Goal: Task Accomplishment & Management: Manage account settings

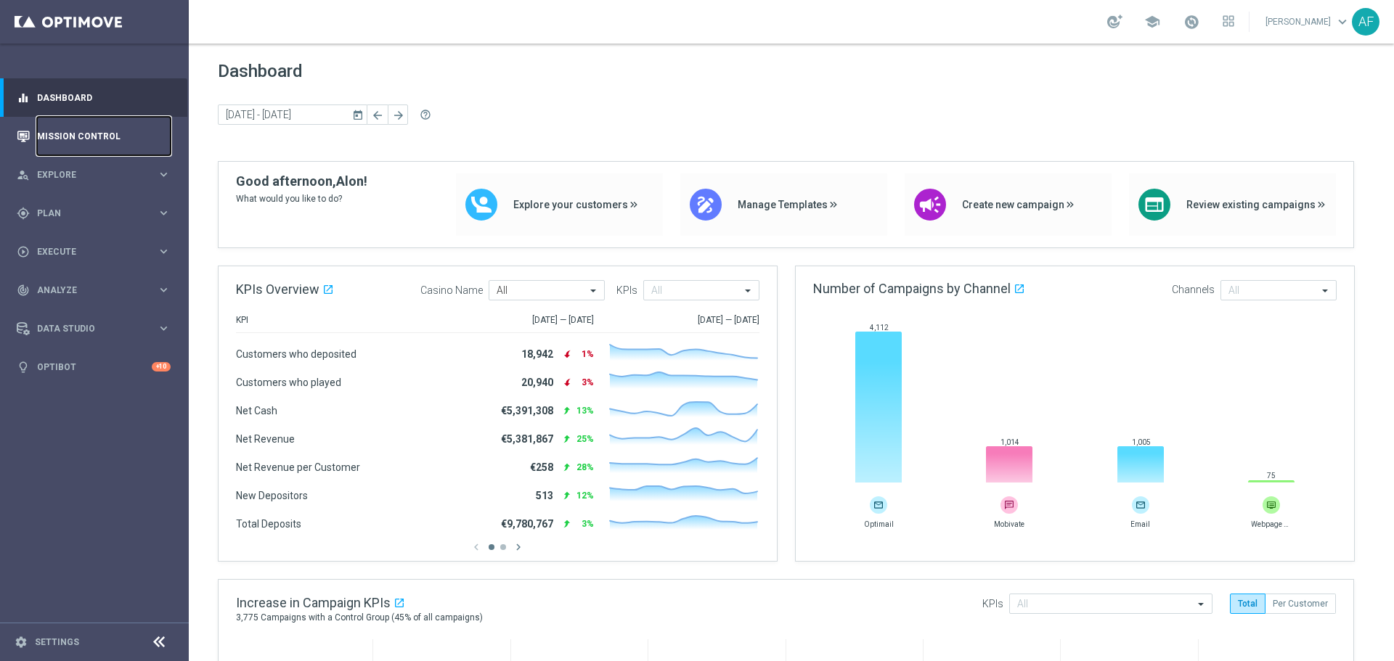
click at [75, 140] on link "Mission Control" at bounding box center [104, 136] width 134 height 38
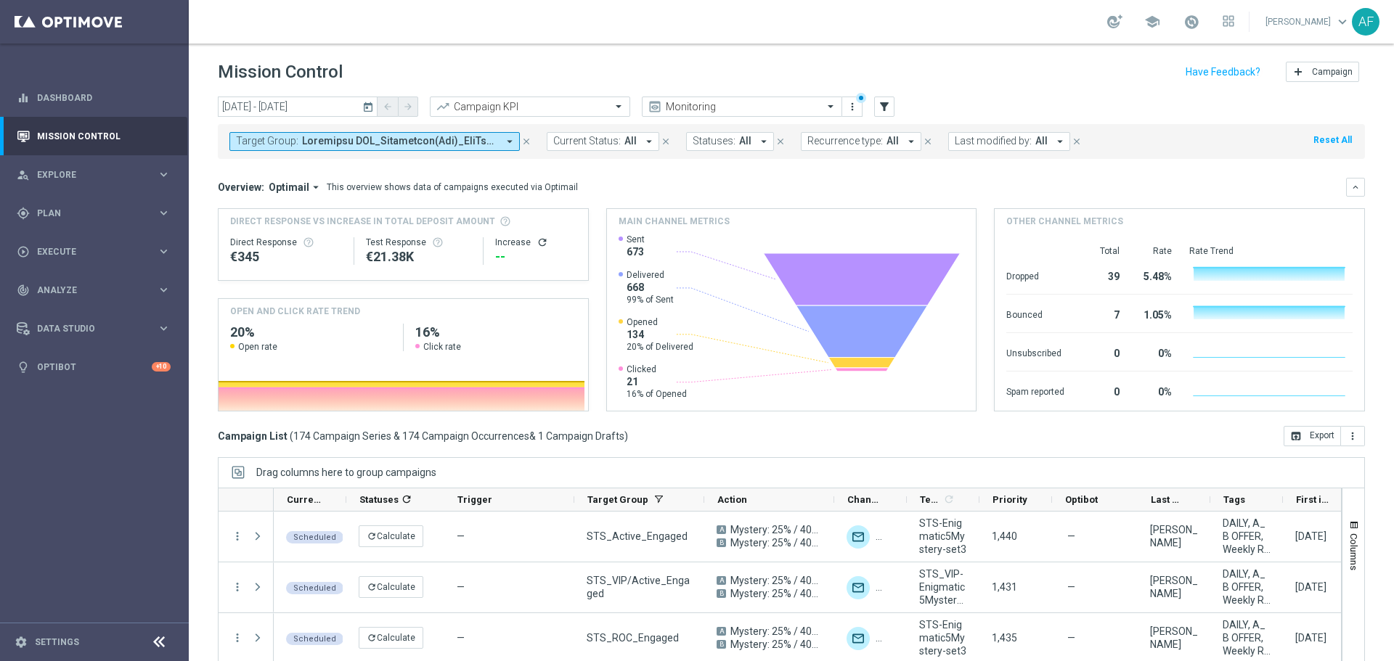
click at [449, 144] on span at bounding box center [399, 141] width 195 height 12
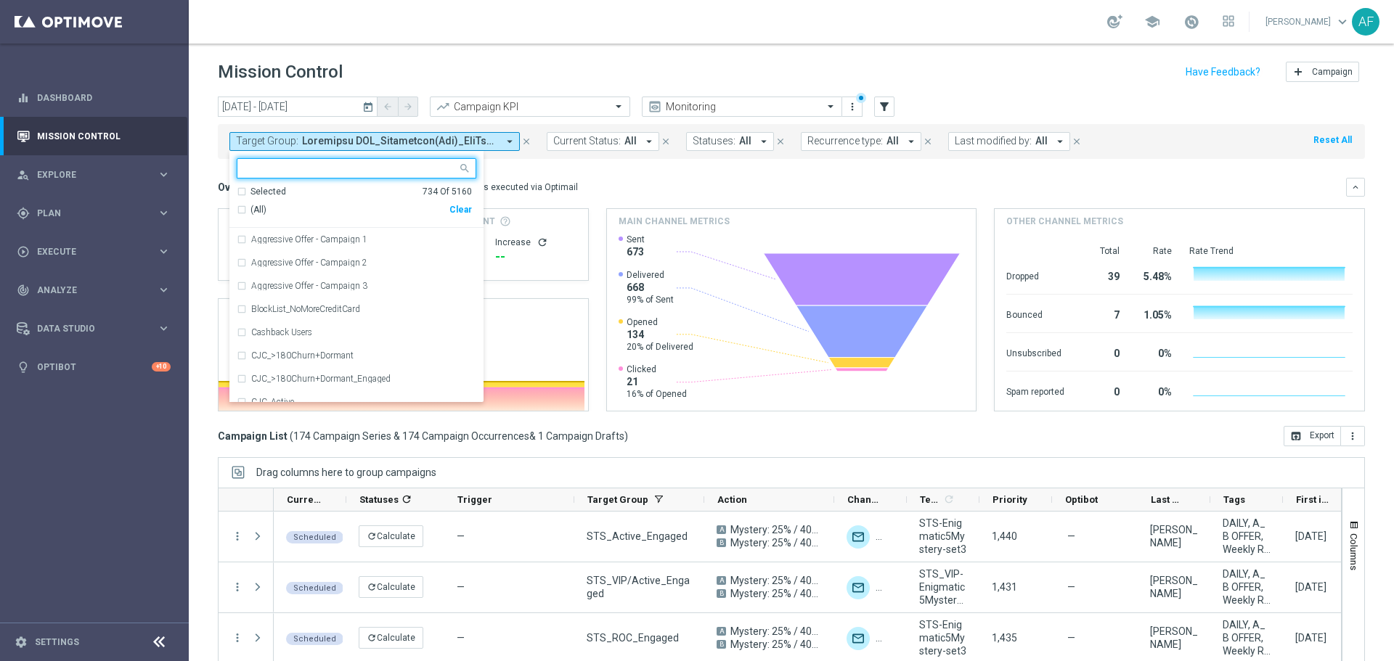
click at [253, 189] on div "Selected" at bounding box center [268, 192] width 36 height 12
drag, startPoint x: 276, startPoint y: 209, endPoint x: 305, endPoint y: 200, distance: 30.5
click at [277, 209] on span "(All Search Results)" at bounding box center [290, 210] width 80 height 12
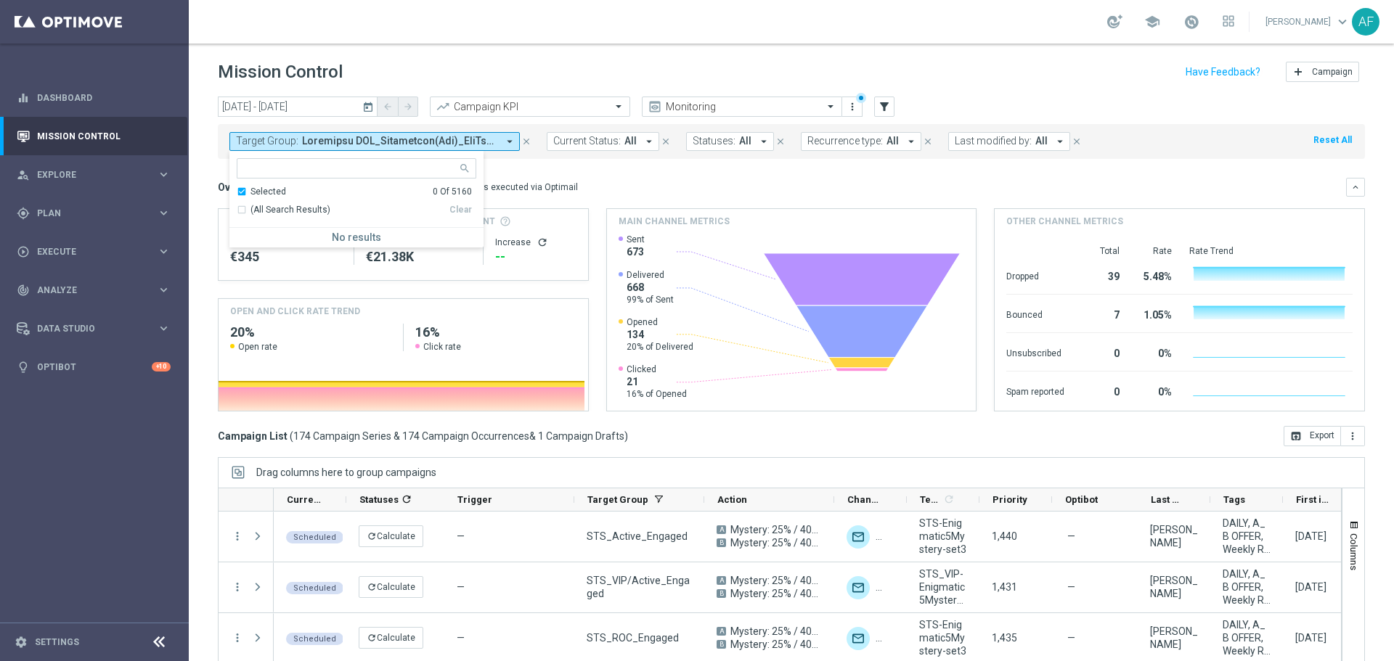
click at [597, 188] on div "Overview: Optimail arrow_drop_down This overview shows data of campaigns execut…" at bounding box center [782, 187] width 1128 height 13
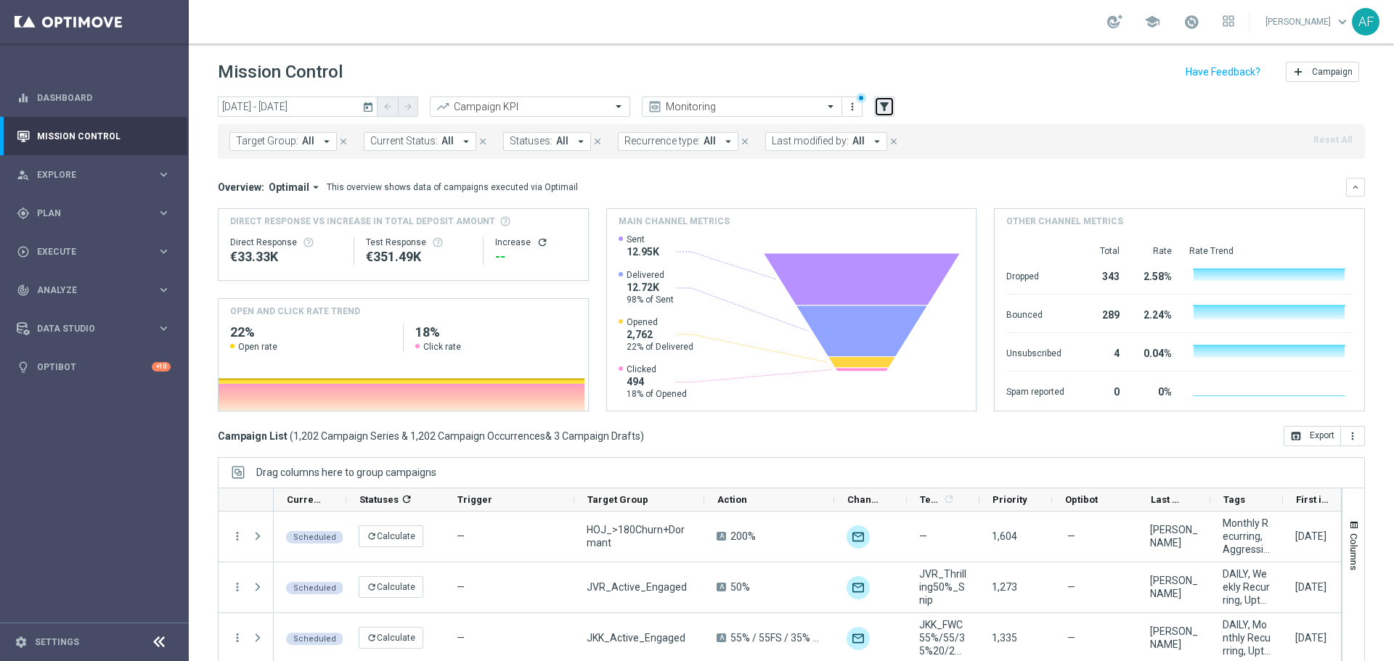
click at [880, 110] on icon "filter_alt" at bounding box center [884, 106] width 13 height 13
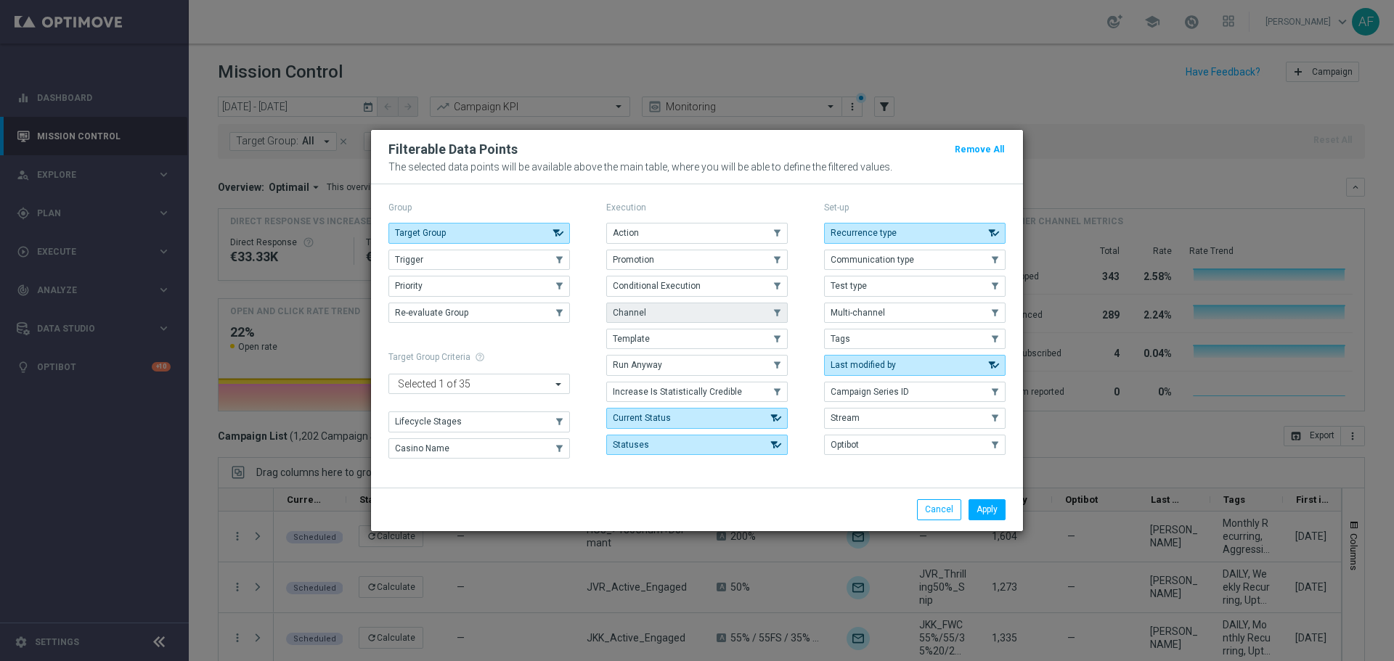
click at [666, 312] on button "Channel" at bounding box center [696, 313] width 181 height 20
click at [987, 499] on button "Apply" at bounding box center [986, 509] width 37 height 20
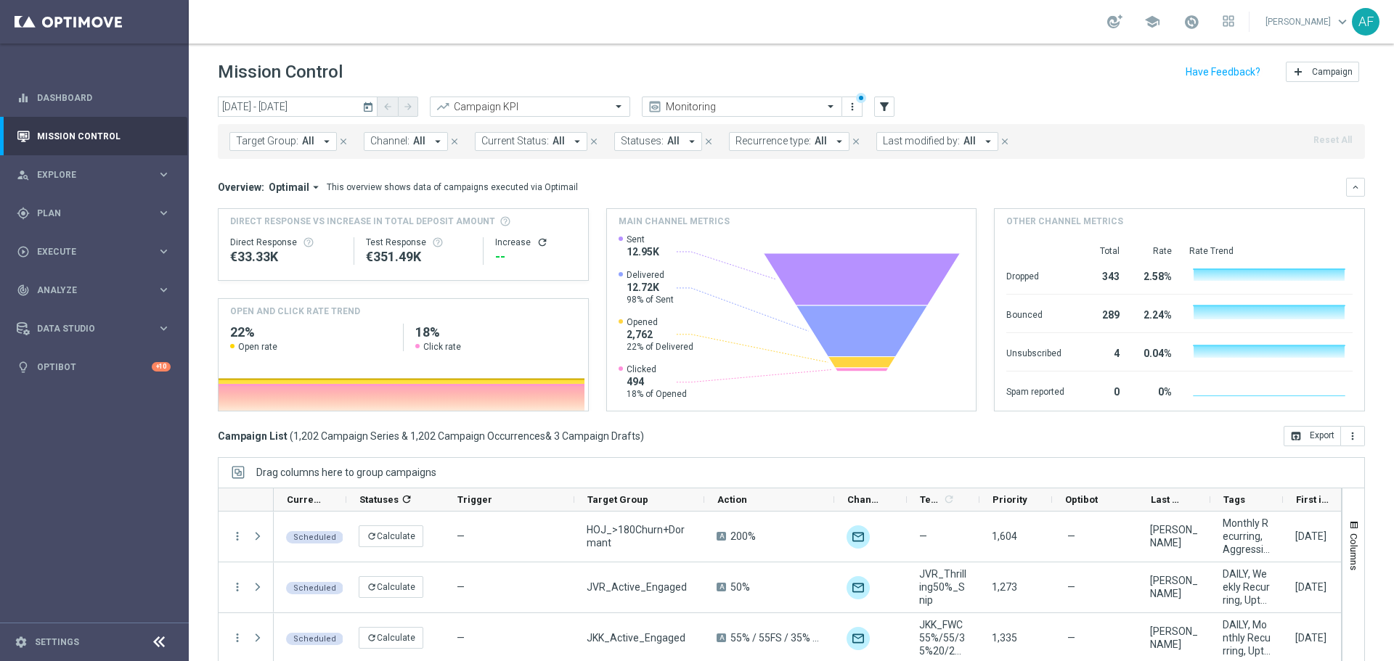
click at [431, 142] on icon "arrow_drop_down" at bounding box center [437, 141] width 13 height 13
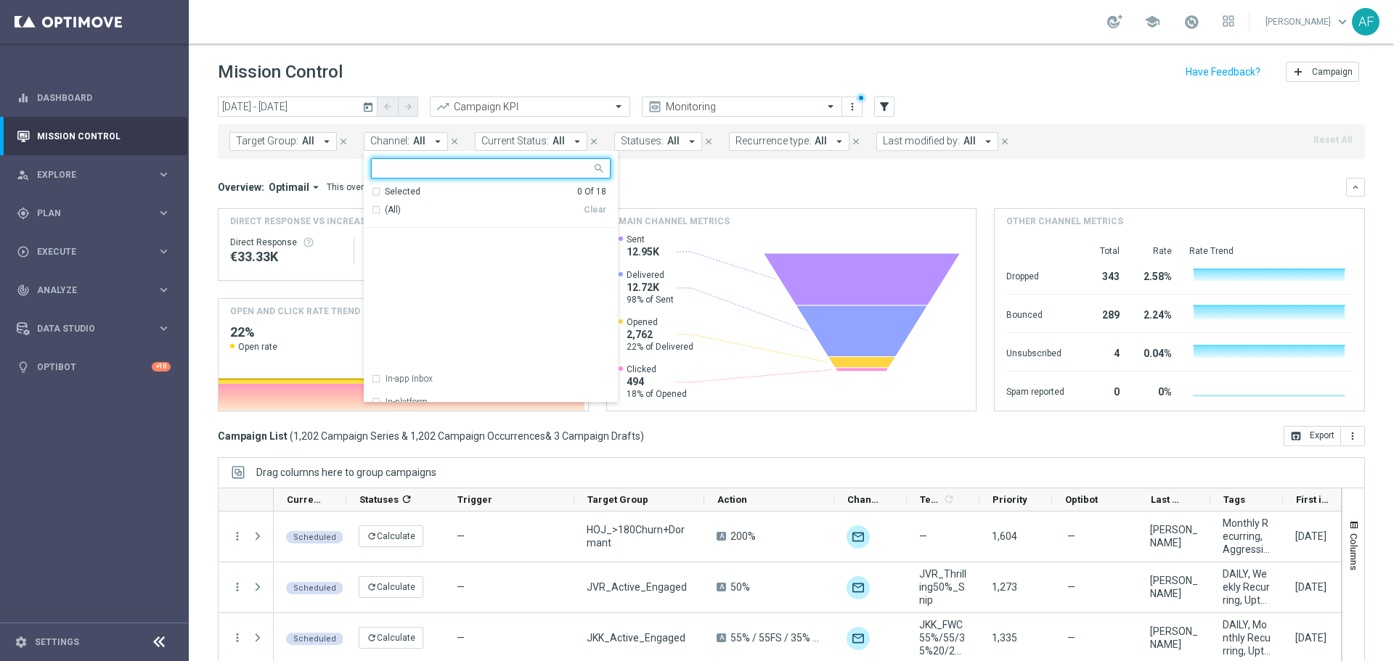
scroll to position [244, 0]
click at [428, 393] on label "Webpage Pop-up" at bounding box center [417, 390] width 64 height 9
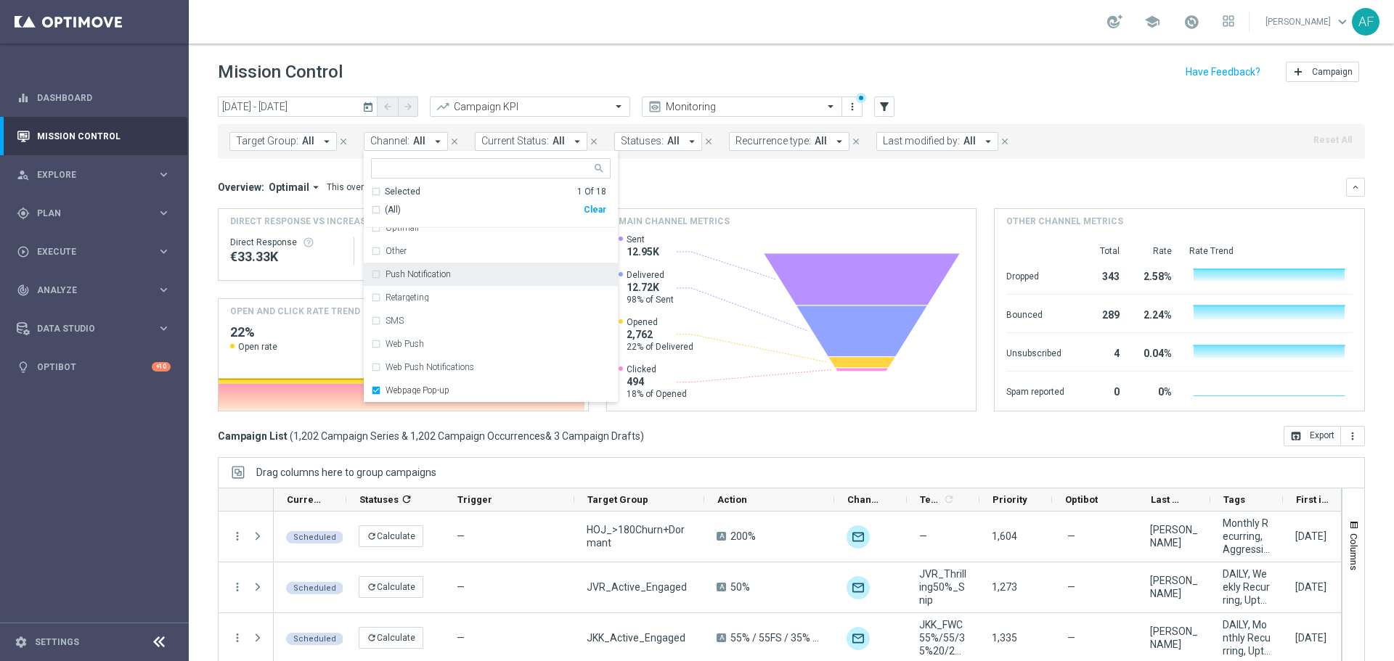
click at [752, 178] on div "Overview: Optimail arrow_drop_down This overview shows data of campaigns execut…" at bounding box center [791, 187] width 1147 height 19
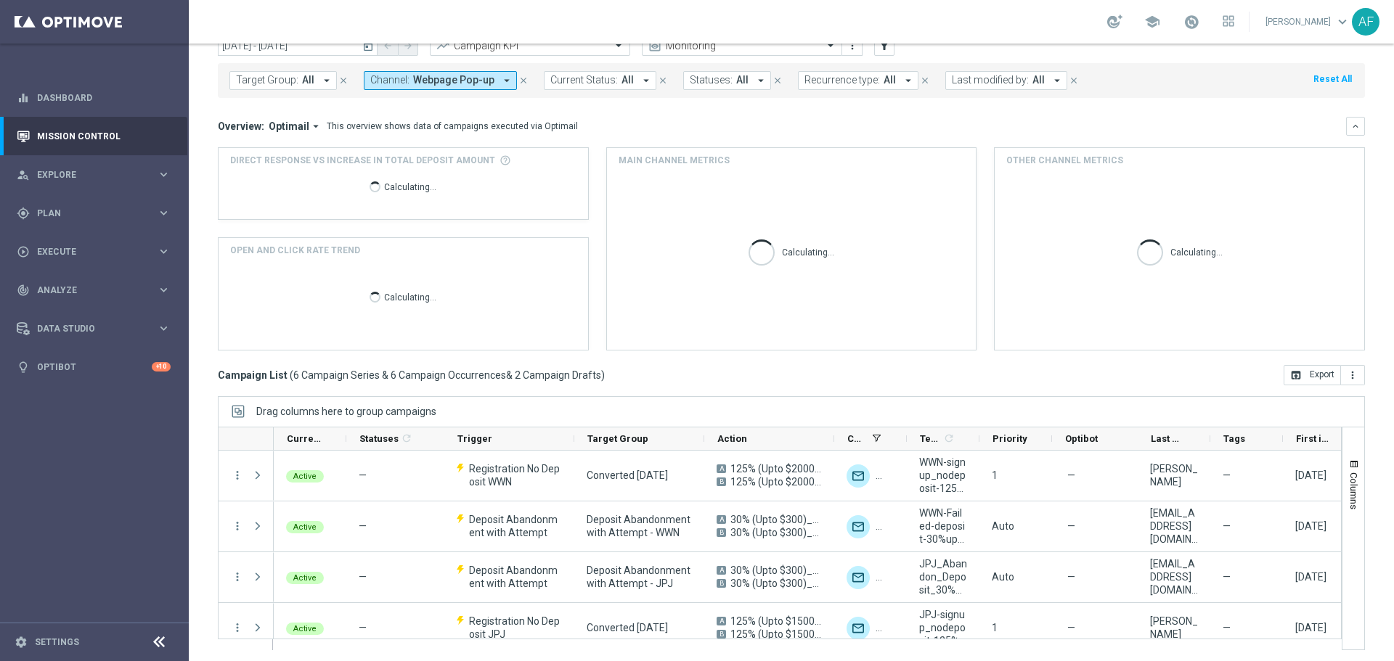
scroll to position [65, 0]
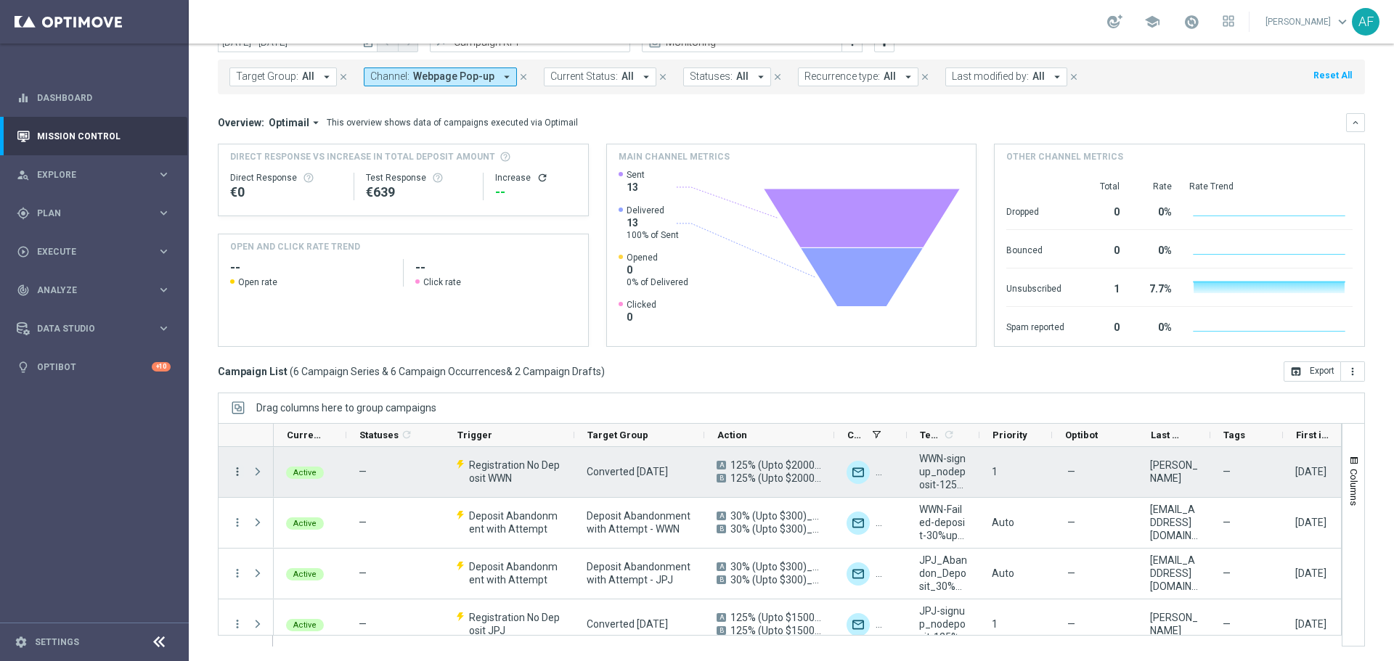
click at [238, 470] on icon "more_vert" at bounding box center [237, 471] width 13 height 13
click at [298, 569] on div "Edit" at bounding box center [333, 568] width 135 height 10
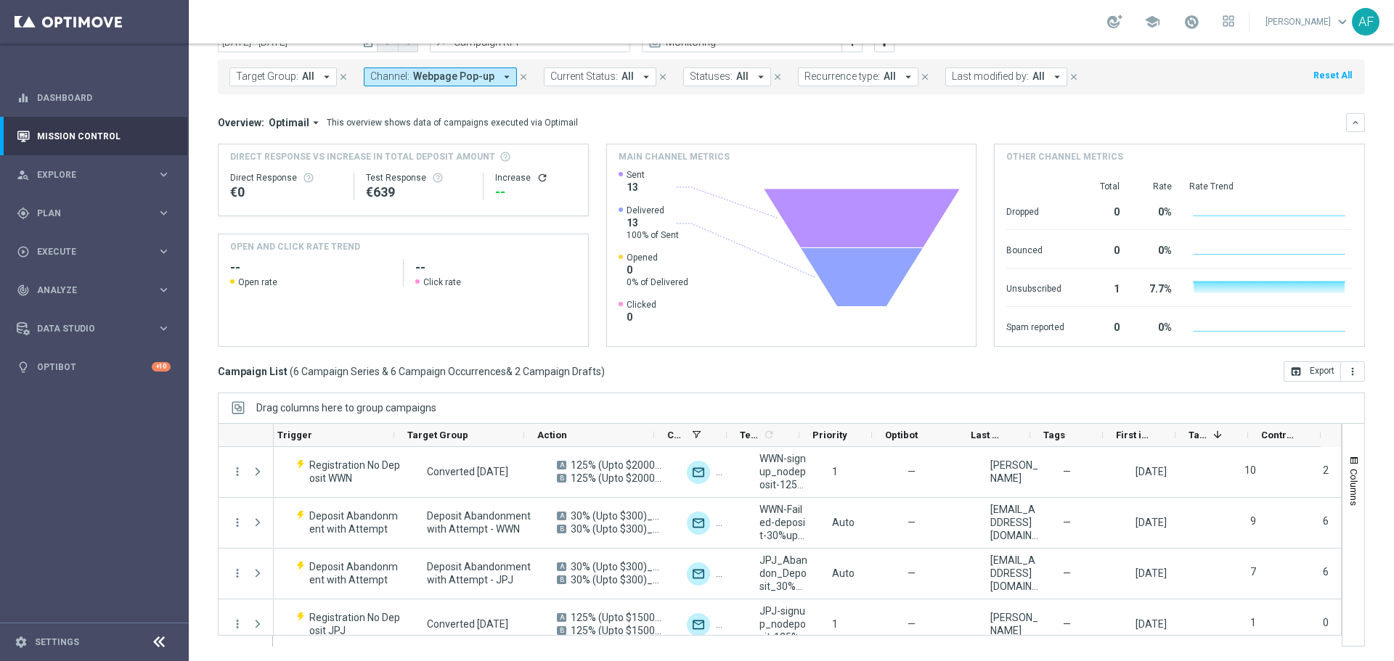
scroll to position [0, 0]
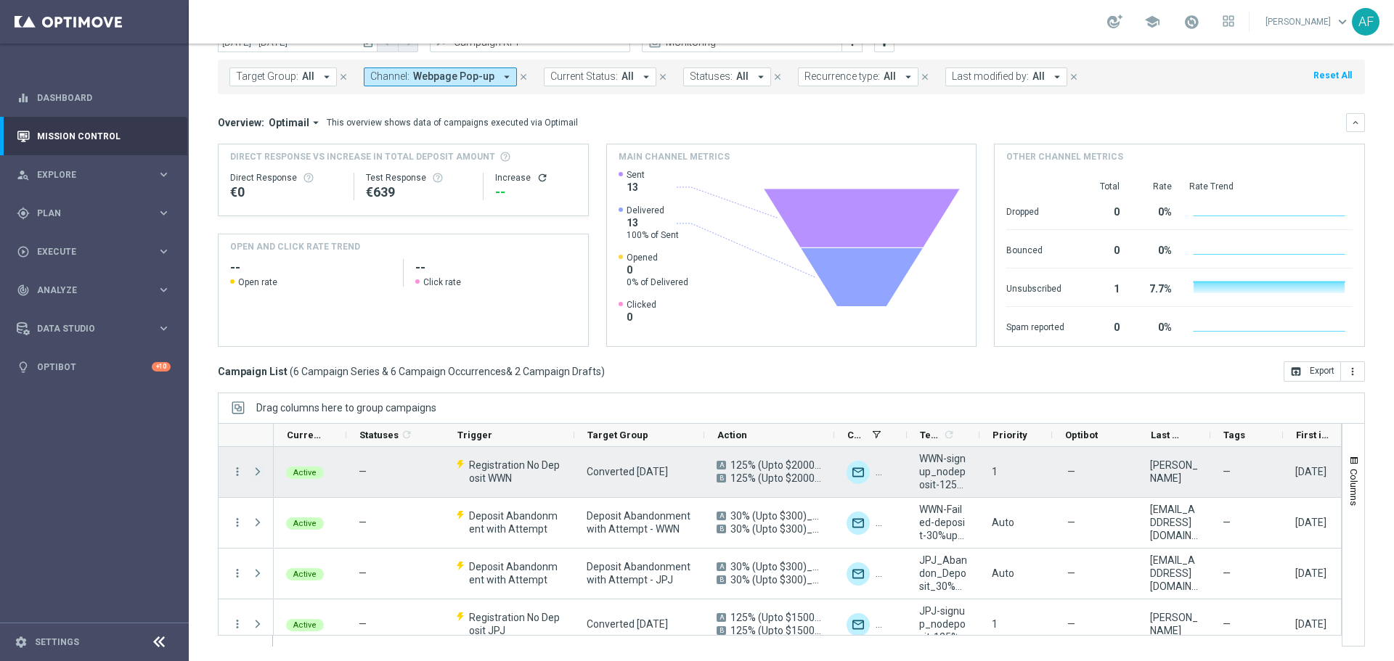
click at [254, 468] on span "Press SPACE to select this row." at bounding box center [257, 472] width 13 height 12
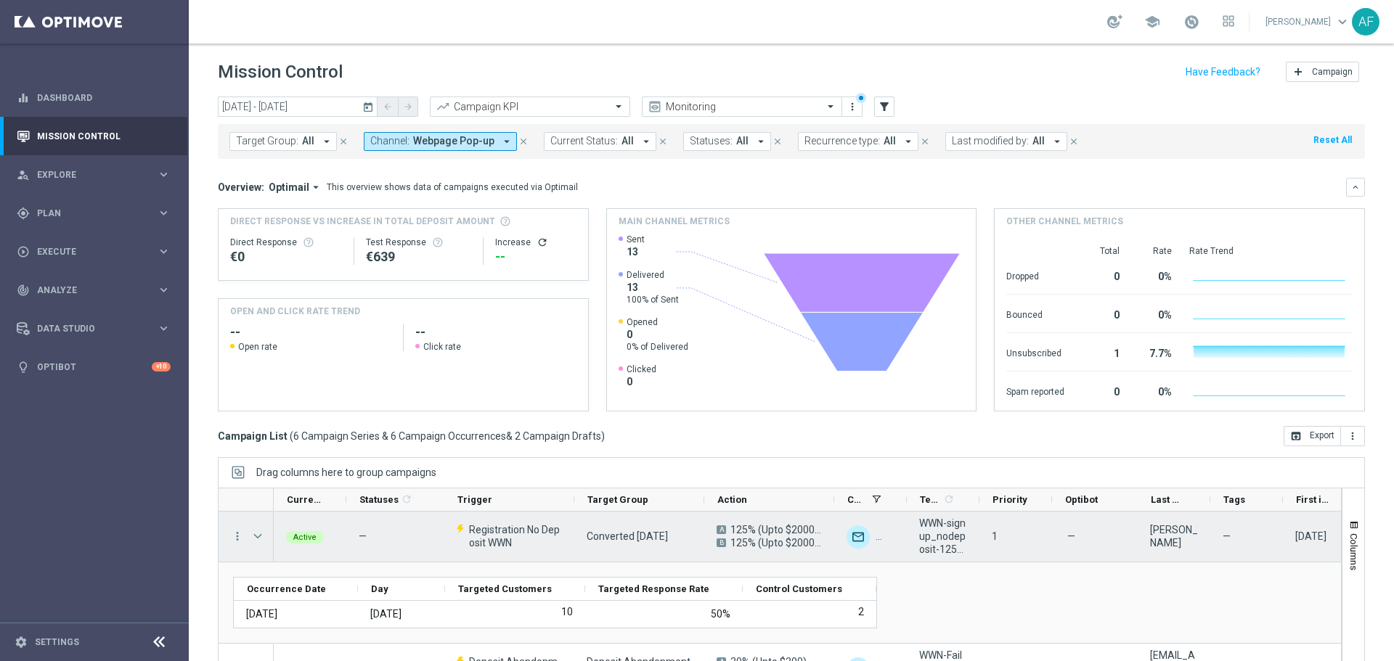
click at [256, 533] on span "Press SPACE to select this row." at bounding box center [257, 537] width 13 height 12
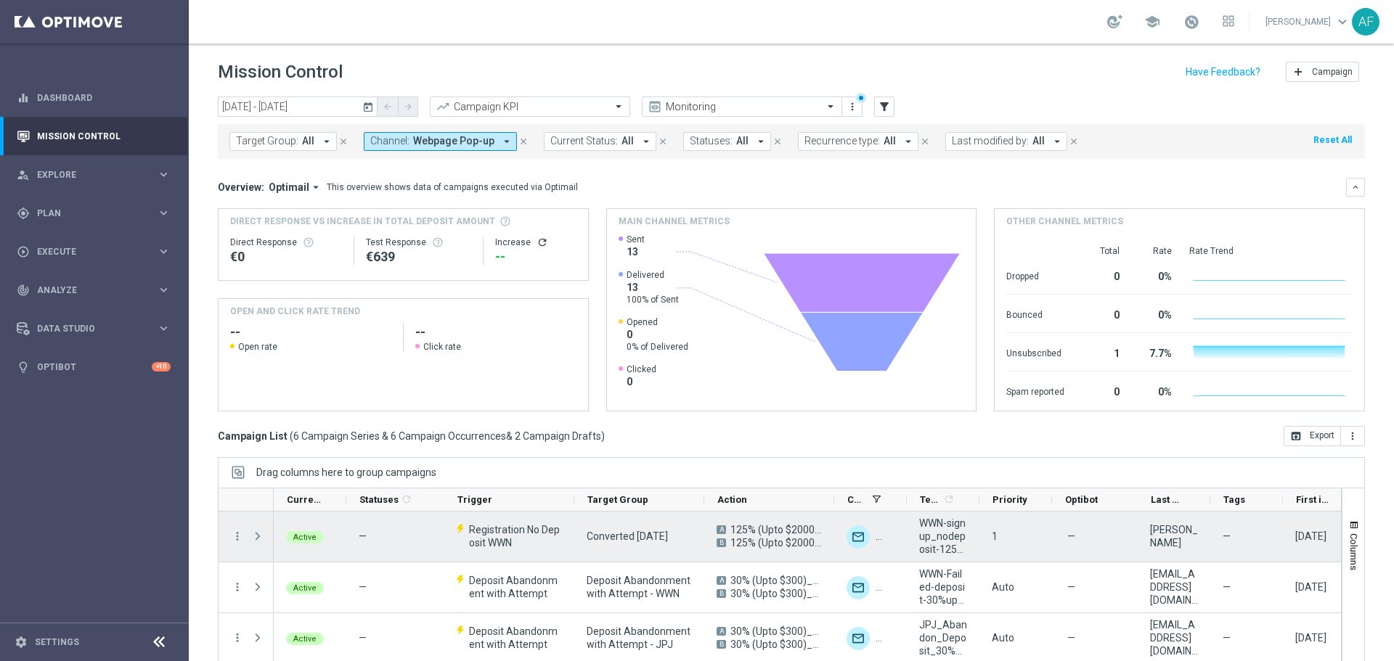
click at [259, 536] on span "Press SPACE to select this row." at bounding box center [257, 537] width 13 height 12
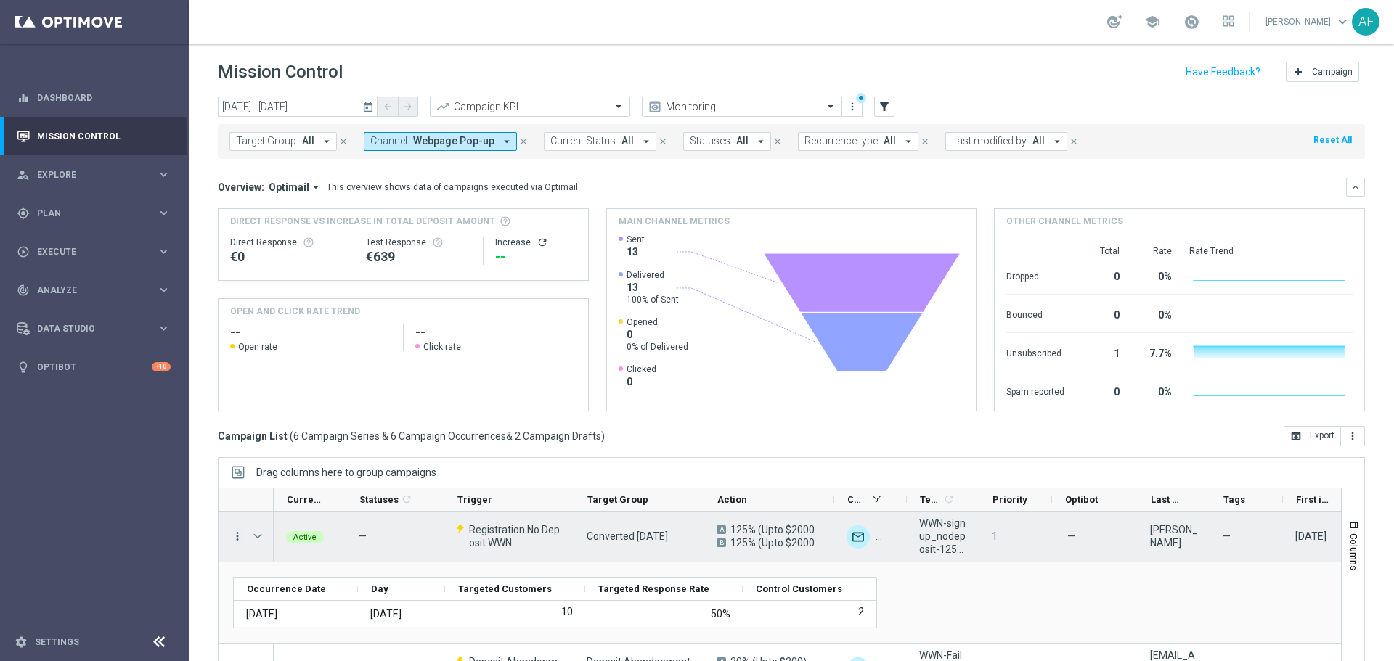
click at [237, 531] on icon "more_vert" at bounding box center [237, 536] width 13 height 13
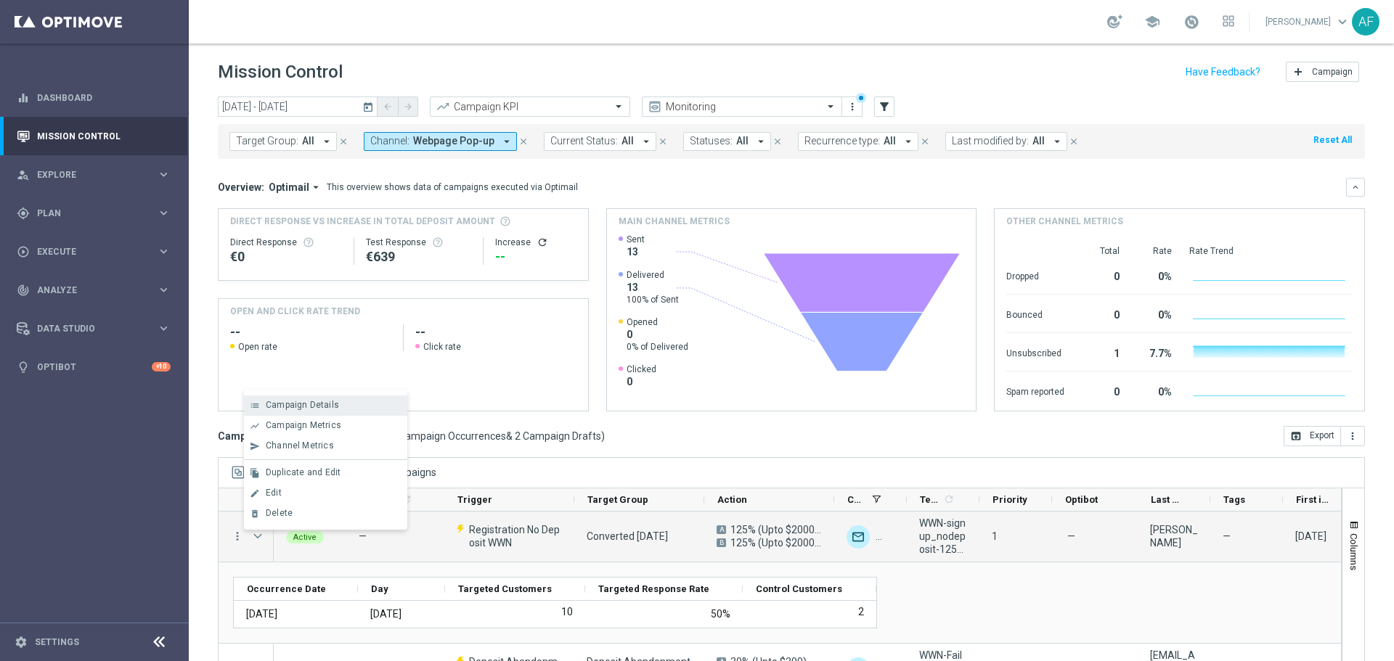
click at [284, 399] on div "list Campaign Details" at bounding box center [325, 406] width 163 height 20
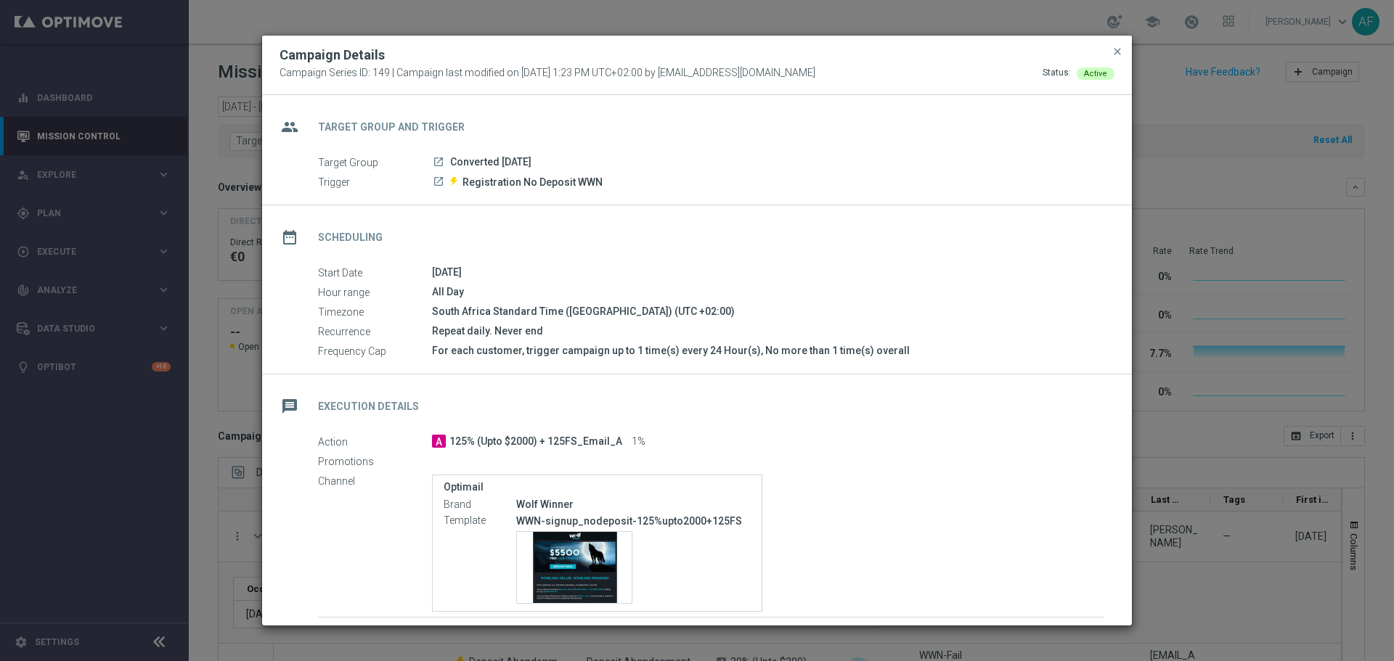
drag, startPoint x: 462, startPoint y: 330, endPoint x: 496, endPoint y: 330, distance: 34.1
click at [496, 330] on div "Repeat daily. Never end" at bounding box center [767, 331] width 671 height 15
drag, startPoint x: 493, startPoint y: 311, endPoint x: 549, endPoint y: 316, distance: 56.1
click at [549, 316] on div "South Africa Standard Time (Johannesburg) (UTC +02:00)" at bounding box center [767, 311] width 671 height 15
click at [441, 182] on icon "launch" at bounding box center [439, 182] width 12 height 12
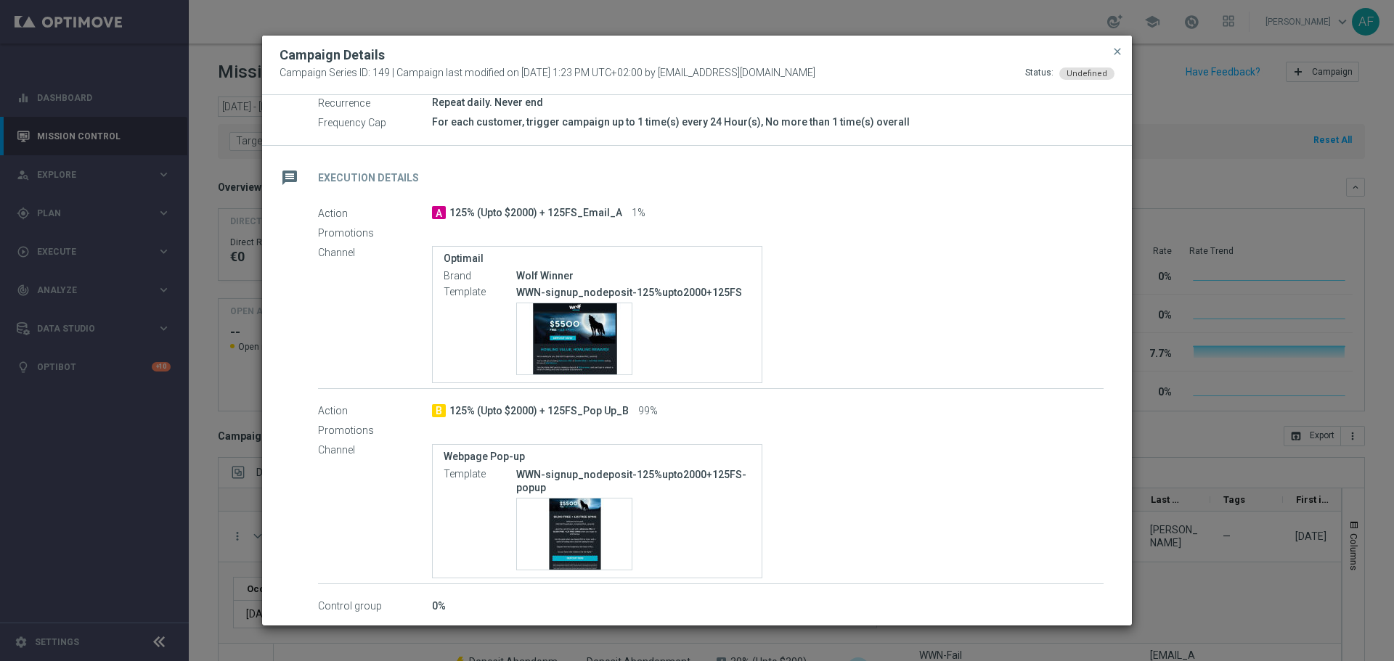
scroll to position [232, 0]
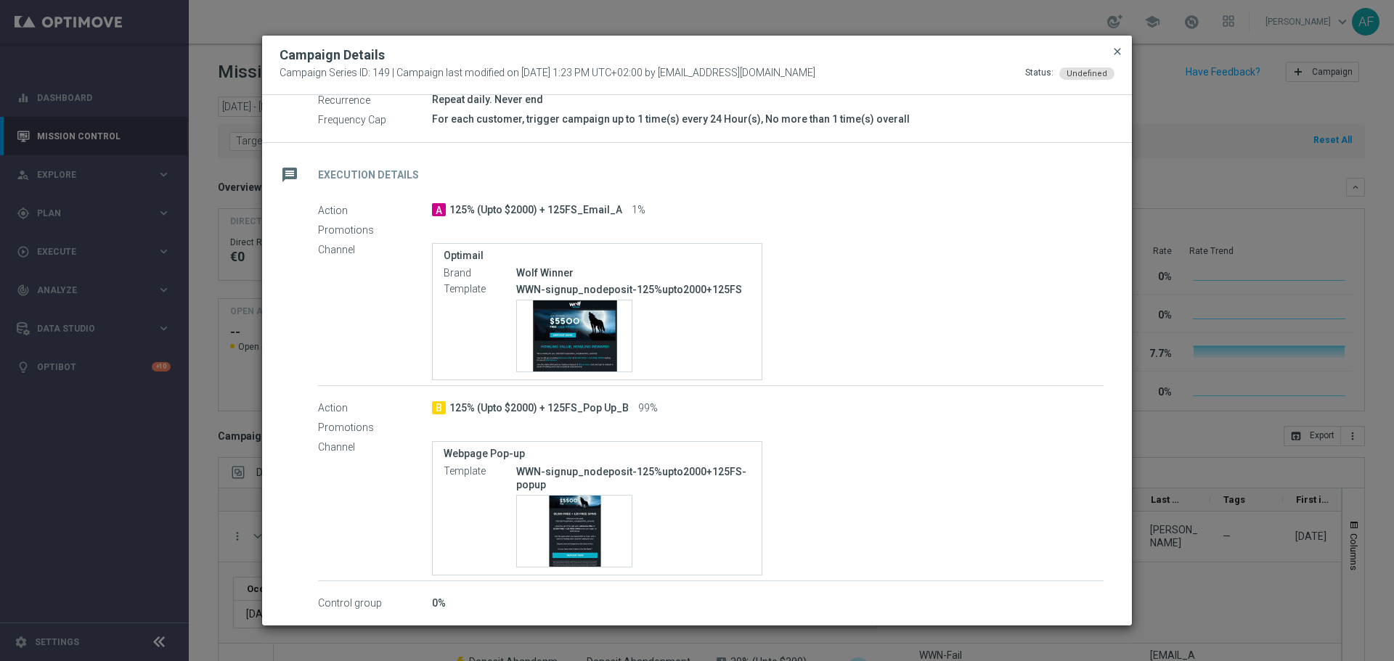
click at [1117, 53] on span "close" at bounding box center [1117, 52] width 12 height 12
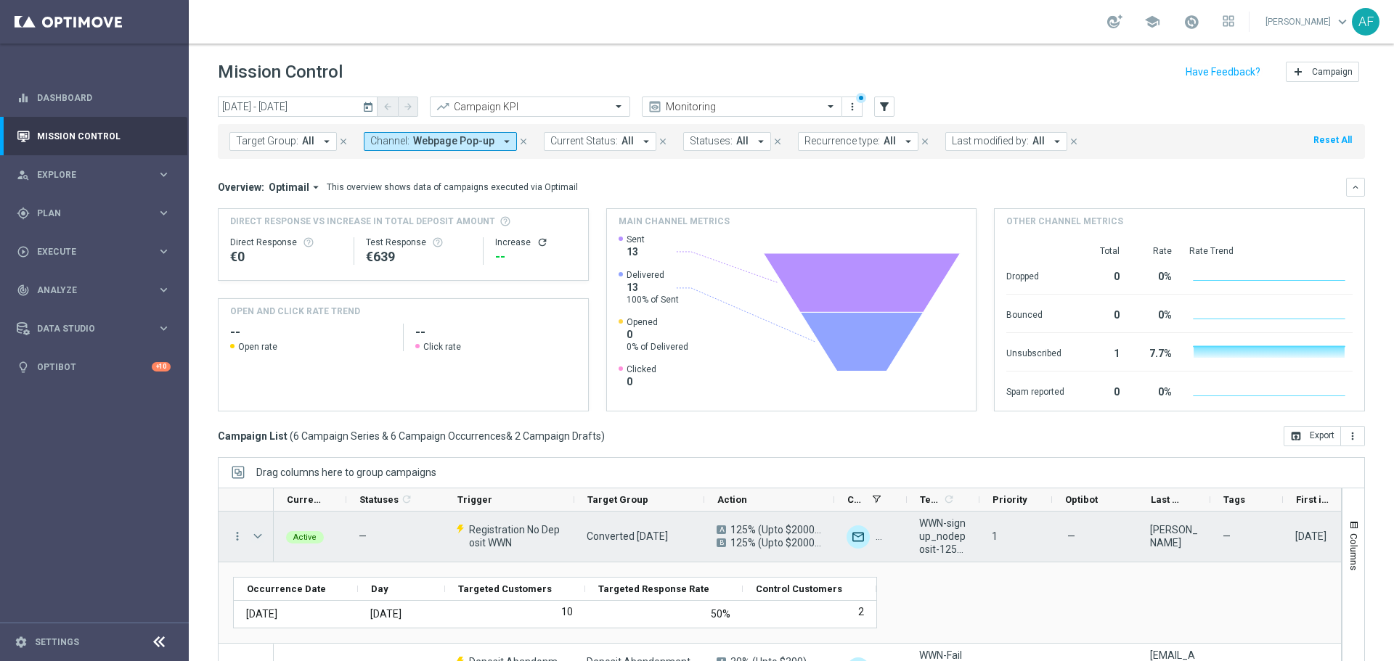
click at [261, 537] on span "Press SPACE to select this row." at bounding box center [257, 537] width 13 height 12
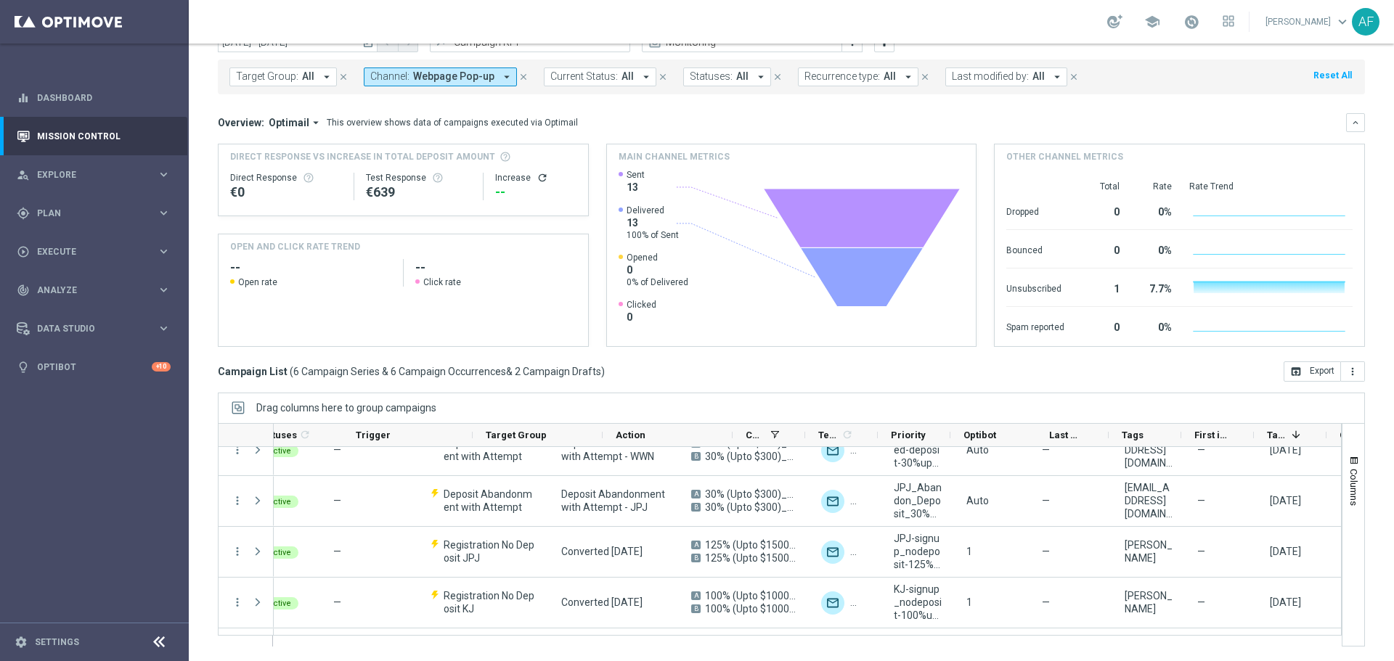
scroll to position [0, 0]
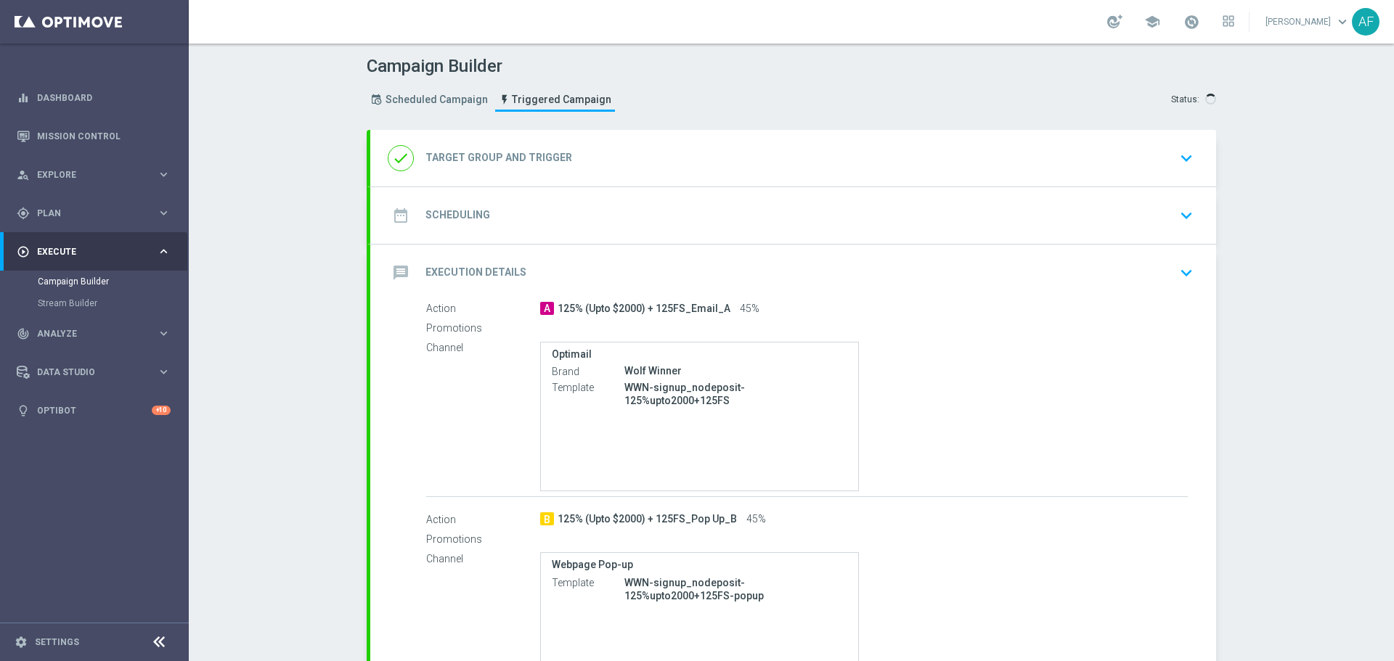
radio input "false"
radio input "true"
type input "Converted [DATE]"
type input "Registration No Deposit WWN"
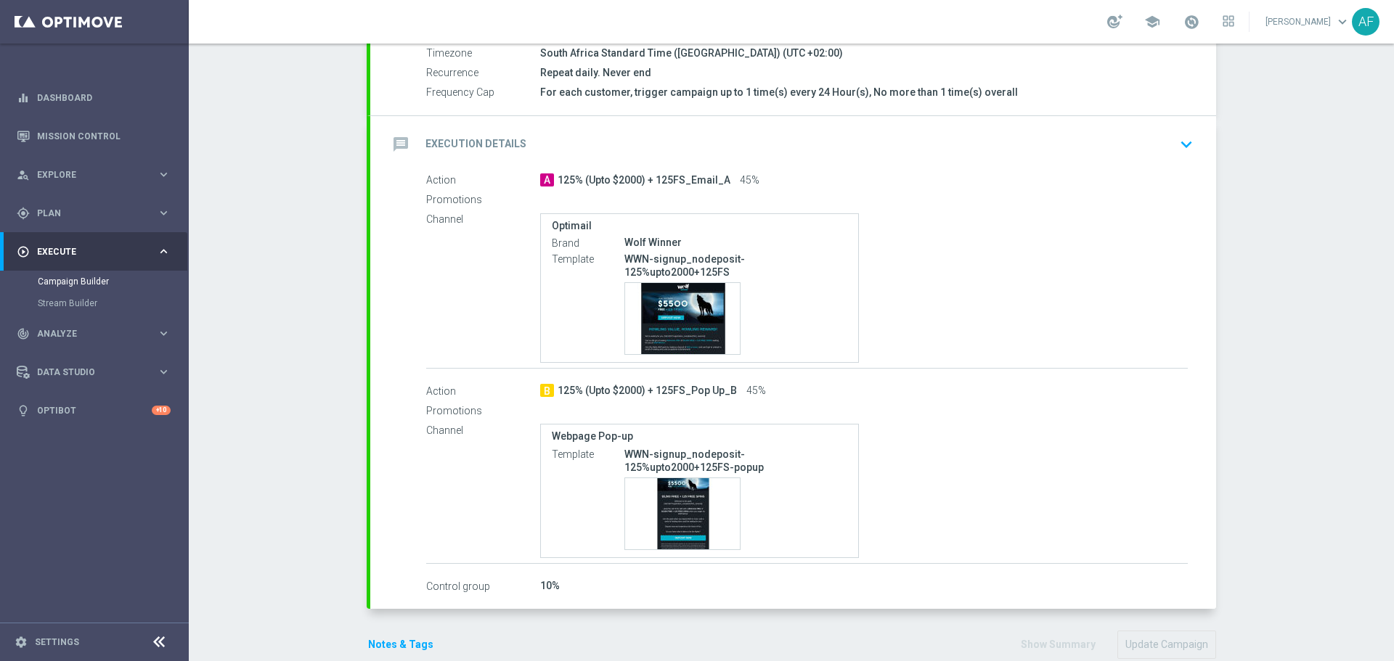
scroll to position [321, 0]
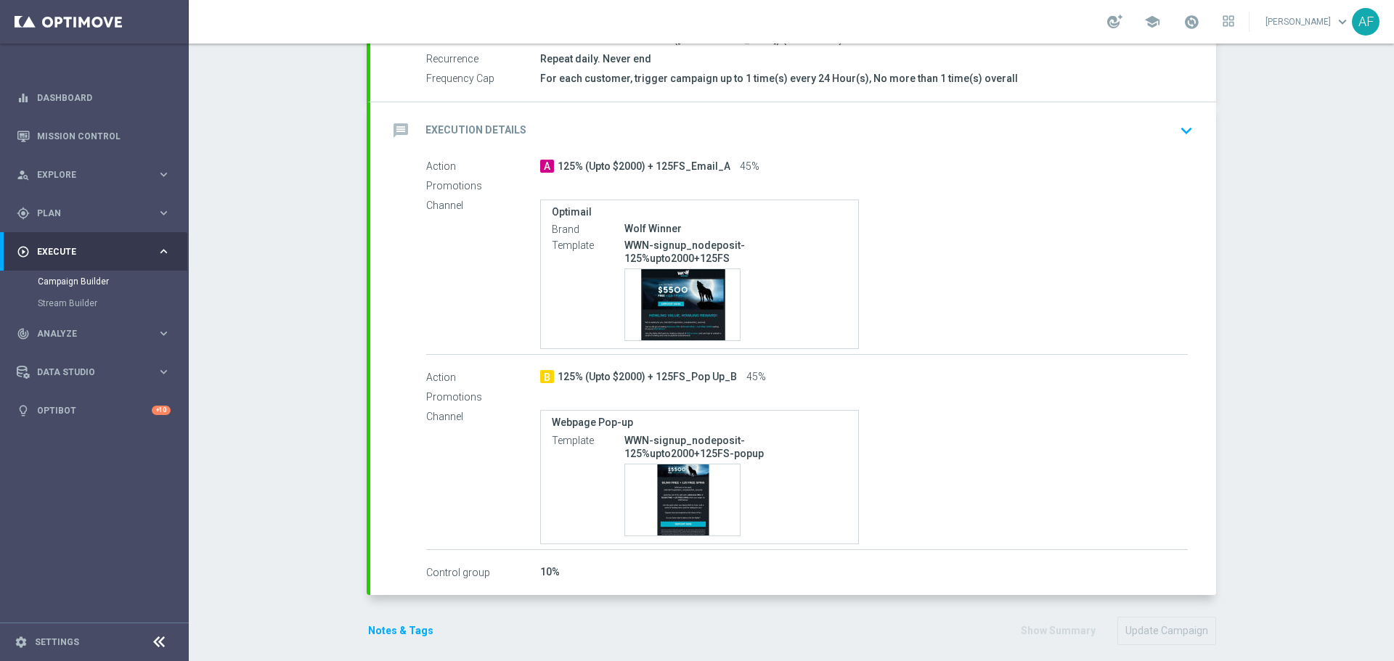
click at [886, 123] on div "message Execution Details keyboard_arrow_down" at bounding box center [793, 131] width 811 height 28
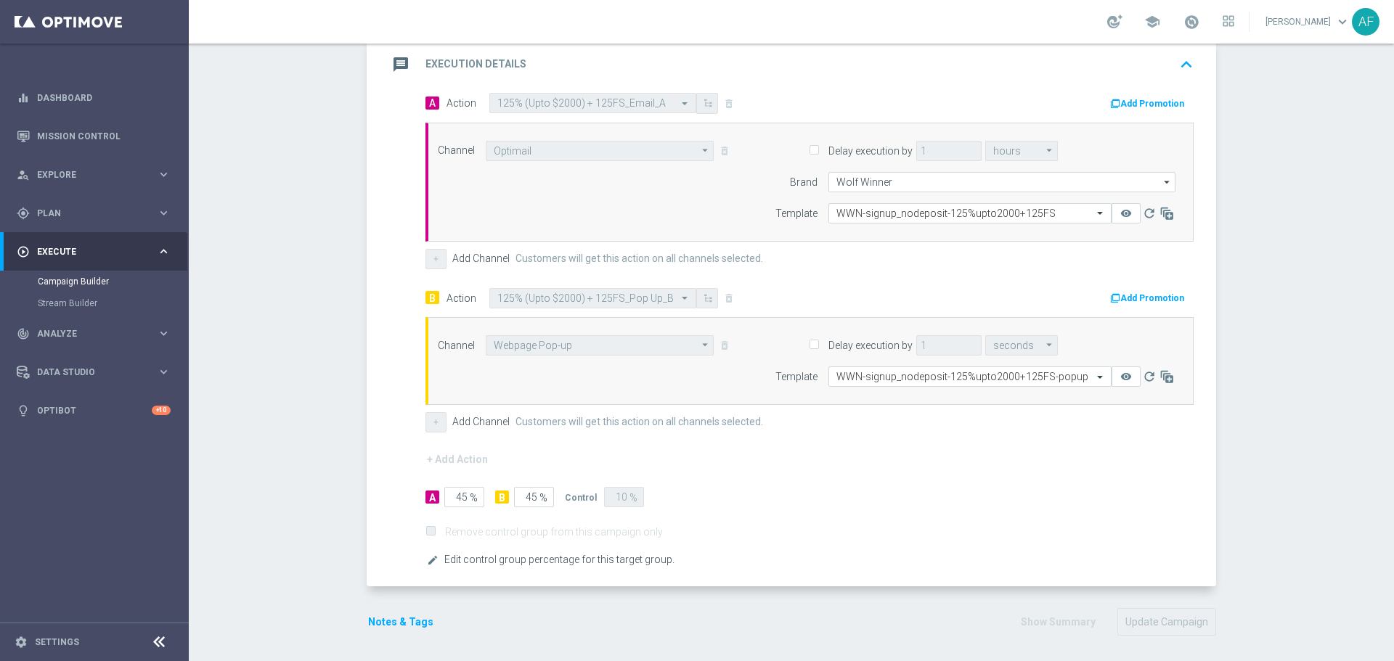
scroll to position [397, 0]
click at [483, 555] on span "Edit control group percentage for this target group." at bounding box center [559, 556] width 230 height 10
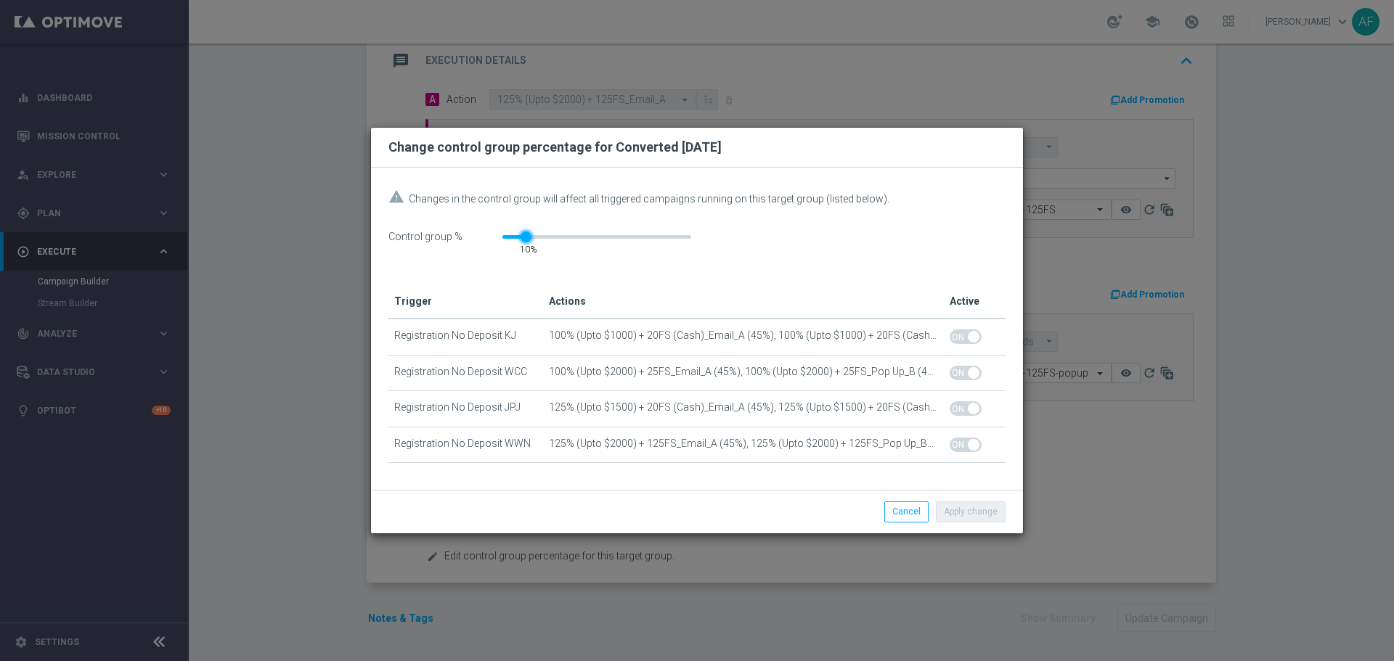
click at [521, 236] on div at bounding box center [525, 237] width 11 height 11
drag, startPoint x: 677, startPoint y: 191, endPoint x: 557, endPoint y: 197, distance: 119.2
click at [557, 197] on span "Changes in the control group will affect all triggered campaigns running on thi…" at bounding box center [649, 199] width 481 height 12
click at [541, 204] on span "Changes in the control group will affect all triggered campaigns running on thi…" at bounding box center [649, 199] width 481 height 12
drag, startPoint x: 526, startPoint y: 237, endPoint x: 497, endPoint y: 241, distance: 28.5
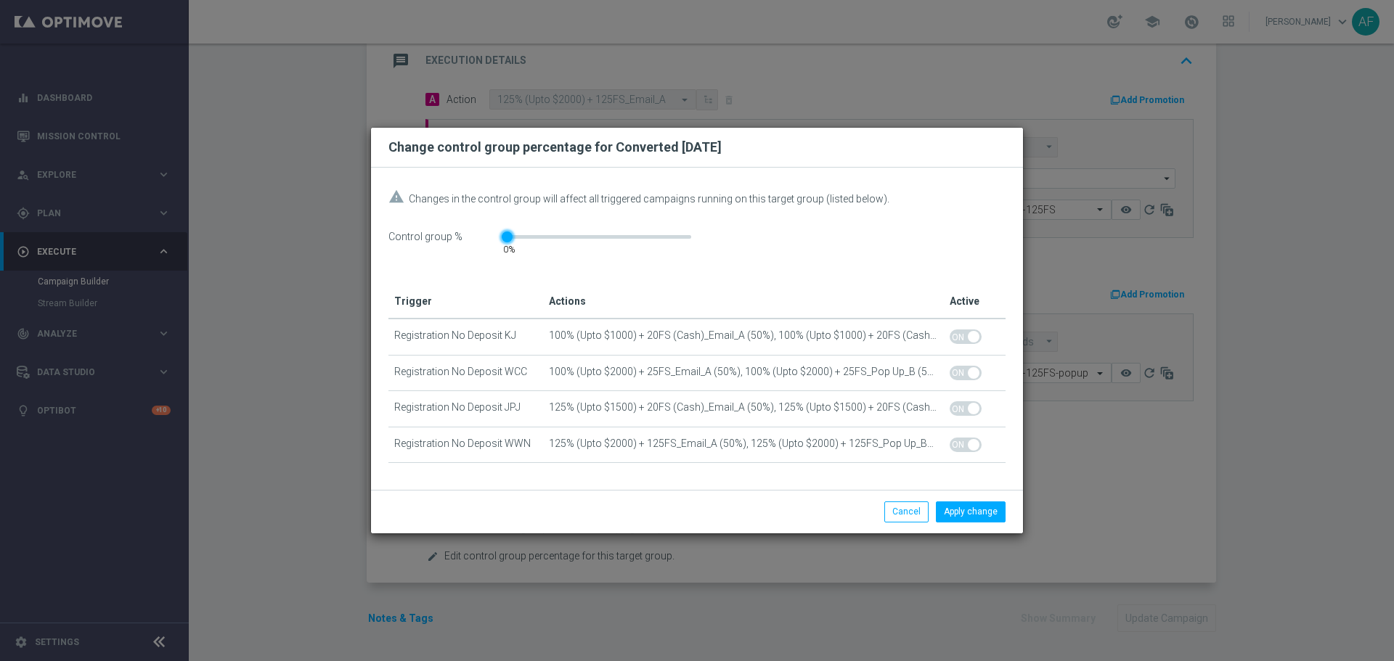
click at [503, 238] on div "0" at bounding box center [509, 234] width 12 height 7
click at [960, 512] on button "Apply change" at bounding box center [971, 512] width 70 height 20
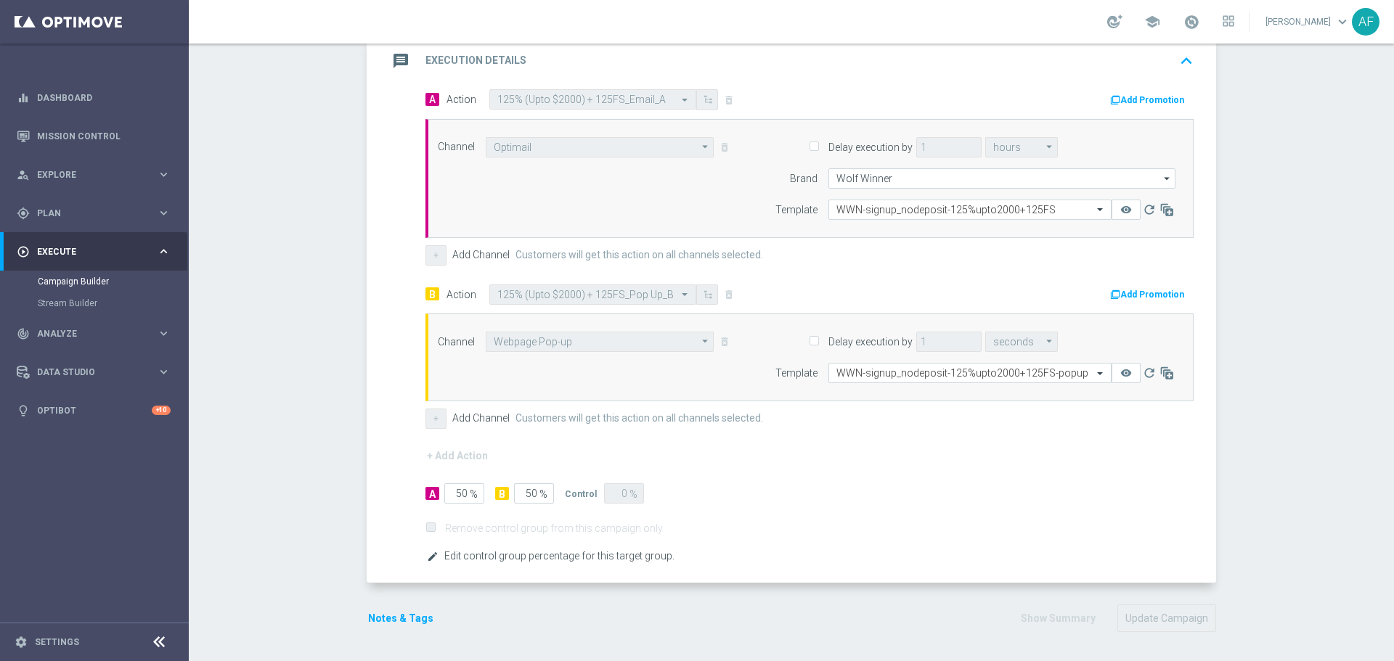
click at [429, 554] on icon "edit" at bounding box center [433, 557] width 12 height 12
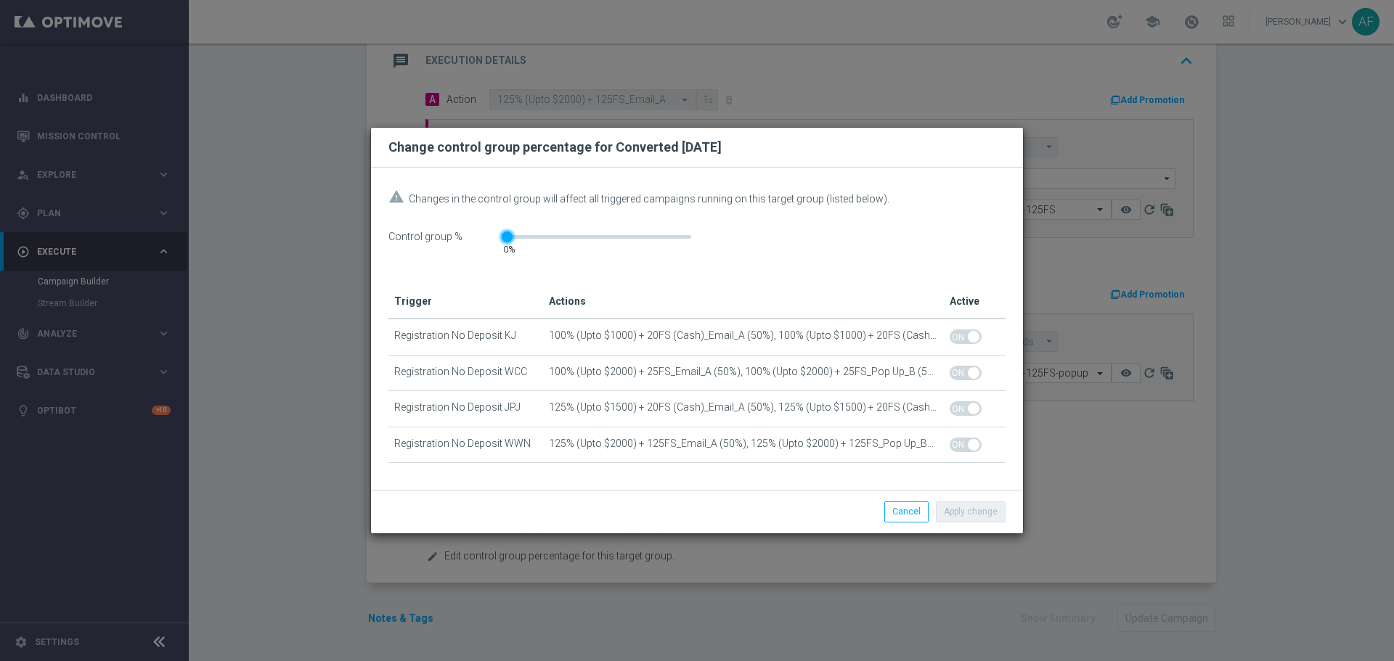
click at [512, 240] on div "0" at bounding box center [508, 250] width 19 height 20
click at [518, 236] on div "0" at bounding box center [596, 237] width 189 height 4
click at [978, 514] on button "Apply change" at bounding box center [971, 512] width 70 height 20
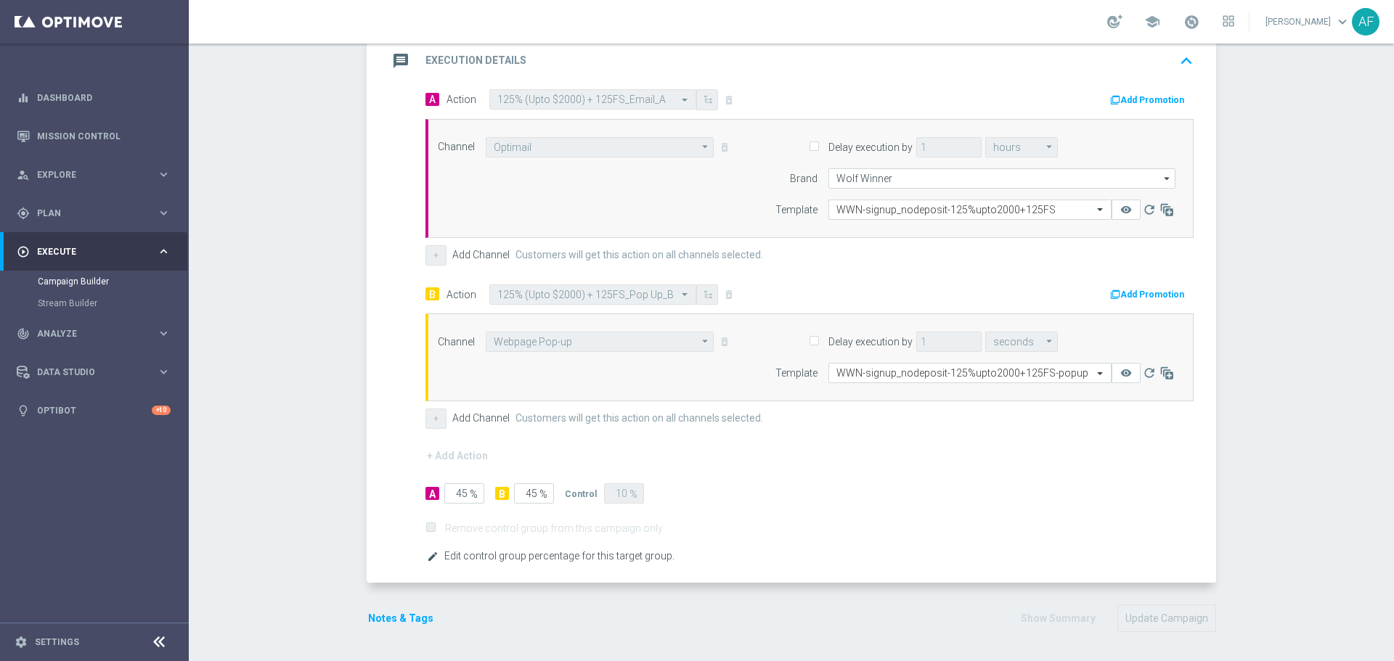
click at [428, 553] on icon "edit" at bounding box center [433, 557] width 12 height 12
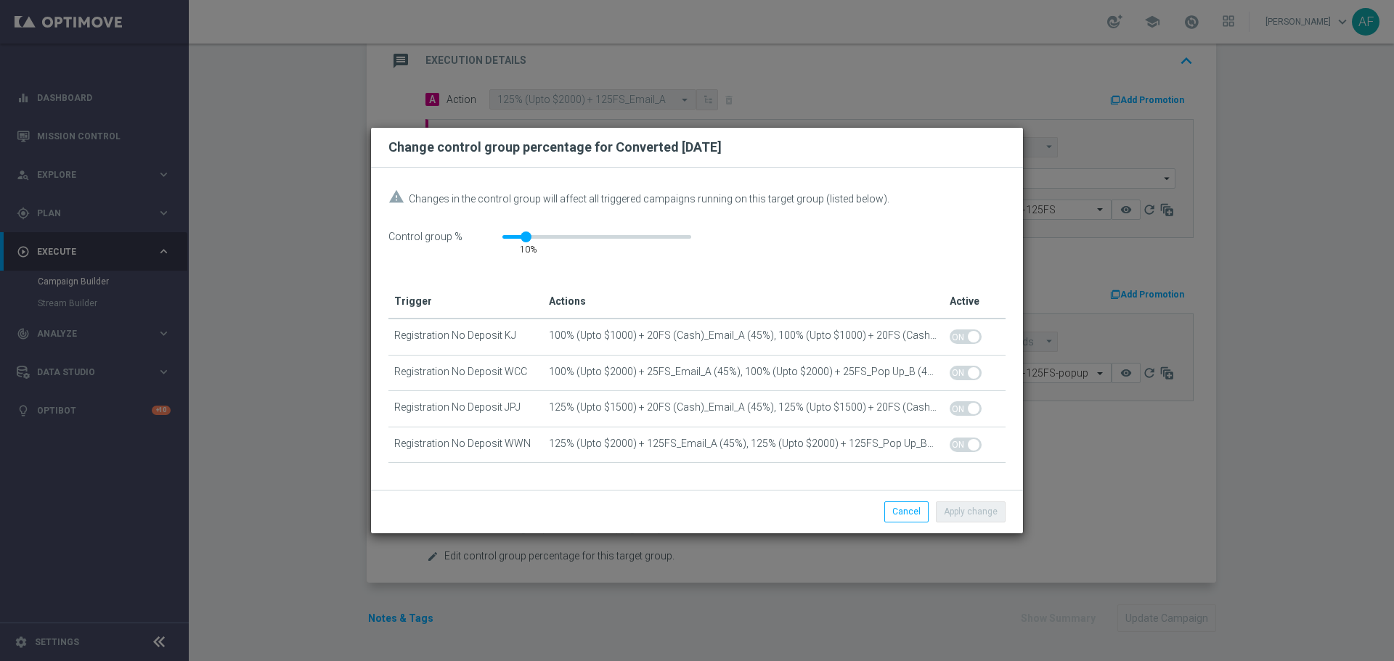
click at [507, 237] on div at bounding box center [596, 237] width 189 height 4
click at [502, 236] on div at bounding box center [506, 237] width 9 height 4
click at [974, 512] on button "Apply change" at bounding box center [971, 512] width 70 height 20
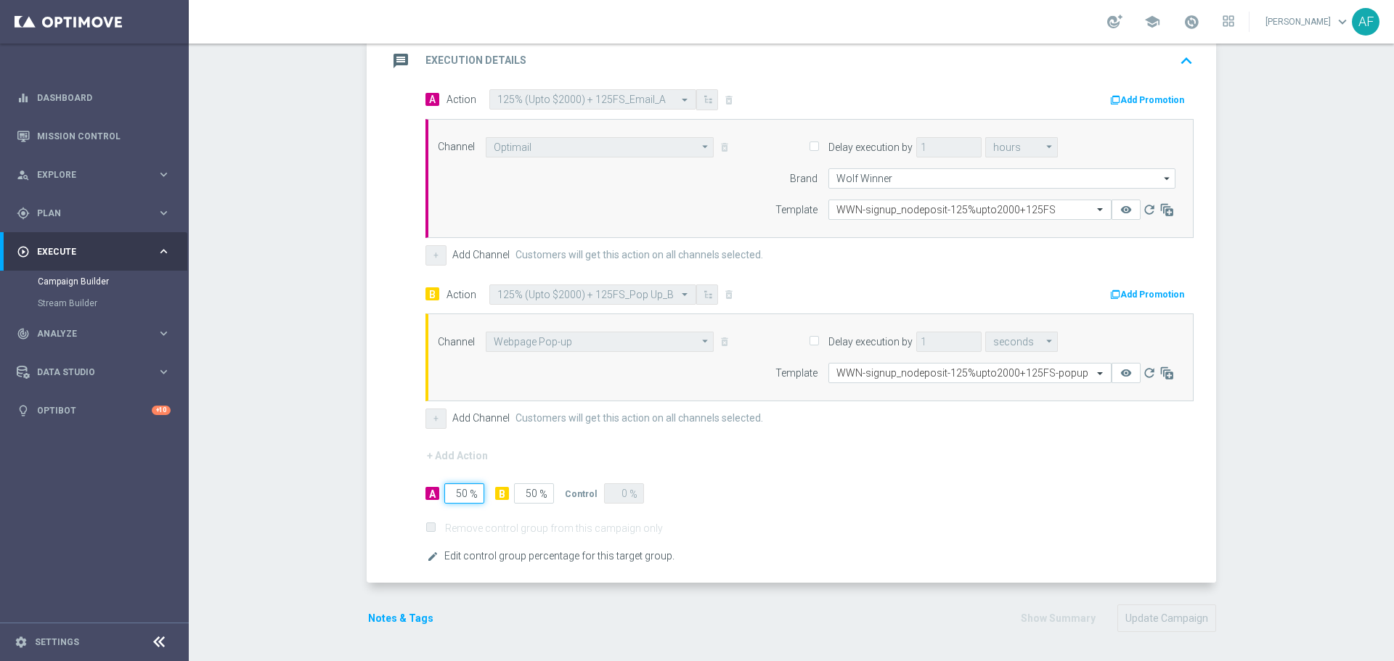
drag, startPoint x: 461, startPoint y: 491, endPoint x: 480, endPoint y: 520, distance: 34.6
click at [461, 494] on input "50" at bounding box center [464, 493] width 40 height 20
type input "5"
type input "95"
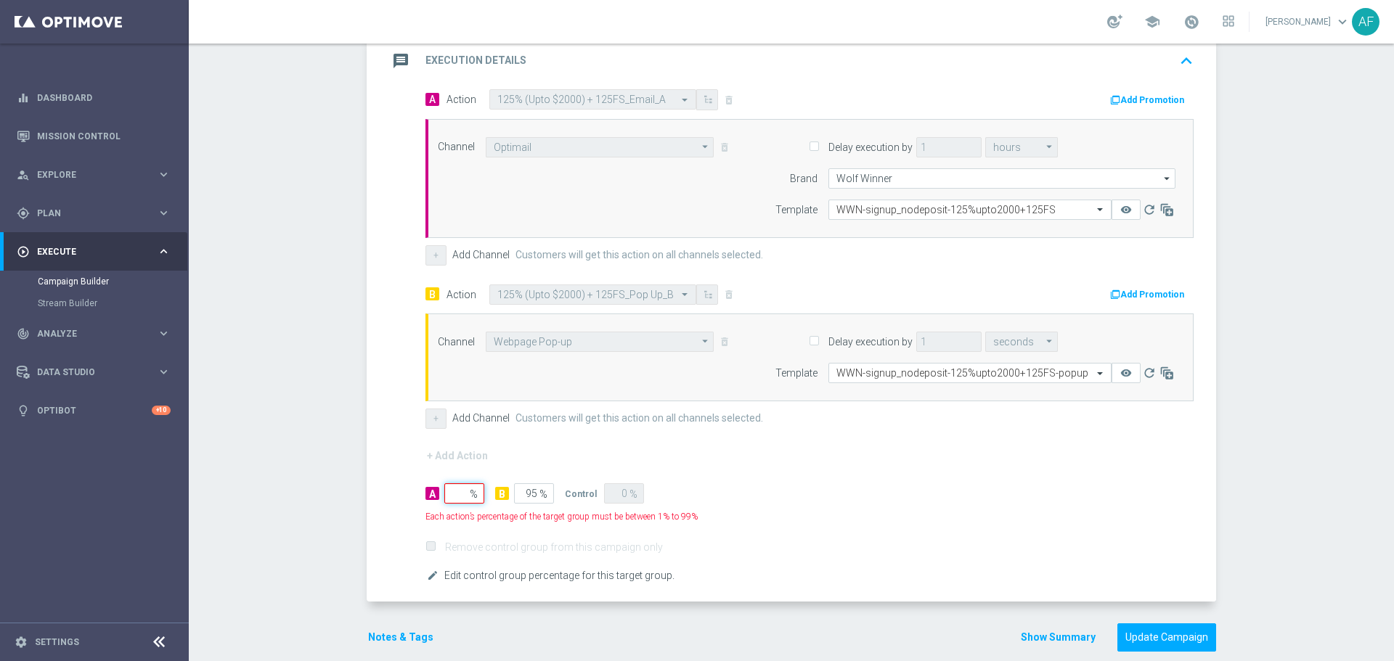
type input "1"
type input "99"
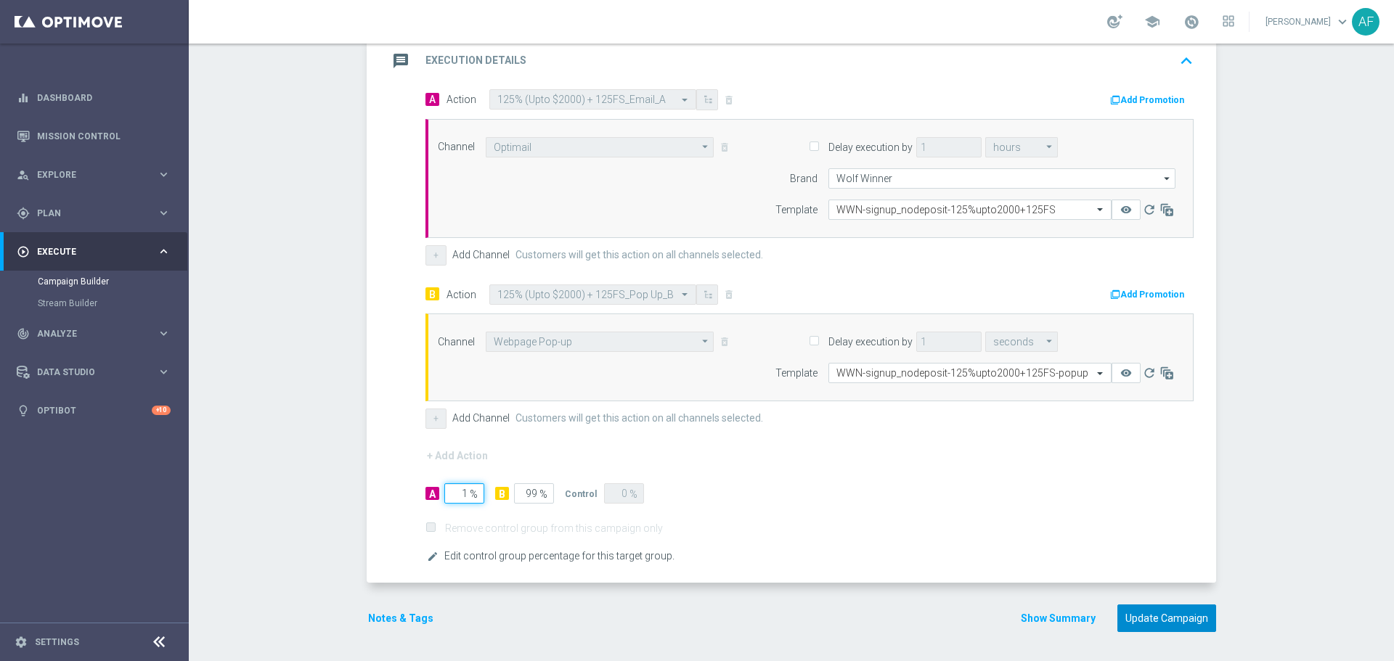
type input "1"
click at [1140, 616] on button "Update Campaign" at bounding box center [1166, 619] width 99 height 28
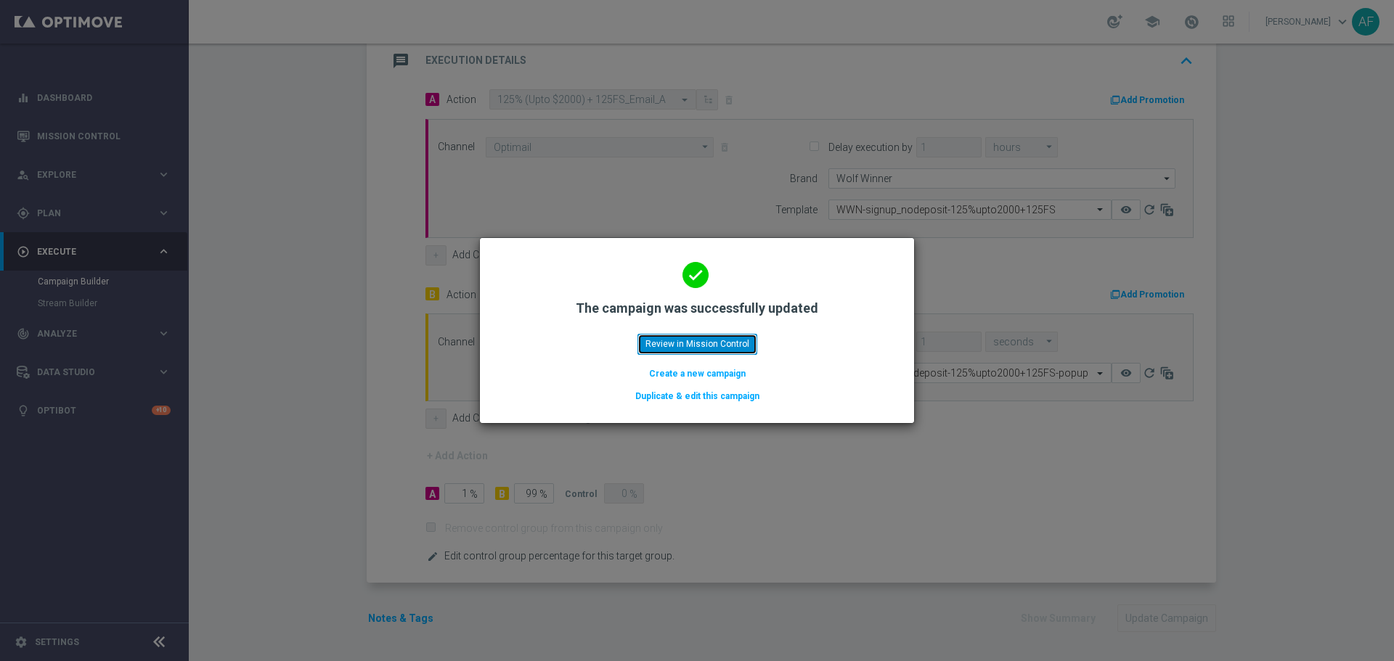
click at [705, 341] on button "Review in Mission Control" at bounding box center [697, 344] width 120 height 20
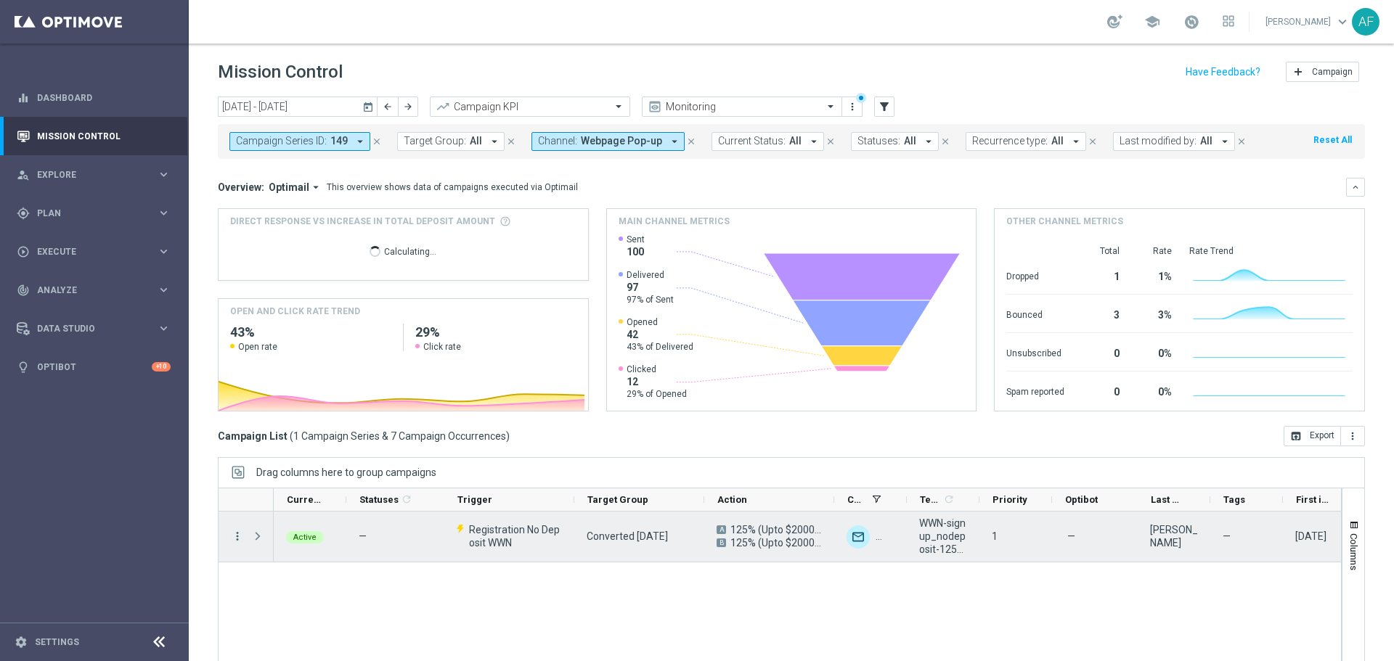
click at [234, 538] on icon "more_vert" at bounding box center [237, 536] width 13 height 13
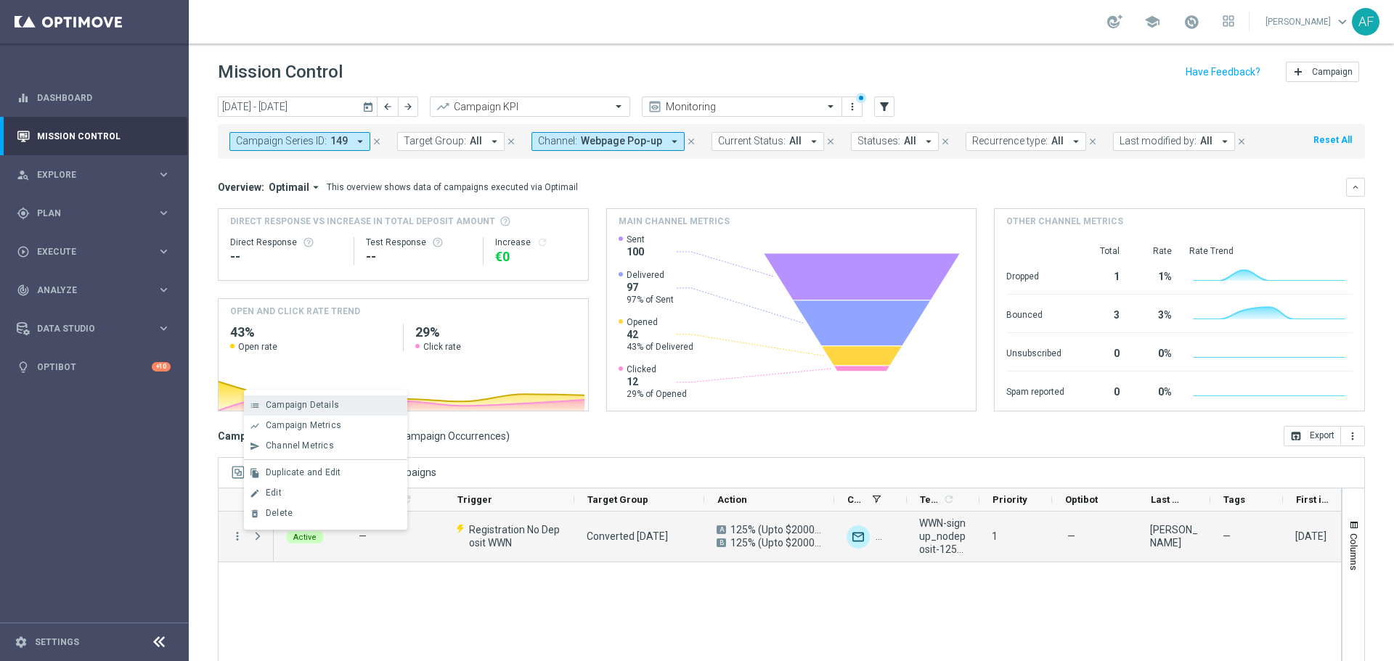
click at [296, 399] on div "list Campaign Details" at bounding box center [325, 406] width 163 height 20
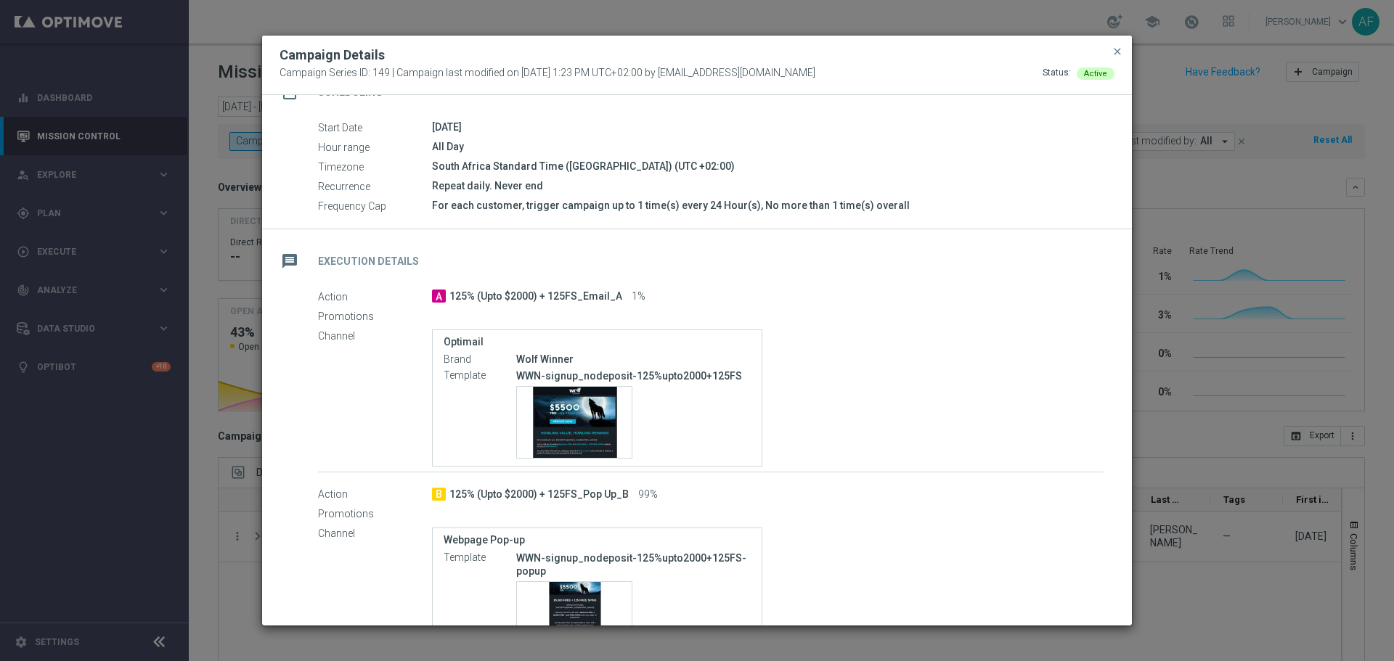
scroll to position [232, 0]
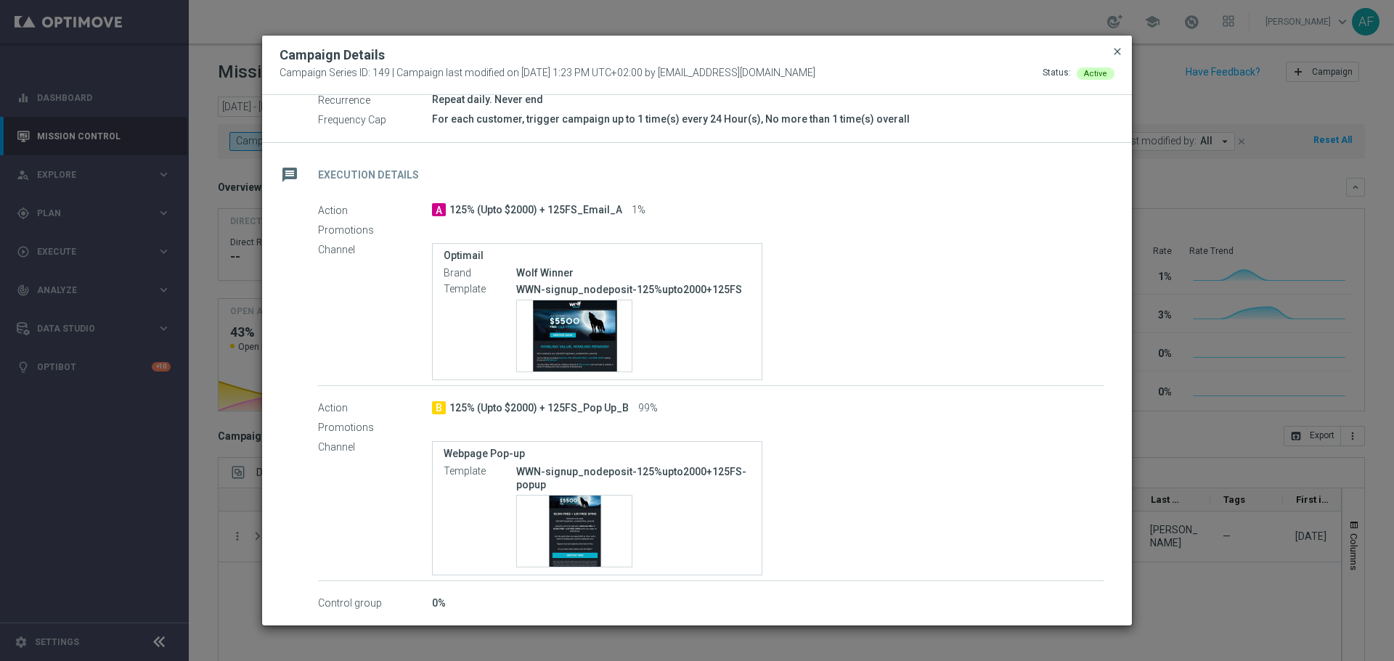
click at [1119, 57] on span "close" at bounding box center [1117, 52] width 12 height 12
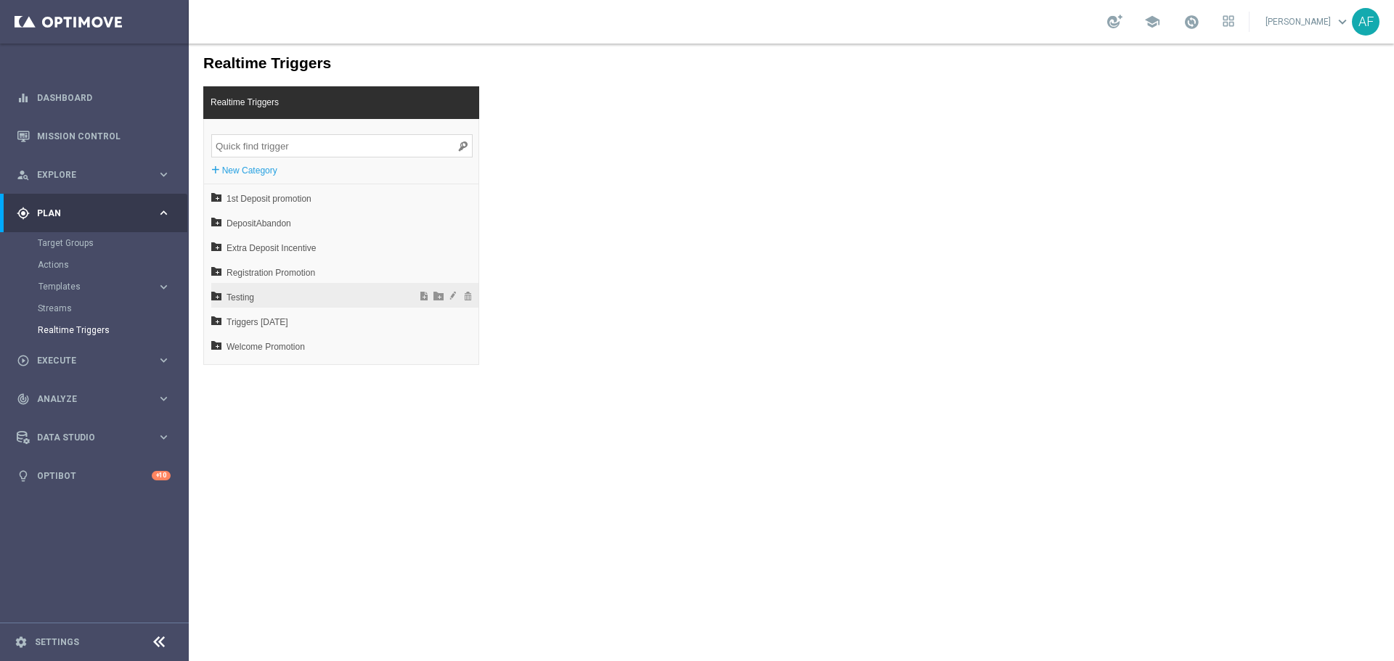
click at [279, 291] on span "Testing" at bounding box center [306, 297] width 160 height 25
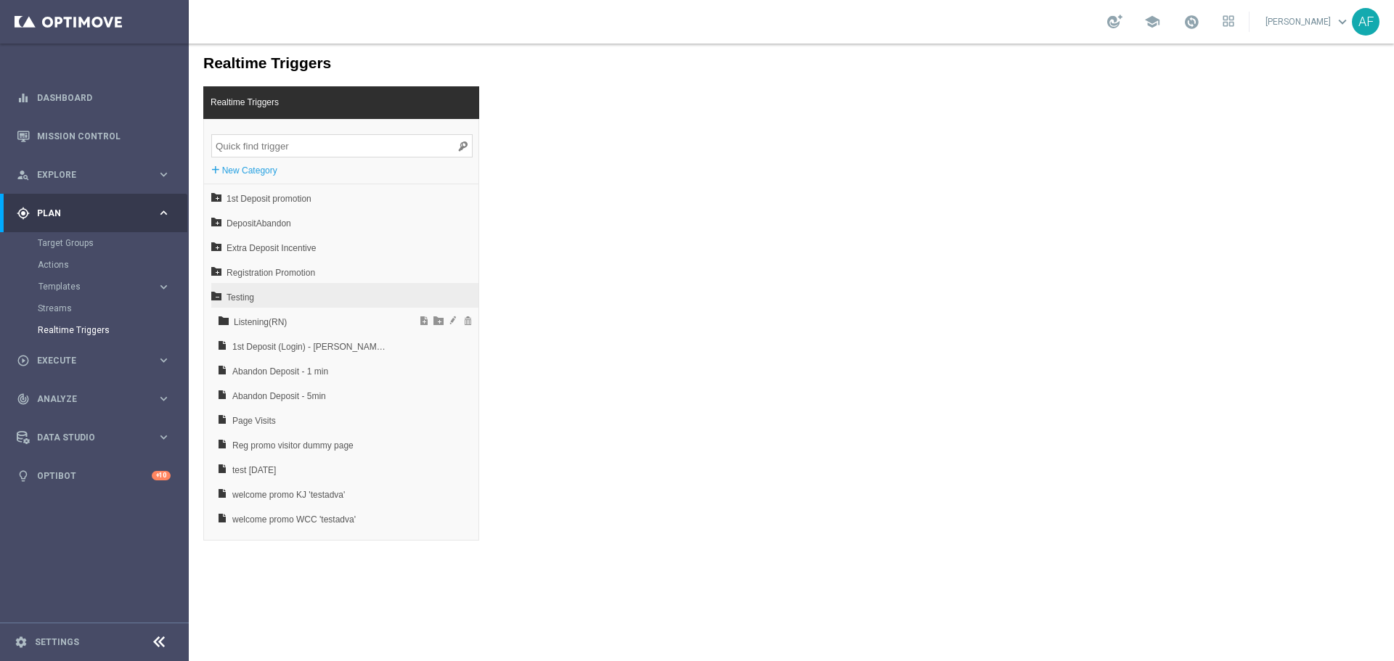
click at [281, 301] on span "Testing" at bounding box center [306, 297] width 160 height 25
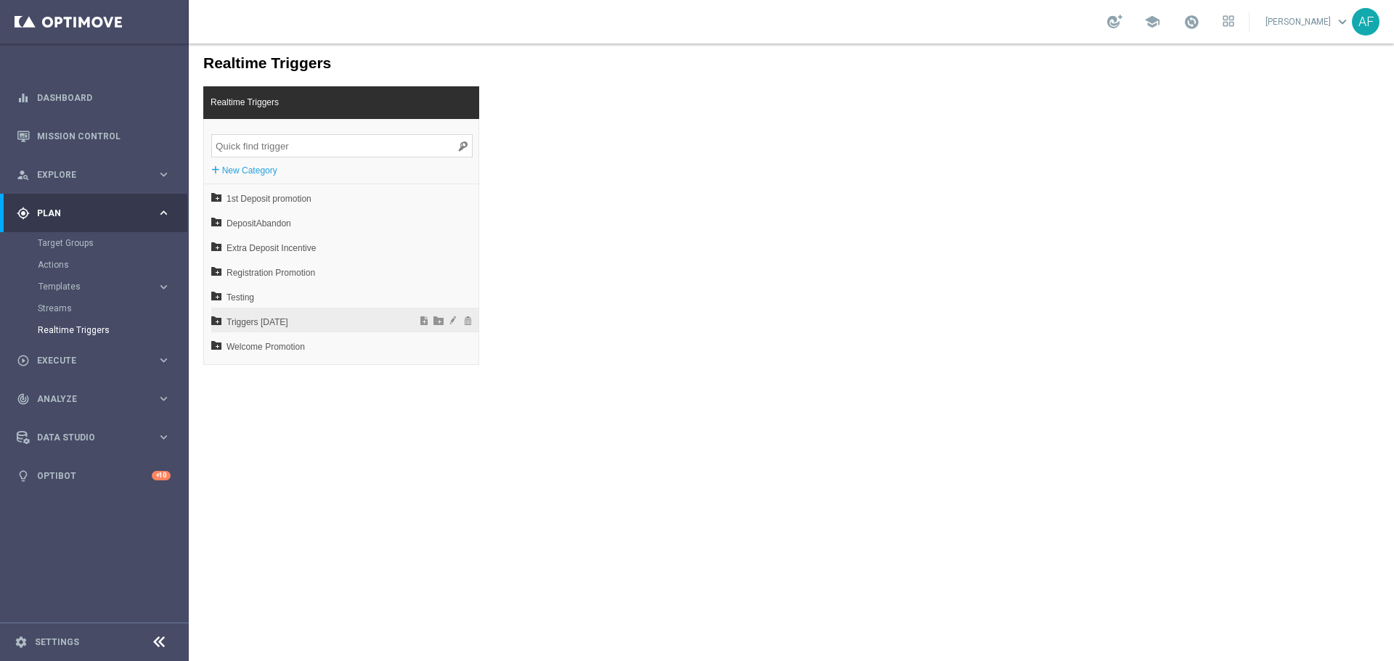
click at [281, 316] on span "Triggers May 2023" at bounding box center [306, 322] width 160 height 25
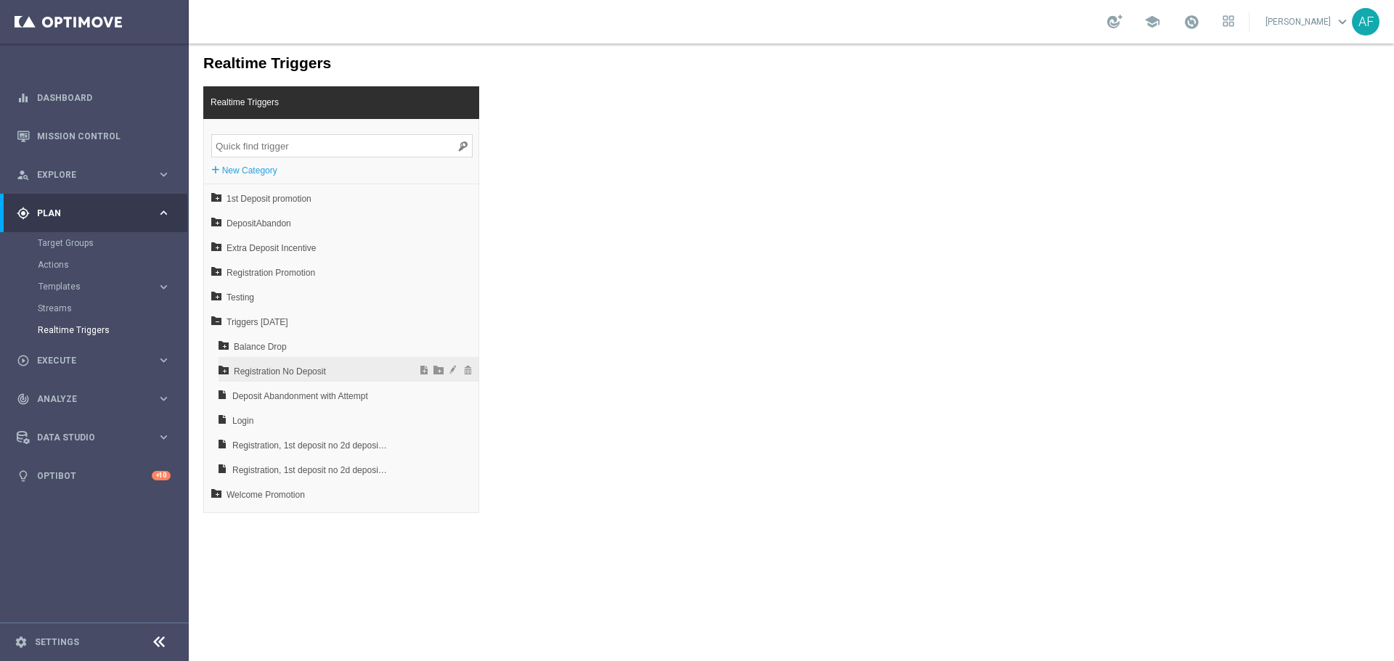
click at [306, 370] on span "Registration No Deposit" at bounding box center [312, 371] width 156 height 25
click at [346, 466] on span "Registration No Deposit WWN" at bounding box center [316, 470] width 152 height 25
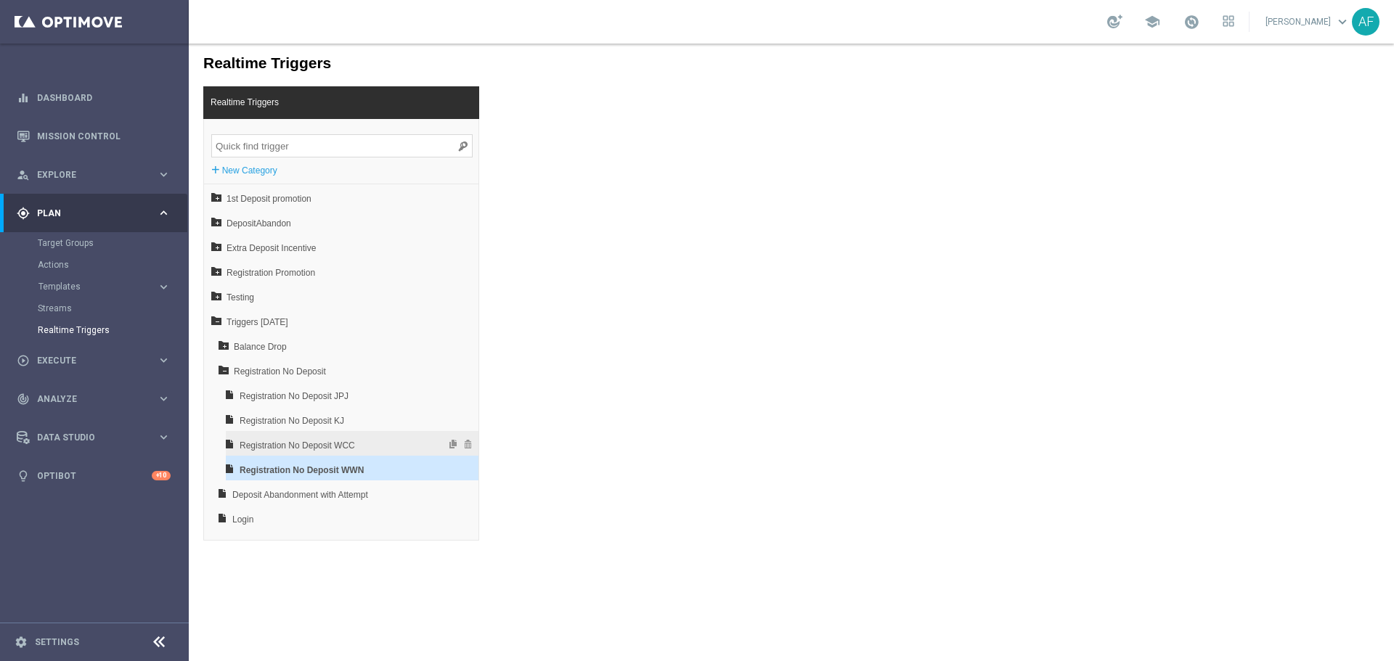
type input "1"
type input "0"
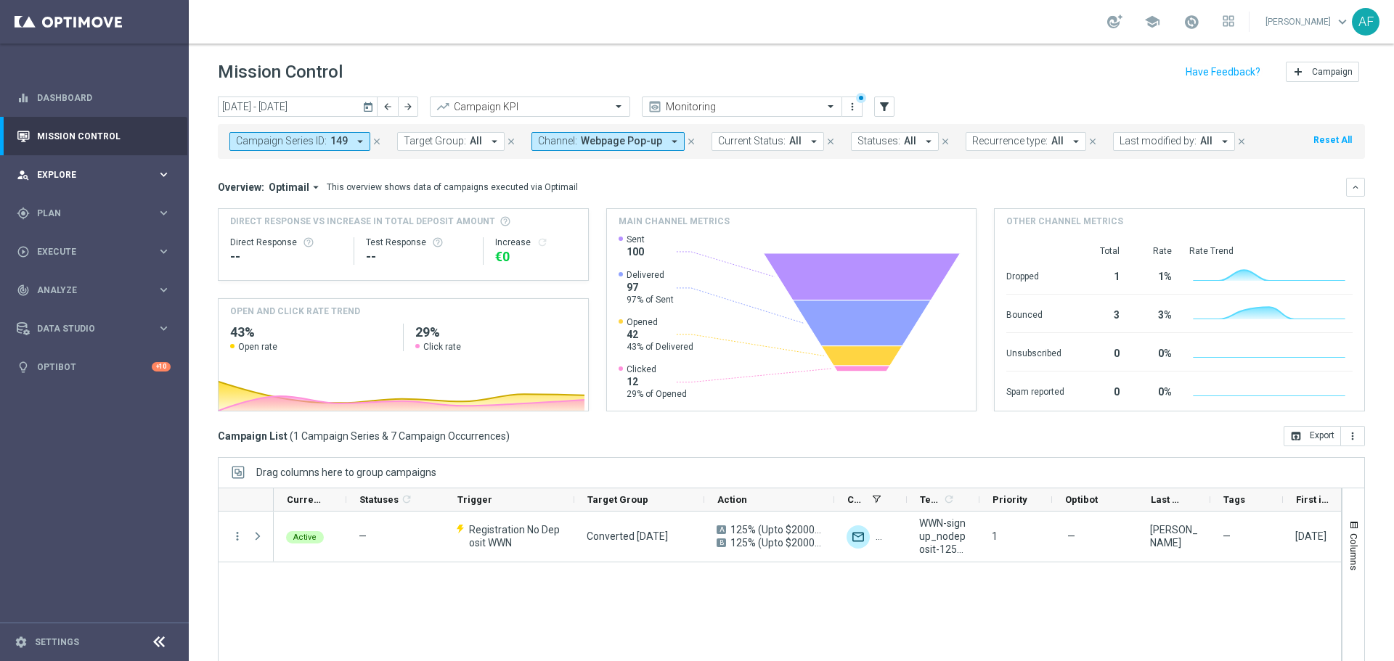
click at [75, 173] on span "Explore" at bounding box center [97, 175] width 120 height 9
click at [83, 181] on div "person_search Explore keyboard_arrow_right" at bounding box center [93, 174] width 187 height 38
click at [73, 207] on div "gps_fixed Plan" at bounding box center [87, 213] width 140 height 13
click at [75, 242] on link "Target Groups" at bounding box center [94, 243] width 113 height 12
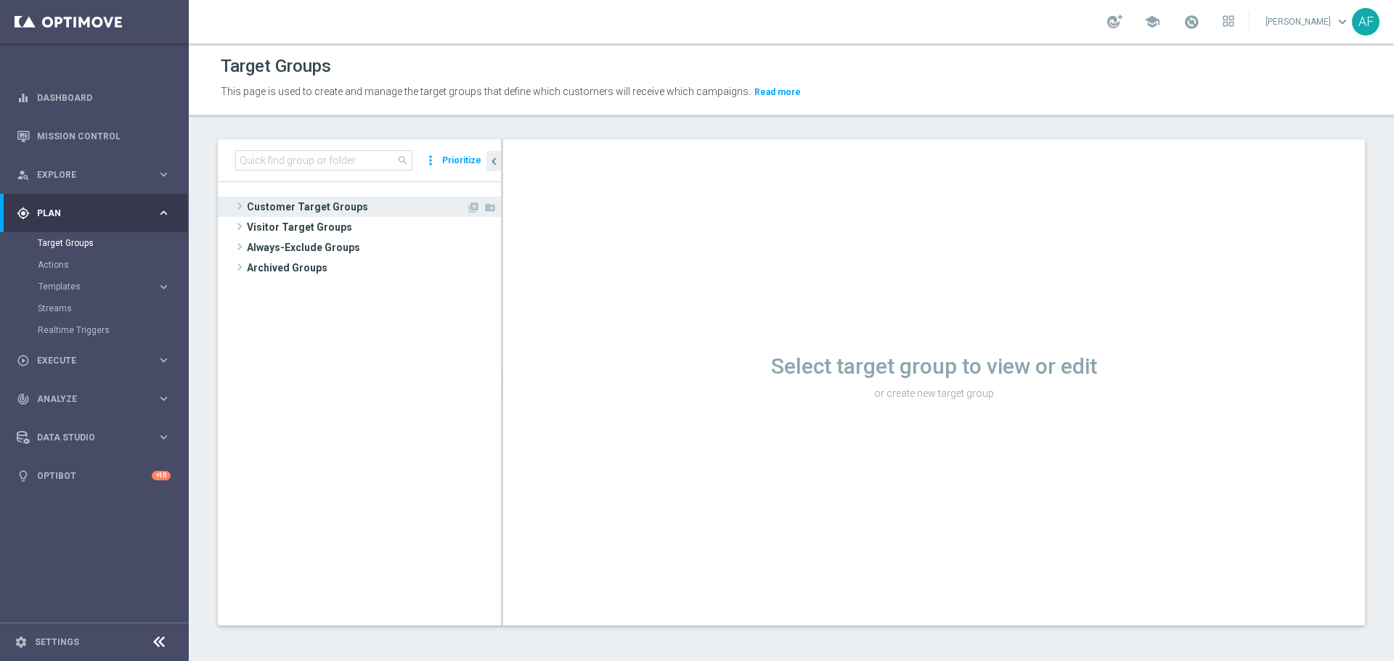
click at [343, 208] on span "Customer Target Groups" at bounding box center [356, 207] width 219 height 20
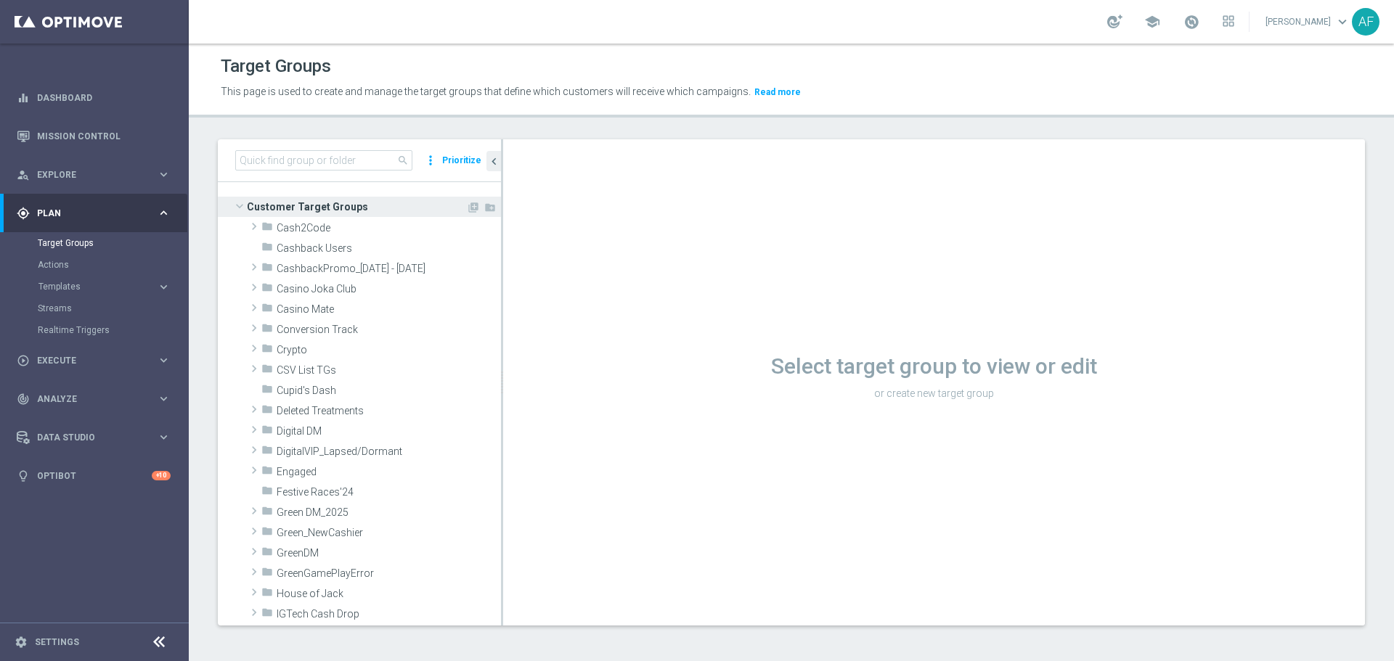
click at [336, 199] on span "Customer Target Groups" at bounding box center [356, 207] width 219 height 20
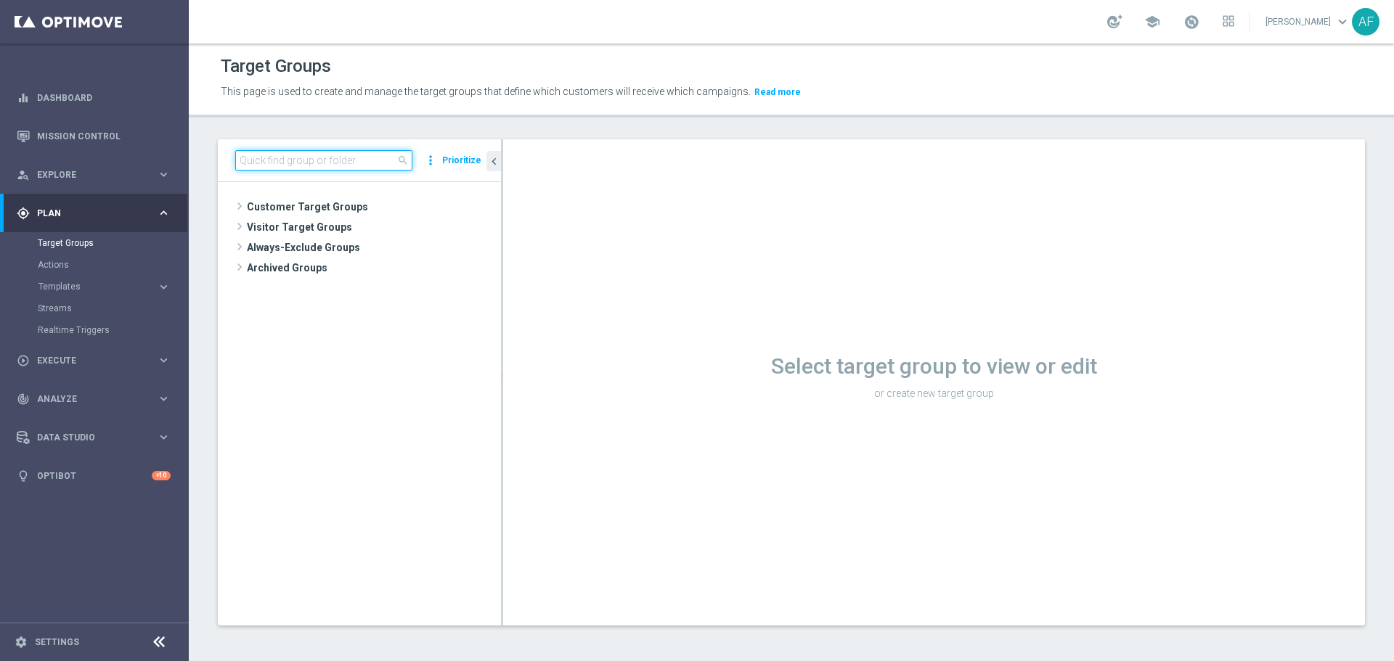
click at [331, 166] on input at bounding box center [323, 160] width 177 height 20
type input "theori"
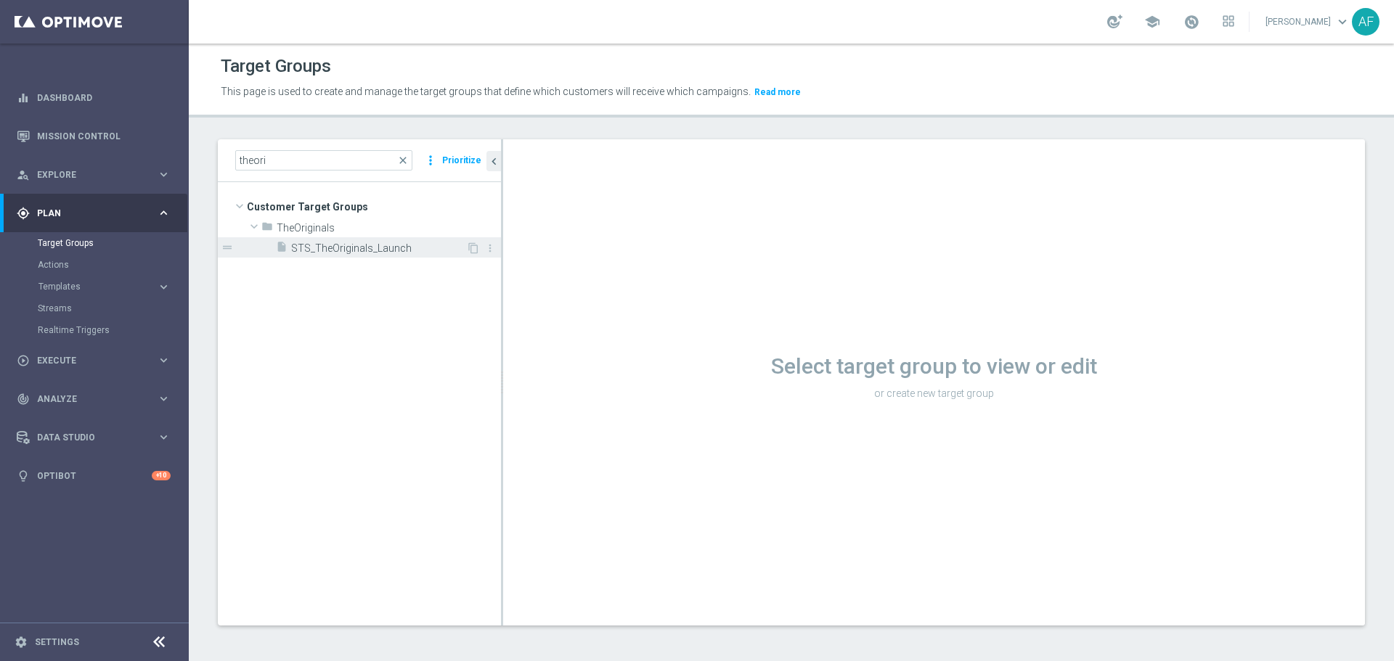
click at [339, 246] on span "STS_TheOriginals_Launch" at bounding box center [378, 248] width 175 height 12
click at [417, 245] on span "STS_TheOriginals_Launch" at bounding box center [378, 248] width 175 height 12
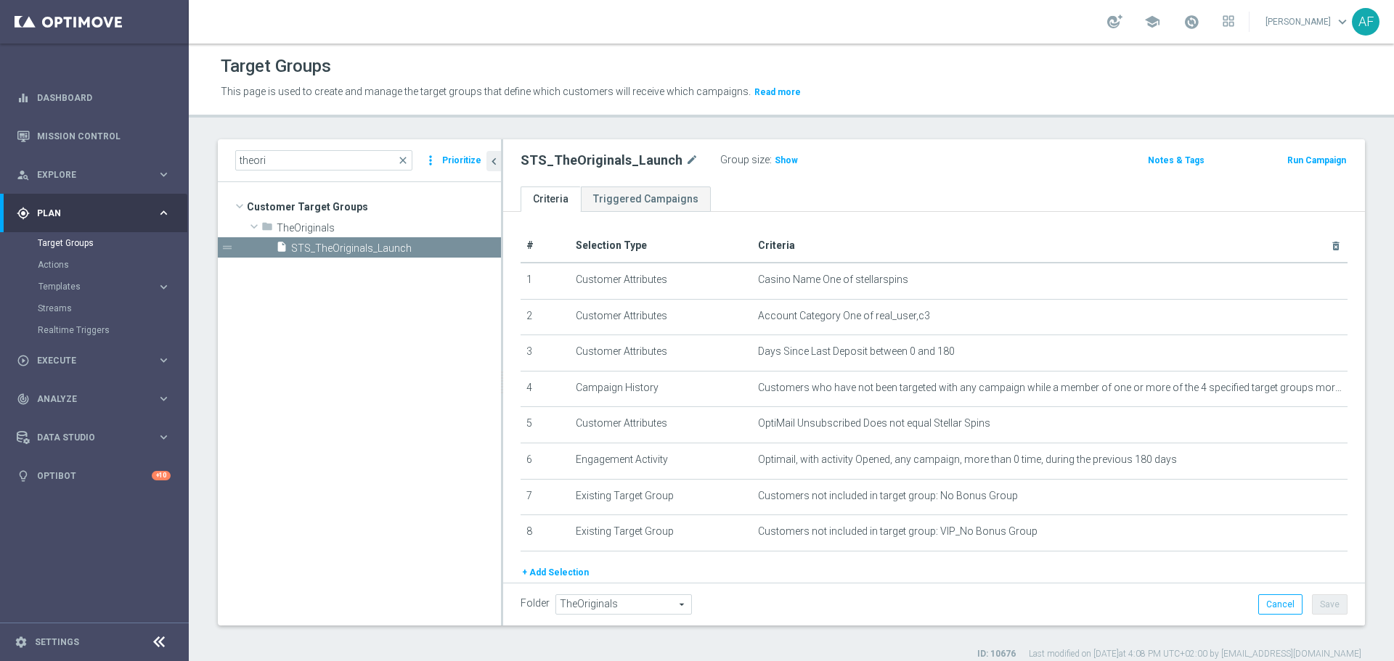
drag, startPoint x: 774, startPoint y: 161, endPoint x: 792, endPoint y: 196, distance: 39.0
click at [775, 160] on span "Show" at bounding box center [785, 160] width 23 height 10
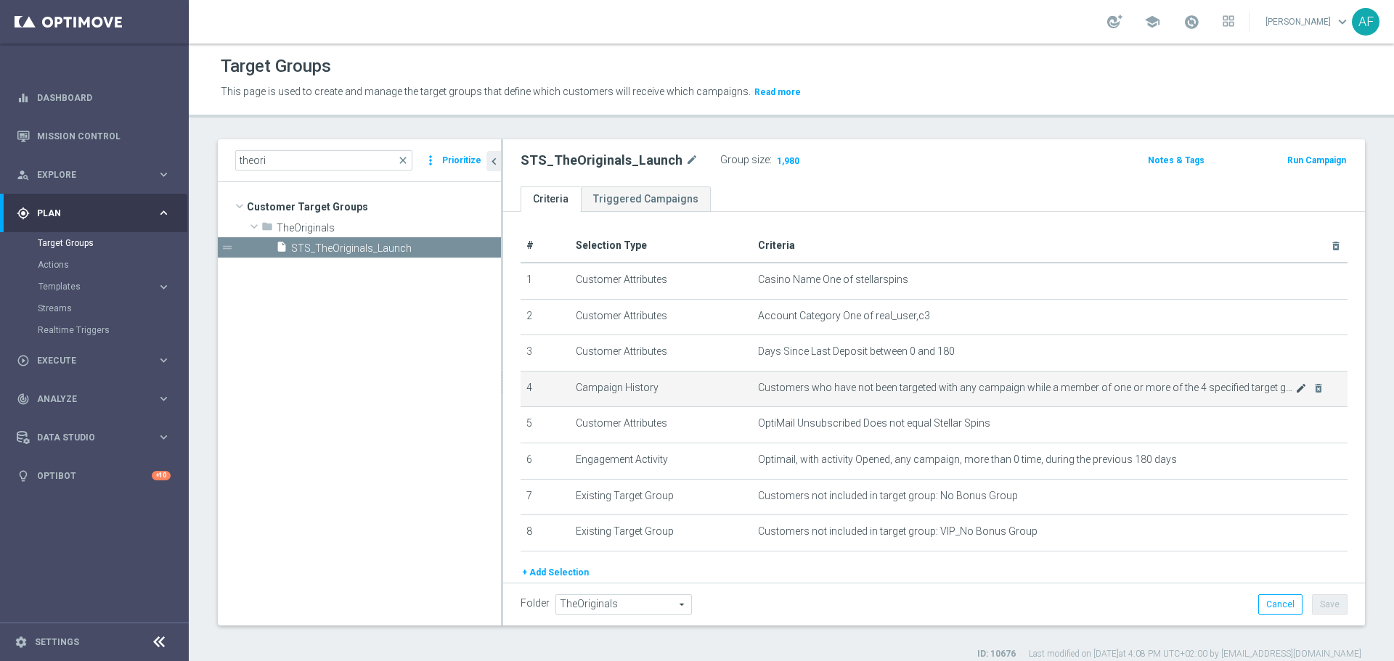
click at [1281, 388] on body "equalizer Dashboard Mission Control" at bounding box center [697, 330] width 1394 height 661
click at [1295, 393] on icon "mode_edit" at bounding box center [1301, 389] width 12 height 12
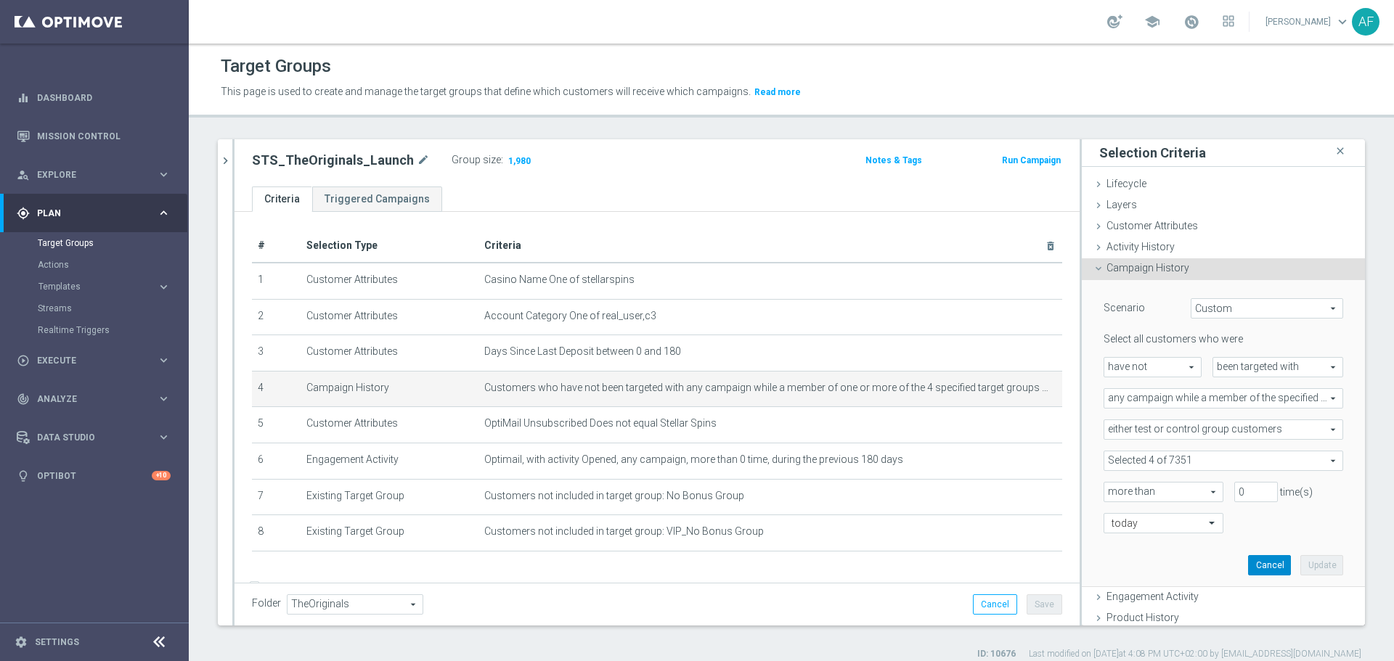
click at [1252, 560] on button "Cancel" at bounding box center [1269, 565] width 43 height 20
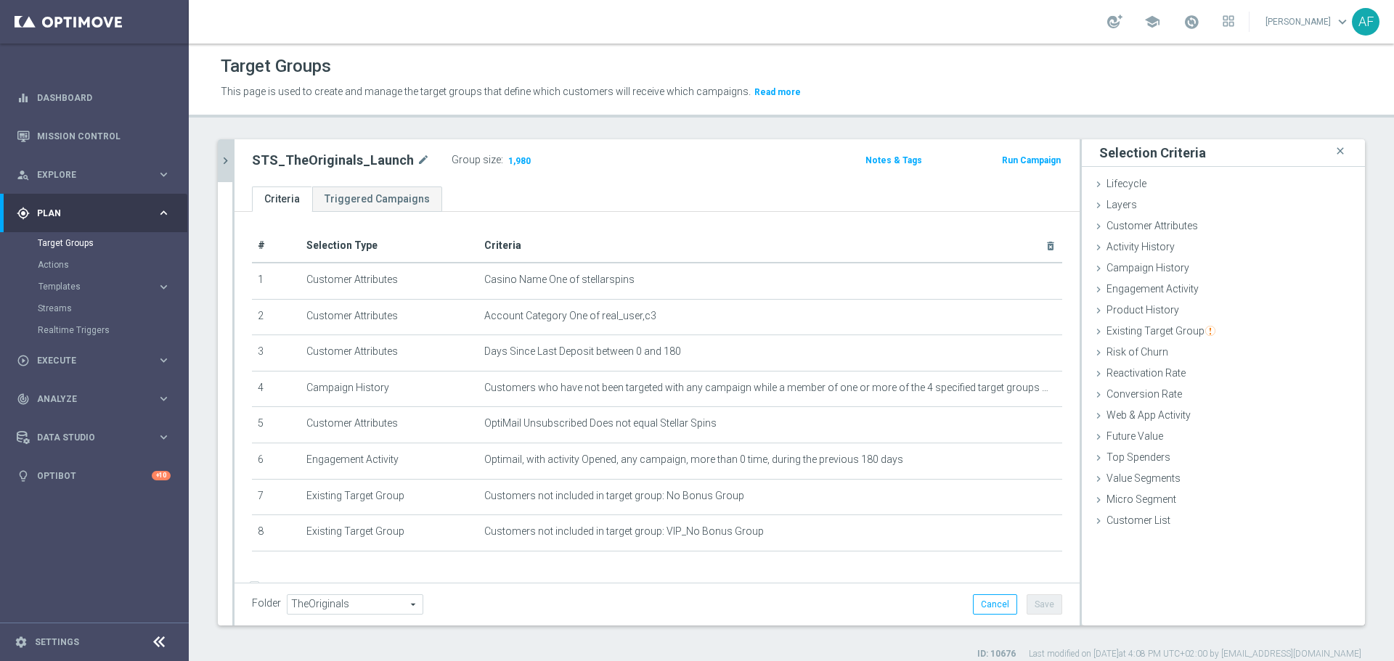
click at [230, 158] on icon "chevron_right" at bounding box center [225, 161] width 14 height 14
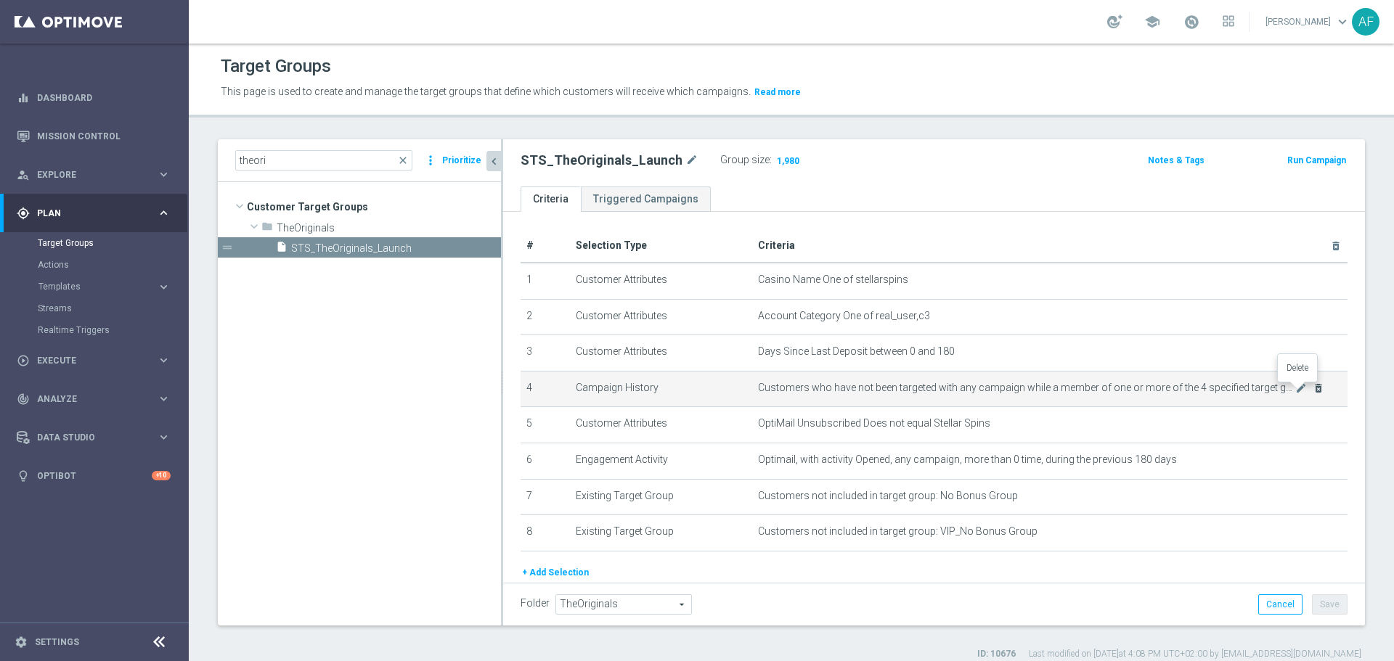
click at [1312, 393] on icon "delete_forever" at bounding box center [1318, 389] width 12 height 12
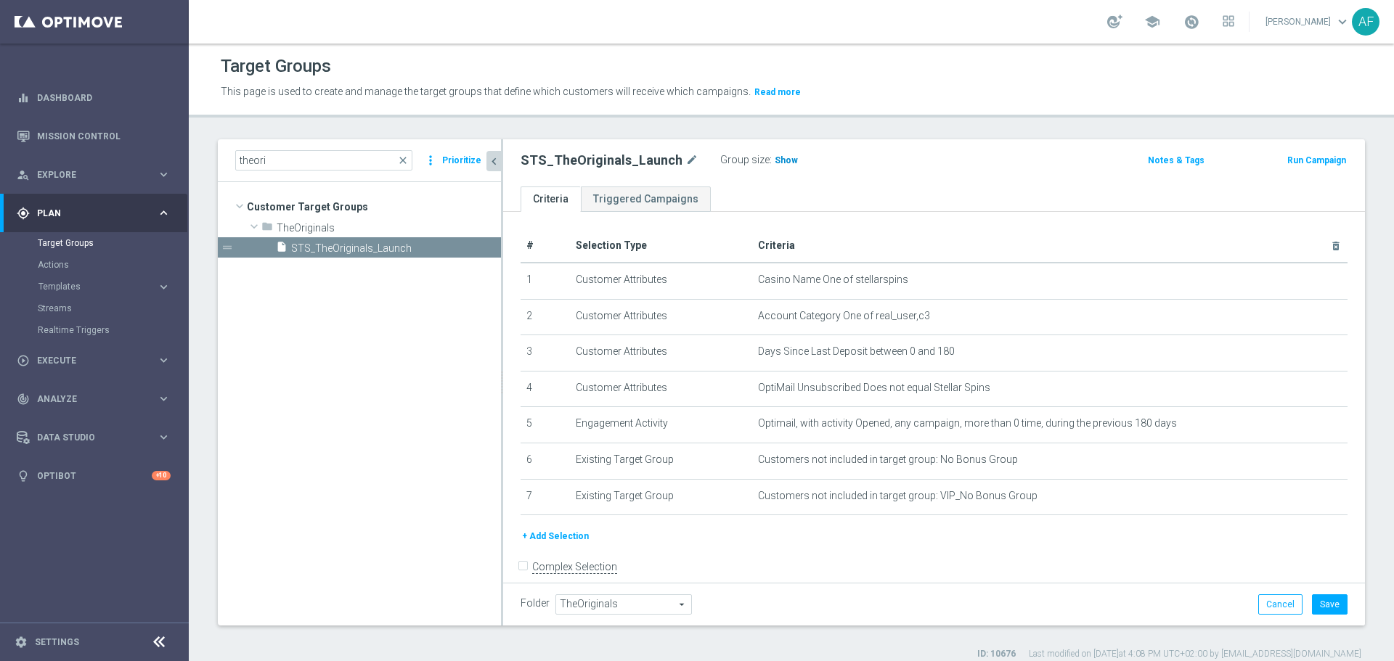
click at [780, 164] on span "Show" at bounding box center [785, 160] width 23 height 10
click at [1258, 600] on button "Cancel" at bounding box center [1280, 604] width 44 height 20
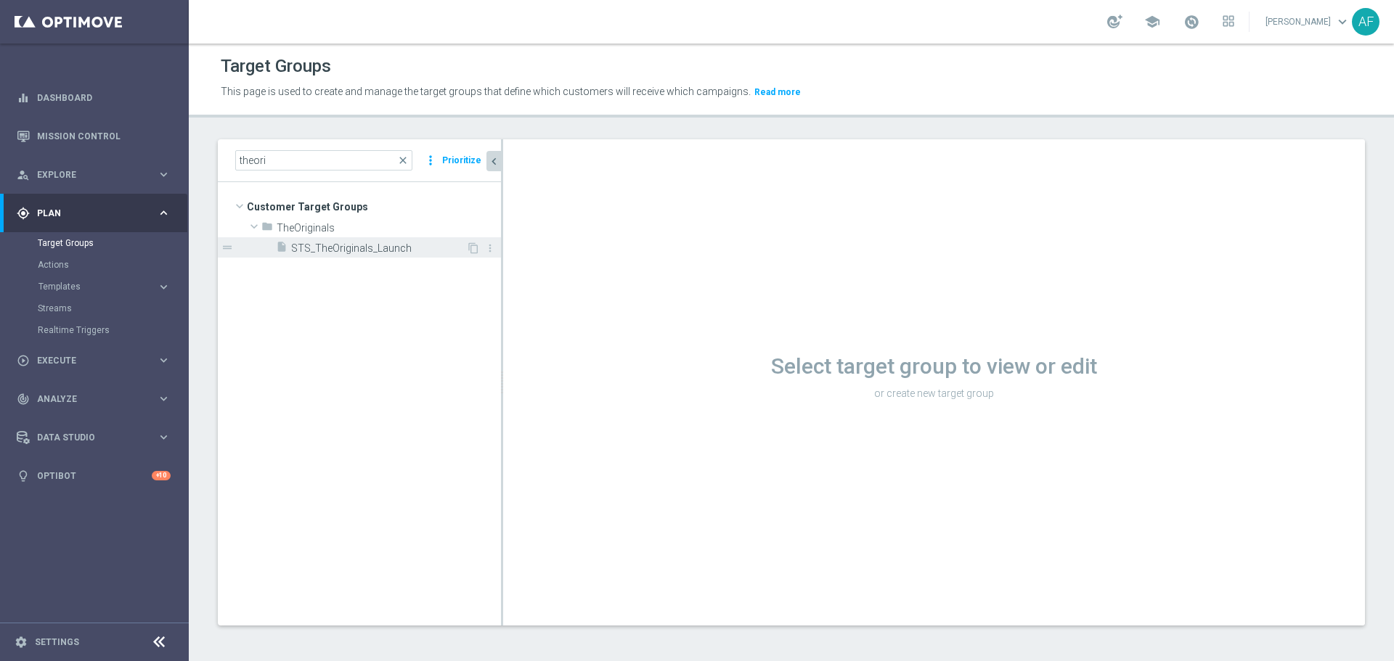
click at [368, 241] on div "insert_drive_file STS_TheOriginals_Launch" at bounding box center [371, 247] width 190 height 20
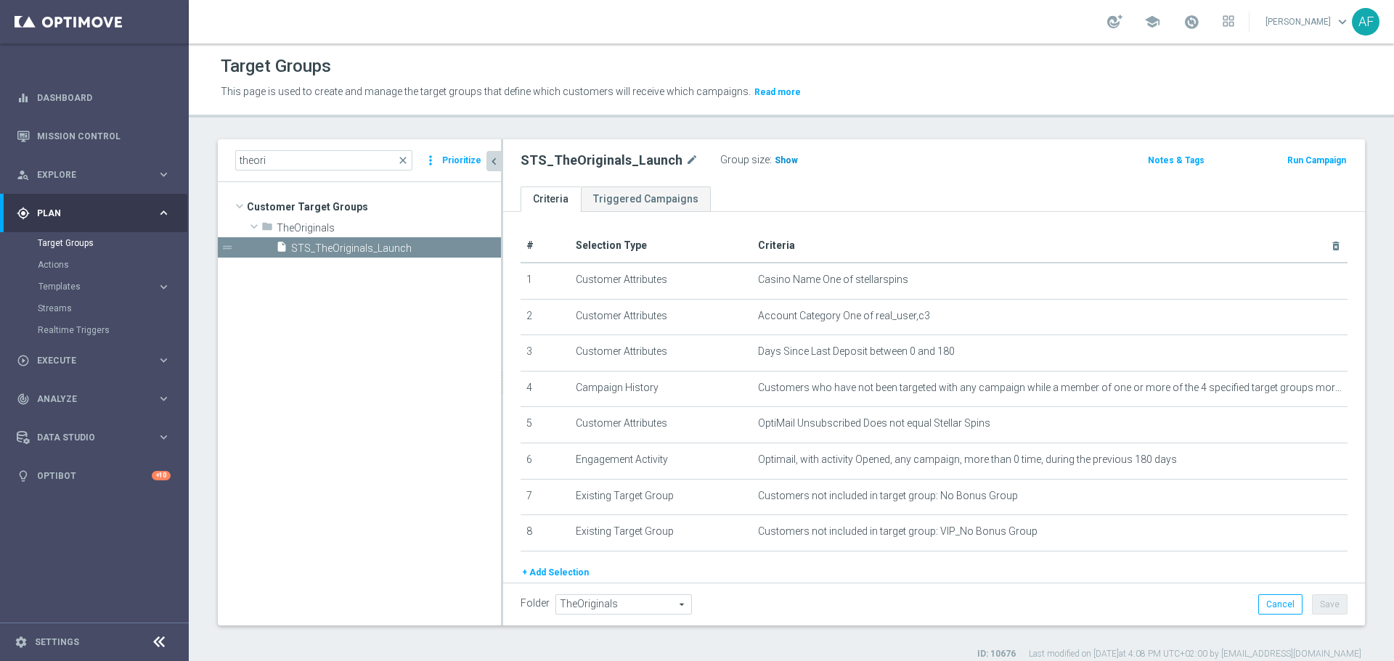
click at [781, 158] on span "Show" at bounding box center [785, 160] width 23 height 10
click at [1312, 426] on icon "delete_forever" at bounding box center [1318, 424] width 12 height 12
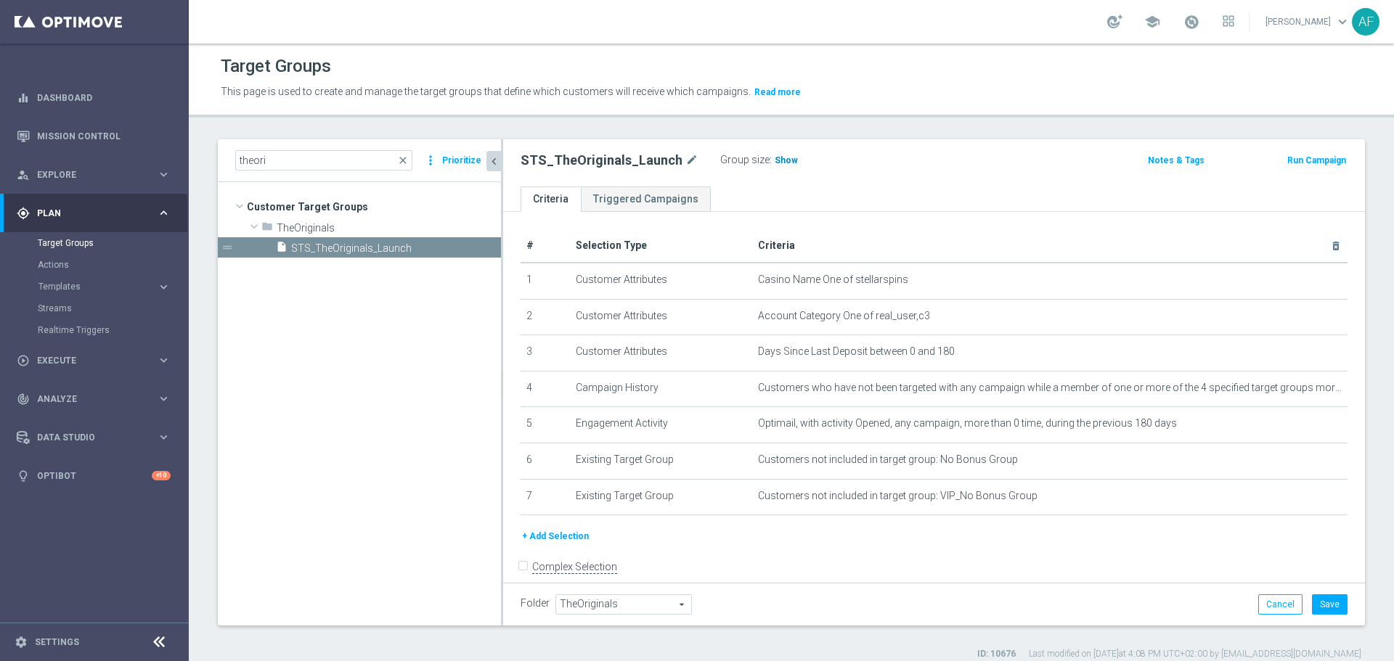
click at [777, 162] on span "Show" at bounding box center [785, 160] width 23 height 10
click at [1312, 429] on icon "delete_forever" at bounding box center [1318, 424] width 12 height 12
click at [774, 162] on span "Show" at bounding box center [785, 160] width 23 height 10
click at [1262, 598] on button "Cancel" at bounding box center [1280, 604] width 44 height 20
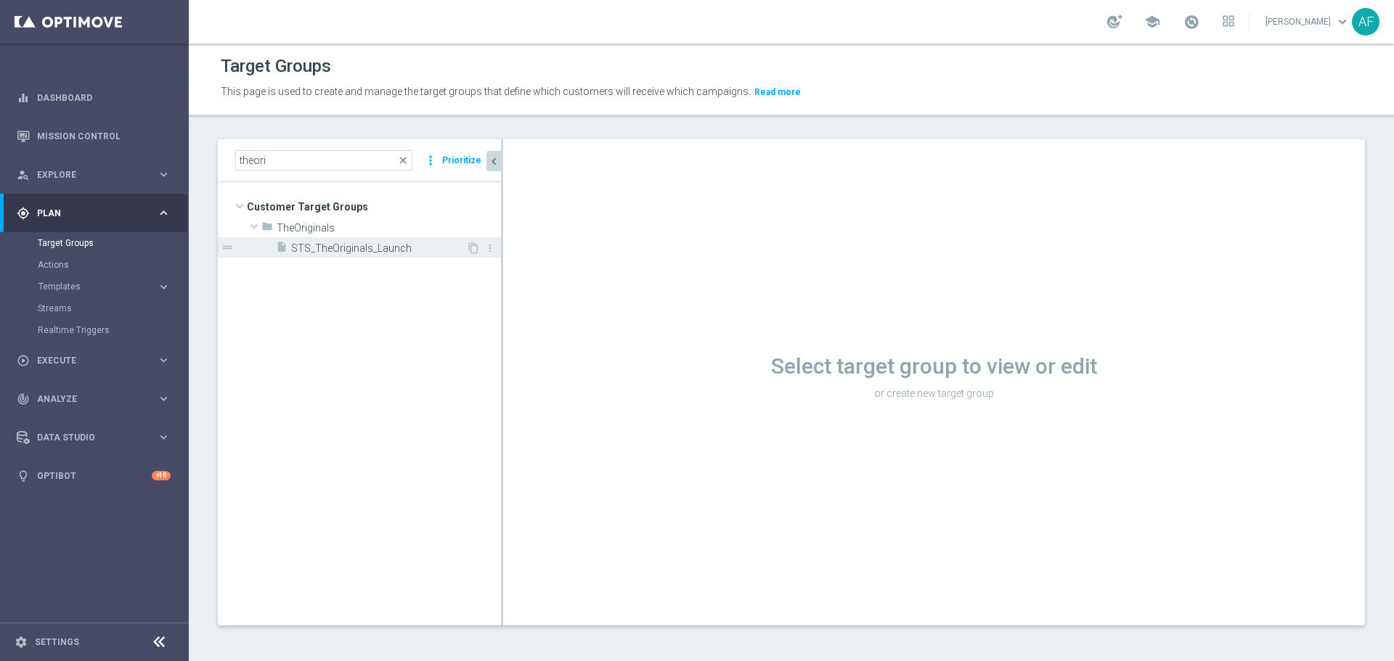
click at [375, 246] on span "STS_TheOriginals_Launch" at bounding box center [378, 248] width 175 height 12
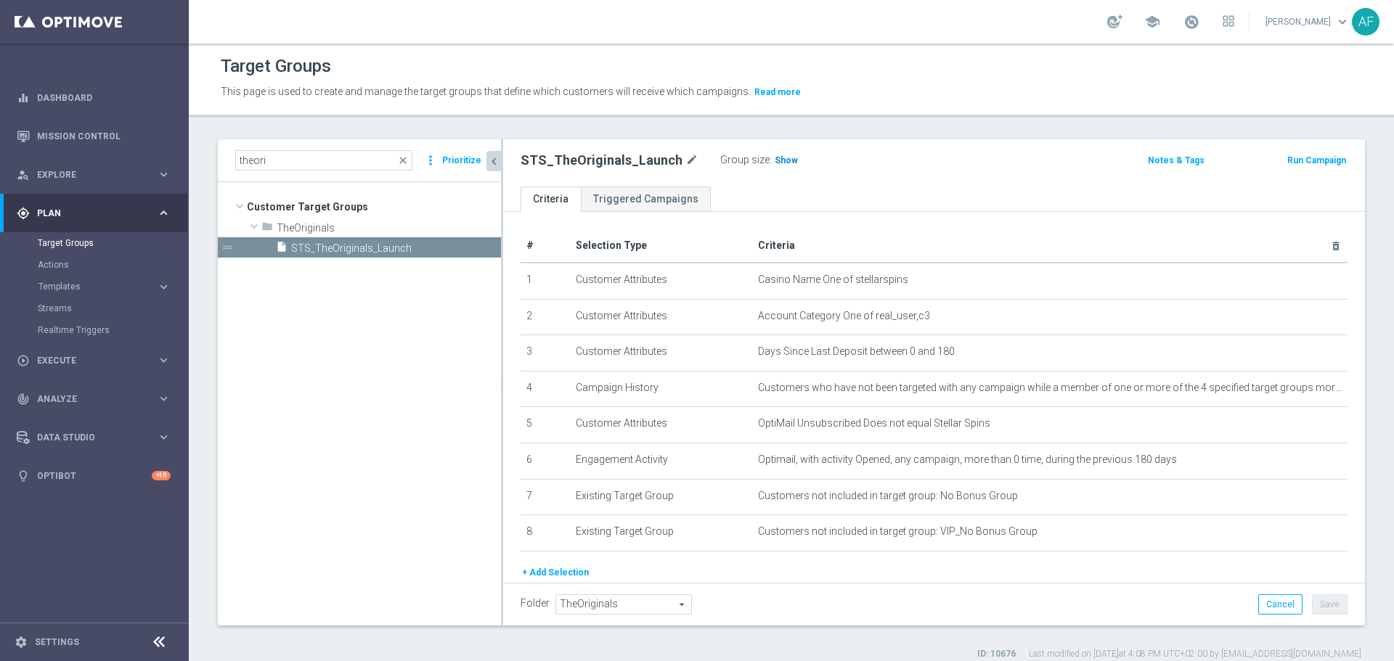
click at [774, 155] on span "Show" at bounding box center [785, 160] width 23 height 10
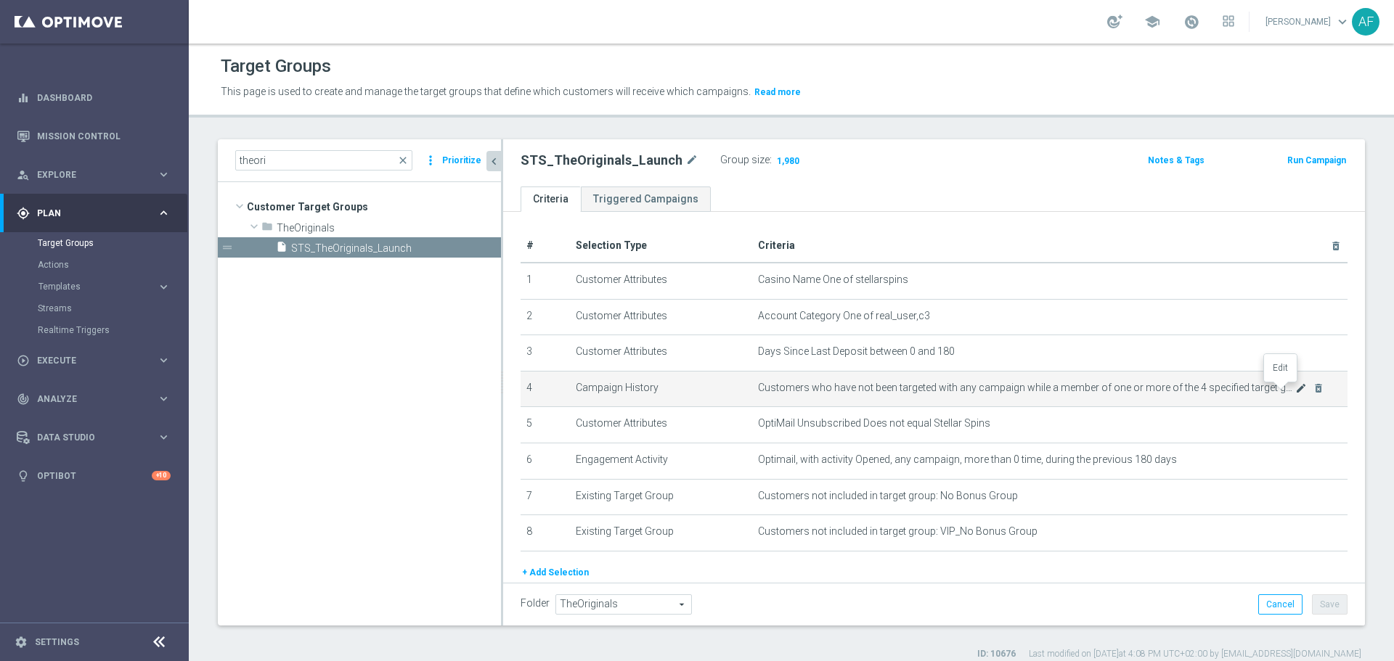
click at [1295, 392] on icon "mode_edit" at bounding box center [1301, 389] width 12 height 12
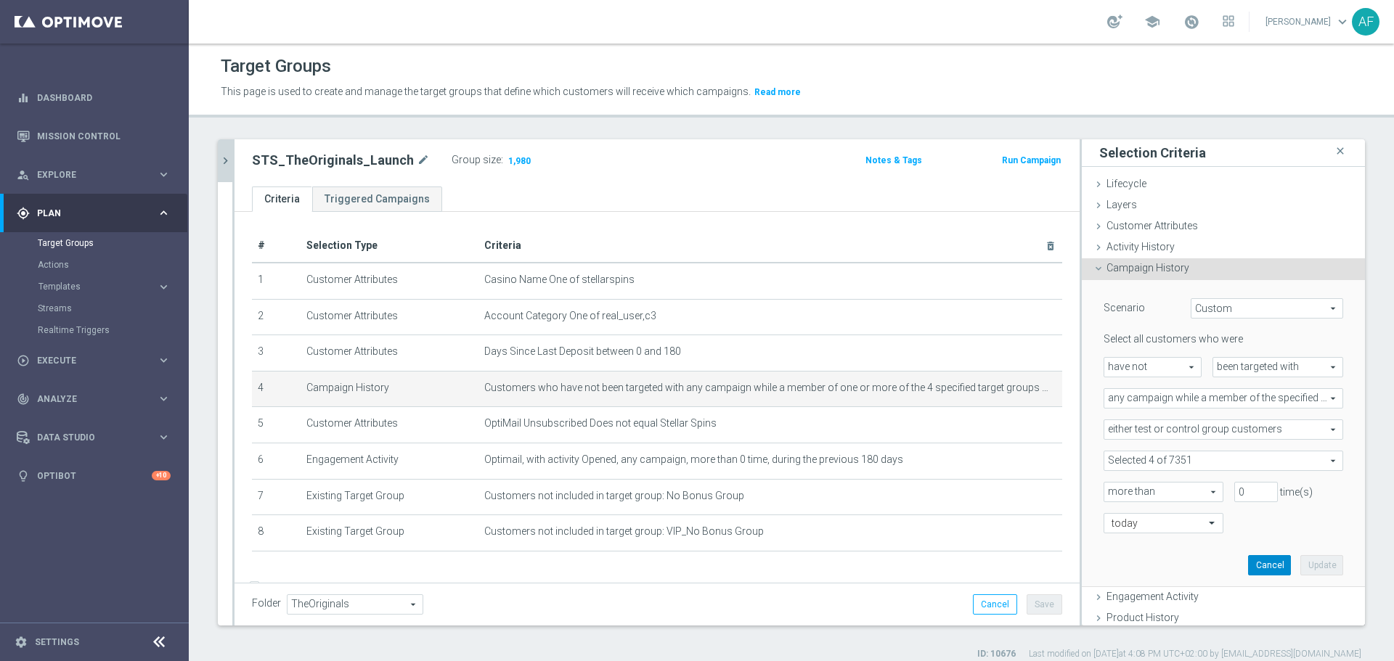
click at [1248, 560] on button "Cancel" at bounding box center [1269, 565] width 43 height 20
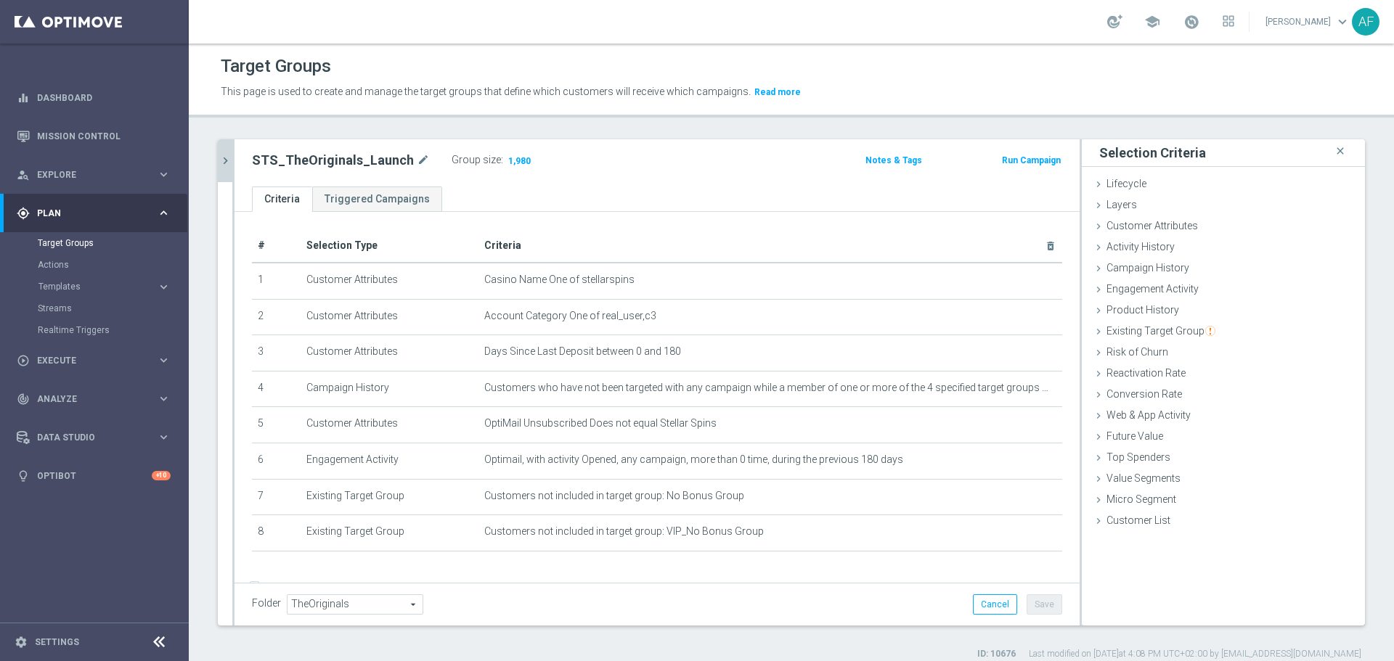
click at [230, 163] on icon "chevron_right" at bounding box center [225, 161] width 14 height 14
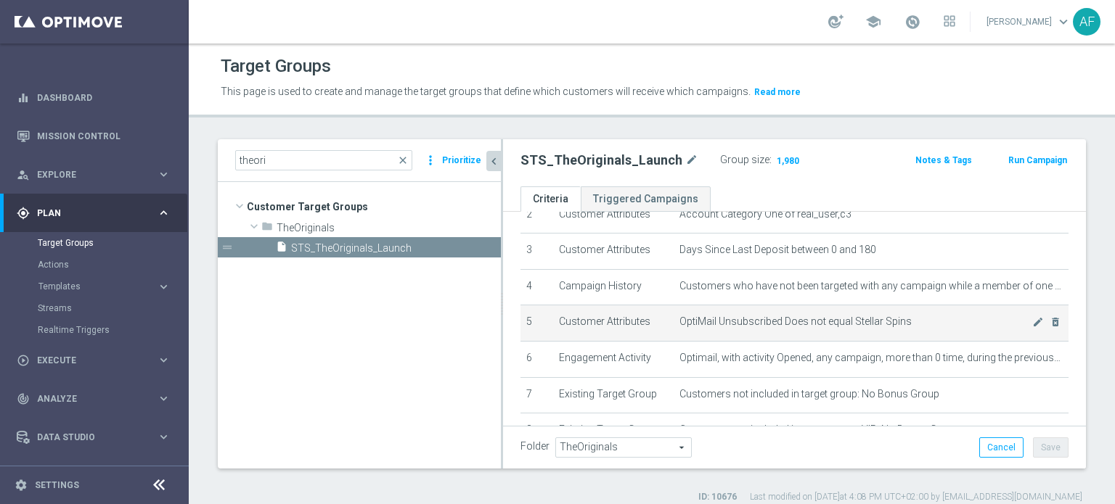
scroll to position [55, 0]
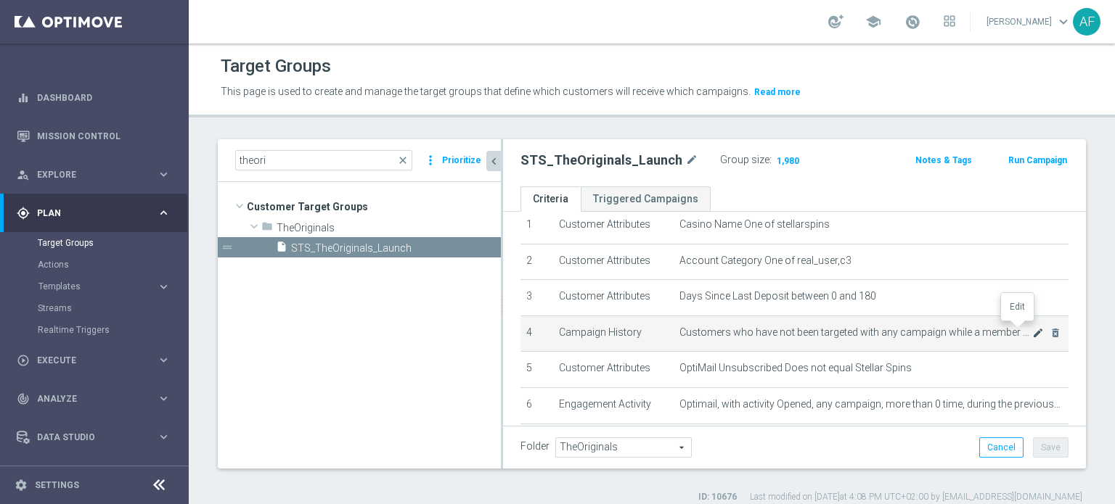
click at [1032, 331] on icon "mode_edit" at bounding box center [1038, 333] width 12 height 12
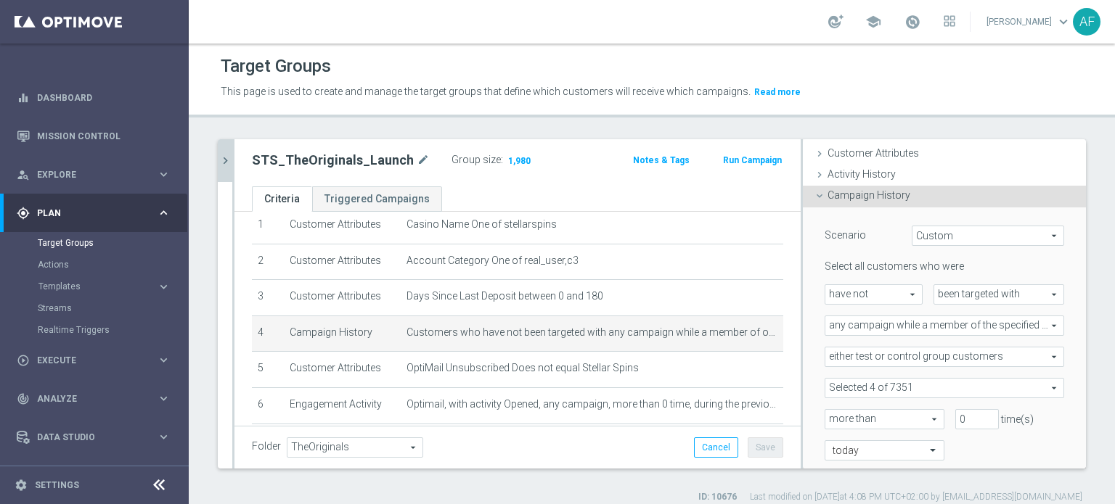
scroll to position [145, 0]
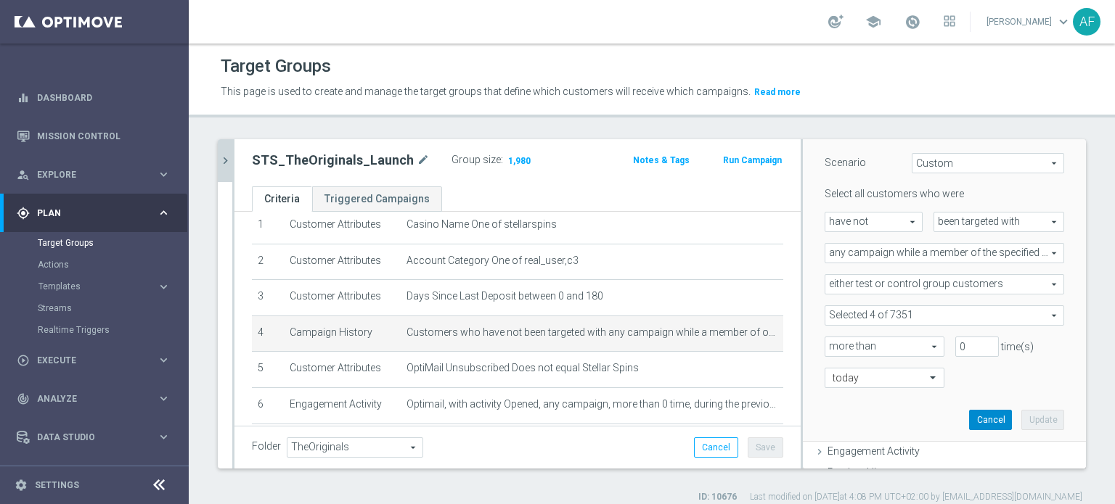
click at [969, 416] on button "Cancel" at bounding box center [990, 420] width 43 height 20
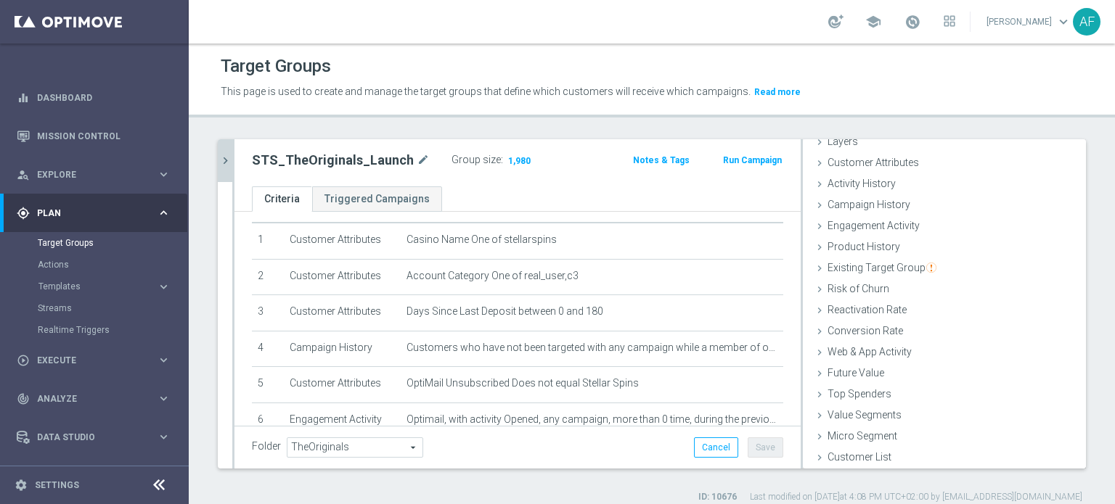
scroll to position [0, 0]
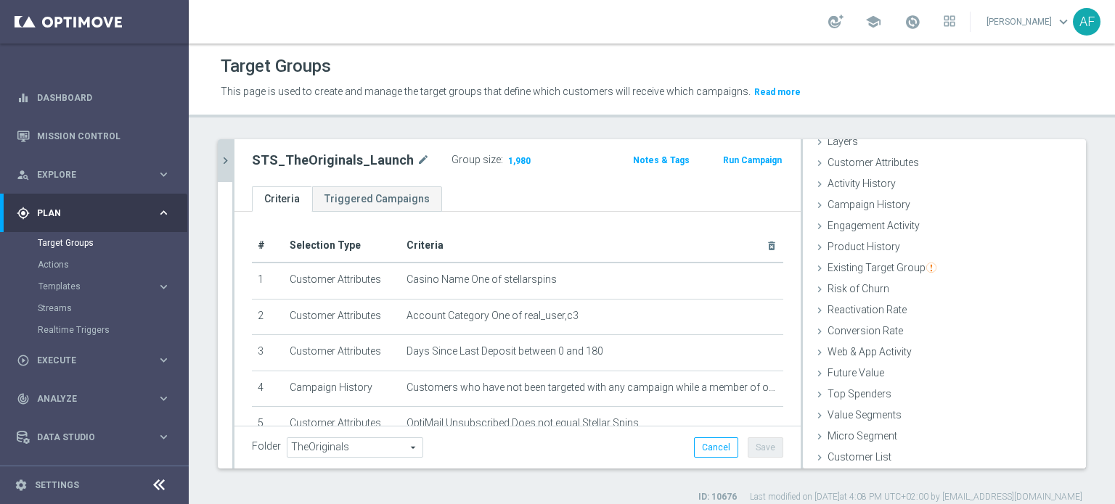
click at [227, 160] on icon "chevron_right" at bounding box center [225, 161] width 14 height 14
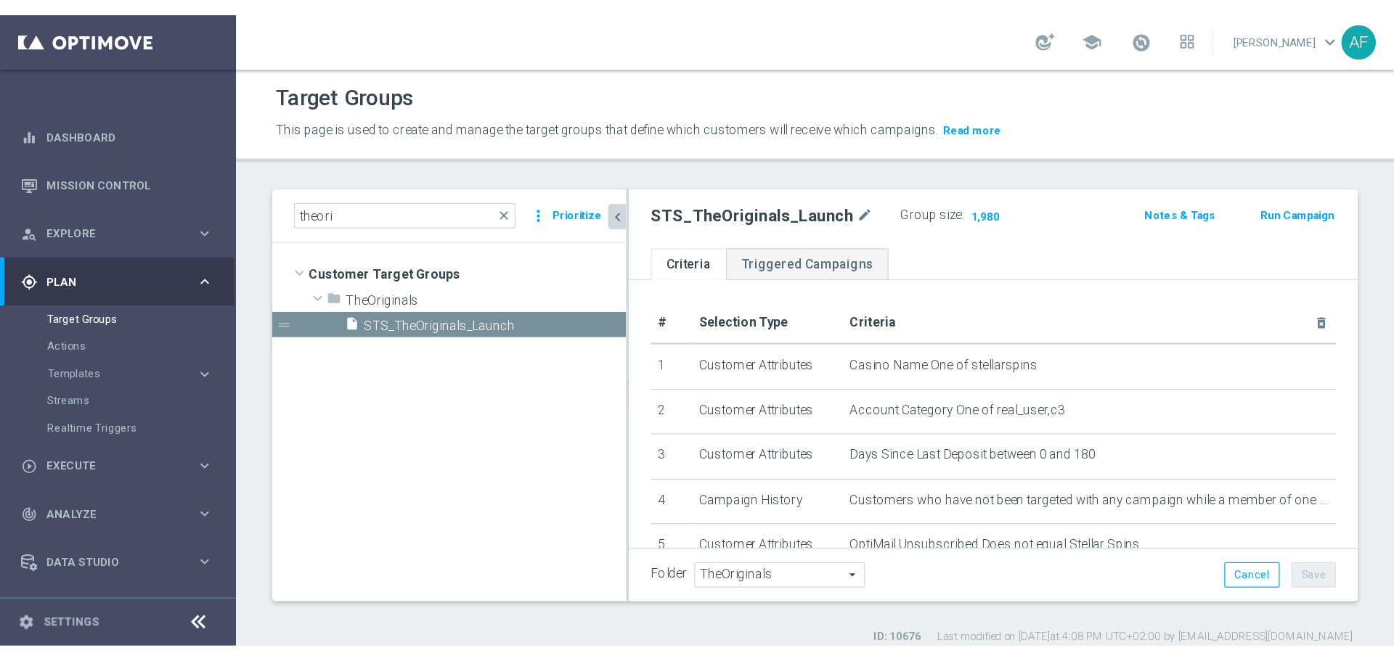
scroll to position [67, 0]
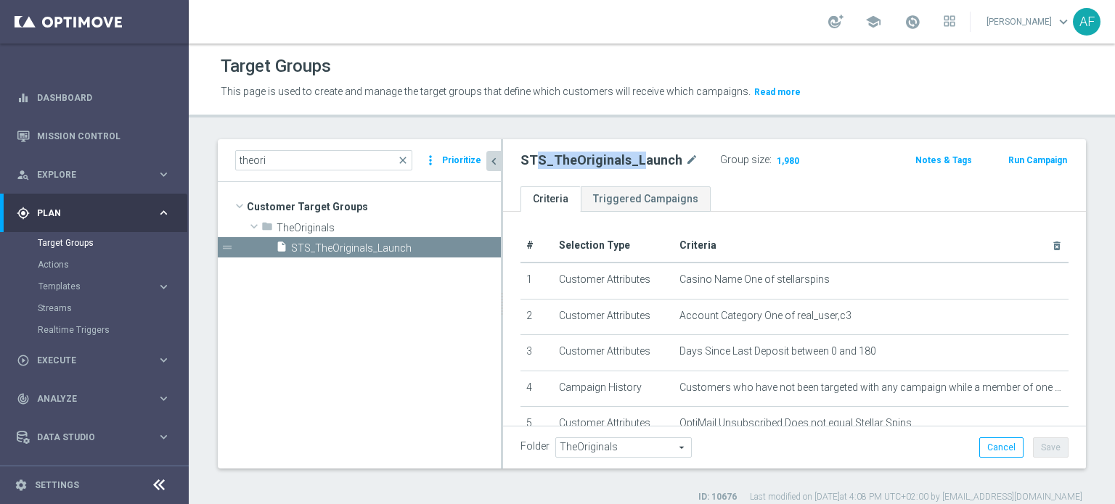
drag, startPoint x: 536, startPoint y: 160, endPoint x: 641, endPoint y: 167, distance: 105.5
click at [641, 167] on h2 "STS_TheOriginals_Launch" at bounding box center [601, 160] width 162 height 17
click at [790, 216] on div "# Selection Type Criteria delete_forever 1 Customer Attributes Casino Name One …" at bounding box center [794, 428] width 583 height 433
click at [824, 105] on header "Target Groups This page is used to create and manage the target groups that def…" at bounding box center [652, 81] width 926 height 74
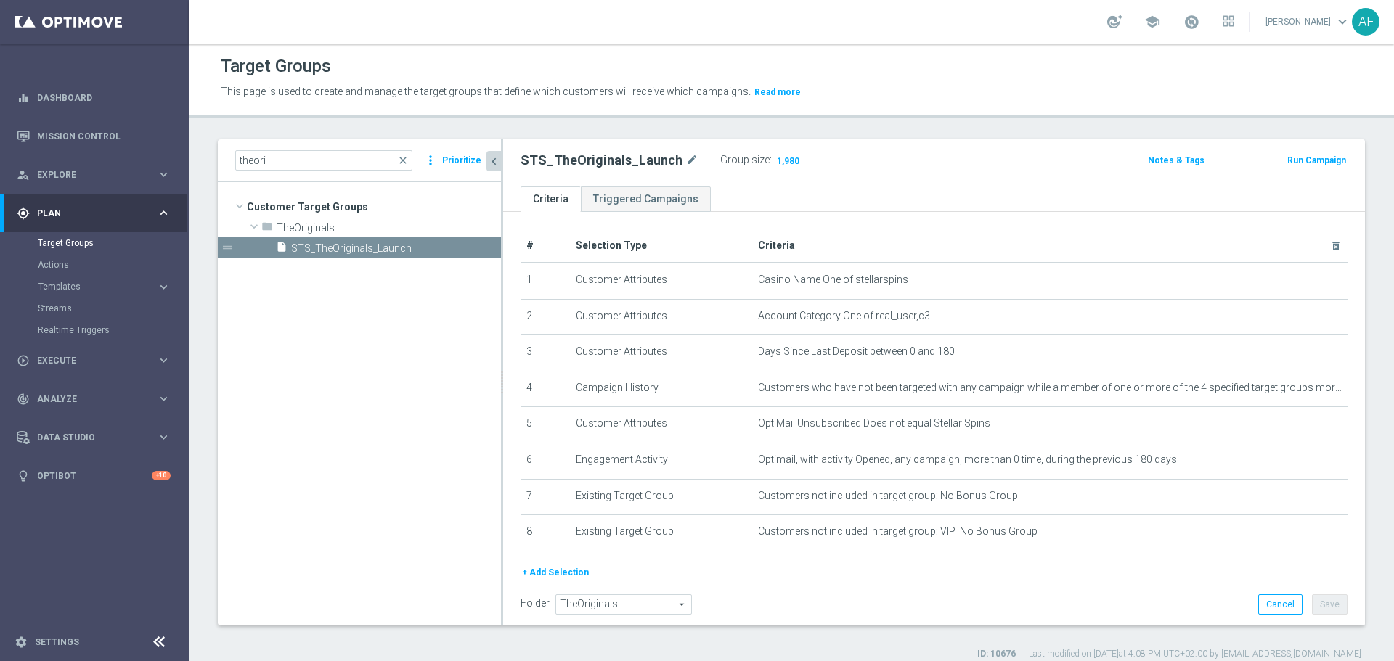
scroll to position [0, 0]
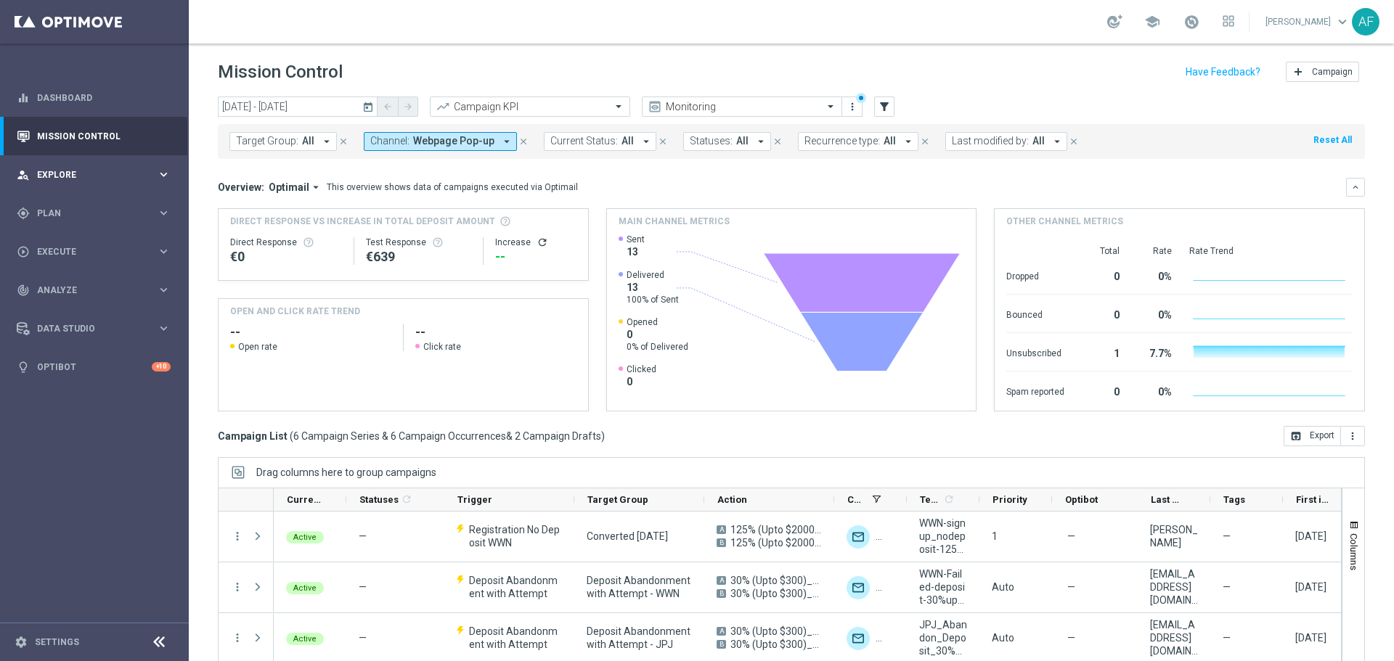
click at [114, 171] on span "Explore" at bounding box center [97, 175] width 120 height 9
click at [115, 250] on span "Execute" at bounding box center [97, 252] width 120 height 9
click at [97, 282] on link "Campaign Builder" at bounding box center [94, 282] width 113 height 12
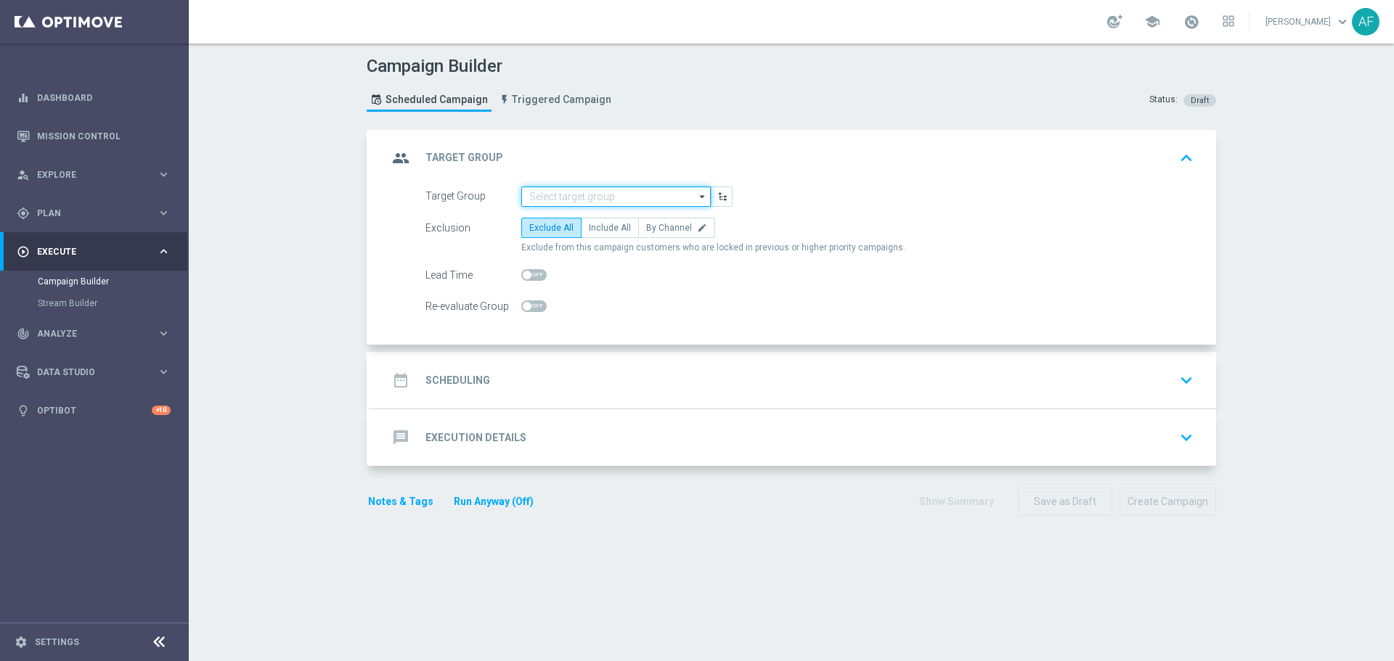
click at [619, 191] on input at bounding box center [615, 197] width 189 height 20
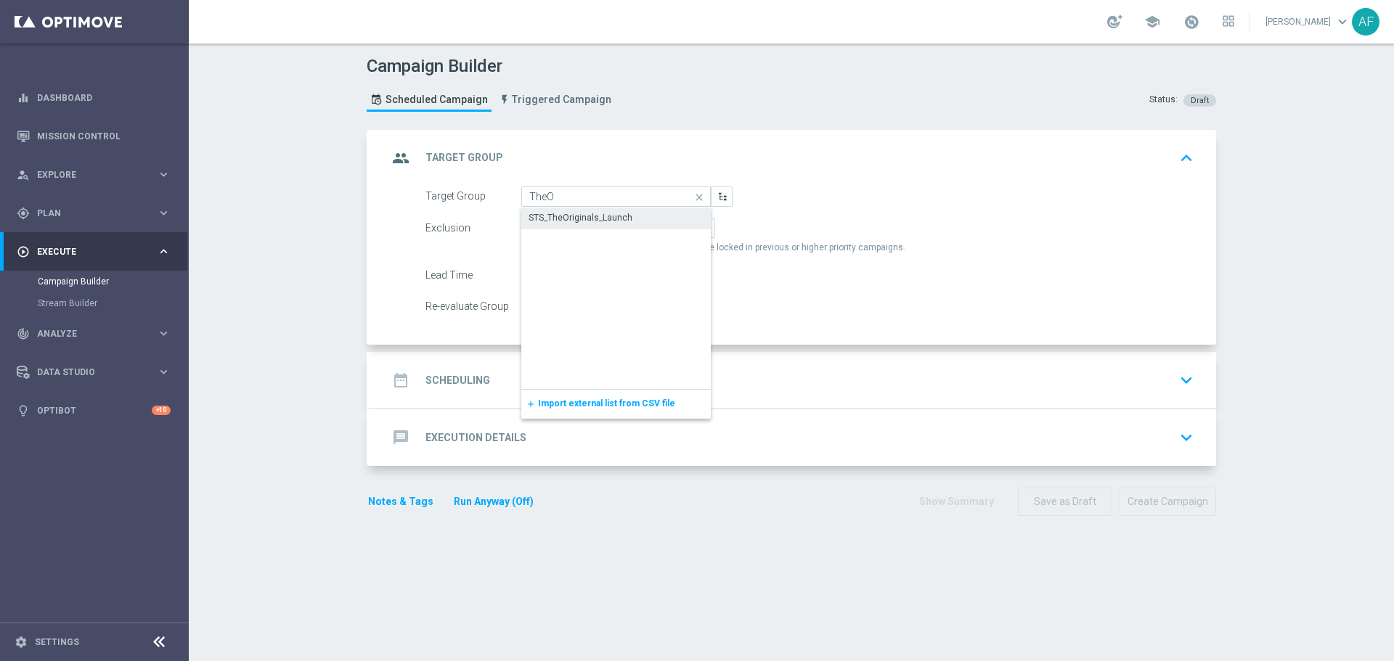
click at [618, 221] on div "STS_TheOriginals_Launch" at bounding box center [580, 217] width 104 height 13
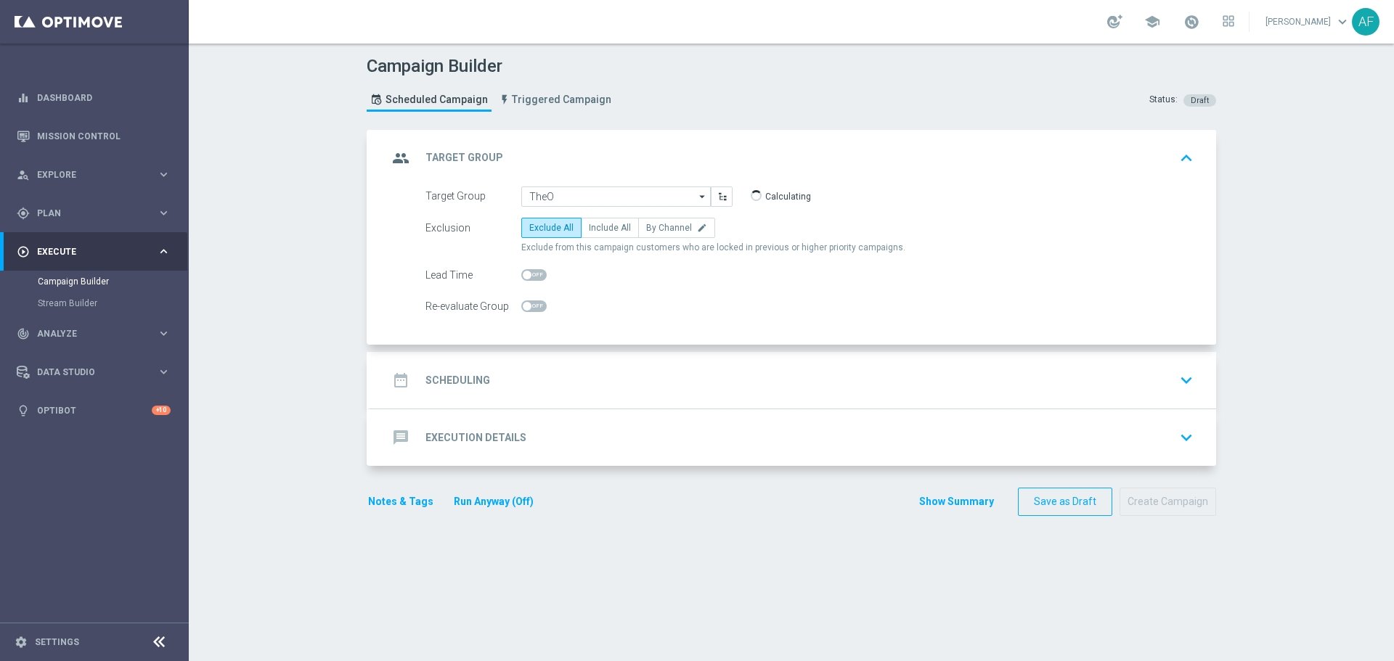
type input "STS_TheOriginals_Launch"
drag, startPoint x: 600, startPoint y: 230, endPoint x: 594, endPoint y: 286, distance: 56.2
click at [600, 230] on span "Include All" at bounding box center [610, 228] width 42 height 10
click at [598, 230] on input "Include All" at bounding box center [593, 230] width 9 height 9
radio input "true"
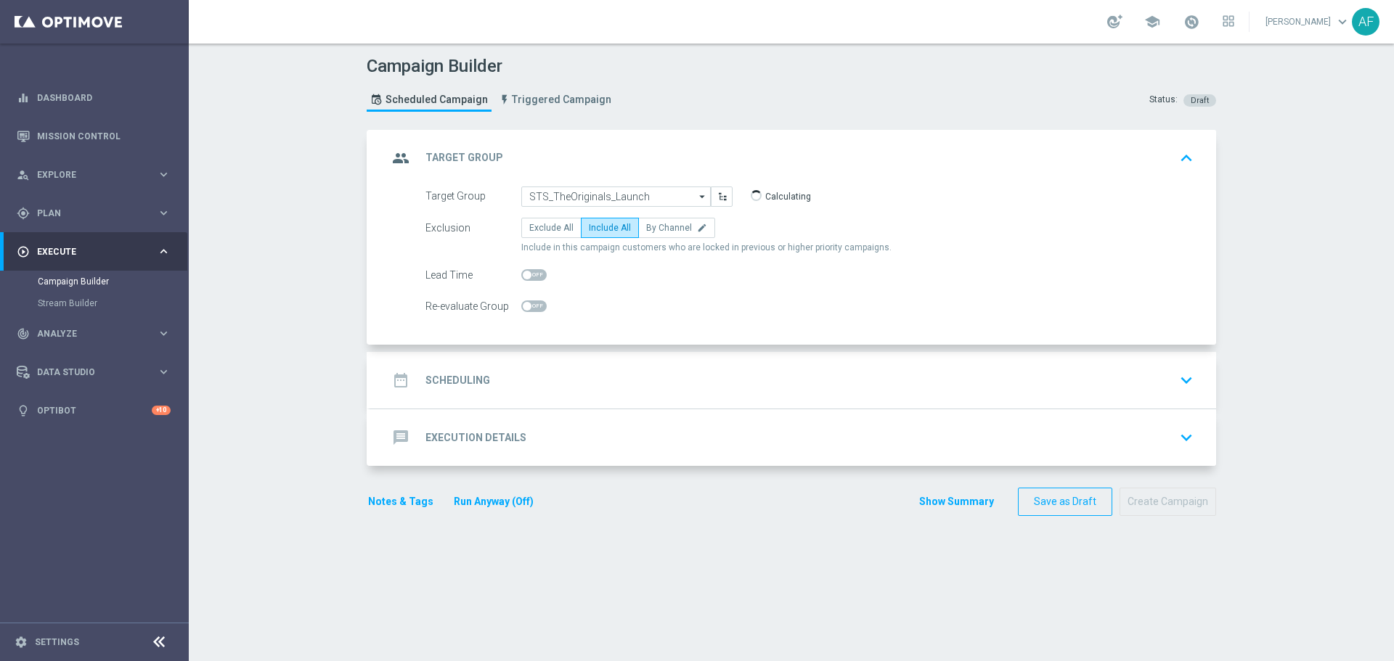
click at [507, 368] on div "date_range Scheduling keyboard_arrow_down" at bounding box center [793, 381] width 811 height 28
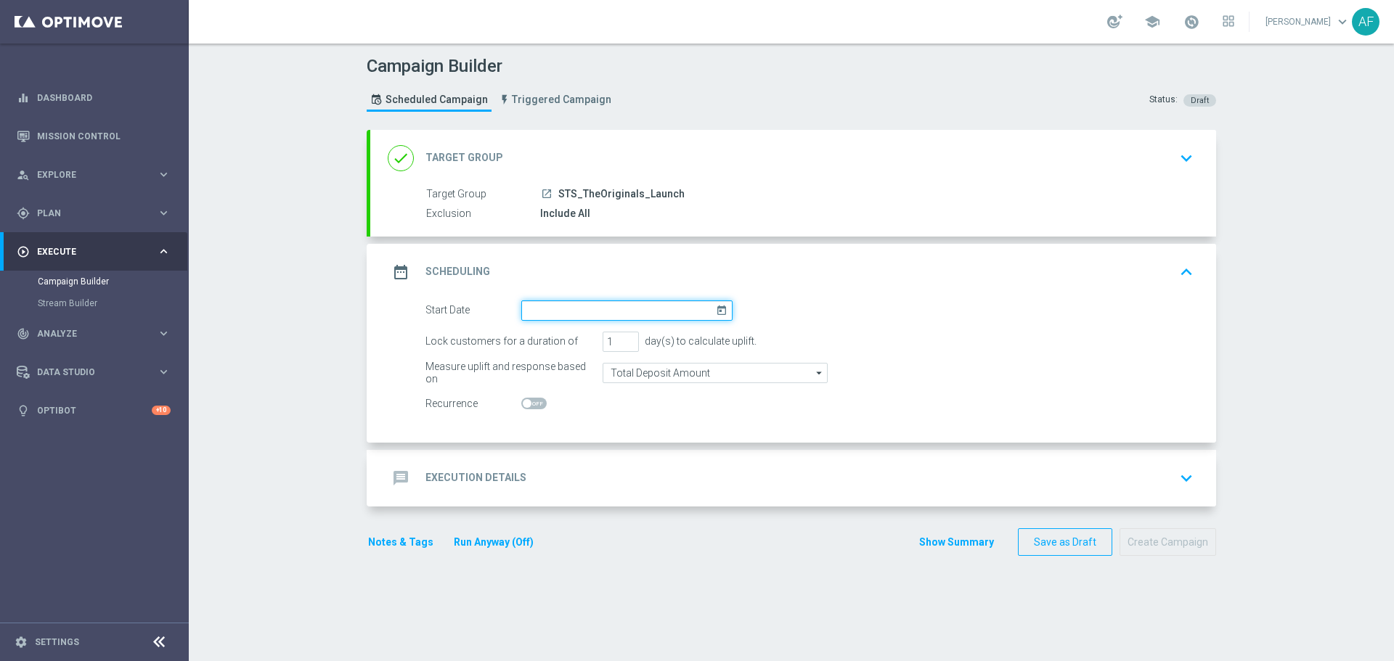
click at [544, 312] on input at bounding box center [626, 311] width 211 height 20
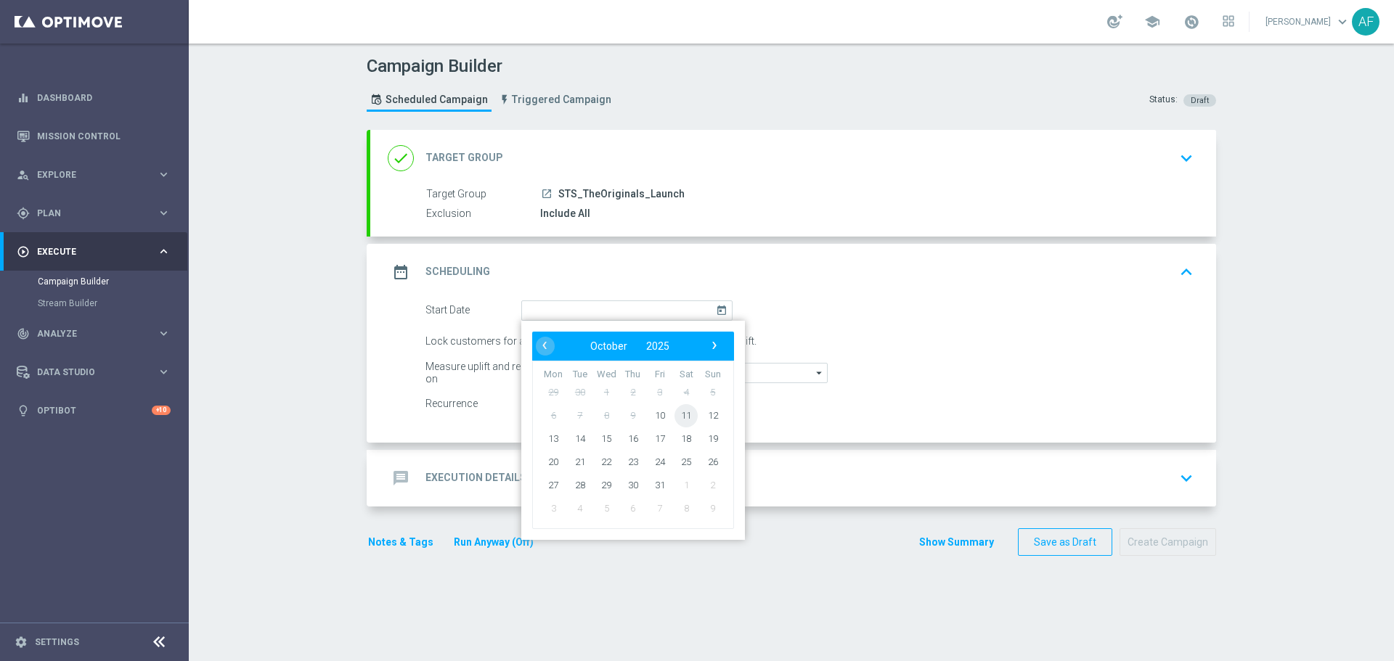
click at [678, 417] on span "11" at bounding box center [685, 415] width 23 height 23
type input "[DATE]"
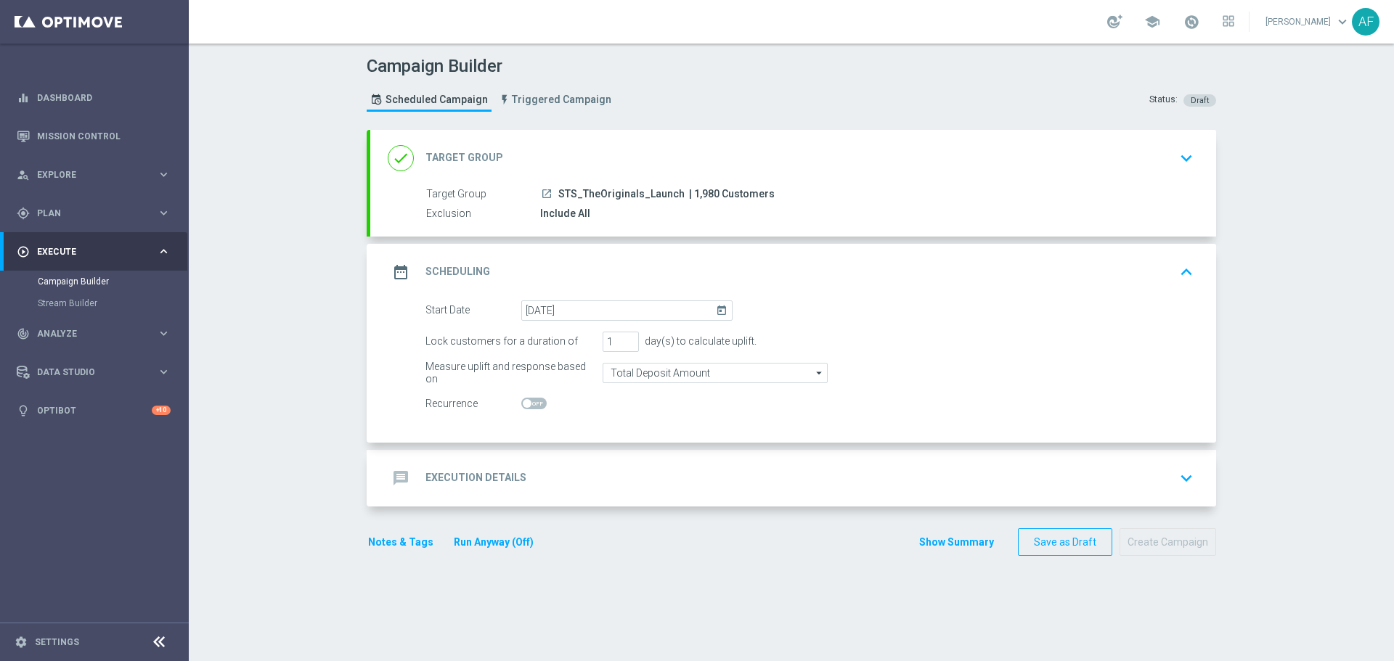
click at [617, 470] on div "message Execution Details keyboard_arrow_down" at bounding box center [793, 479] width 811 height 28
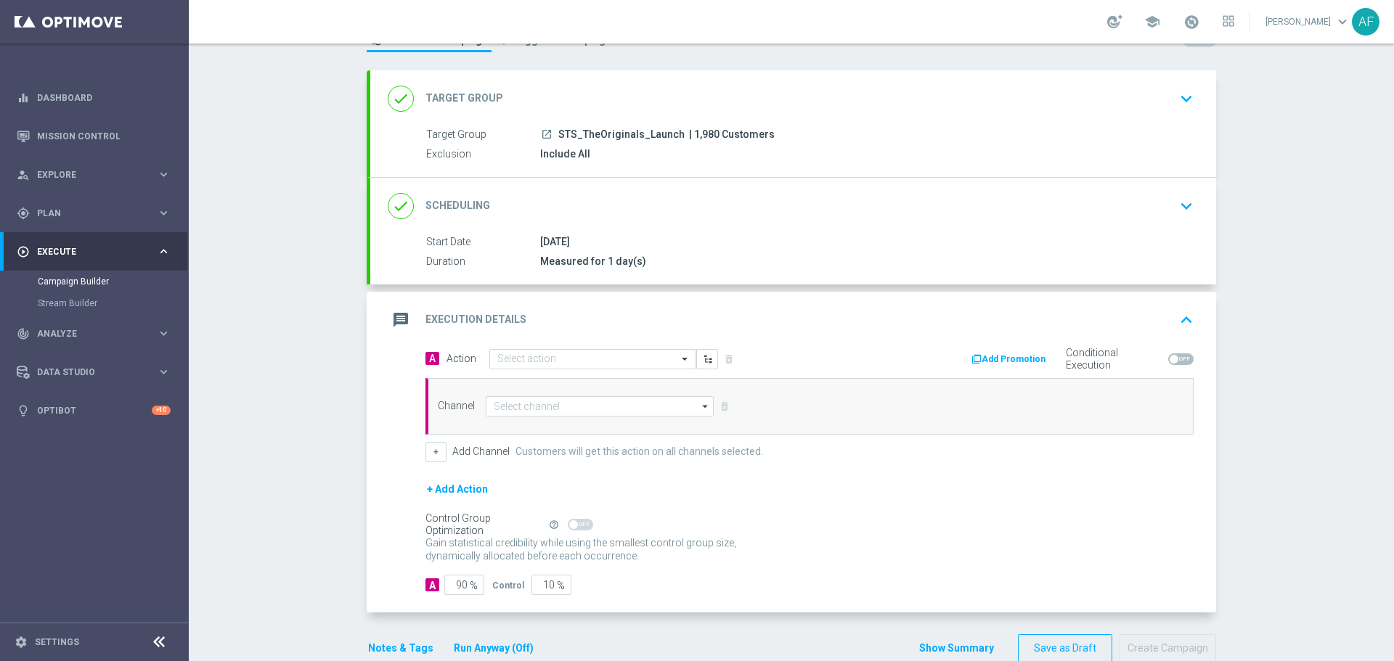
scroll to position [73, 0]
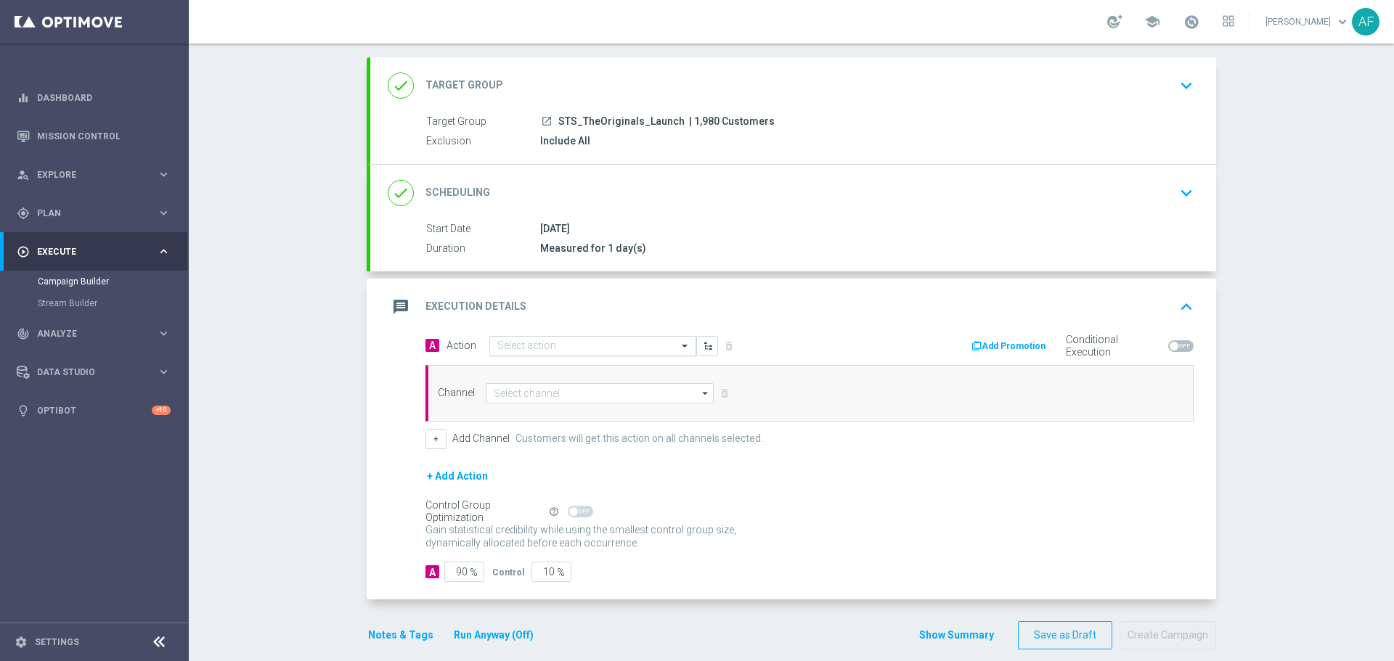
click at [677, 350] on span at bounding box center [686, 346] width 18 height 12
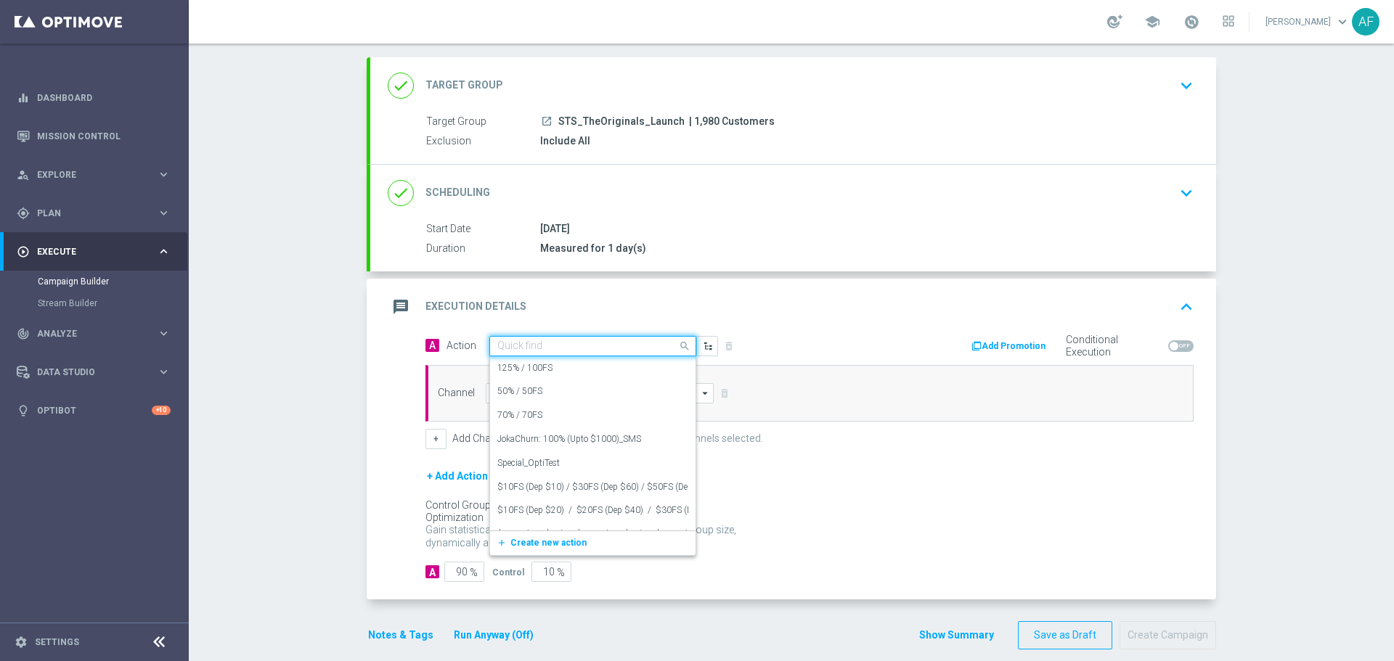
scroll to position [0, 0]
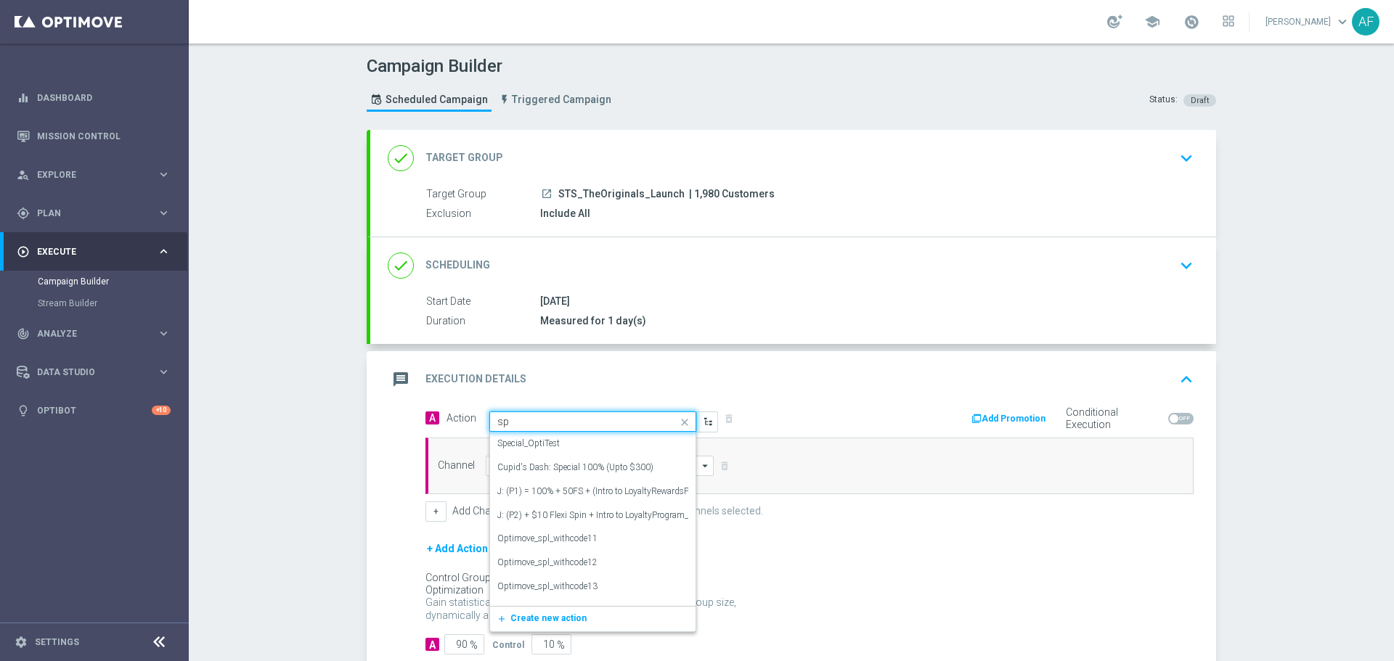
type input "s"
type input "T"
type input "cash"
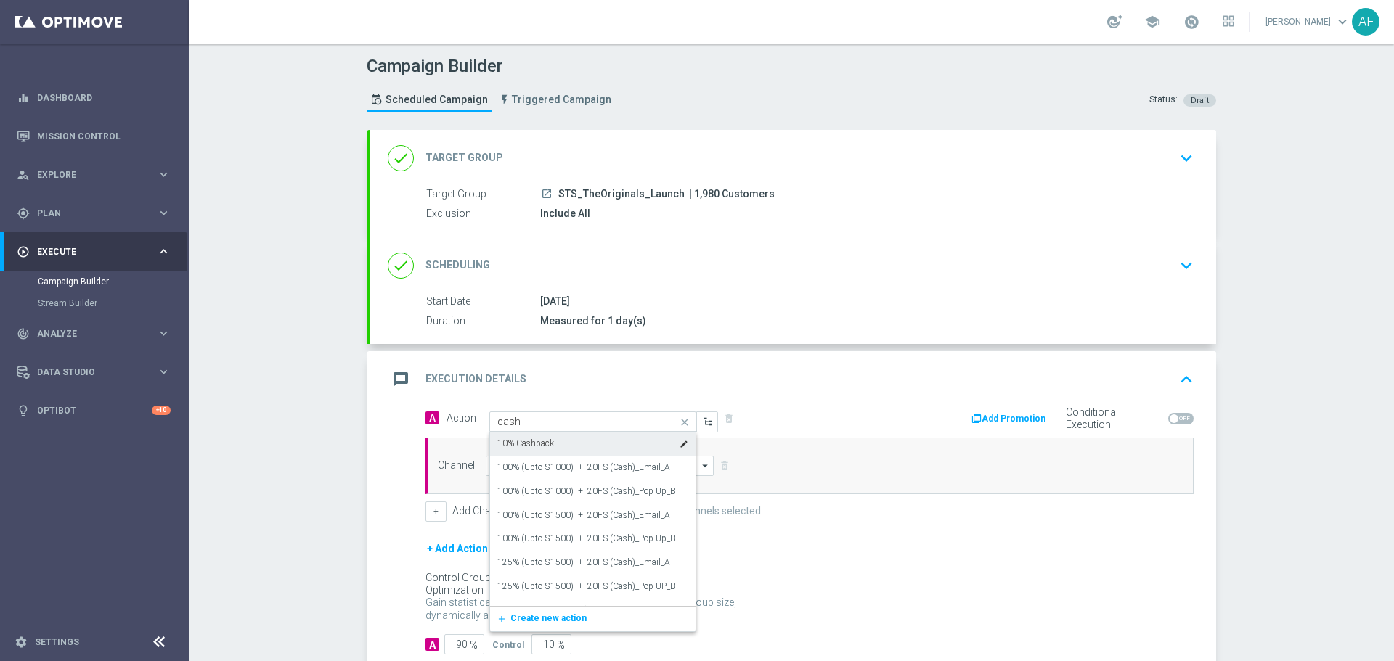
drag, startPoint x: 552, startPoint y: 438, endPoint x: 552, endPoint y: 406, distance: 31.9
click at [552, 438] on div "10% Cashback edit" at bounding box center [592, 444] width 191 height 24
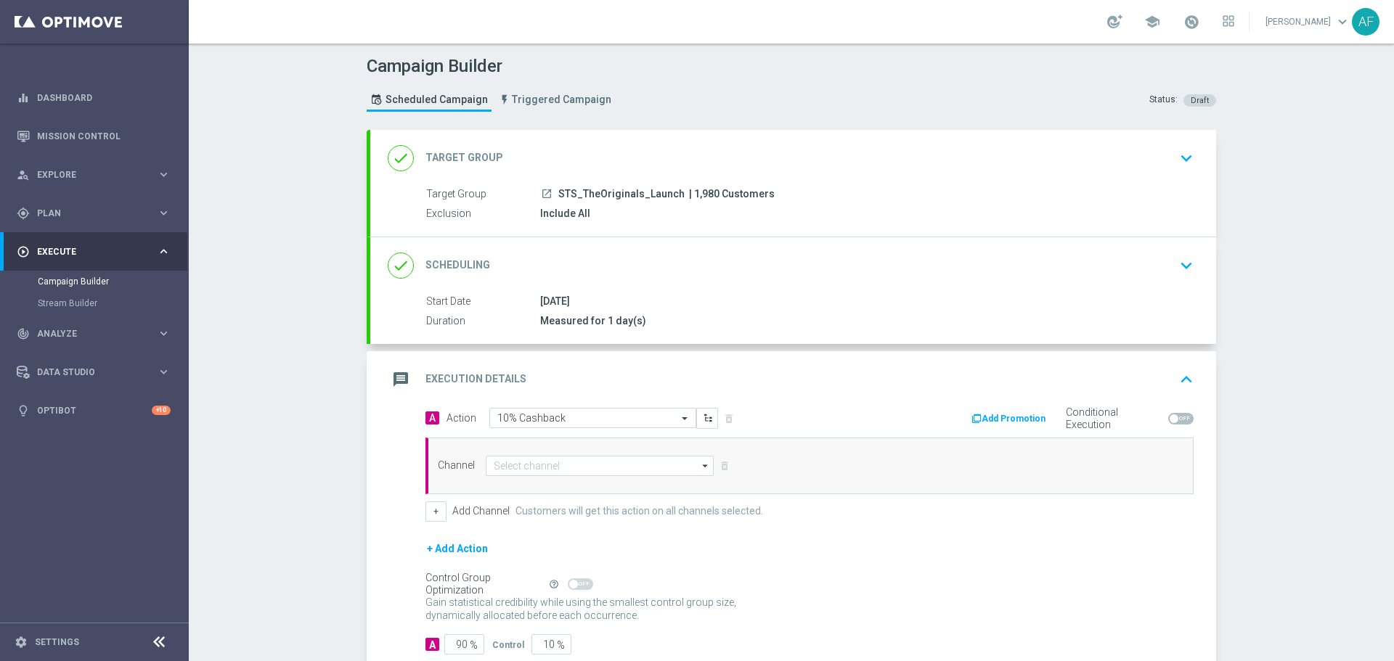
scroll to position [73, 0]
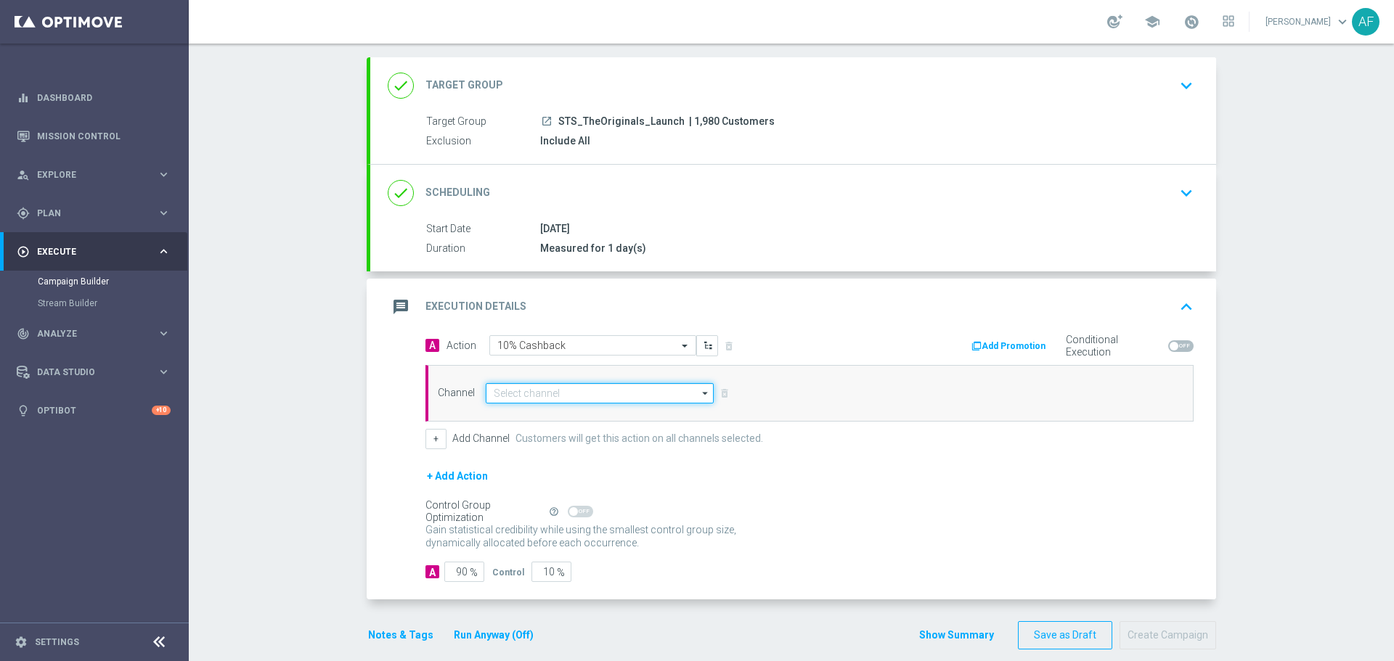
click at [680, 396] on input at bounding box center [600, 393] width 228 height 20
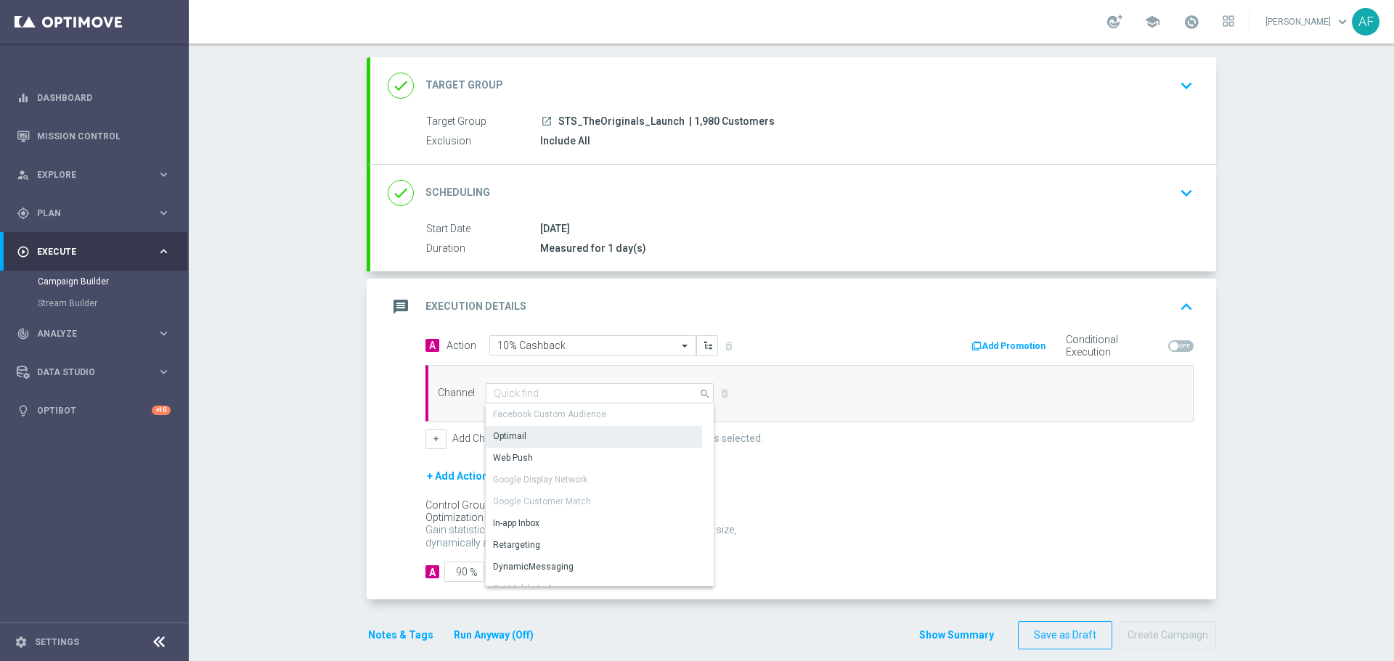
click at [617, 430] on div "Optimail" at bounding box center [594, 436] width 216 height 20
type input "Optimail"
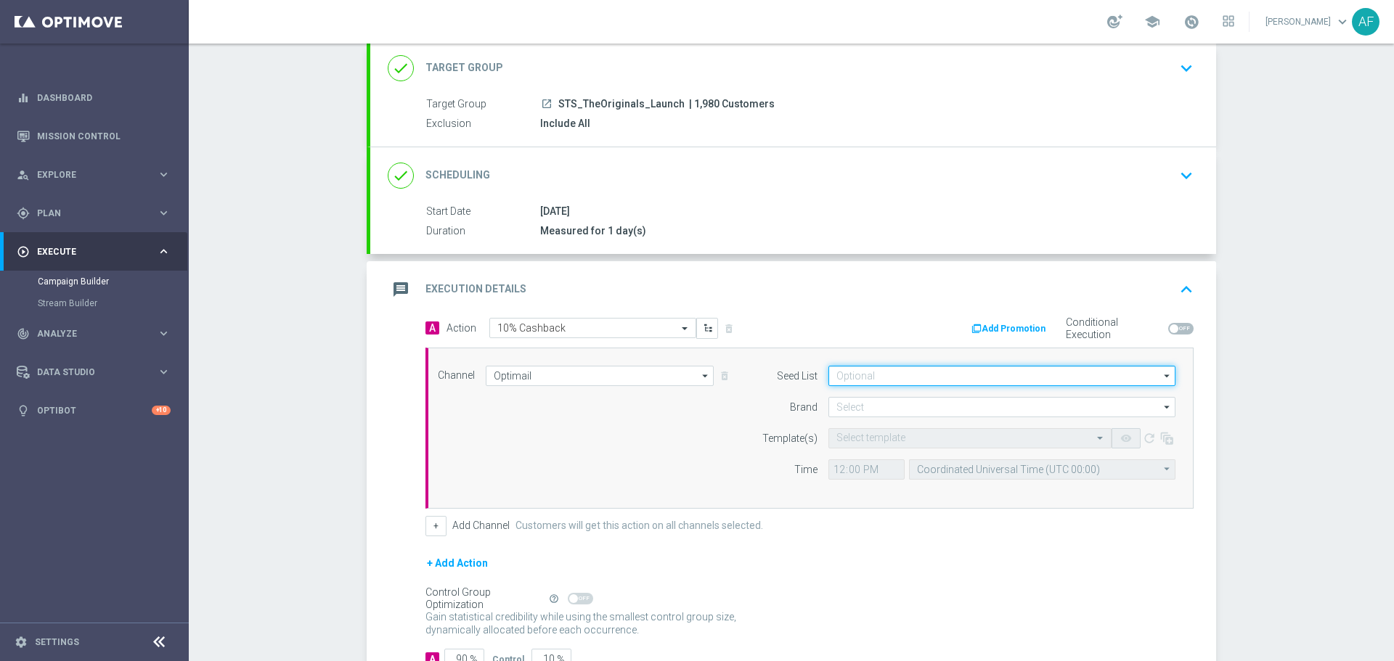
click at [930, 383] on input at bounding box center [1001, 376] width 347 height 20
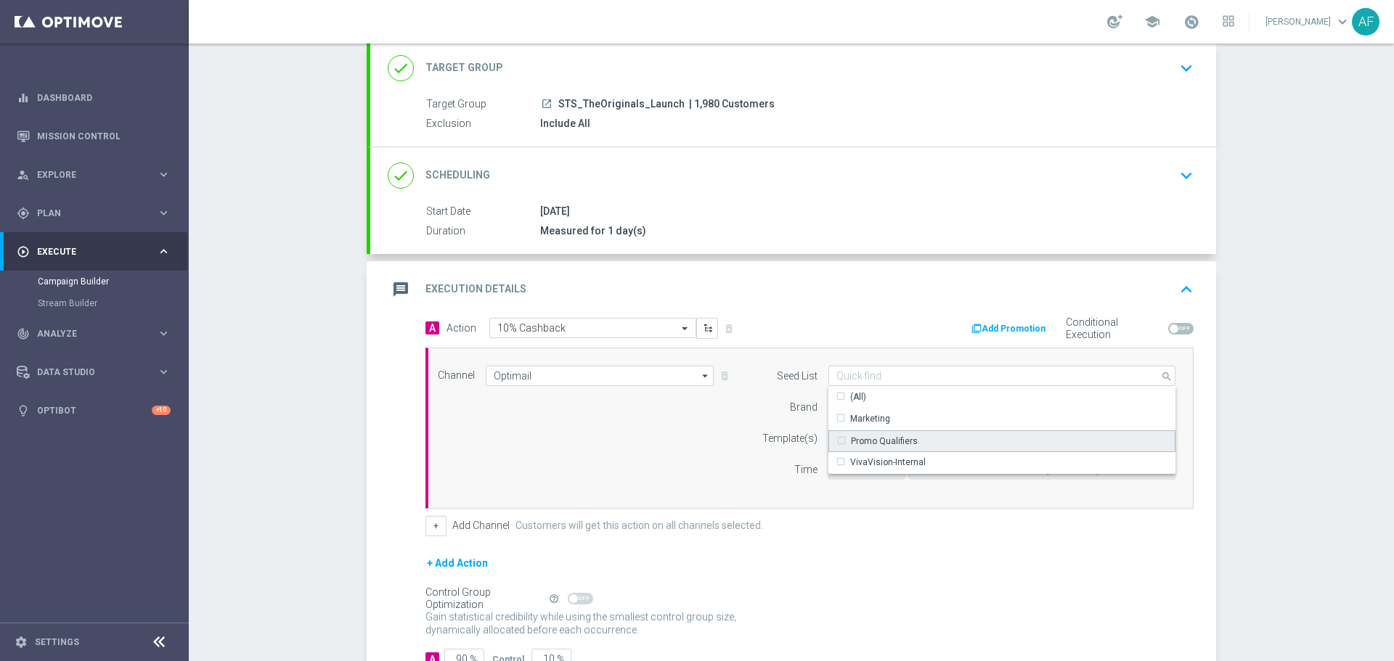
click at [836, 442] on div "Promo Qualifiers" at bounding box center [876, 441] width 81 height 13
click at [830, 306] on div "message Execution Details keyboard_arrow_up" at bounding box center [793, 289] width 846 height 57
type input "Promo Qualifiers"
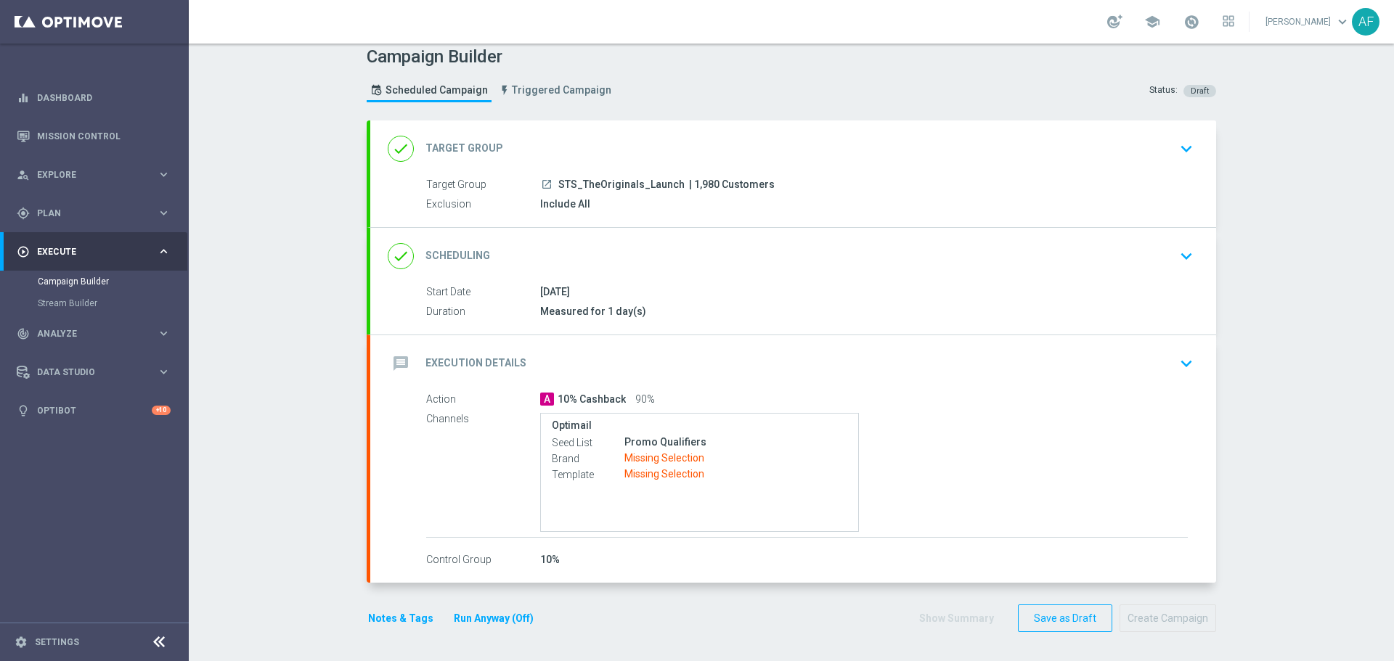
scroll to position [9, 0]
click at [814, 392] on div "A 10% Cashback 90%" at bounding box center [863, 399] width 647 height 15
click at [771, 364] on div "message Execution Details keyboard_arrow_down" at bounding box center [793, 364] width 811 height 28
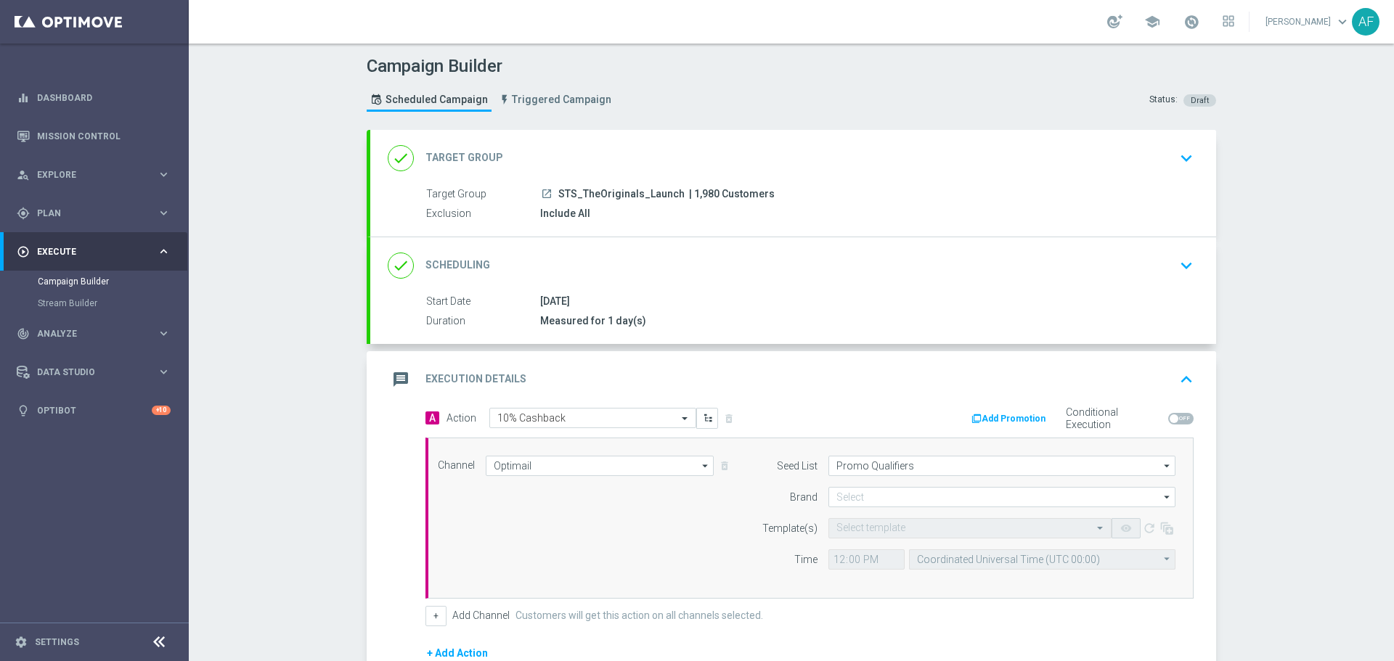
scroll to position [145, 0]
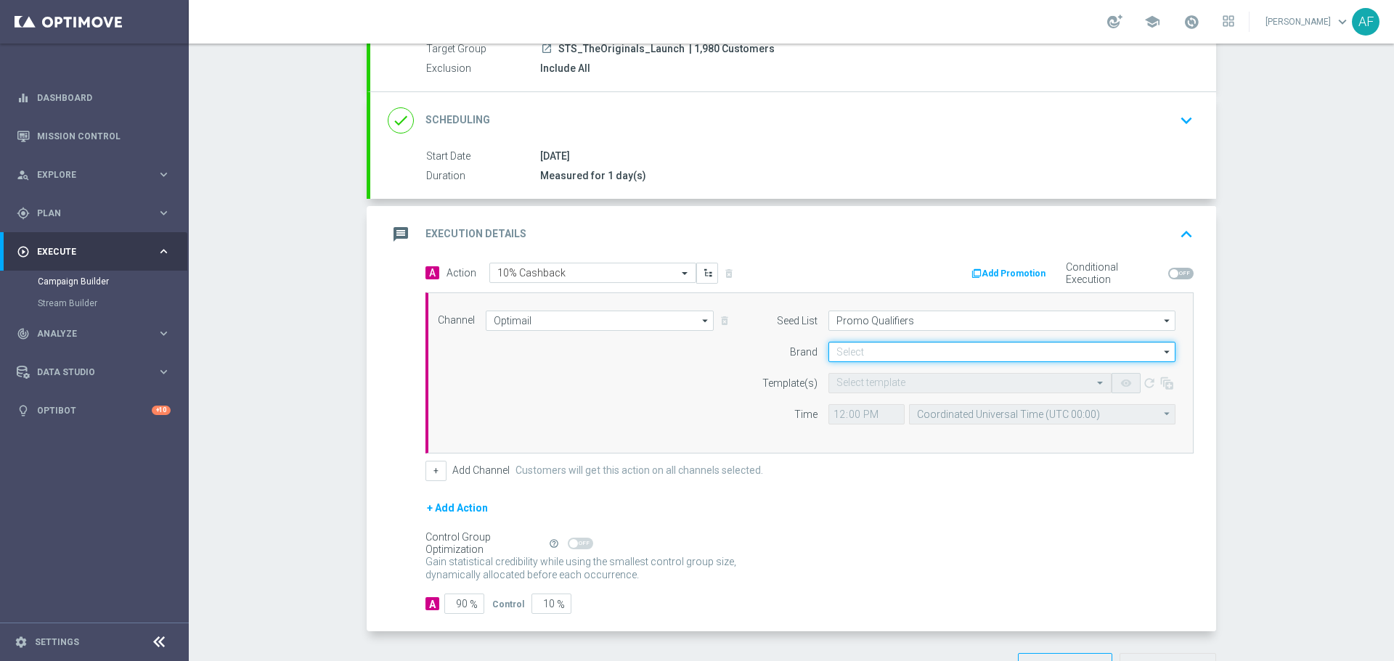
click at [886, 352] on input at bounding box center [1001, 352] width 347 height 20
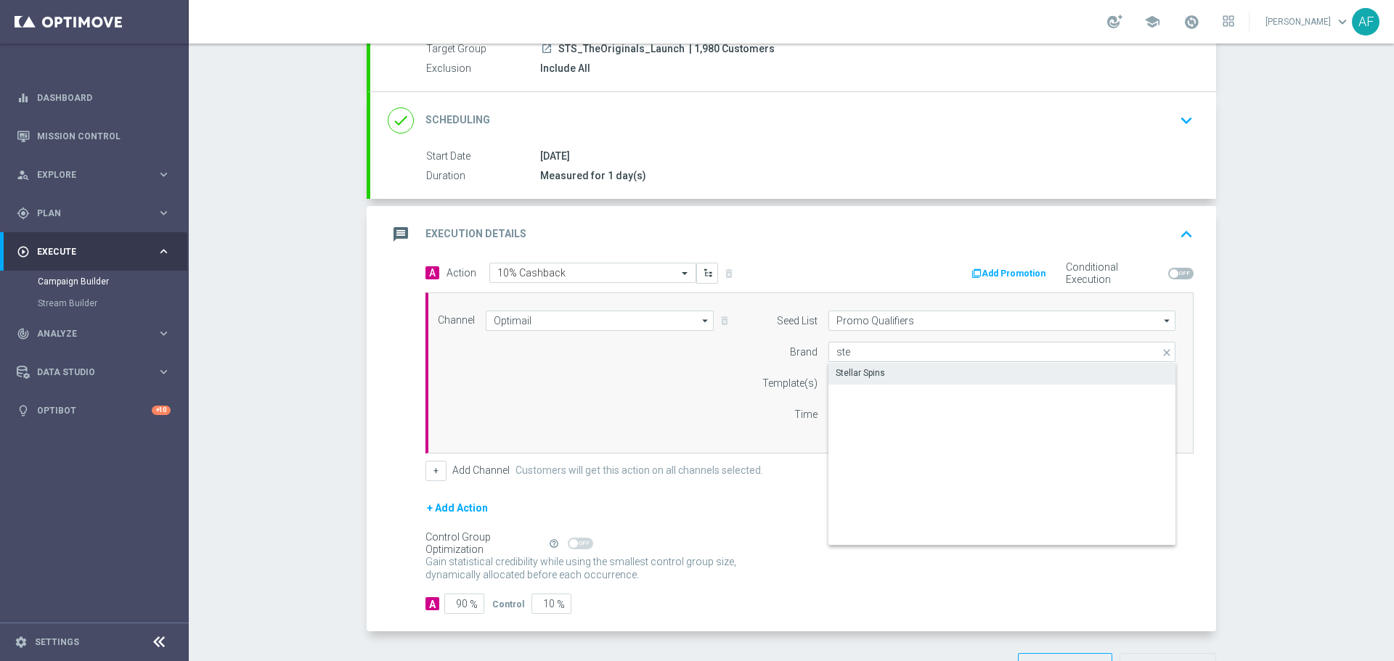
click at [893, 369] on div "Stellar Spins" at bounding box center [1001, 373] width 347 height 20
type input "Stellar Spins"
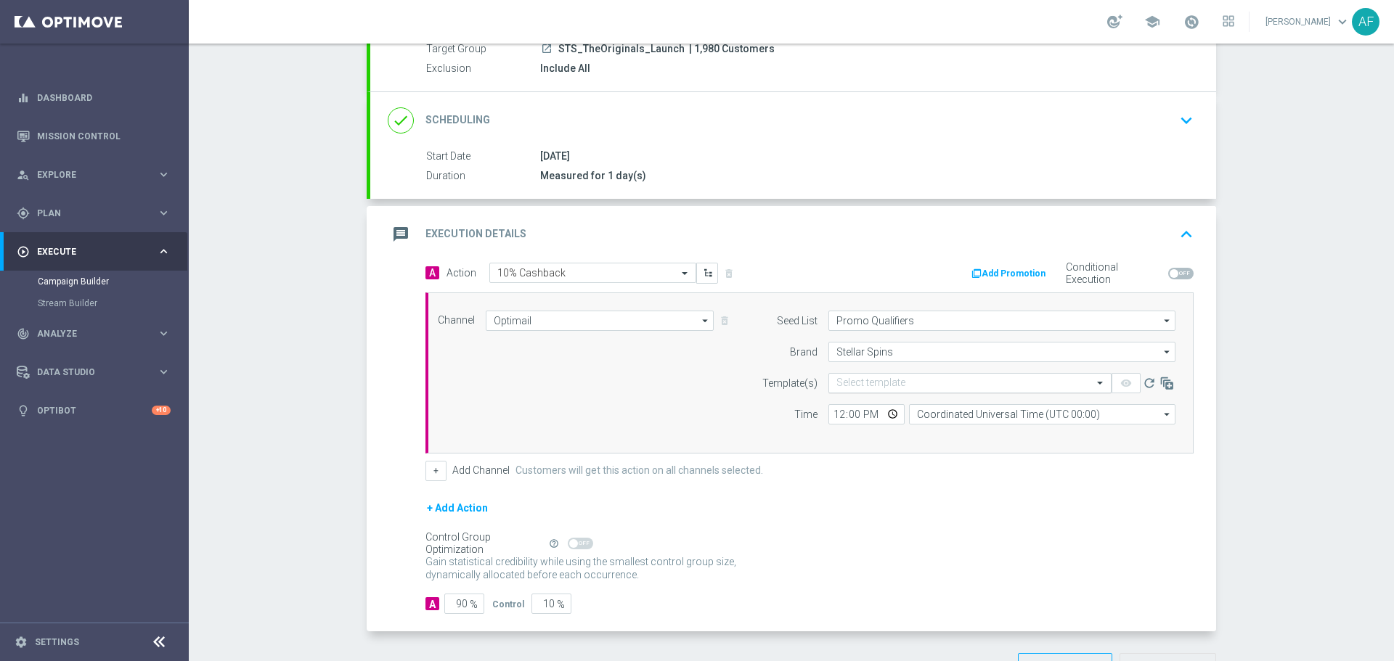
click at [880, 385] on input "text" at bounding box center [955, 383] width 238 height 12
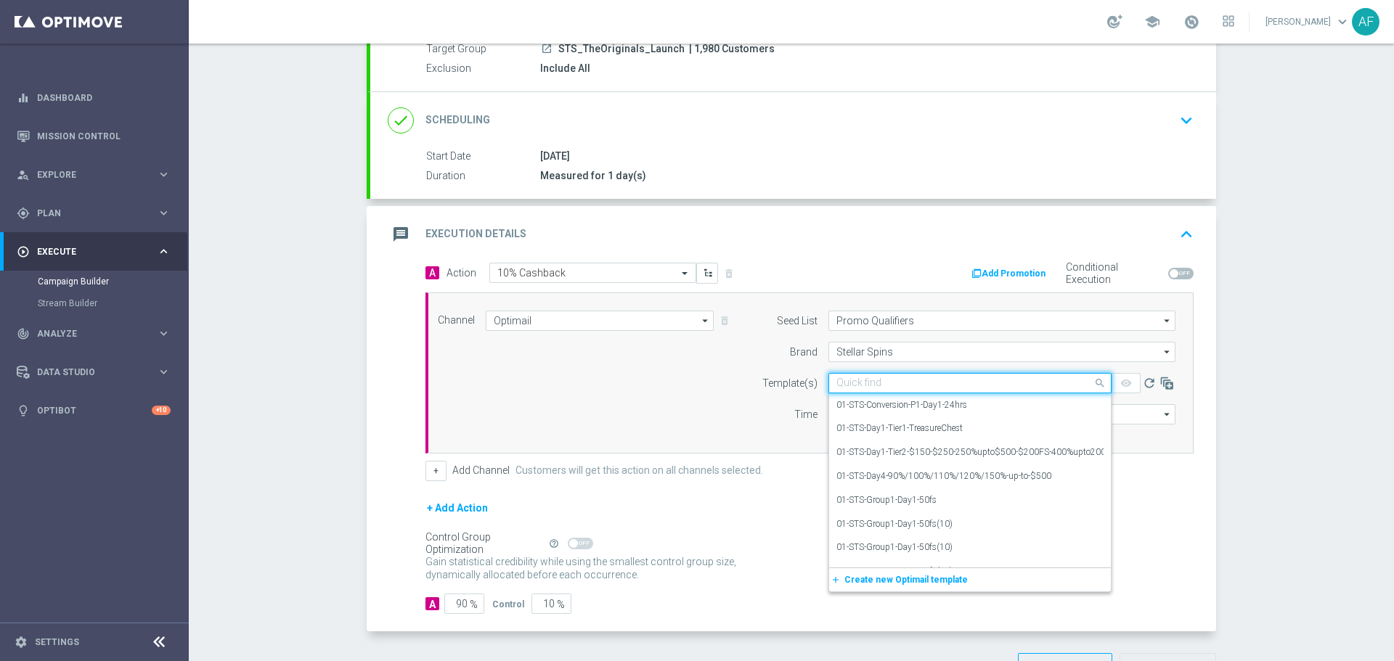
paste input "STS-The-Originals-Provider-Launch-11-10-2025"
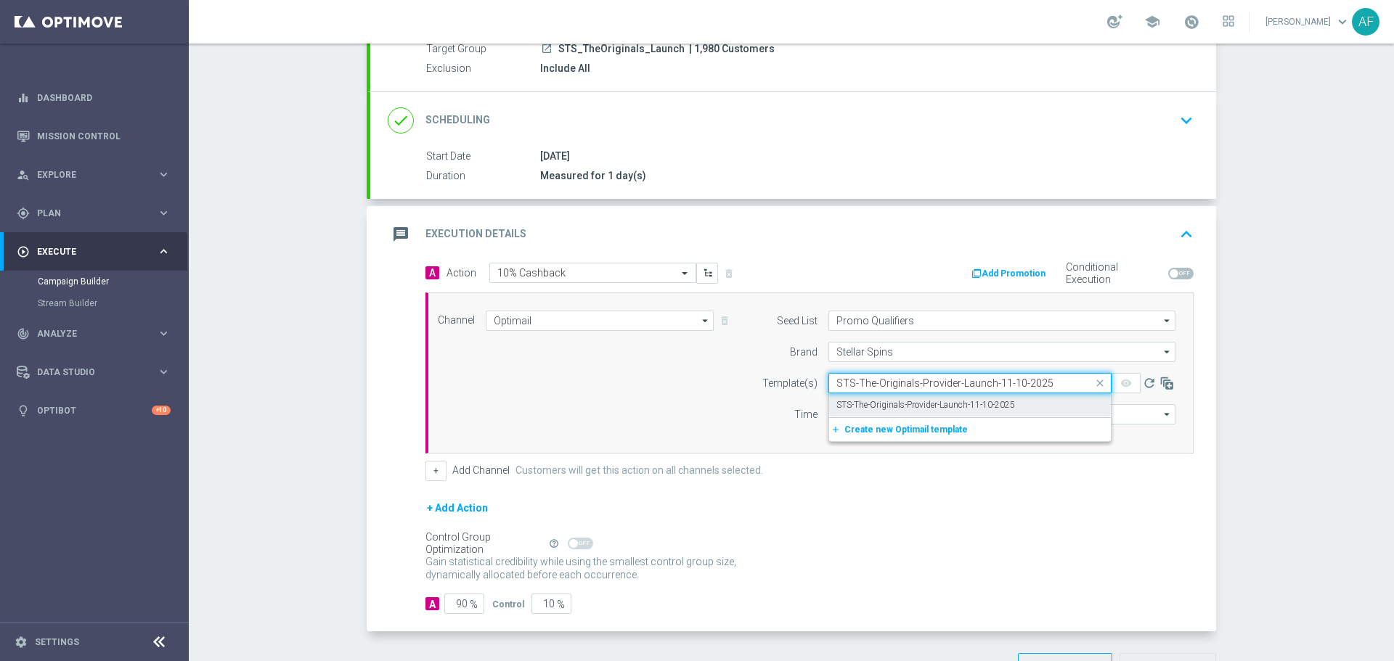
click at [891, 400] on label "STS-The-Originals-Provider-Launch-11-10-2025" at bounding box center [925, 405] width 179 height 12
type input "STS-The-Originals-Provider-Launch-11-10-2025"
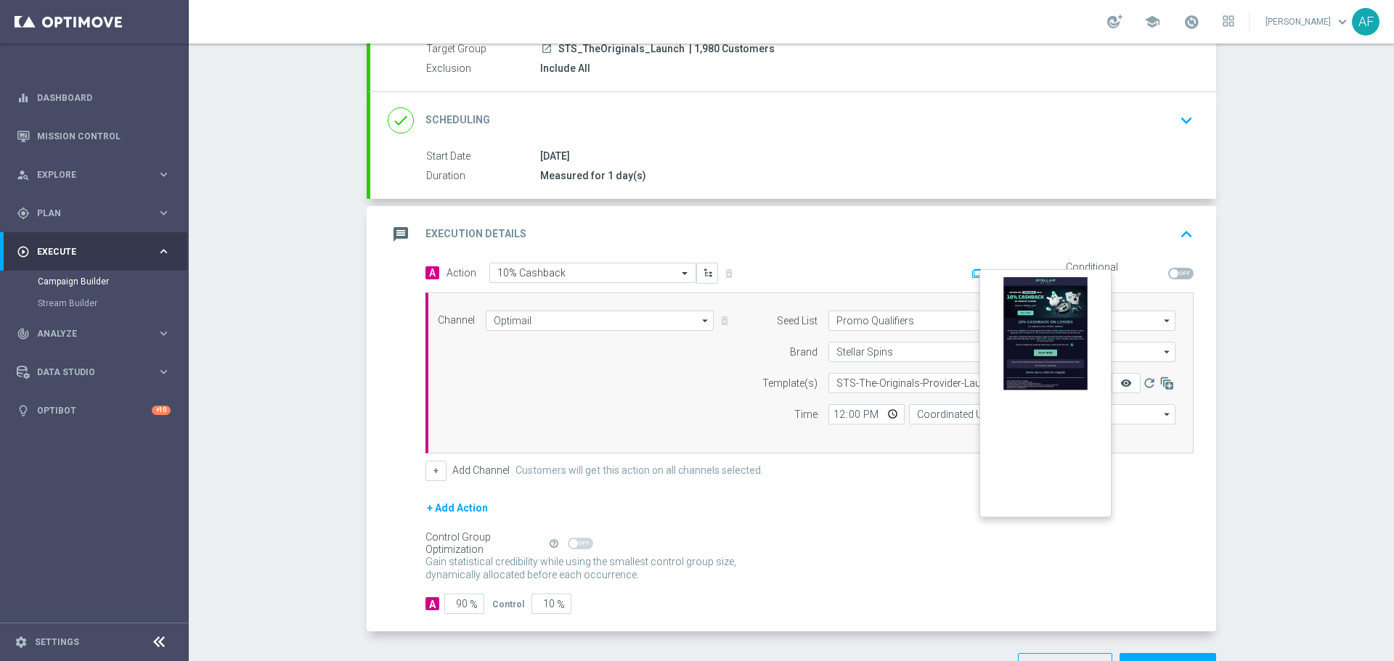
click at [1120, 386] on icon "remove_red_eye" at bounding box center [1126, 383] width 12 height 12
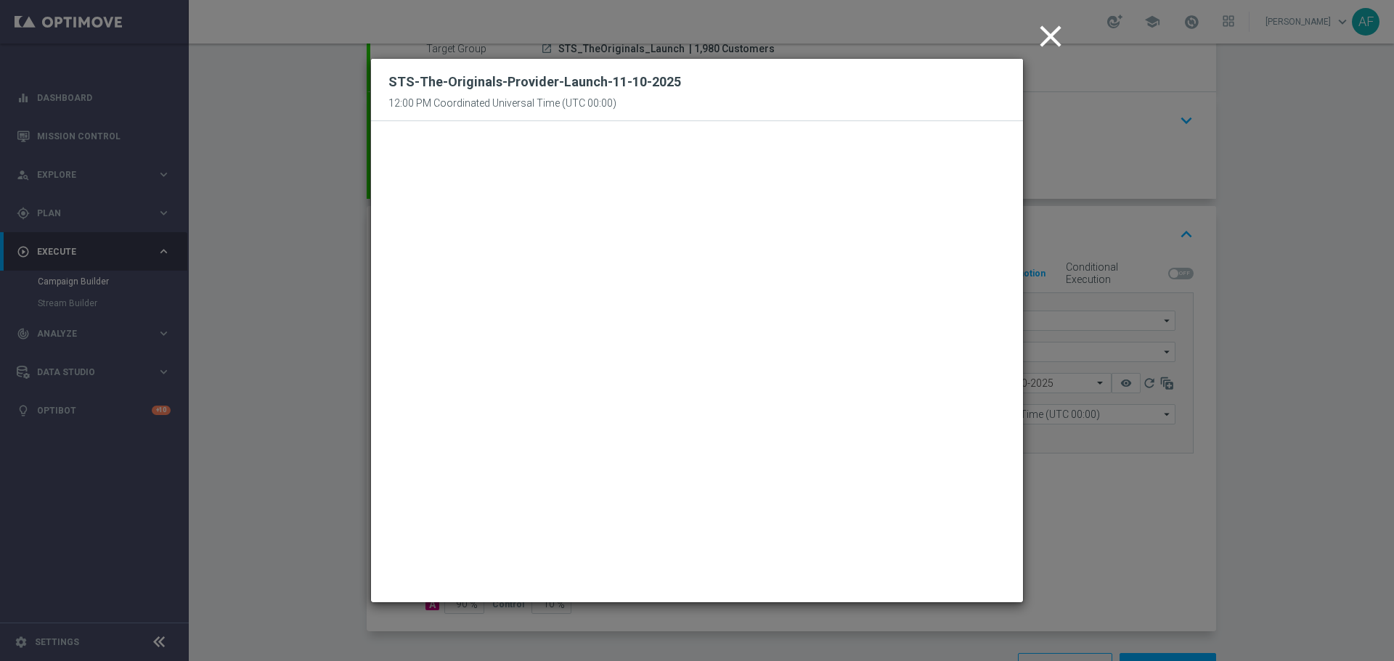
click at [1053, 35] on icon "close" at bounding box center [1050, 36] width 36 height 36
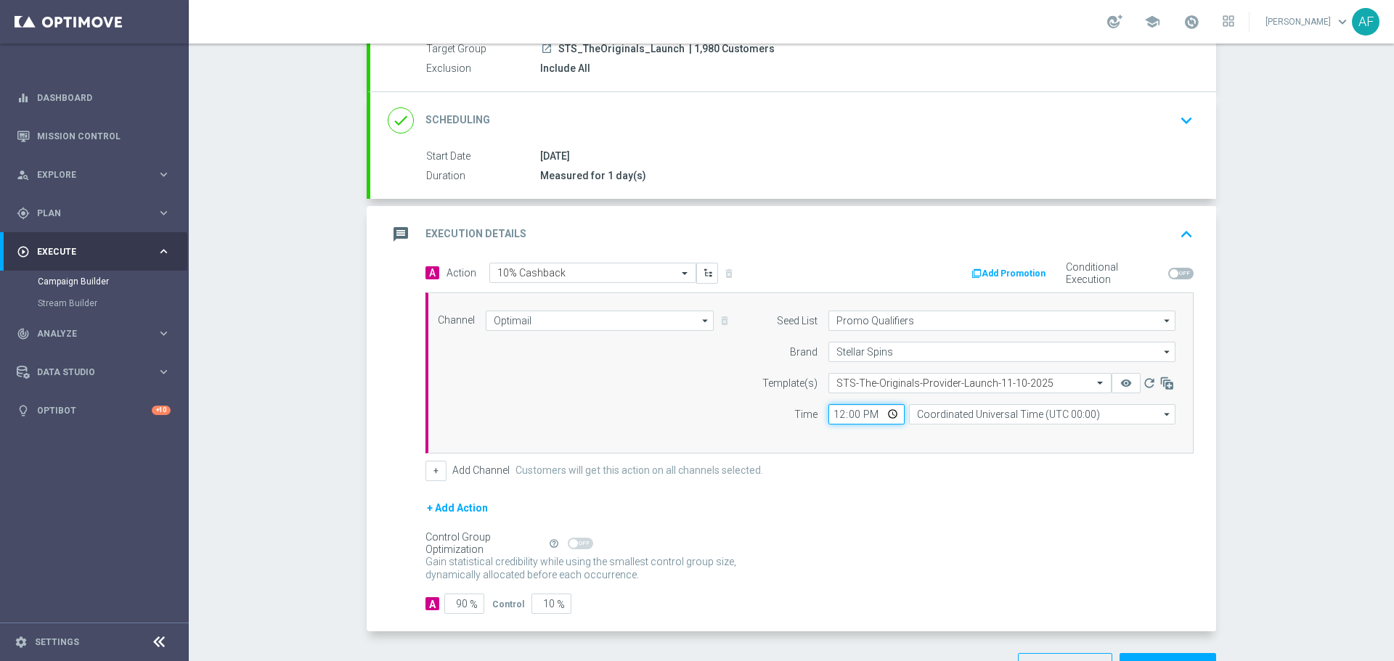
click at [886, 413] on input "12:00" at bounding box center [866, 414] width 76 height 20
click at [870, 414] on input "12:00" at bounding box center [866, 414] width 76 height 20
click at [885, 417] on input "12:00" at bounding box center [866, 414] width 76 height 20
type input "10:00"
drag, startPoint x: 972, startPoint y: 463, endPoint x: 970, endPoint y: 449, distance: 14.0
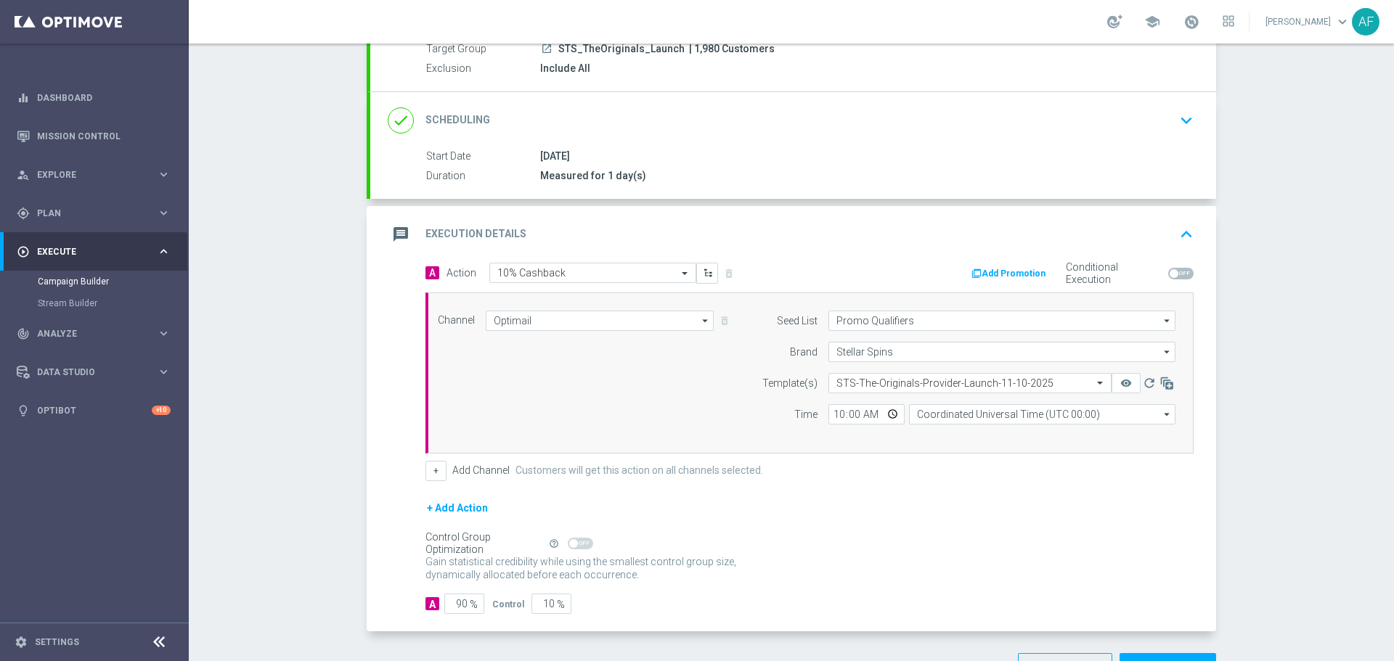
click at [972, 463] on div "+ Add Channel Customers will get this action on all channels selected." at bounding box center [809, 471] width 768 height 20
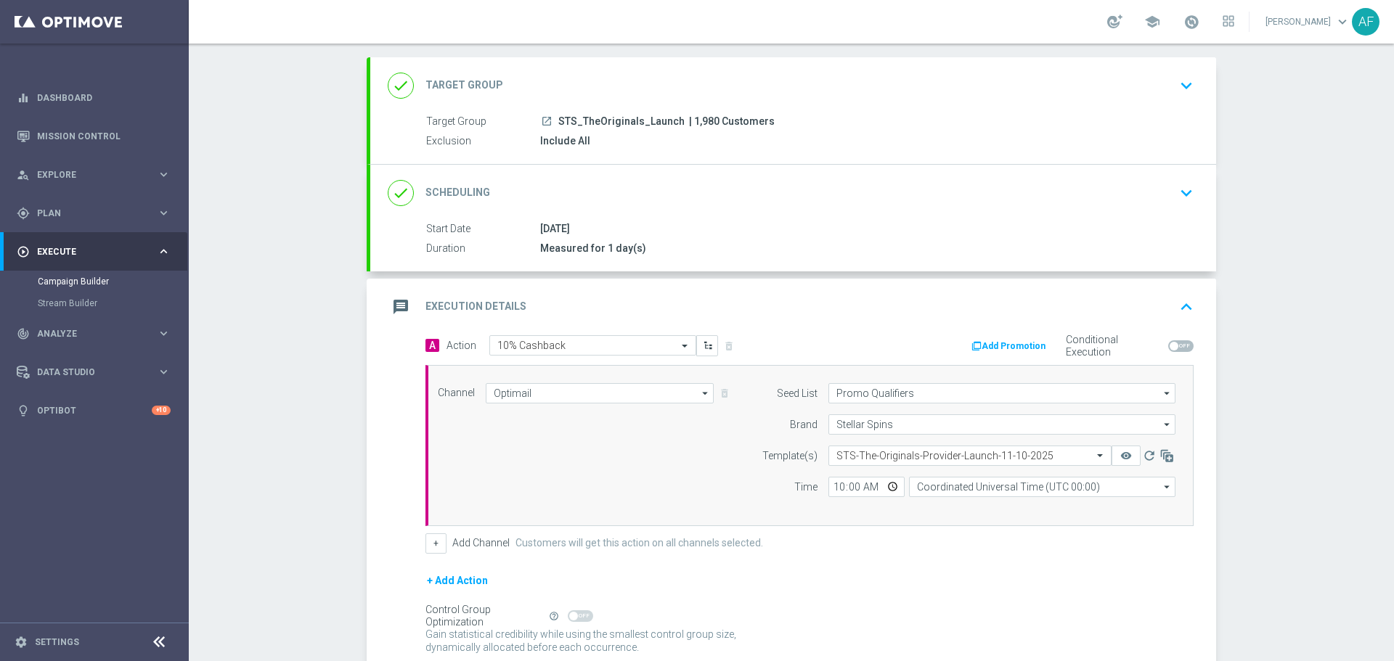
scroll to position [0, 0]
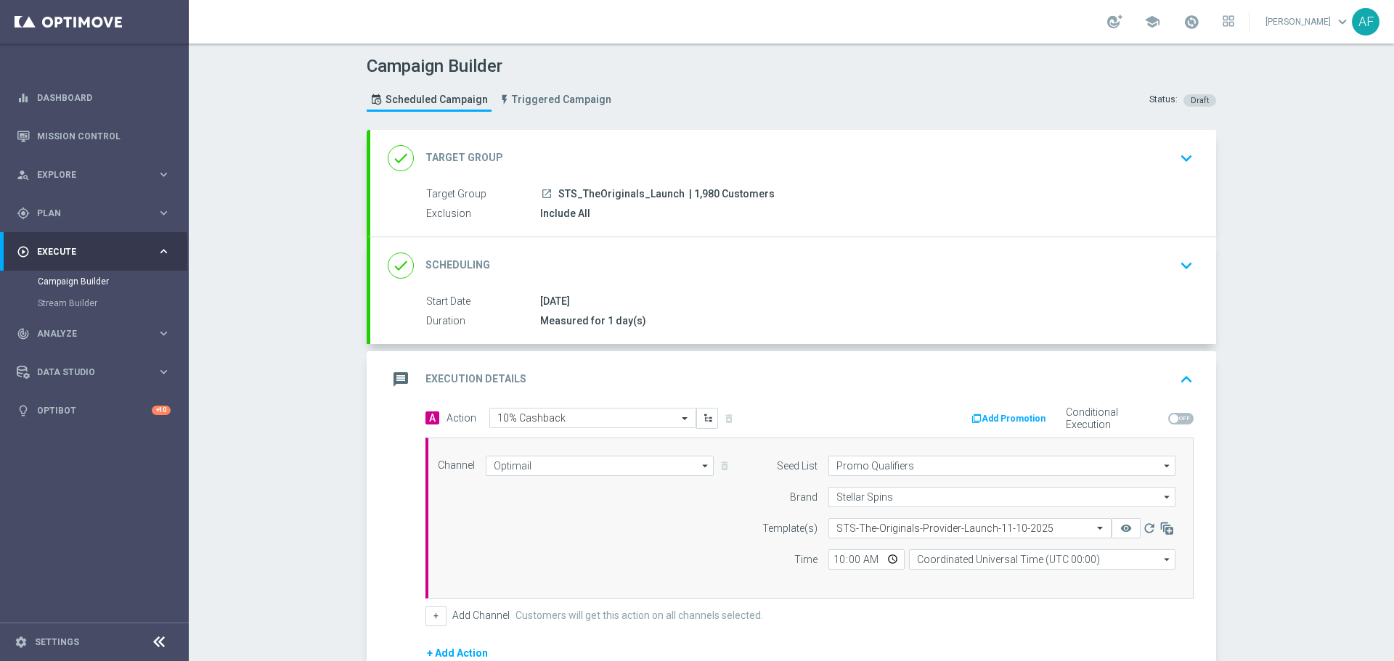
click at [590, 302] on div "[DATE]" at bounding box center [863, 301] width 647 height 15
click at [743, 274] on div "done Scheduling keyboard_arrow_down" at bounding box center [793, 266] width 811 height 28
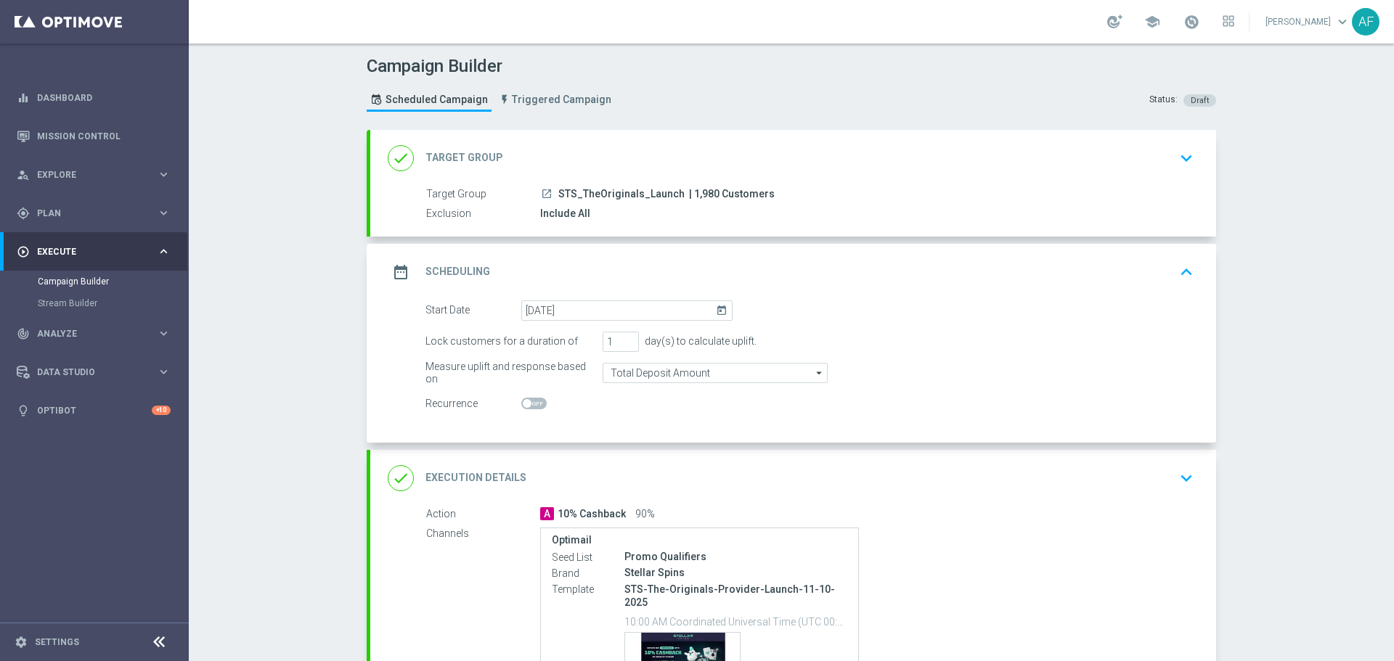
click at [839, 187] on div "launch STS_TheOriginals_Launch | 1,980 Customers" at bounding box center [863, 194] width 647 height 15
click at [842, 165] on div "done Target Group keyboard_arrow_down" at bounding box center [793, 158] width 811 height 28
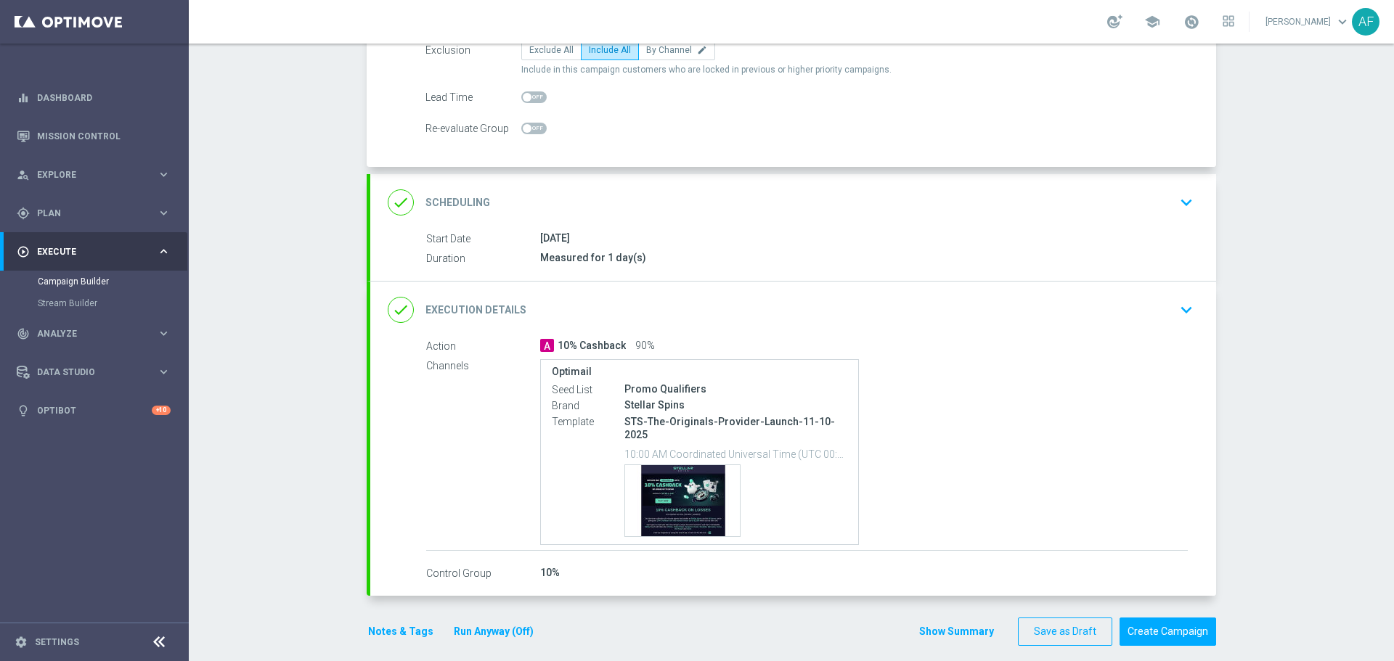
scroll to position [179, 0]
click at [921, 310] on div "done Execution Details keyboard_arrow_down" at bounding box center [793, 309] width 811 height 28
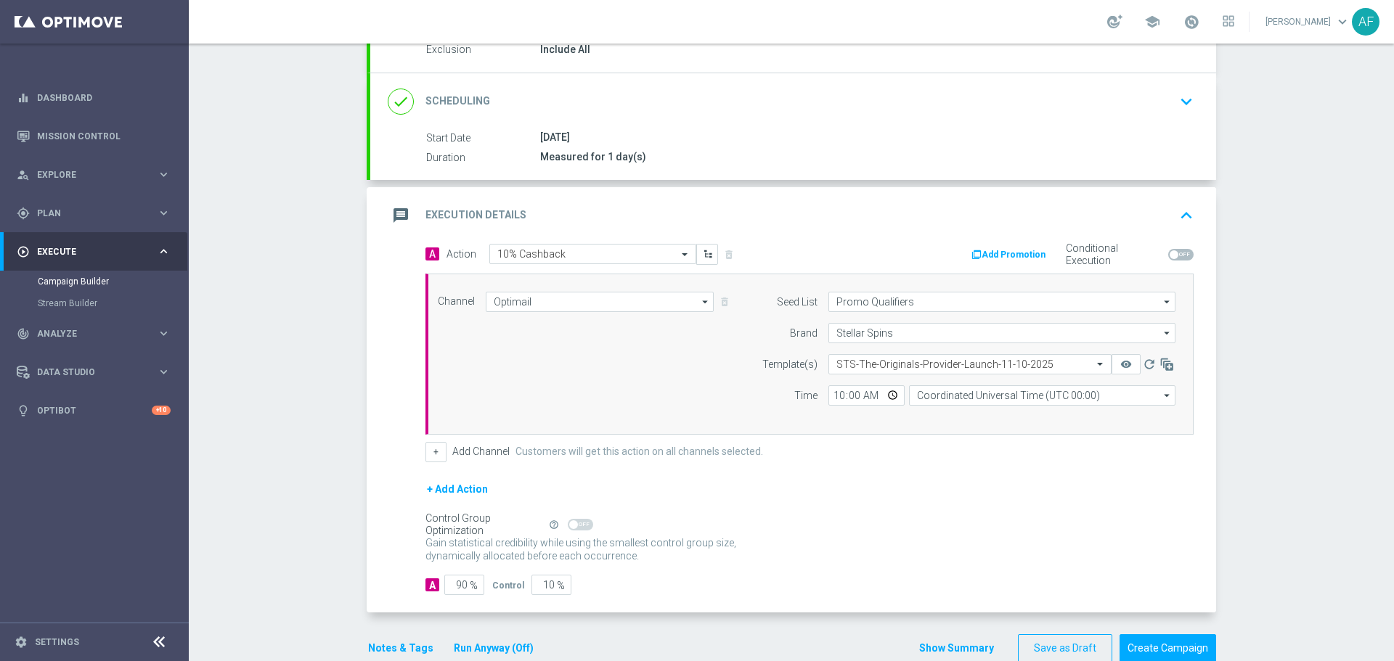
scroll to position [195, 0]
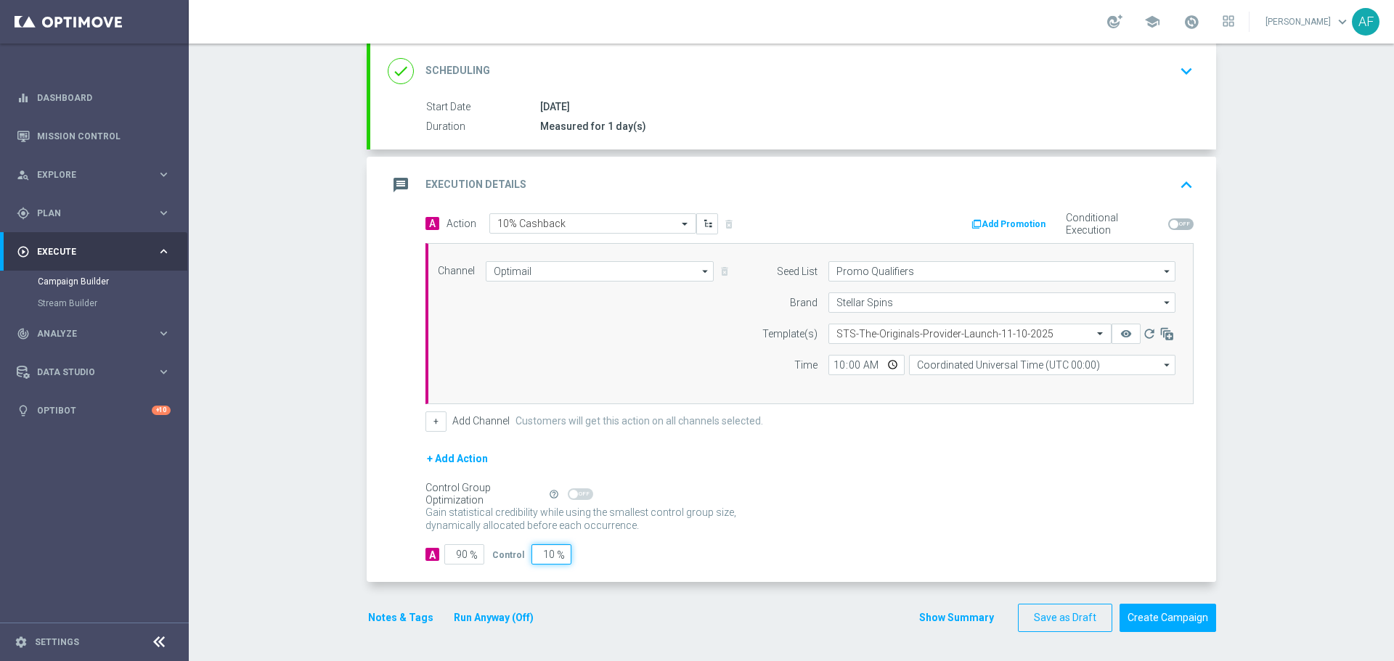
click at [541, 555] on input "10" at bounding box center [551, 554] width 40 height 20
type input "0"
type input "100"
type input "0"
click at [679, 554] on div "A 100 % Control 0 %" at bounding box center [809, 554] width 768 height 20
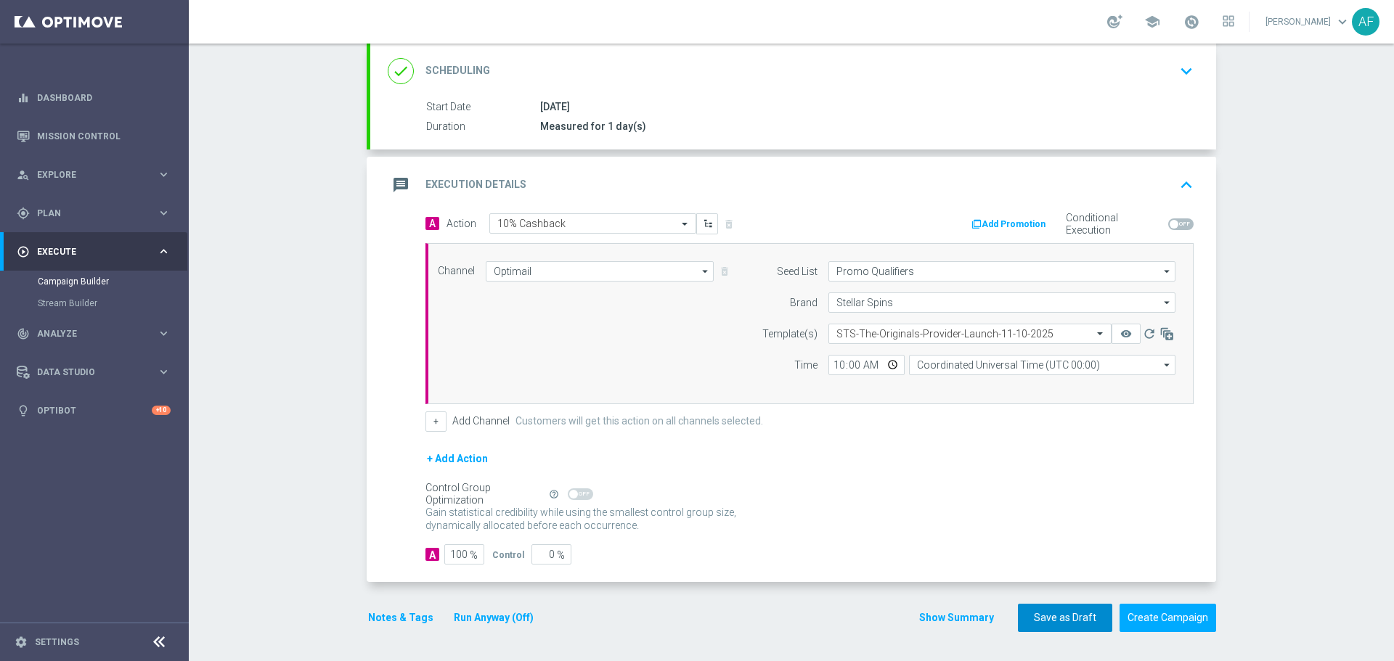
click at [1045, 611] on button "Save as Draft" at bounding box center [1065, 618] width 94 height 28
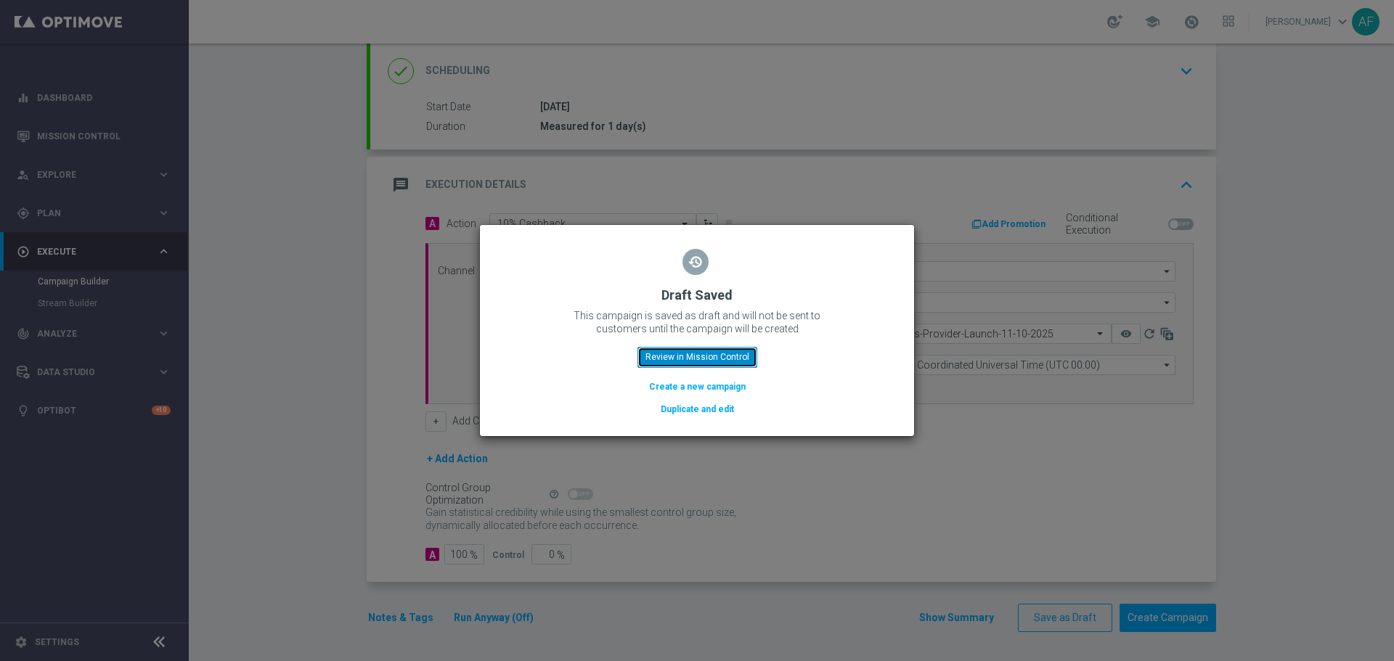
click at [685, 354] on button "Review in Mission Control" at bounding box center [697, 357] width 120 height 20
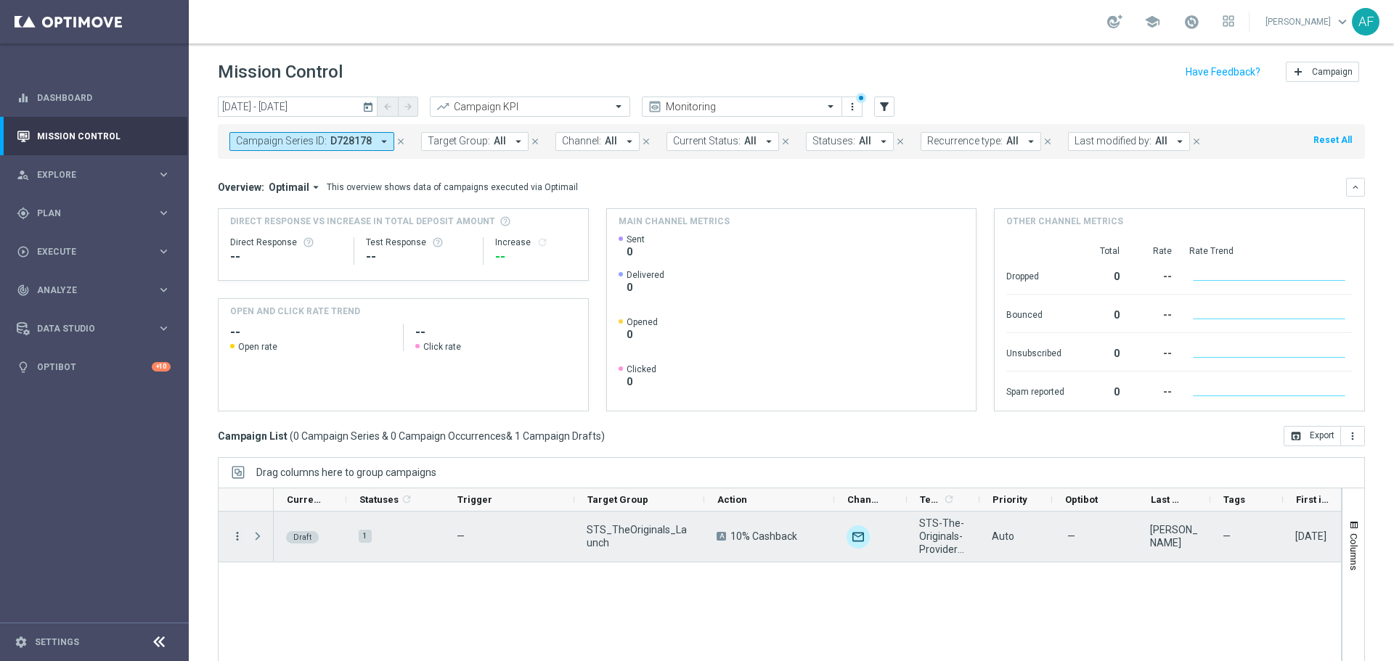
click at [235, 539] on icon "more_vert" at bounding box center [237, 536] width 13 height 13
click at [274, 592] on span "Edit" at bounding box center [274, 592] width 16 height 10
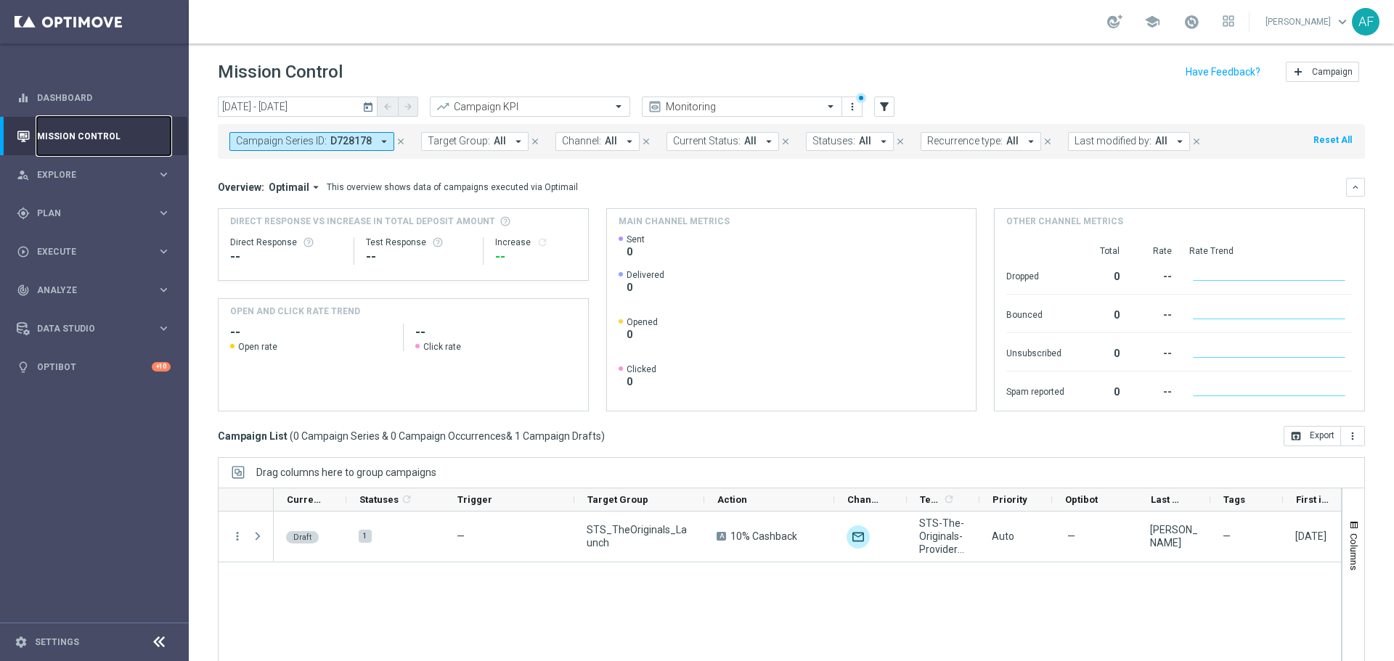
click at [132, 142] on link "Mission Control" at bounding box center [104, 136] width 134 height 38
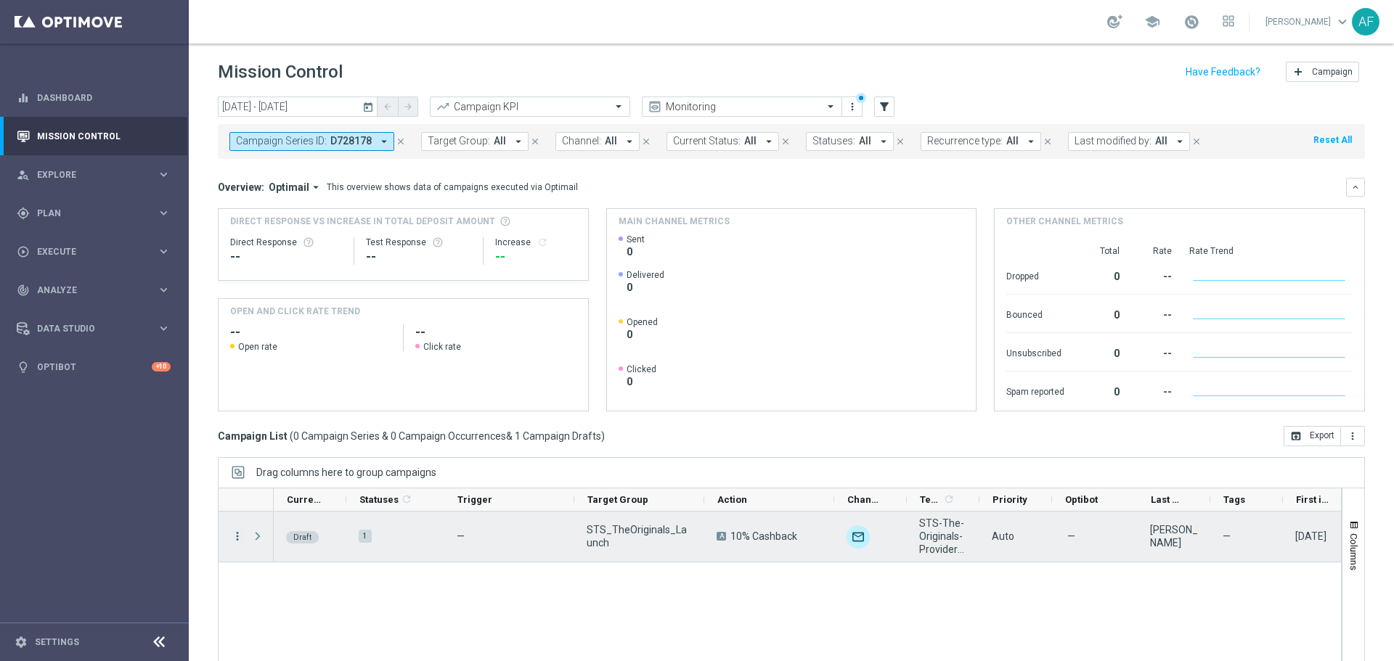
click at [232, 537] on icon "more_vert" at bounding box center [237, 536] width 13 height 13
click at [287, 592] on div "Edit" at bounding box center [333, 592] width 135 height 10
click at [241, 534] on icon "more_vert" at bounding box center [237, 536] width 13 height 13
click at [287, 544] on span "Campaign Details" at bounding box center [302, 545] width 73 height 10
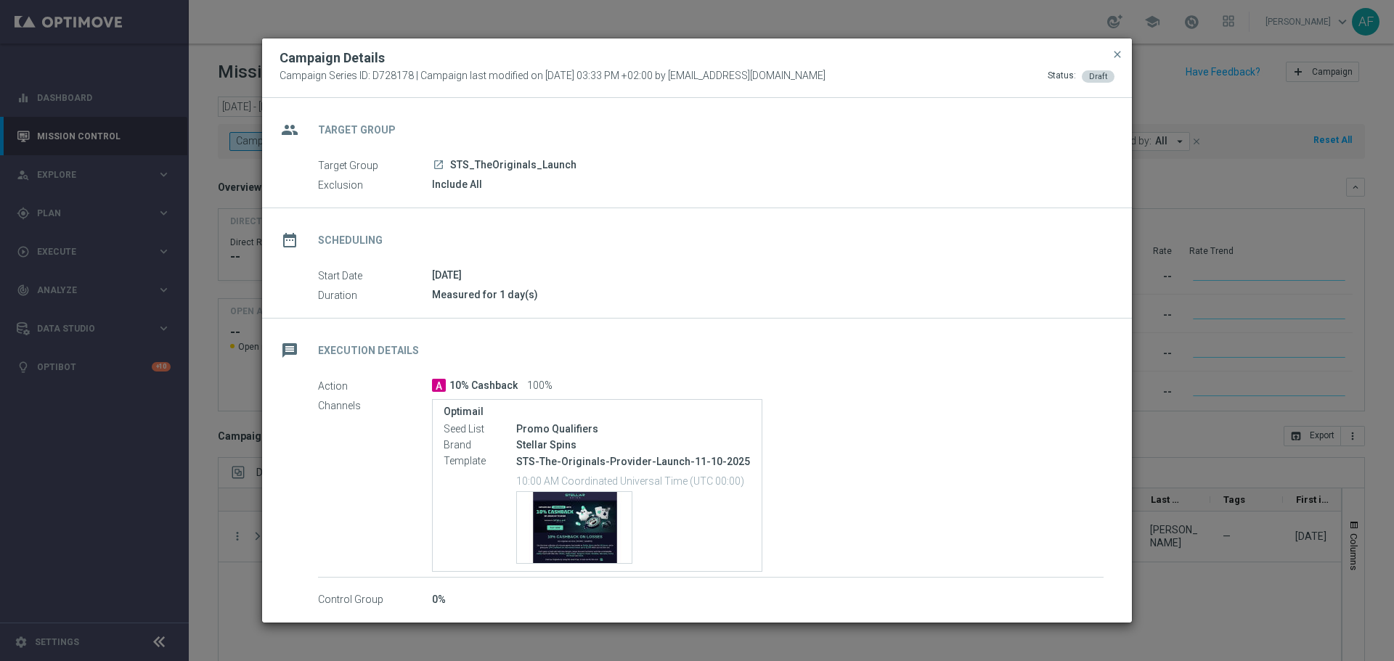
click at [581, 158] on div "launch STS_TheOriginals_Launch" at bounding box center [767, 165] width 671 height 15
click at [533, 171] on span "STS_TheOriginals_Launch" at bounding box center [513, 165] width 126 height 13
click at [441, 164] on icon "launch" at bounding box center [439, 165] width 12 height 12
click at [1112, 58] on span "close" at bounding box center [1117, 55] width 12 height 12
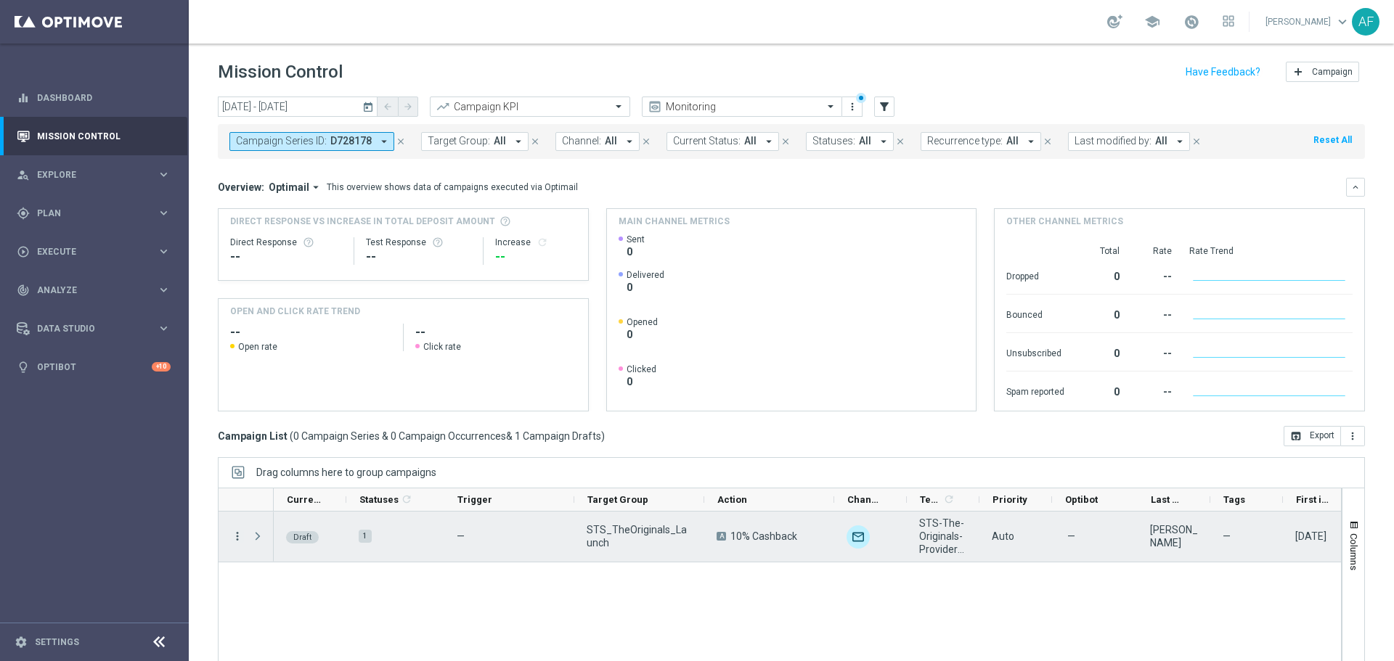
click at [236, 541] on icon "more_vert" at bounding box center [237, 536] width 13 height 13
click at [286, 595] on div "Edit" at bounding box center [333, 592] width 135 height 10
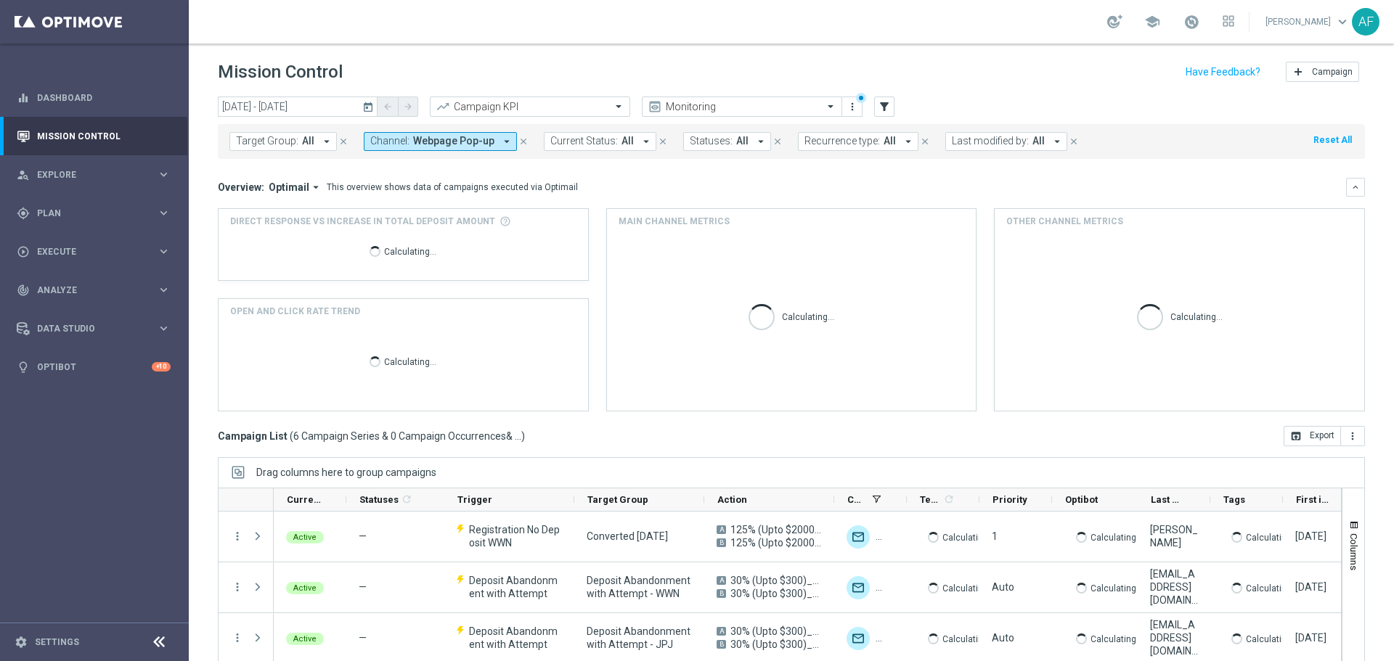
click at [490, 144] on button "Channel: Webpage Pop-up arrow_drop_down" at bounding box center [440, 141] width 153 height 19
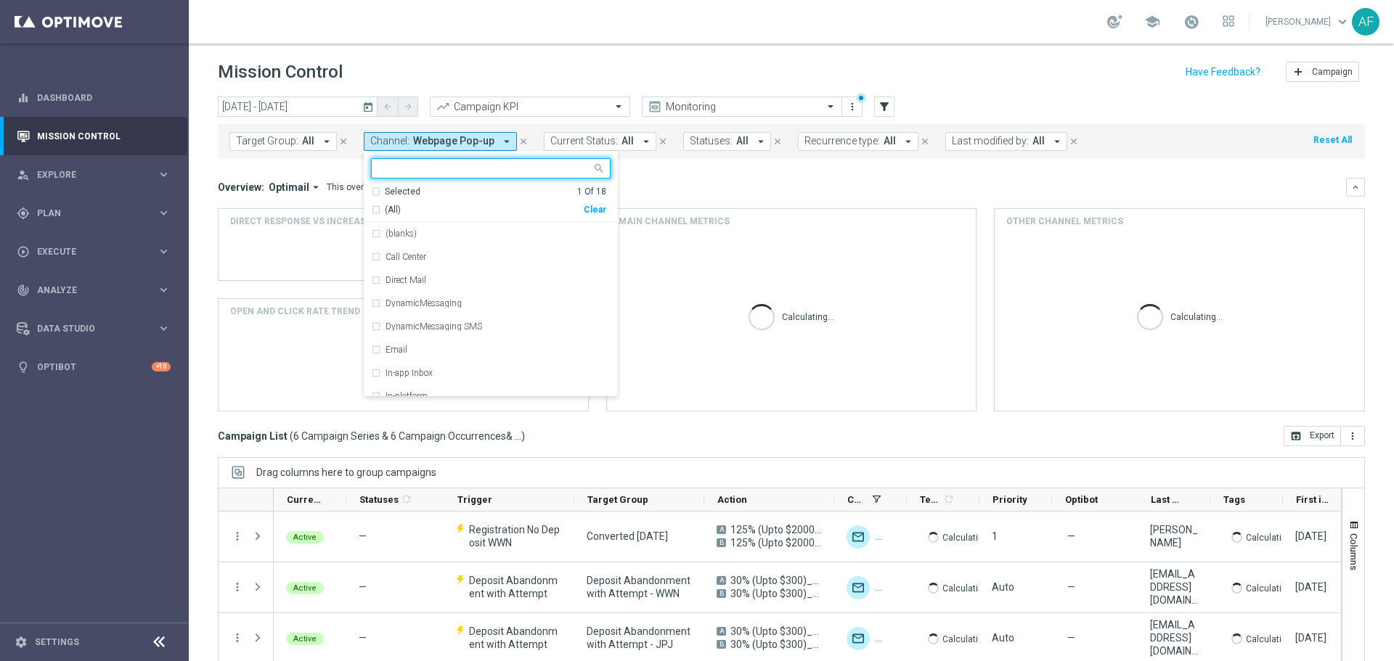
click at [399, 191] on div "Selected" at bounding box center [403, 192] width 36 height 12
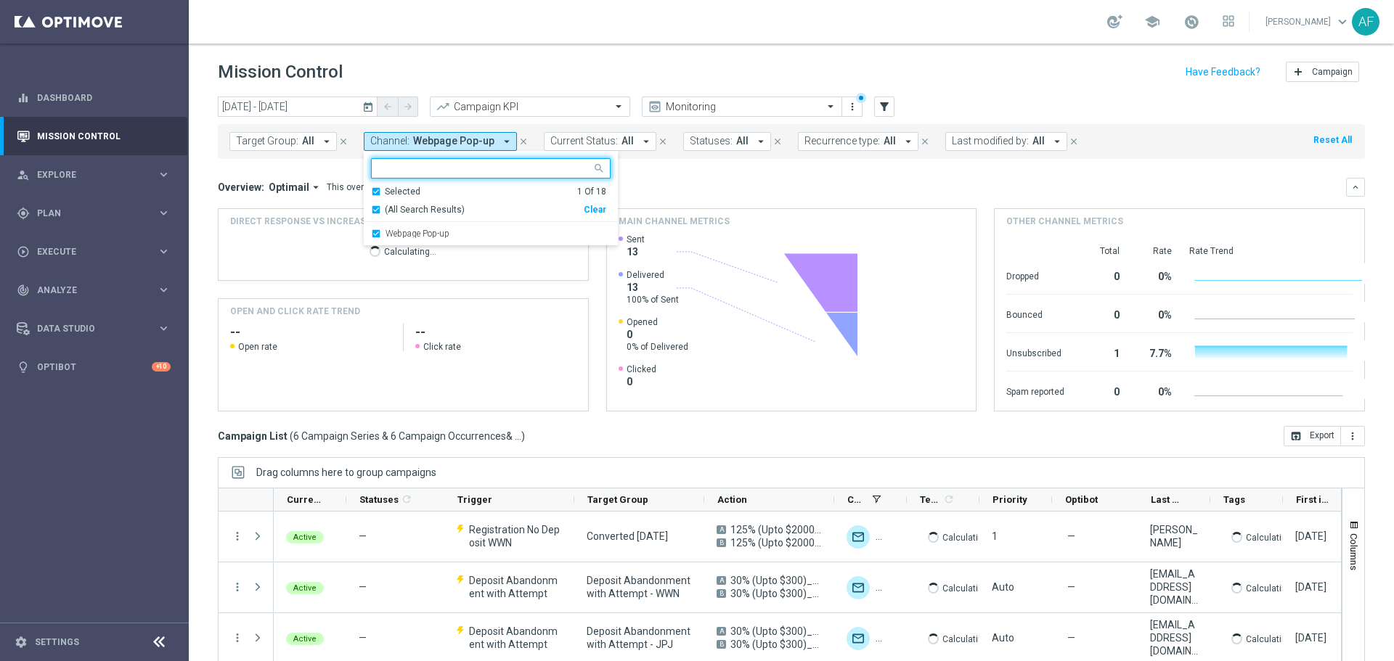
drag, startPoint x: 425, startPoint y: 236, endPoint x: 509, endPoint y: 207, distance: 88.4
click at [426, 236] on label "Webpage Pop-up" at bounding box center [417, 233] width 64 height 9
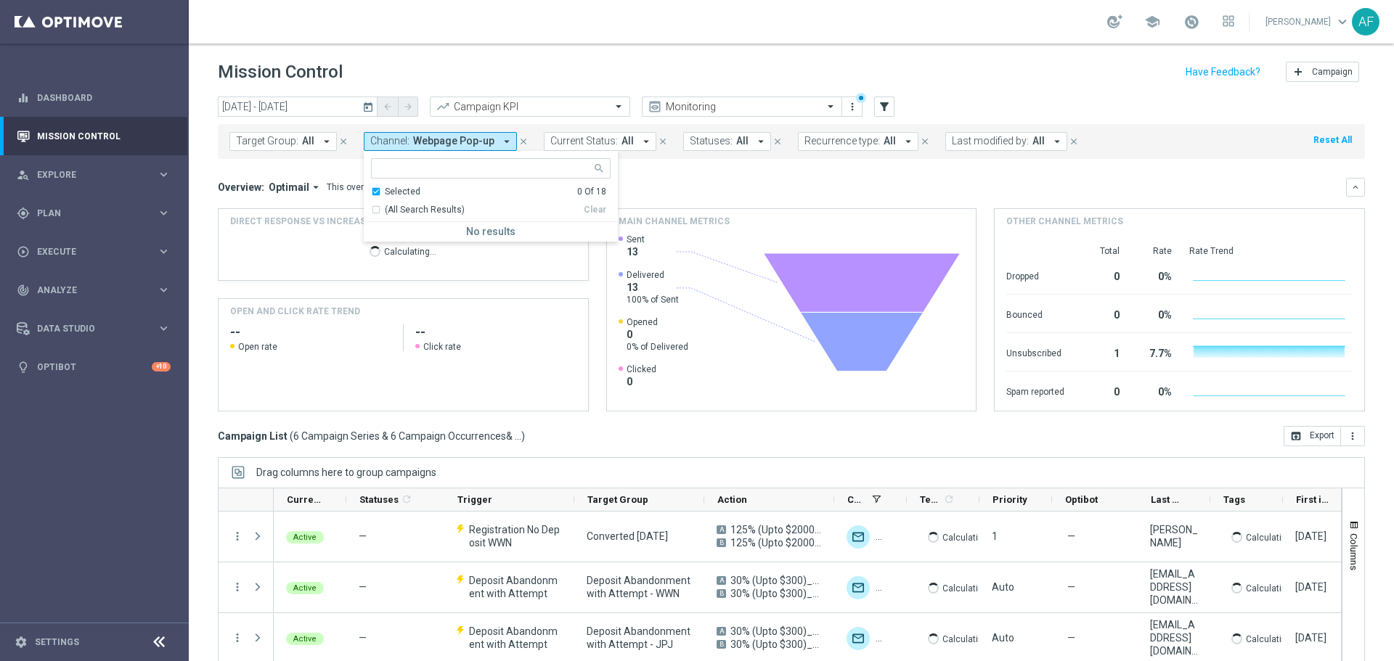
click at [639, 192] on div "Overview: Optimail arrow_drop_down This overview shows data of campaigns execut…" at bounding box center [782, 187] width 1128 height 13
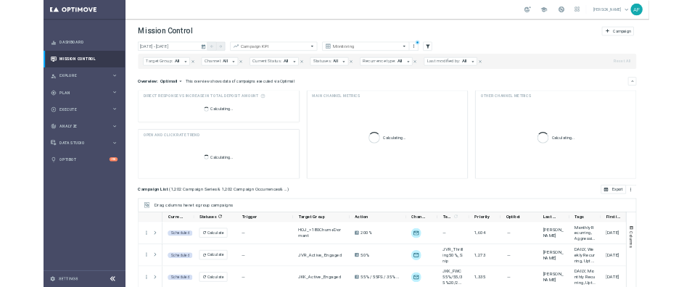
scroll to position [65, 0]
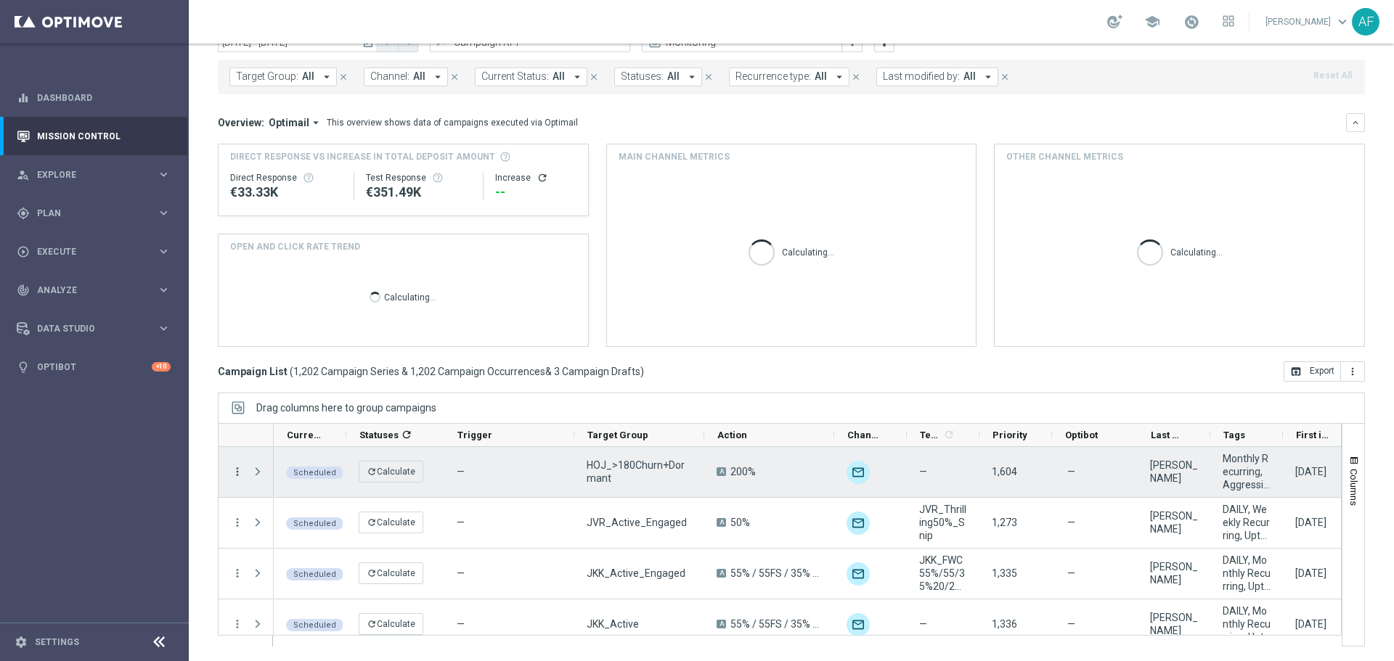
click at [237, 473] on icon "more_vert" at bounding box center [237, 471] width 13 height 13
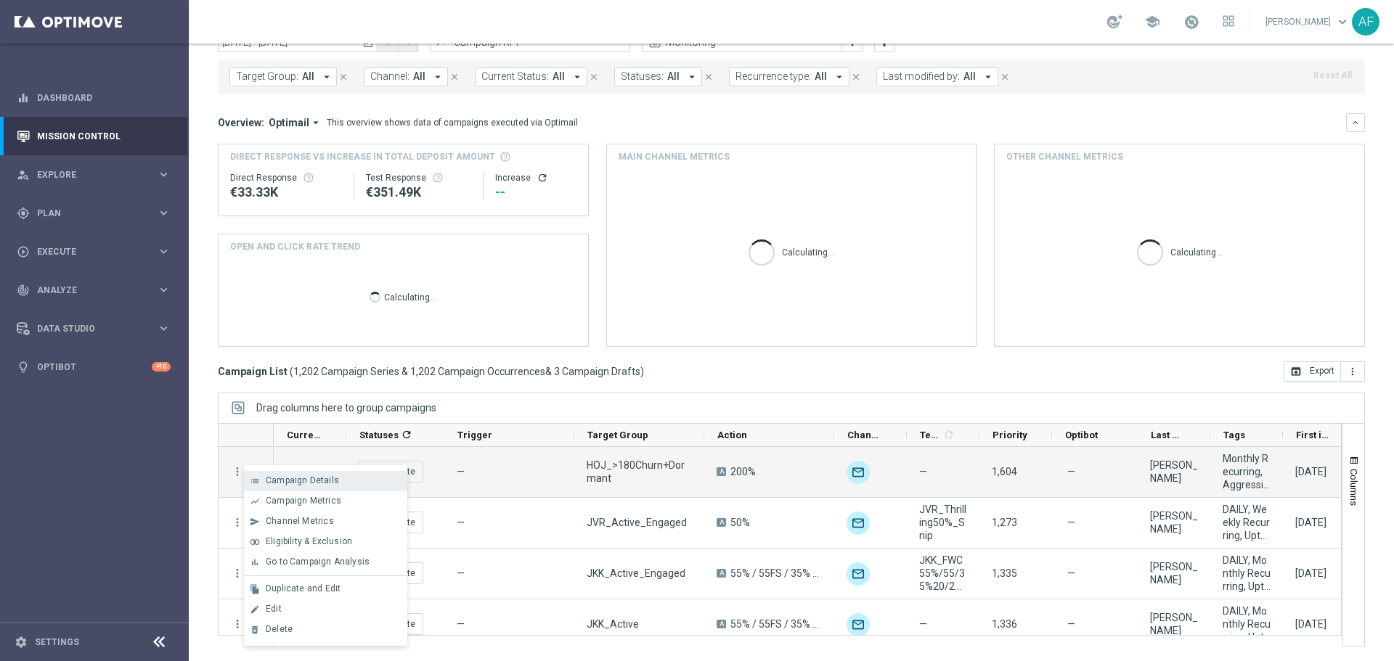
click at [274, 479] on span "Campaign Details" at bounding box center [302, 480] width 73 height 10
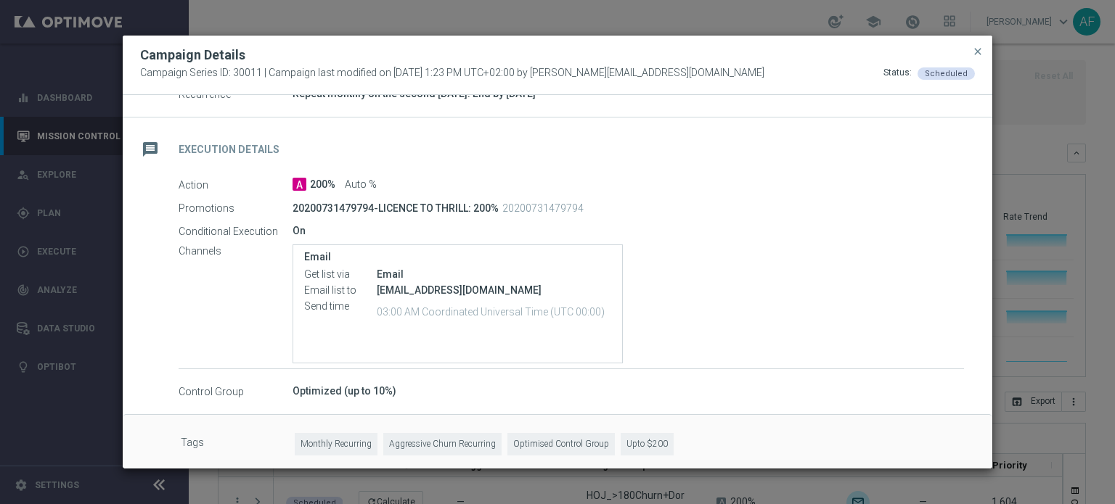
scroll to position [225, 0]
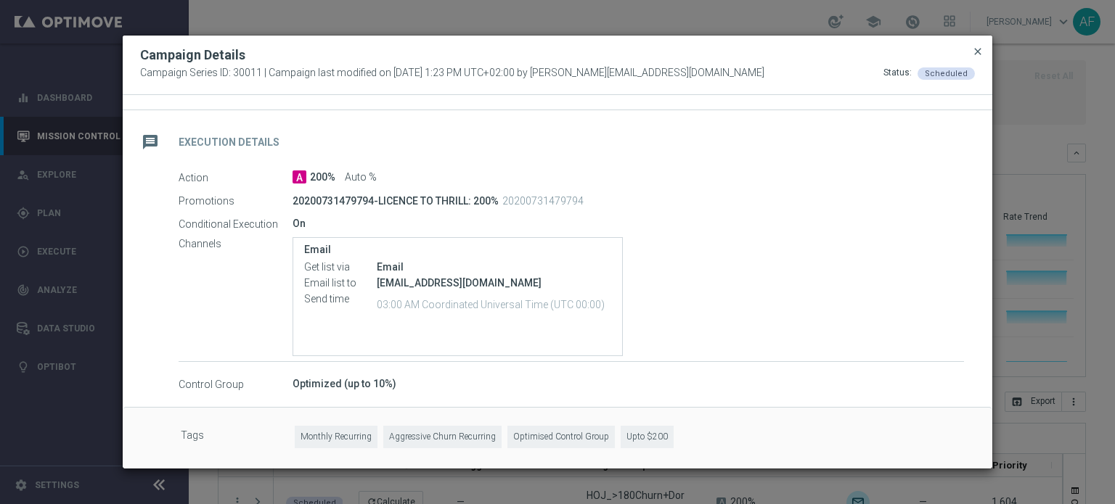
click at [977, 53] on span "close" at bounding box center [978, 52] width 12 height 12
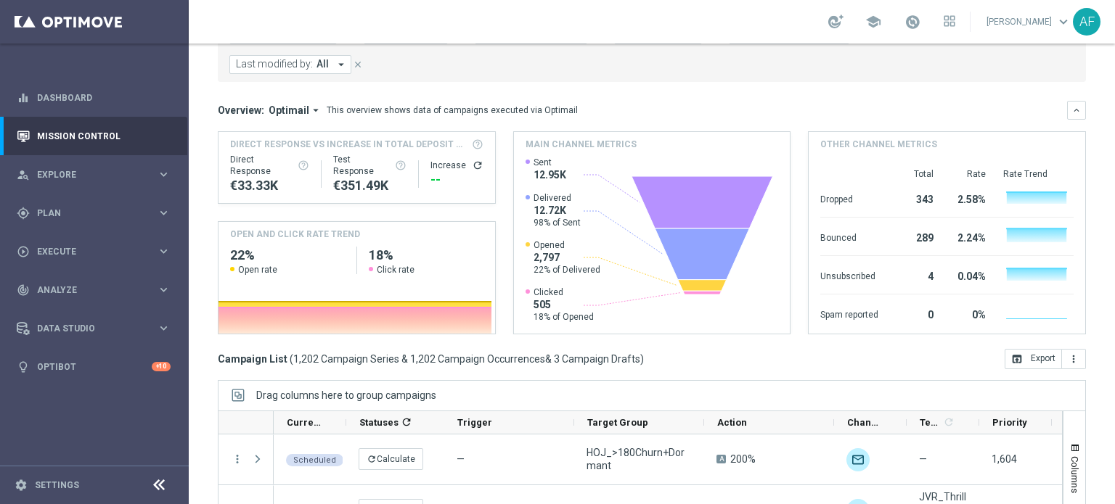
scroll to position [250, 0]
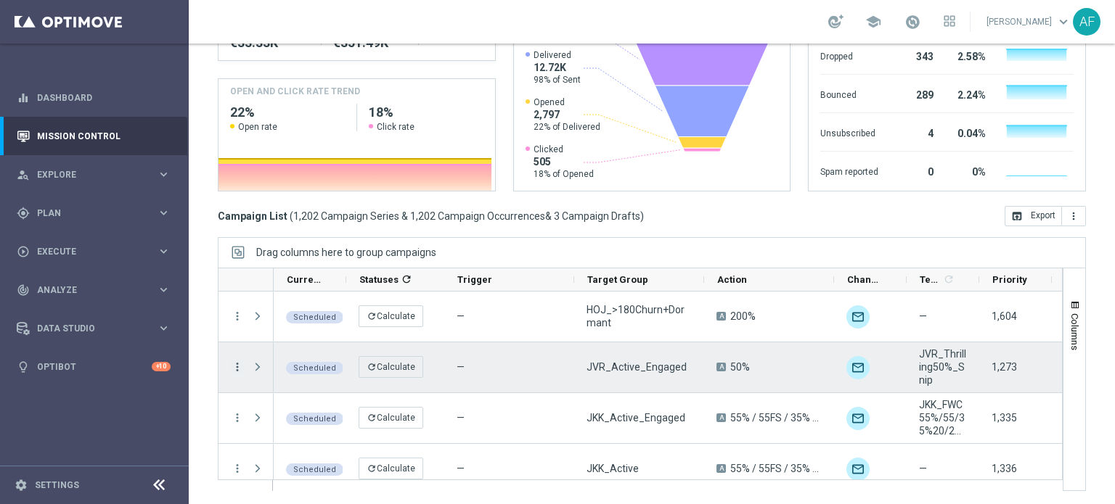
click at [234, 365] on icon "more_vert" at bounding box center [237, 367] width 13 height 13
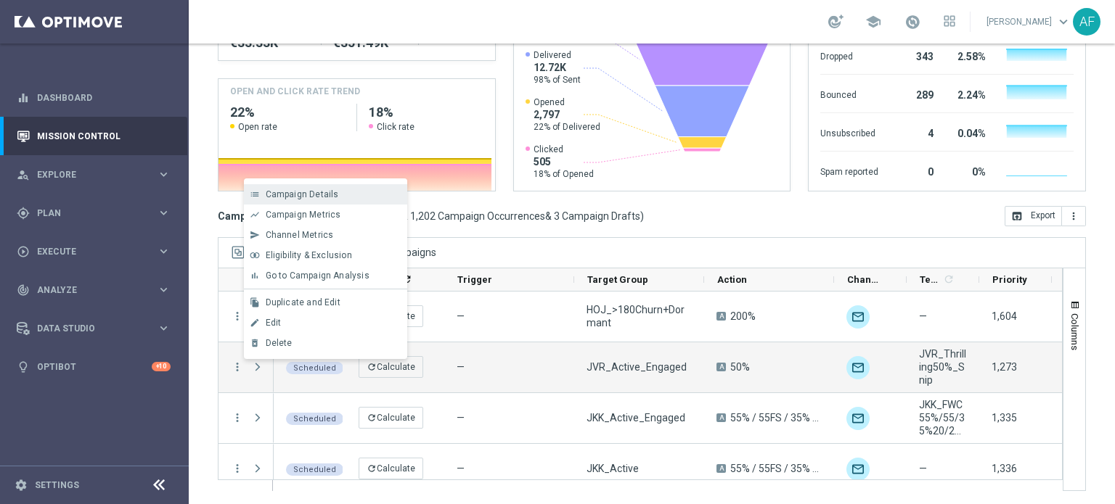
click at [301, 193] on span "Campaign Details" at bounding box center [302, 194] width 73 height 10
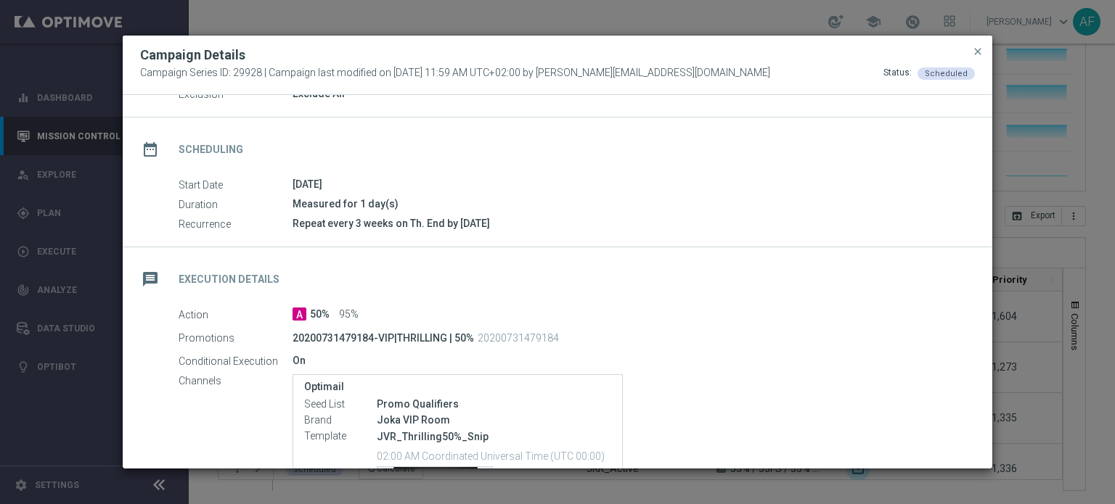
scroll to position [218, 0]
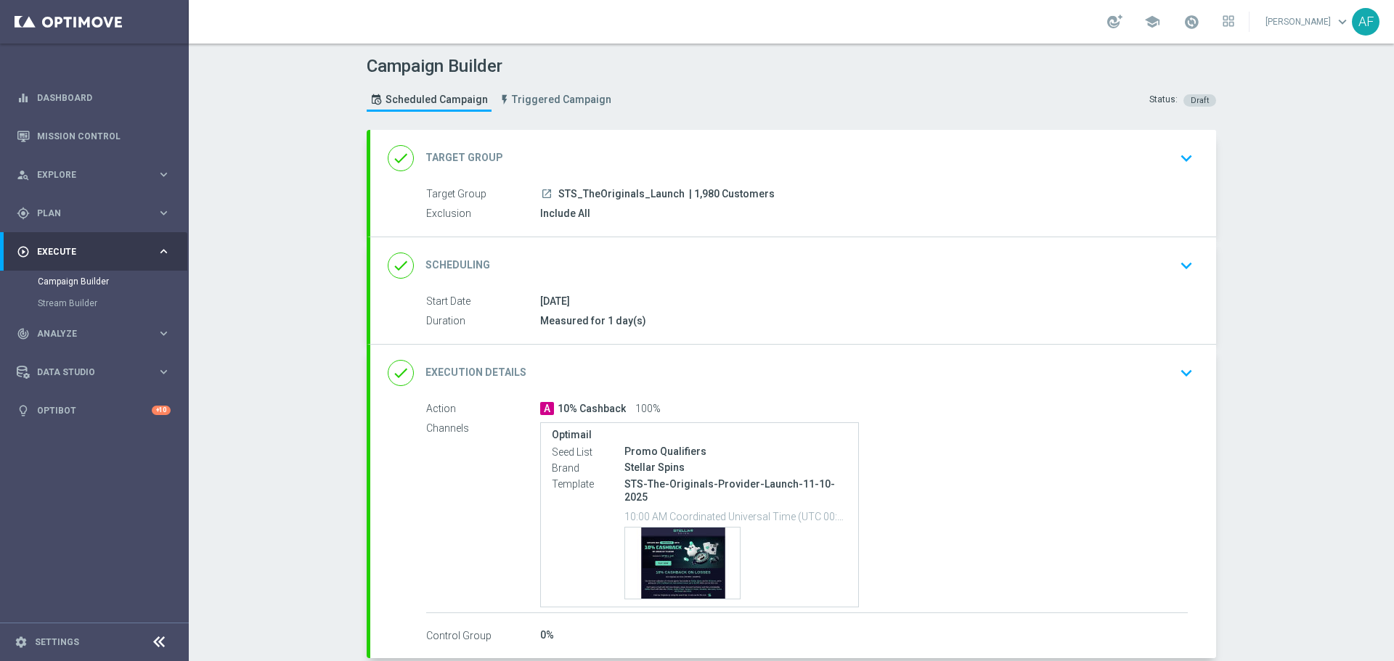
drag, startPoint x: 1036, startPoint y: 351, endPoint x: 1028, endPoint y: 371, distance: 21.2
click at [1036, 351] on div "done Execution Details keyboard_arrow_down" at bounding box center [793, 373] width 846 height 57
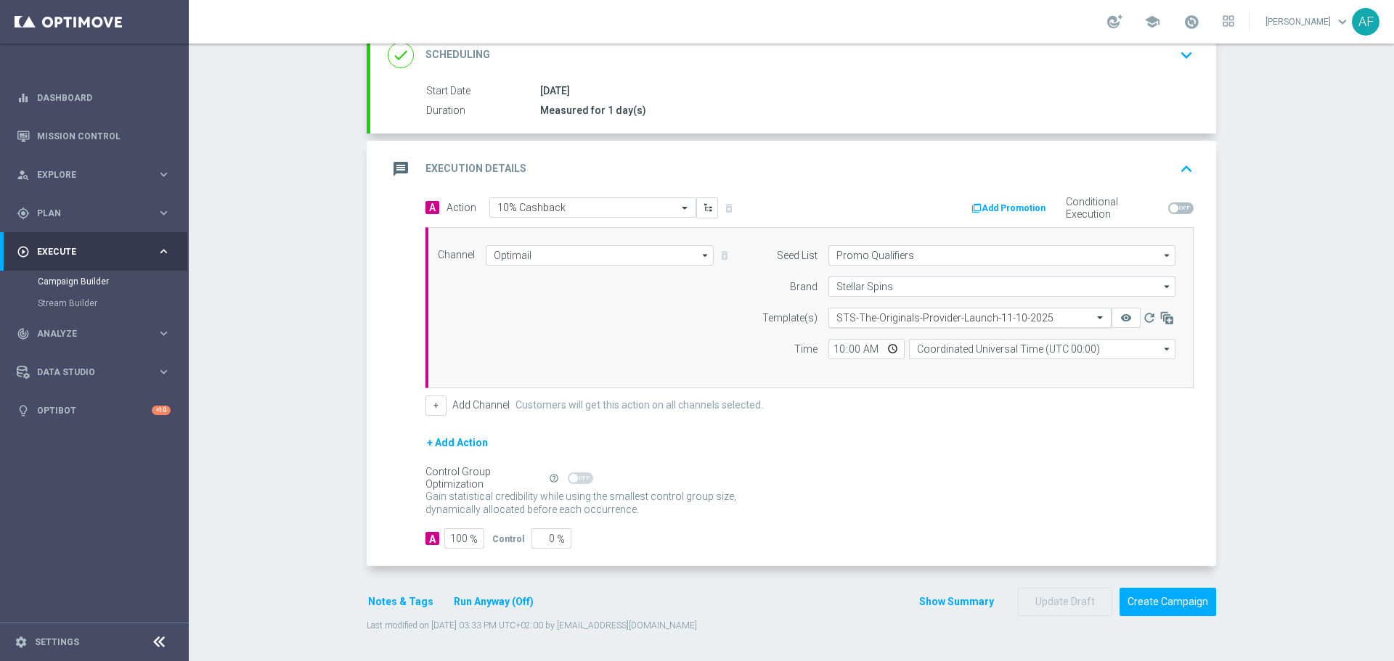
scroll to position [65, 0]
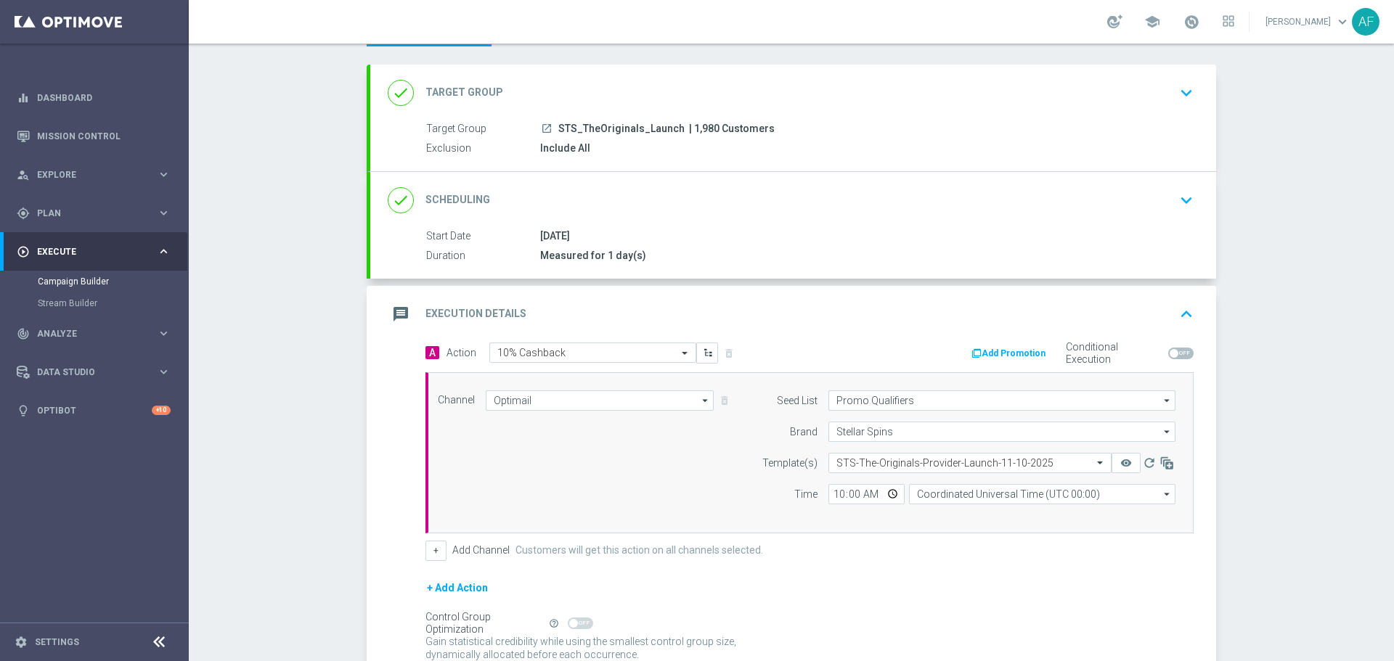
click at [865, 256] on div "Measured for 1 day(s)" at bounding box center [863, 255] width 647 height 15
click at [863, 202] on div "done Scheduling keyboard_arrow_down" at bounding box center [793, 201] width 811 height 28
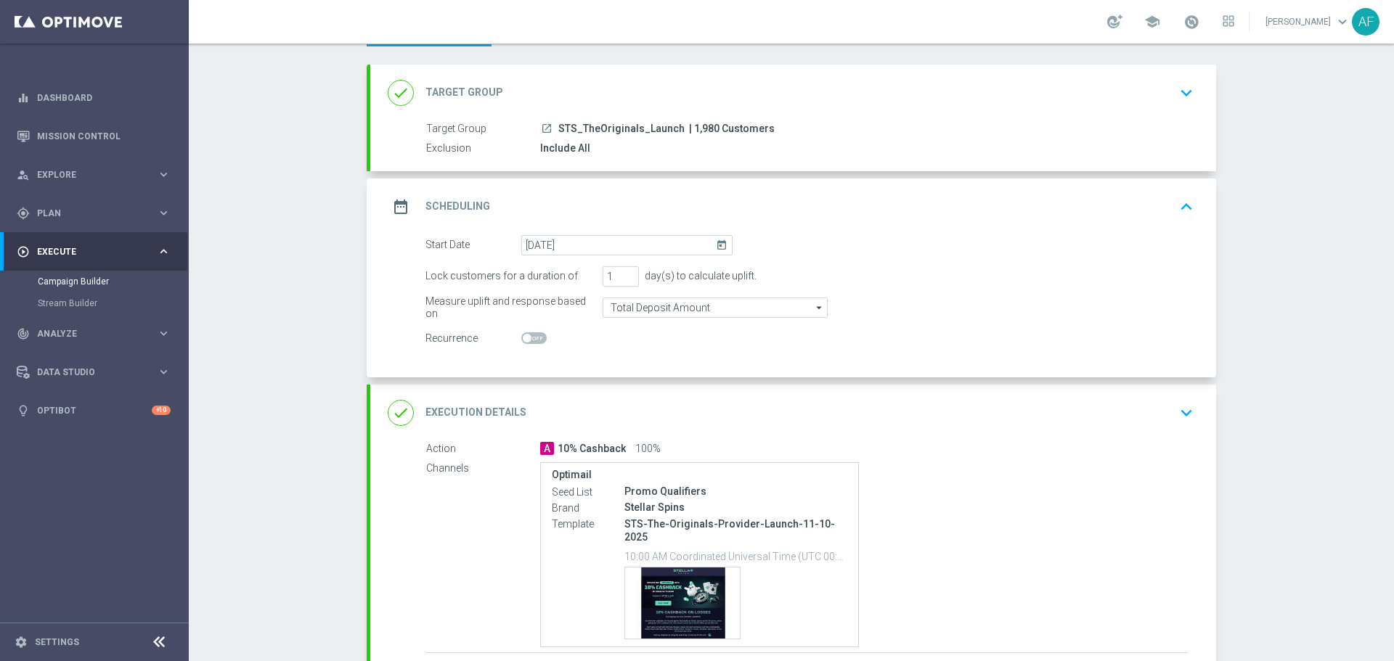
click at [863, 119] on div "done Target Group keyboard_arrow_down" at bounding box center [793, 93] width 846 height 57
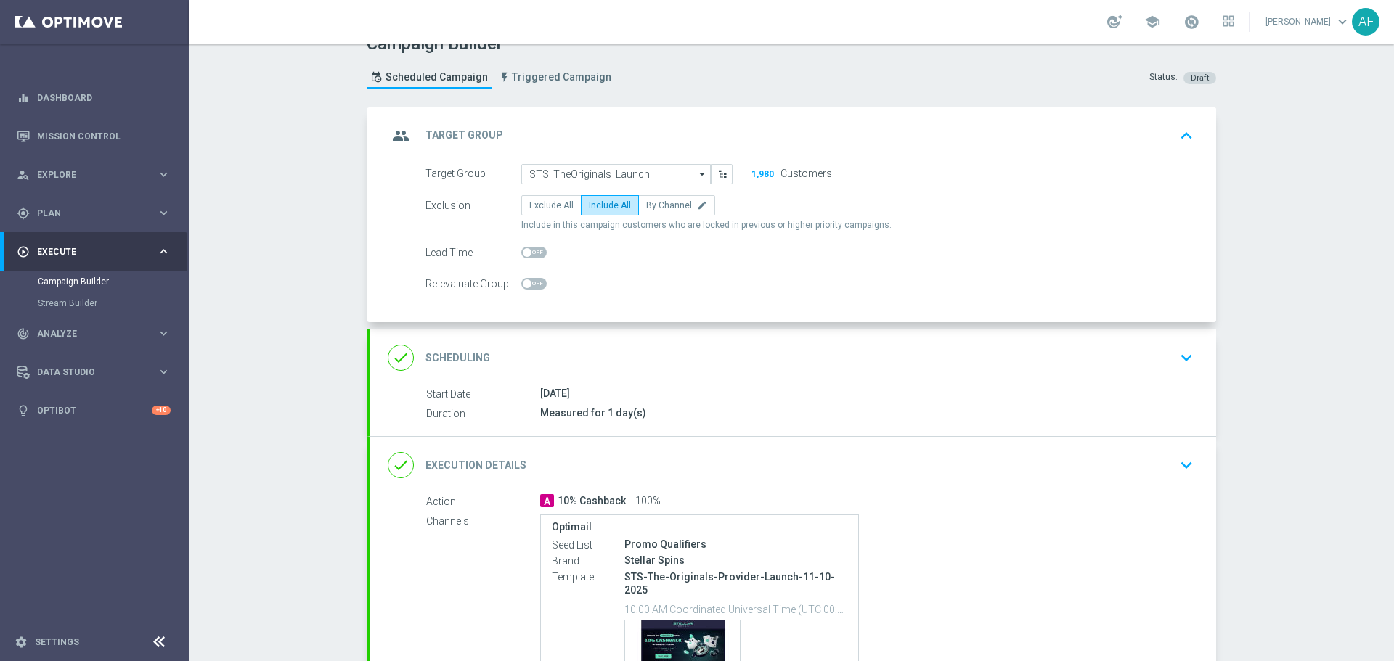
scroll to position [0, 0]
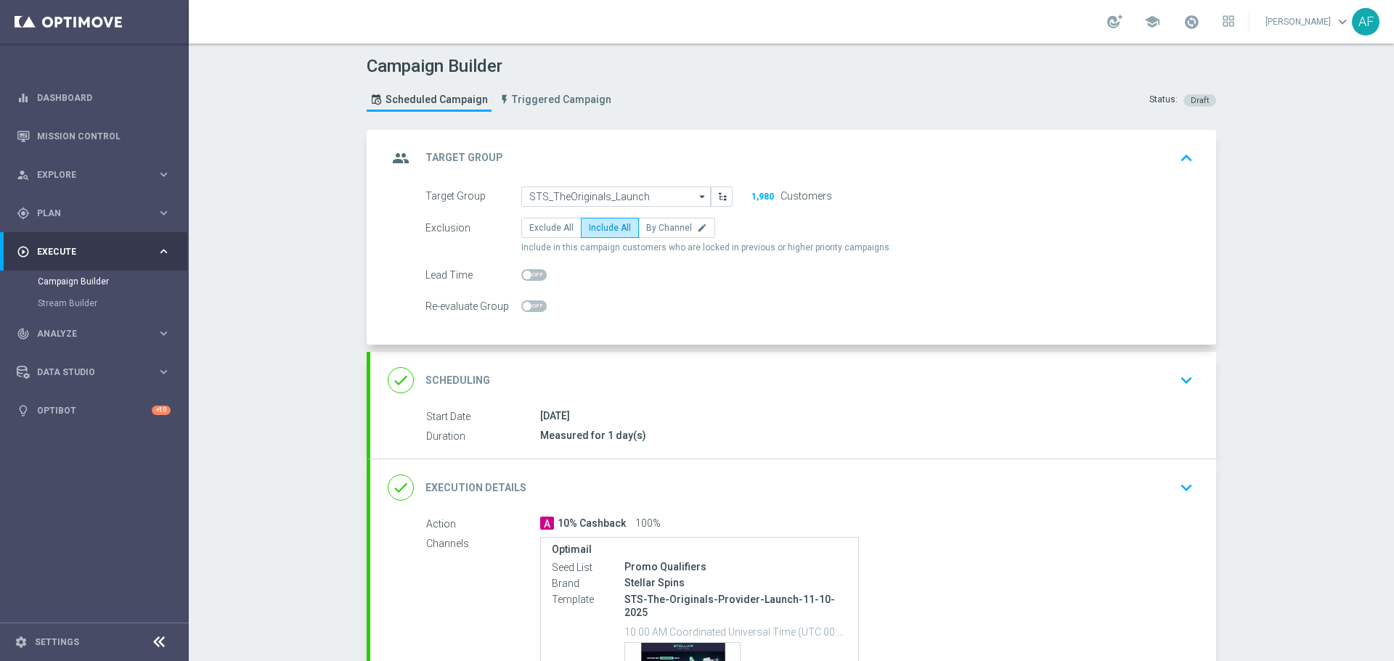
click at [85, 253] on span "Execute" at bounding box center [97, 252] width 120 height 9
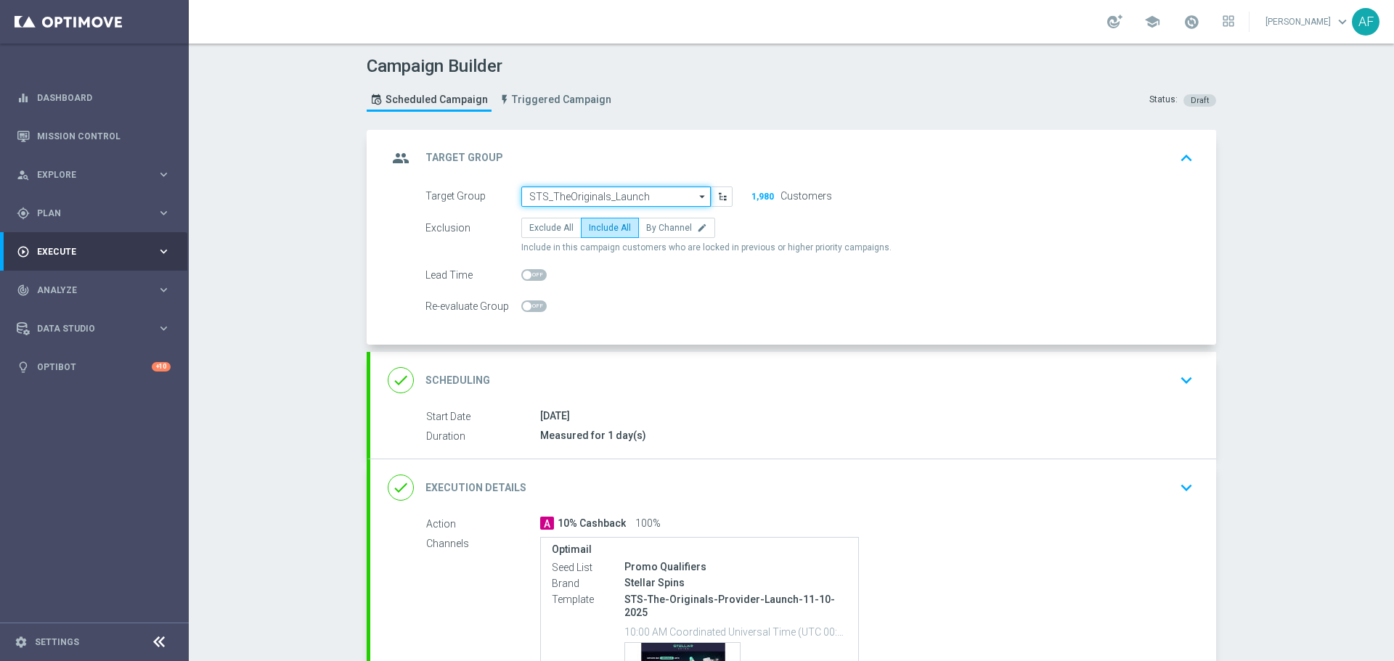
click at [686, 199] on input "STS_TheOriginals_Launch" at bounding box center [615, 197] width 189 height 20
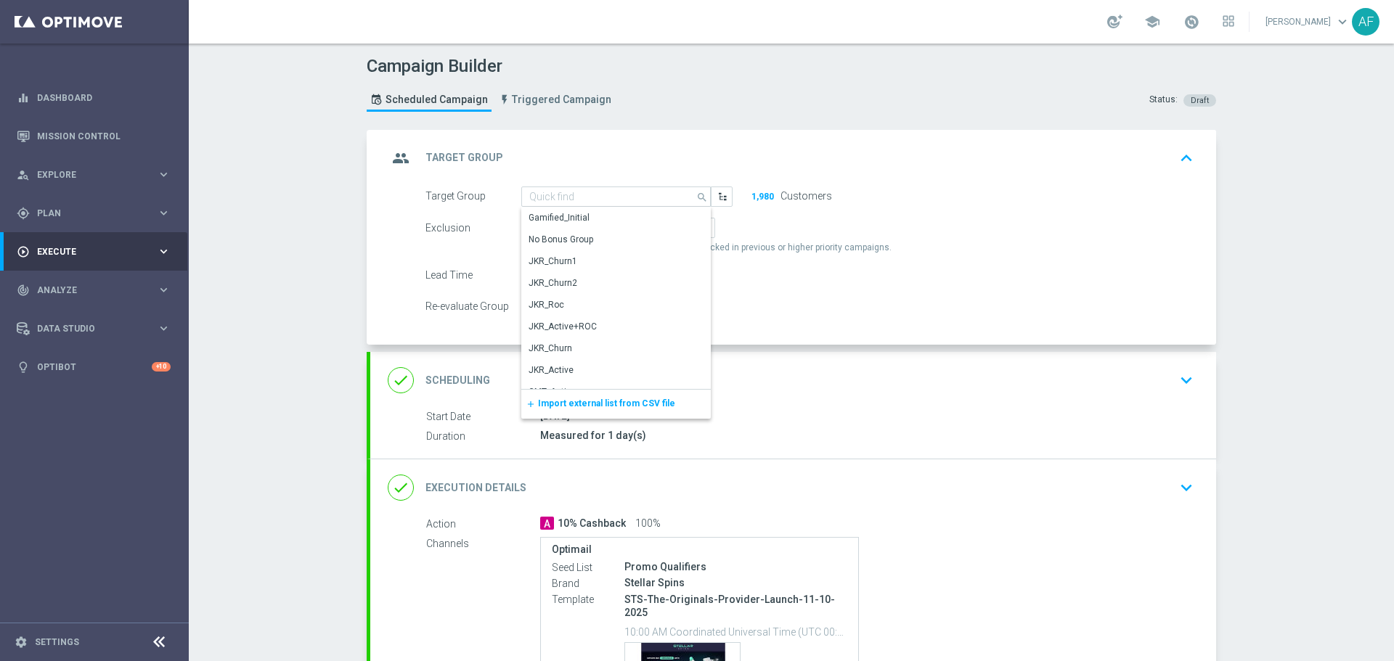
click at [639, 140] on div "group Target Group keyboard_arrow_up" at bounding box center [793, 158] width 846 height 57
type input "STS_TheOriginals_Launch"
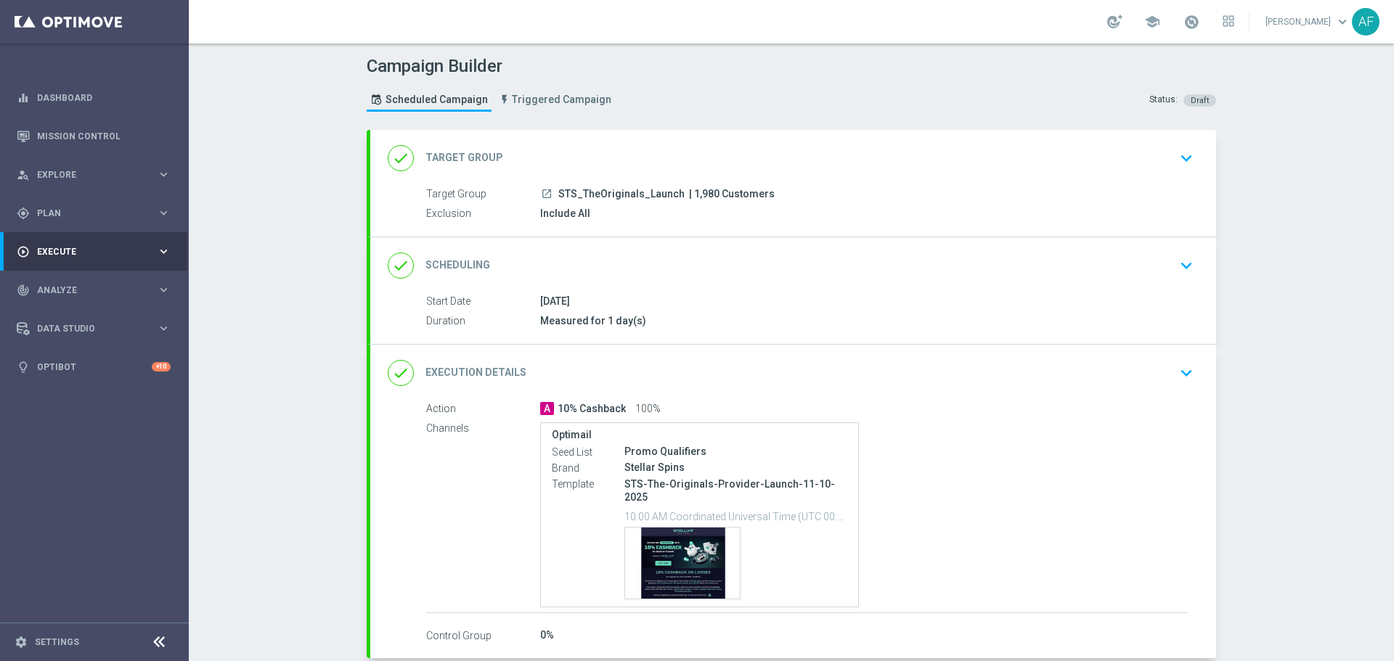
click at [543, 189] on icon "launch" at bounding box center [547, 194] width 12 height 12
click at [51, 245] on div "play_circle_outline Execute" at bounding box center [87, 251] width 140 height 13
click at [81, 131] on link "Mission Control" at bounding box center [104, 136] width 134 height 38
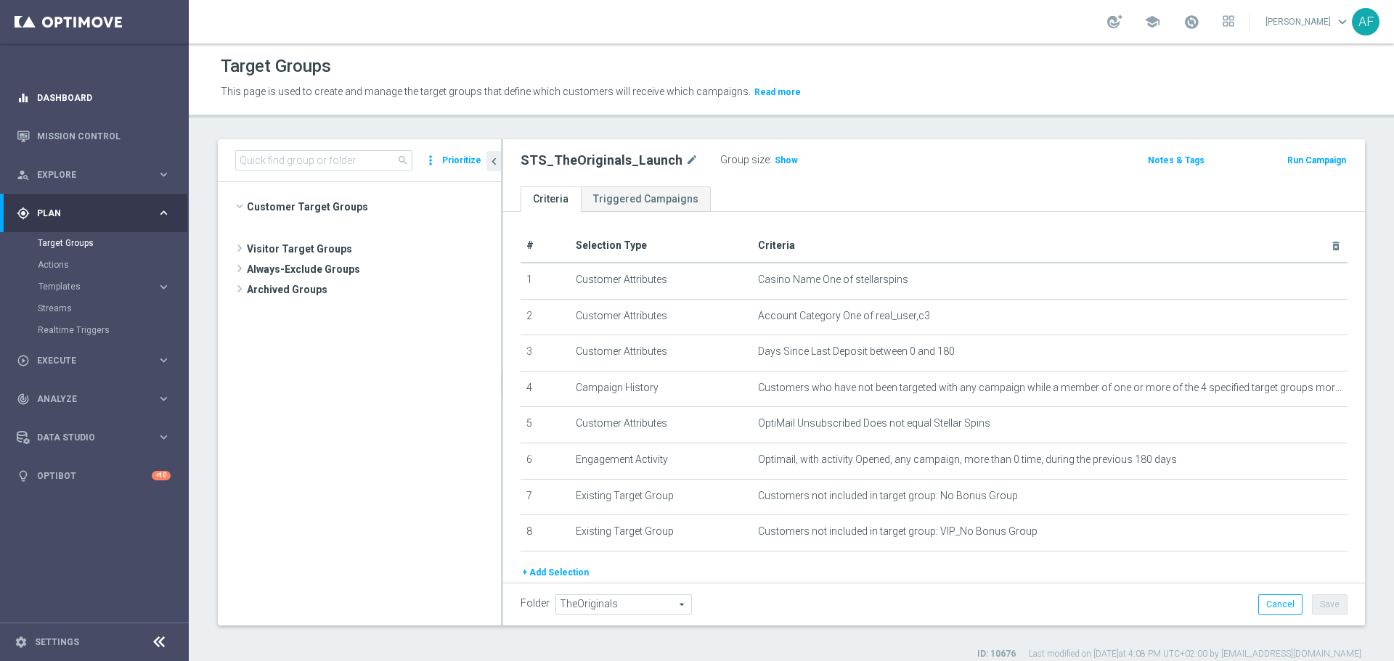
scroll to position [873, 0]
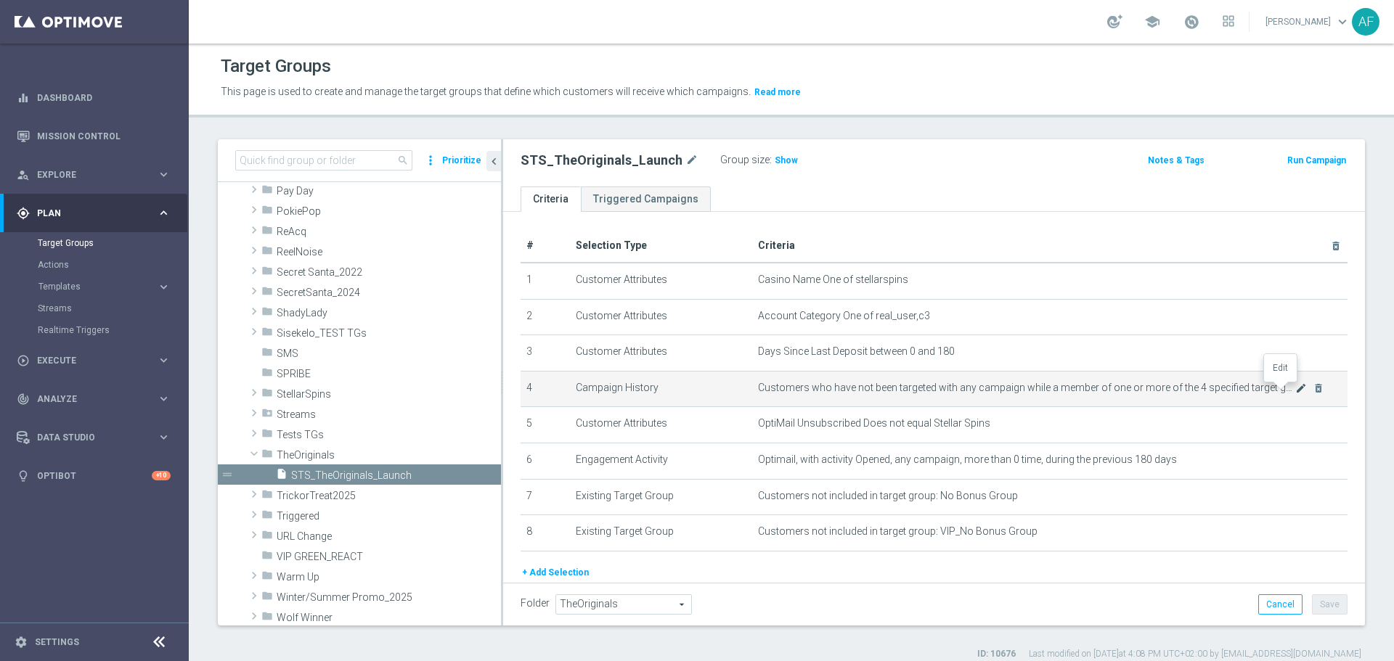
click at [1295, 393] on icon "mode_edit" at bounding box center [1301, 389] width 12 height 12
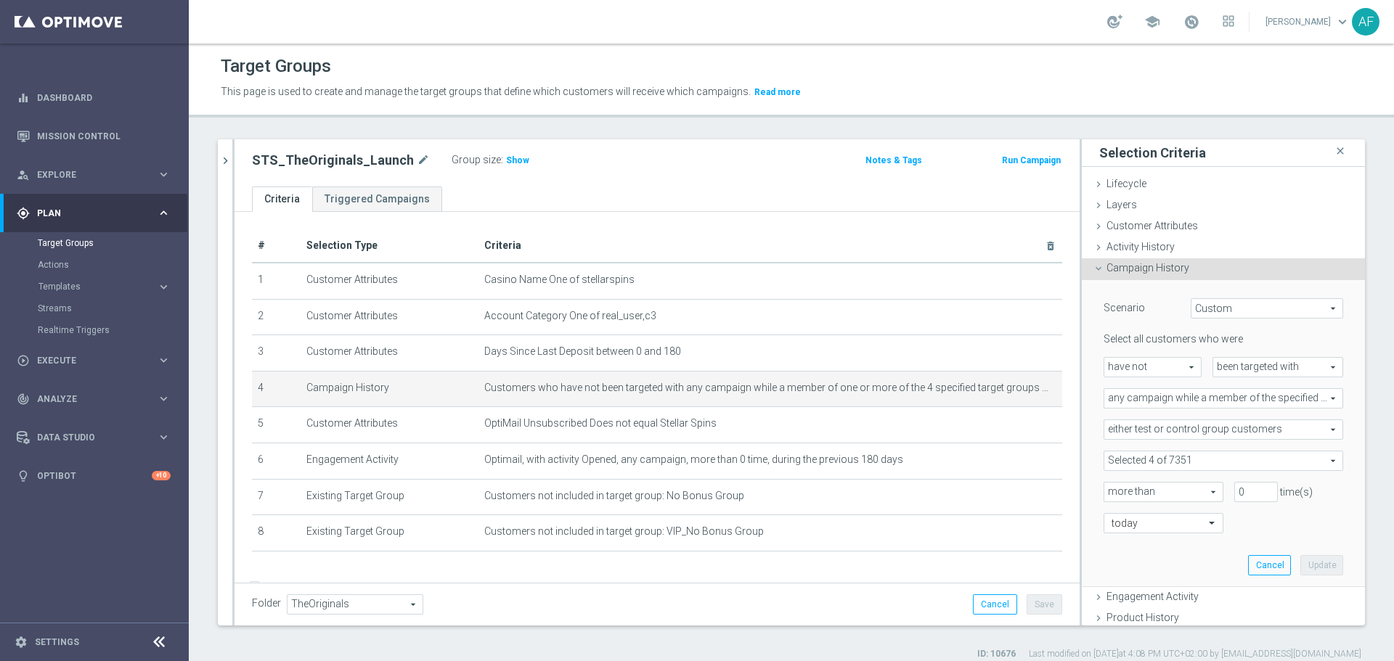
click at [1176, 459] on span at bounding box center [1223, 460] width 238 height 19
click at [1143, 486] on span "Show Selected" at bounding box center [1151, 490] width 54 height 10
click at [1119, 488] on input "Show Selected" at bounding box center [1113, 492] width 9 height 9
checkbox input "true"
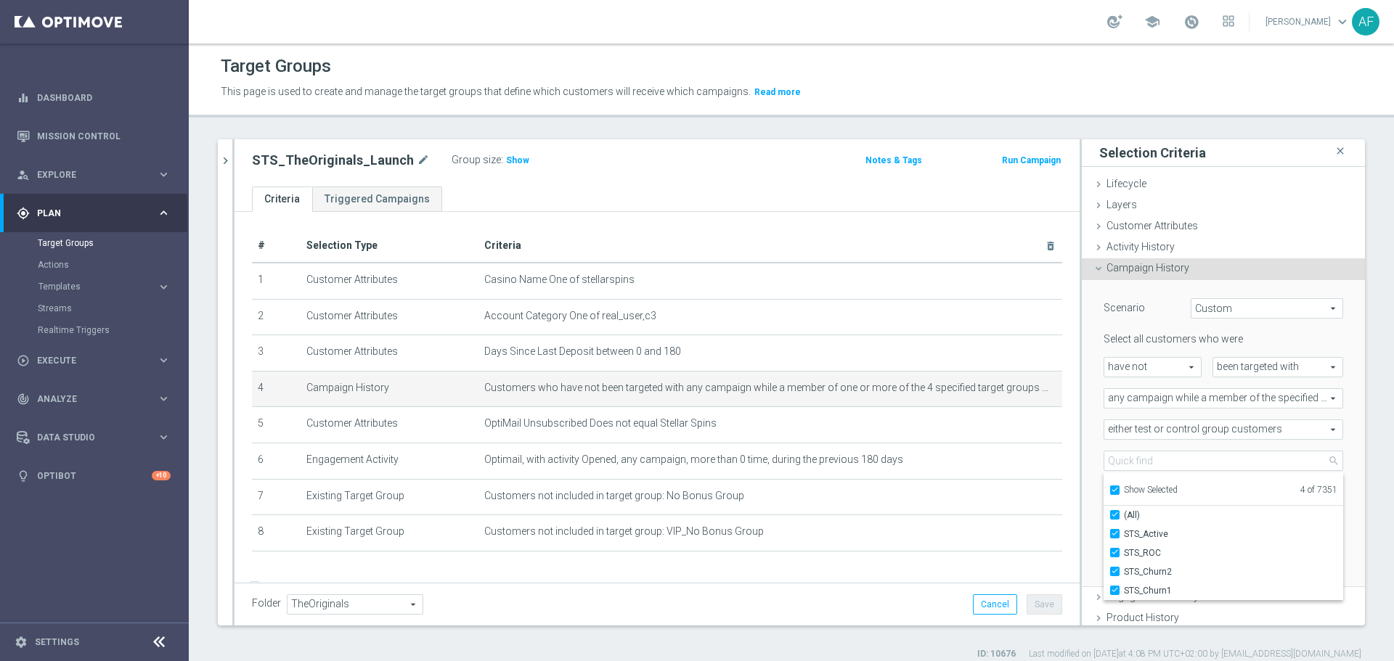
click at [1331, 421] on div "either test or control group customers either test or control group customers a…" at bounding box center [1222, 430] width 261 height 20
click at [1248, 561] on button "Cancel" at bounding box center [1269, 565] width 43 height 20
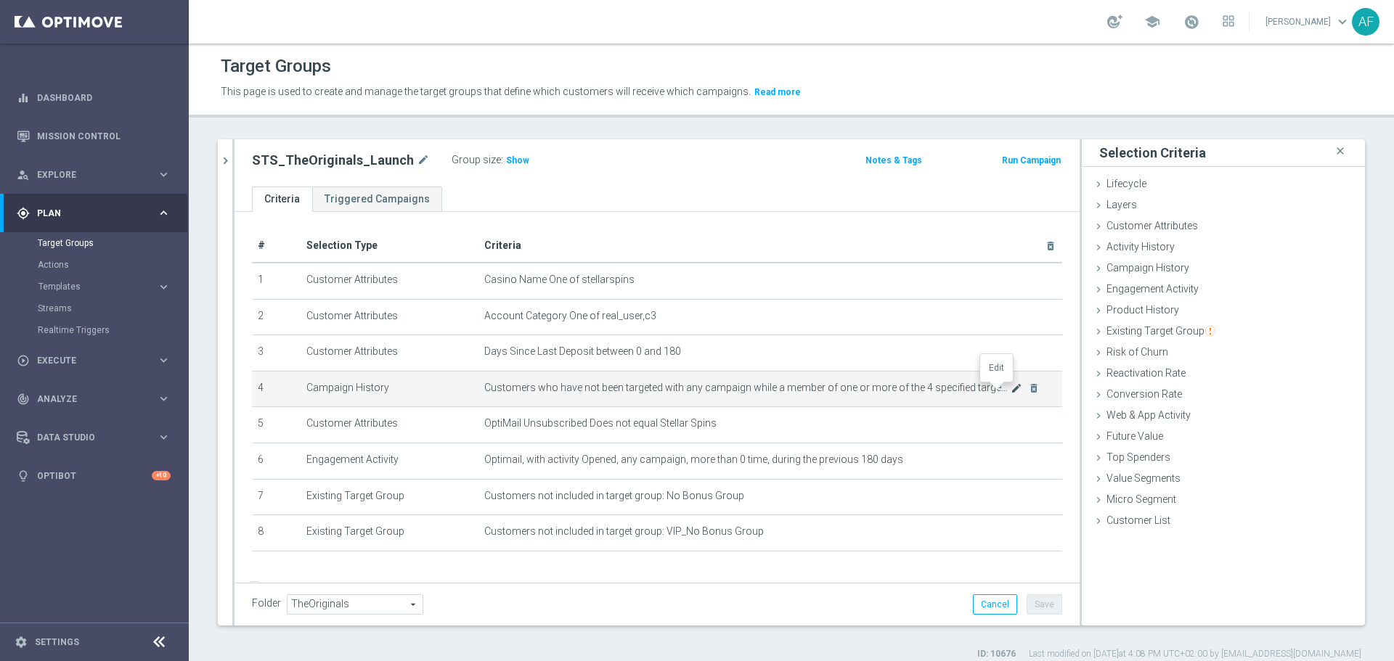
click at [1010, 392] on icon "mode_edit" at bounding box center [1016, 389] width 12 height 12
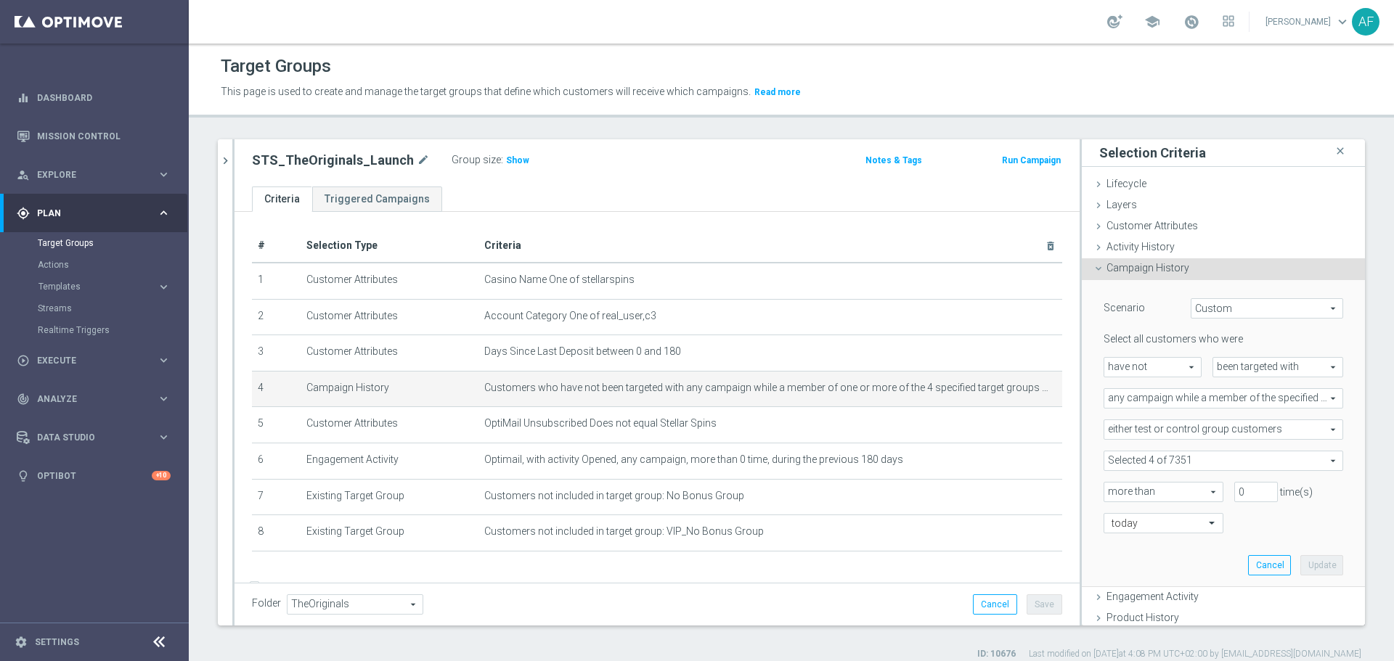
click at [1245, 457] on span at bounding box center [1223, 460] width 238 height 19
click at [1161, 487] on span "Show Selected" at bounding box center [1151, 490] width 54 height 10
click at [1119, 488] on input "Show Selected" at bounding box center [1113, 492] width 9 height 9
checkbox input "true"
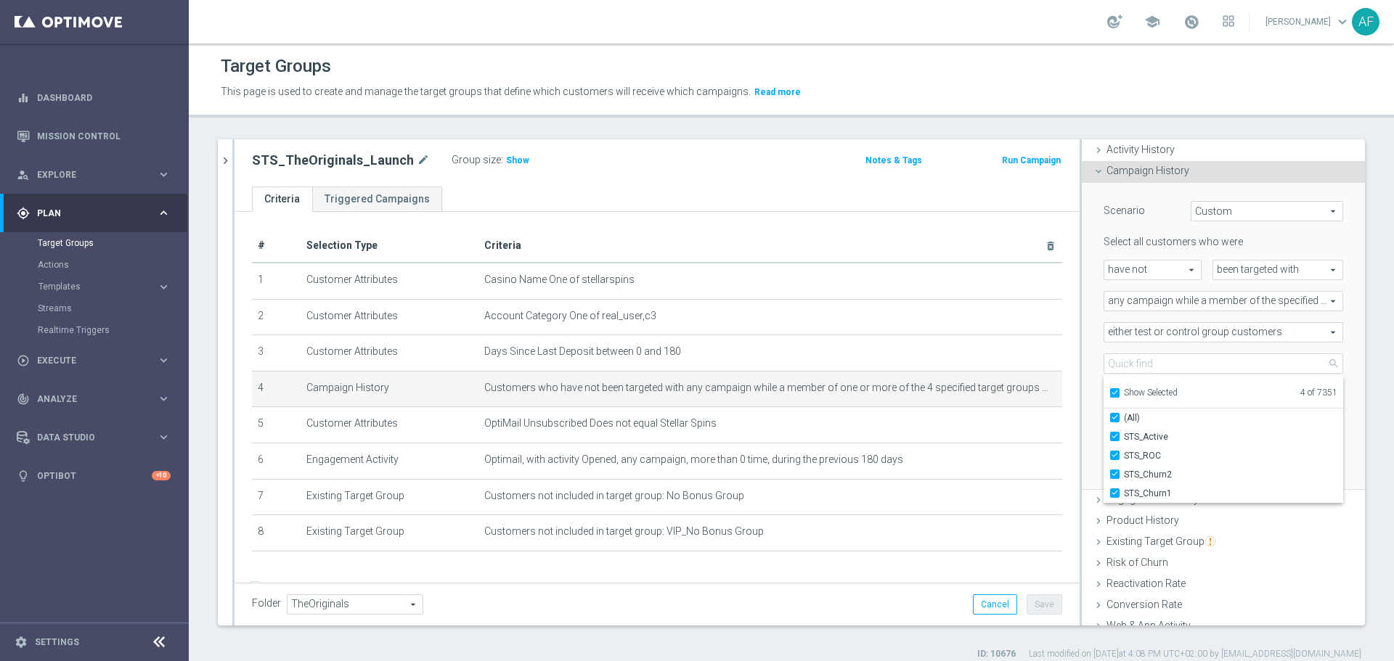
scroll to position [99, 0]
click at [1230, 299] on span "any campaign while a member of the specified target group(s)" at bounding box center [1223, 299] width 238 height 19
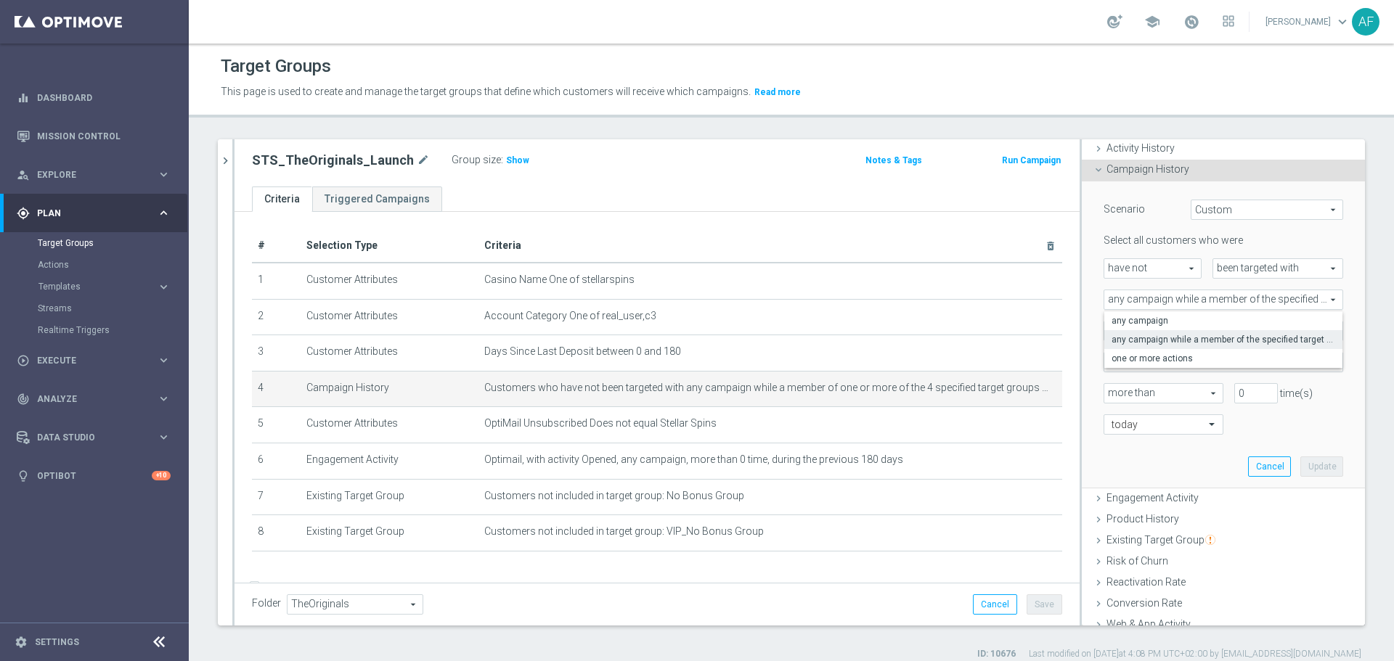
click at [1322, 401] on div "0 time(s)" at bounding box center [1288, 393] width 131 height 20
click at [1147, 359] on span at bounding box center [1223, 362] width 238 height 19
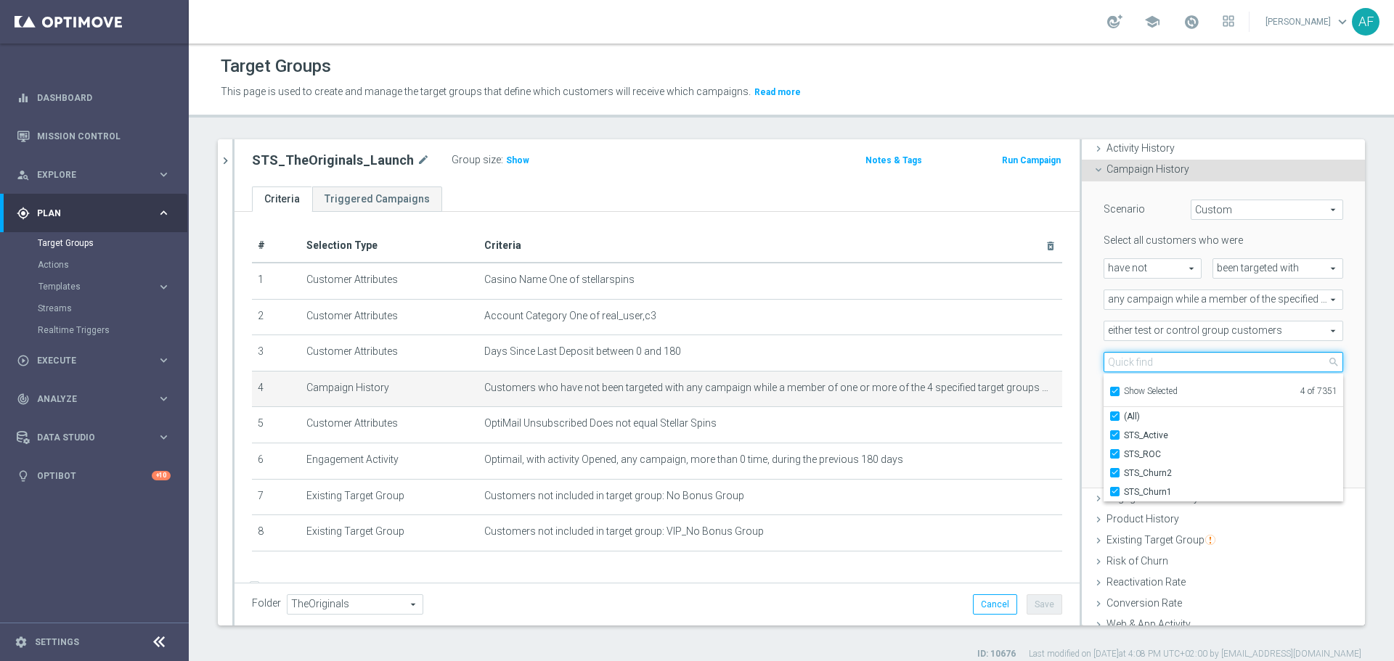
click at [1163, 361] on input "search" at bounding box center [1223, 362] width 240 height 20
type input "STS"
click at [1144, 387] on span "Show Selected" at bounding box center [1151, 391] width 54 height 10
click at [1119, 389] on input "Show Selected" at bounding box center [1113, 393] width 9 height 9
checkbox input "false"
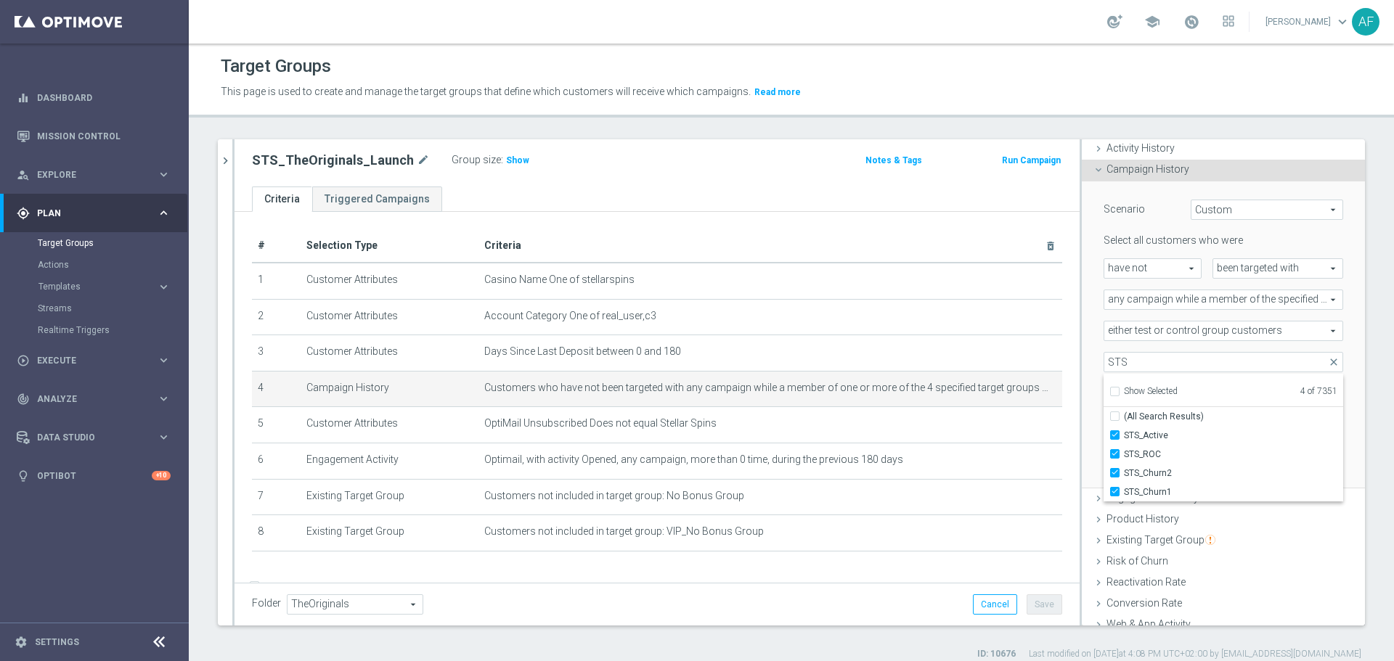
checkbox input "false"
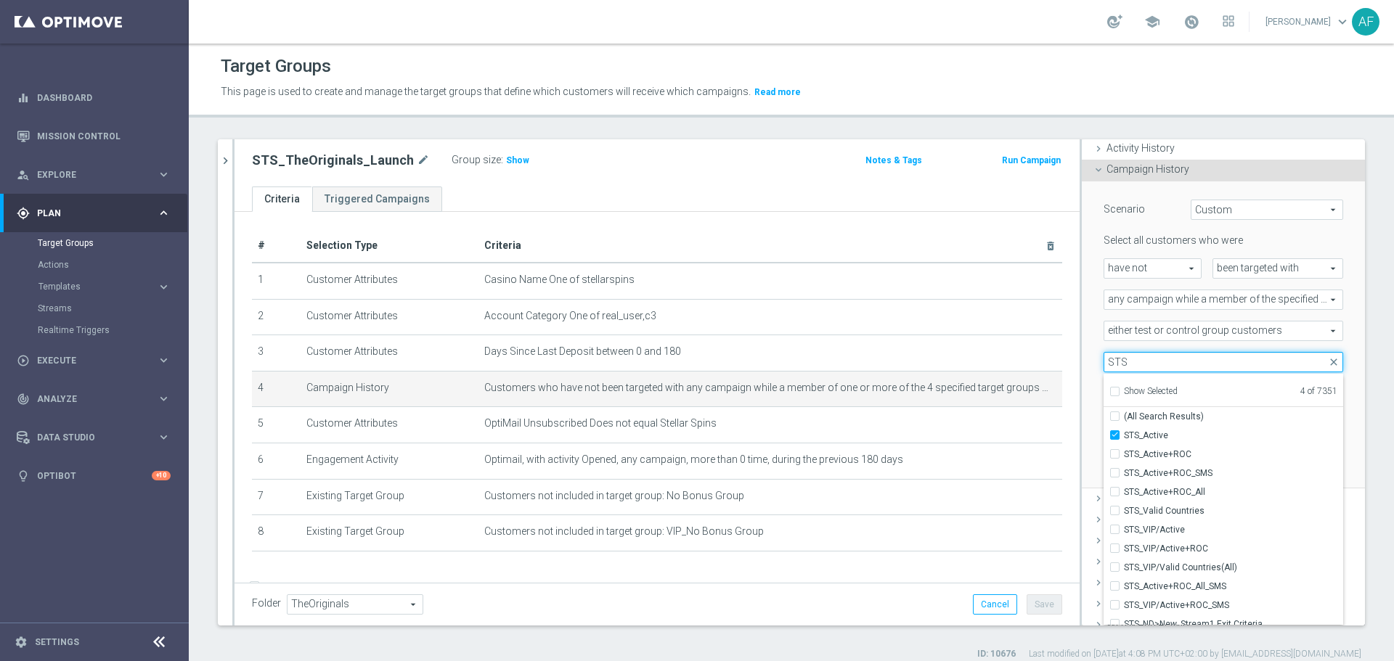
click at [1145, 365] on input "STS" at bounding box center [1223, 362] width 240 height 20
type input "S"
click at [1130, 363] on input "STS_" at bounding box center [1223, 362] width 240 height 20
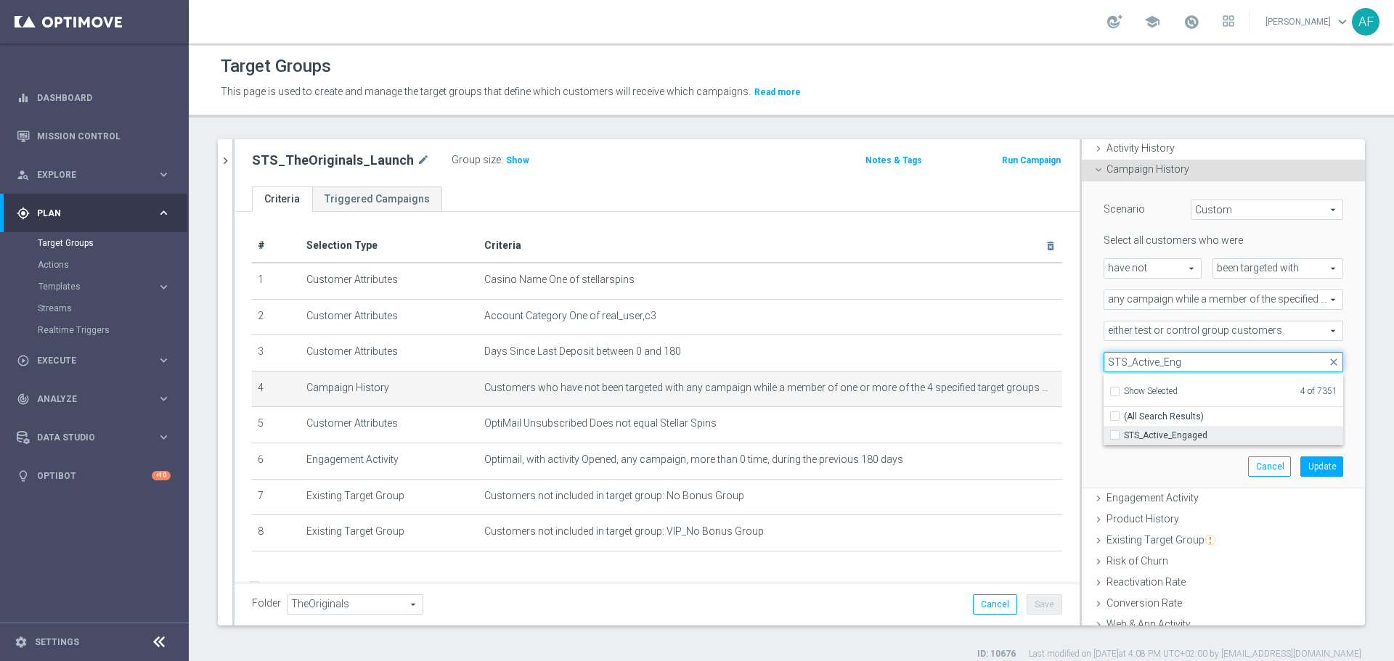
type input "STS_Active_Eng"
click at [1174, 437] on span "STS_Active_Engaged" at bounding box center [1233, 436] width 219 height 12
click at [1124, 437] on input "STS_Active_Engaged" at bounding box center [1118, 434] width 9 height 9
checkbox input "true"
type input "Selected 5 of 7351"
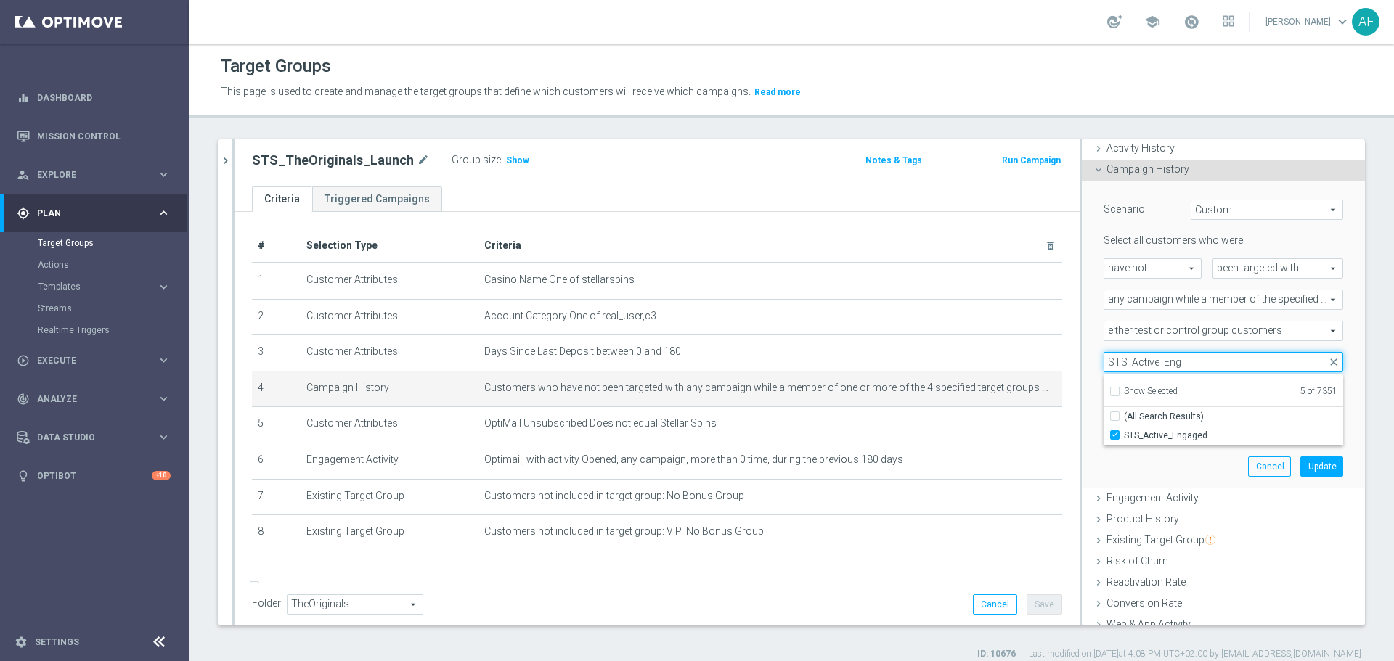
click at [1182, 366] on input "STS_Active_Eng" at bounding box center [1223, 362] width 240 height 20
type input "STS_Active_Mkt"
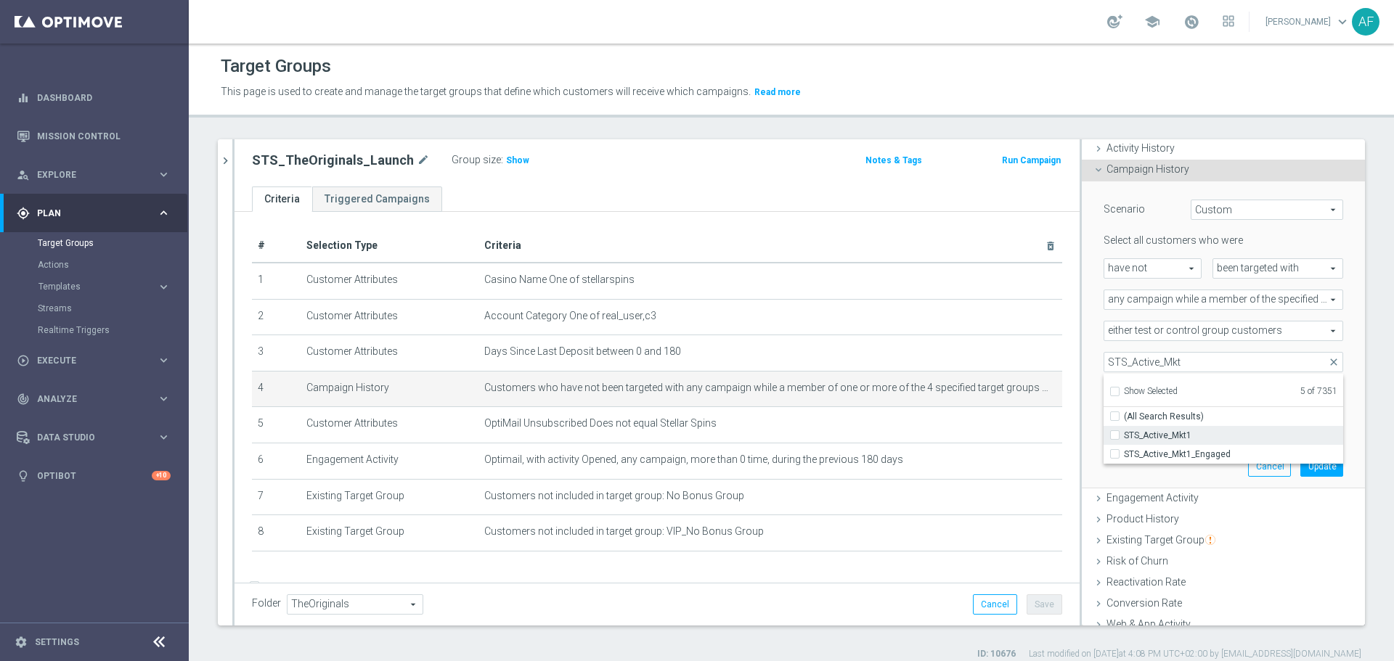
click at [1168, 437] on span "STS_Active_Mkt1" at bounding box center [1233, 436] width 219 height 12
click at [1124, 437] on input "STS_Active_Mkt1" at bounding box center [1118, 434] width 9 height 9
checkbox input "true"
type input "Selected 6 of 7351"
click at [1170, 449] on span "STS_Active_Mkt1_Engaged" at bounding box center [1233, 455] width 219 height 12
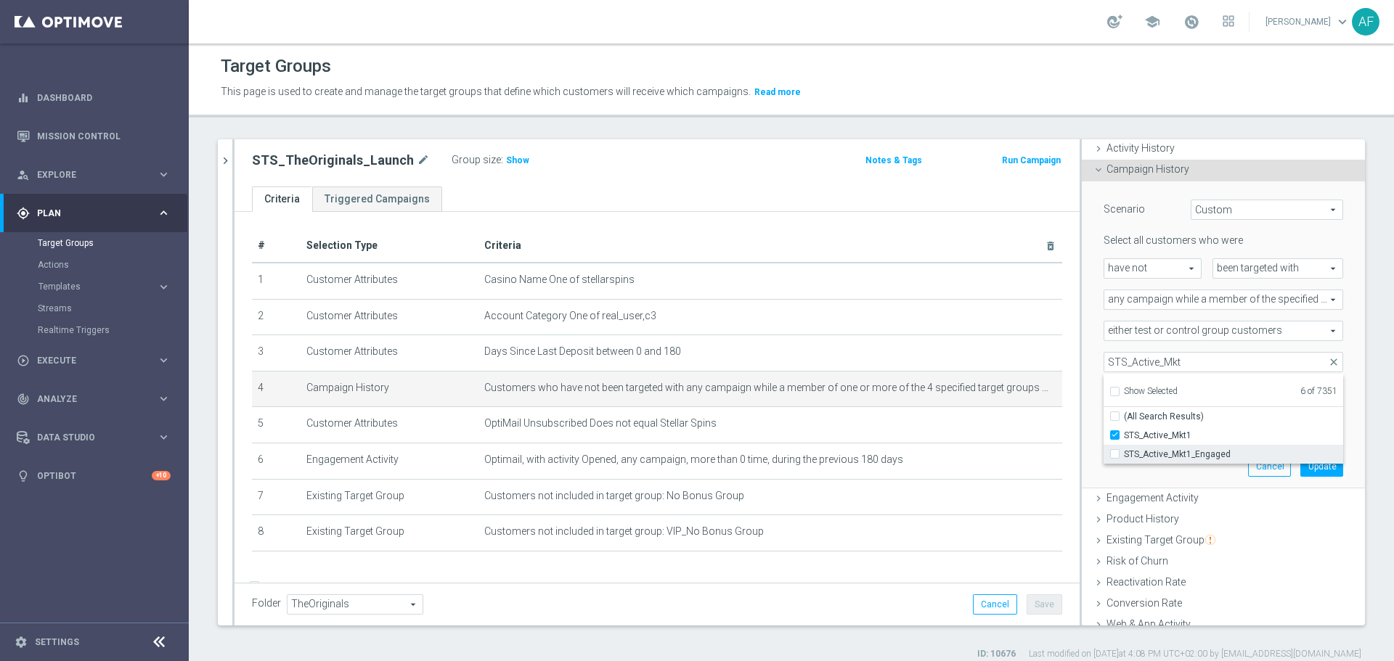
click at [1124, 449] on input "STS_Active_Mkt1_Engaged" at bounding box center [1118, 453] width 9 height 9
checkbox input "true"
type input "Selected 7 of 7351"
click at [1196, 361] on input "STS_Active_Mkt" at bounding box center [1223, 362] width 240 height 20
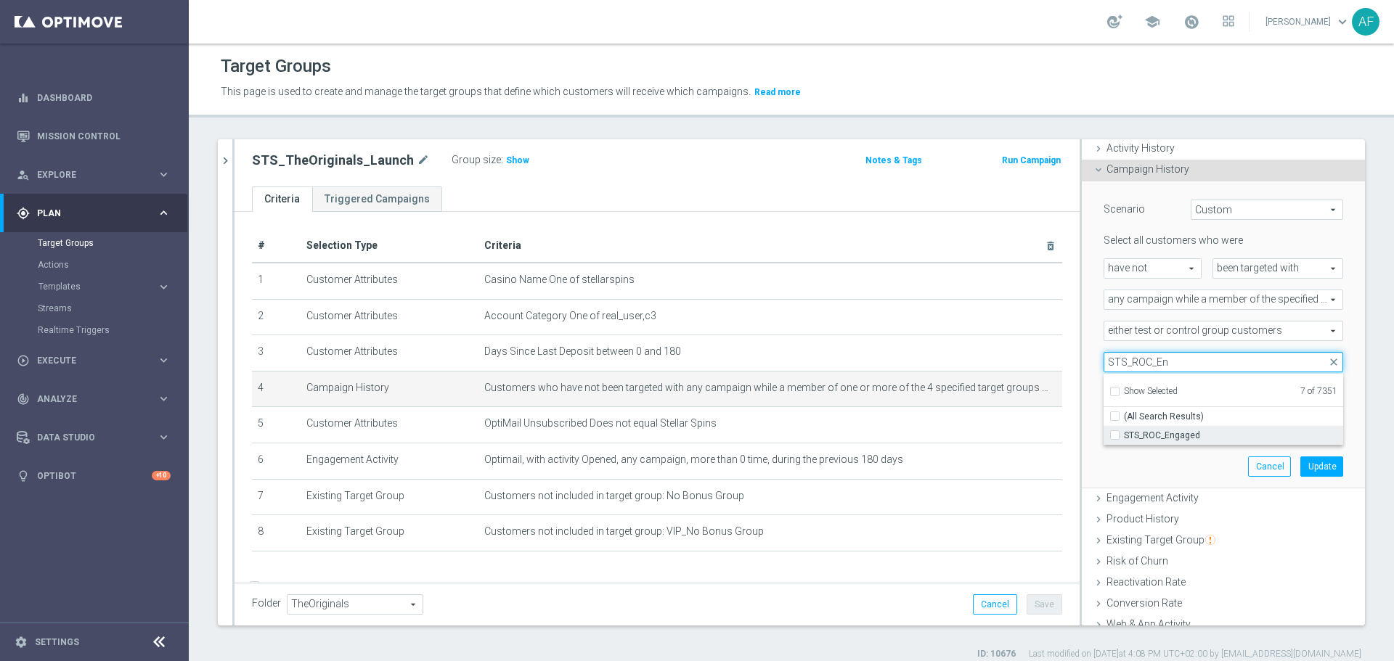
type input "STS_ROC_En"
click at [1190, 433] on span "STS_ROC_Engaged" at bounding box center [1233, 436] width 219 height 12
click at [1124, 433] on input "STS_ROC_Engaged" at bounding box center [1118, 434] width 9 height 9
checkbox input "true"
type input "Selected 8 of 7351"
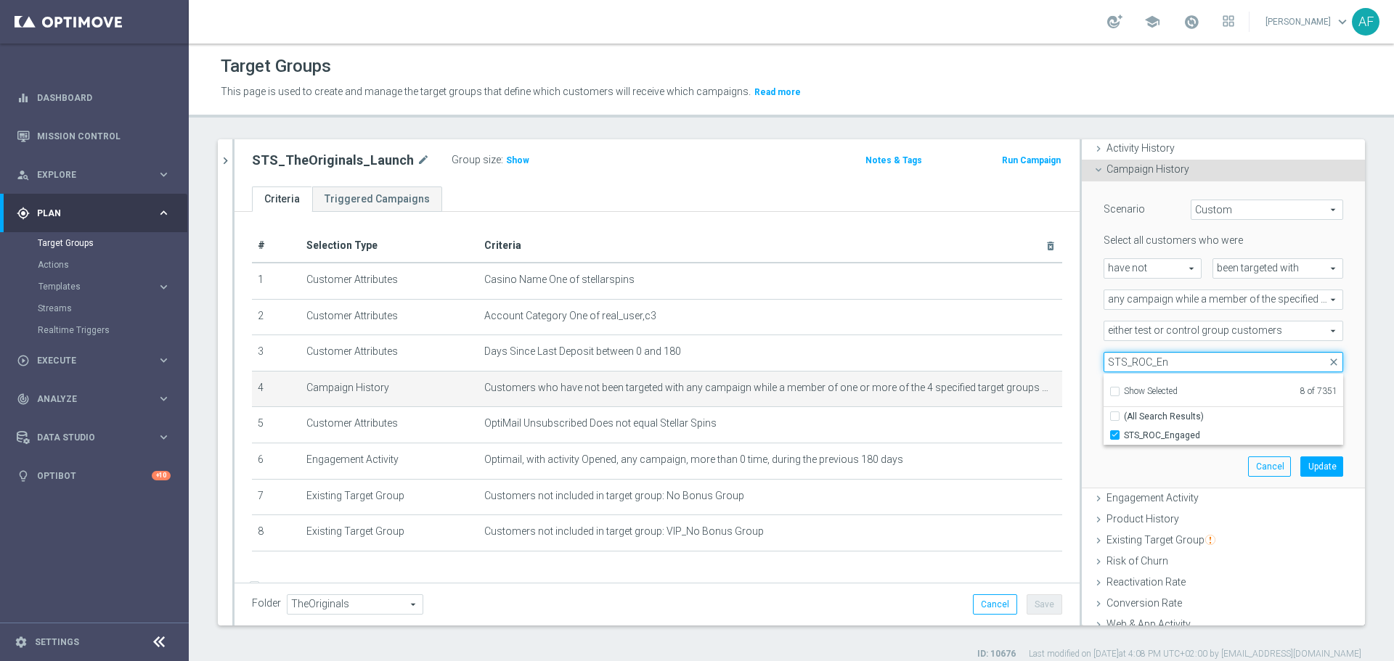
click at [1178, 365] on input "STS_ROC_En" at bounding box center [1223, 362] width 240 height 20
type input "STS_ROC_Mkt"
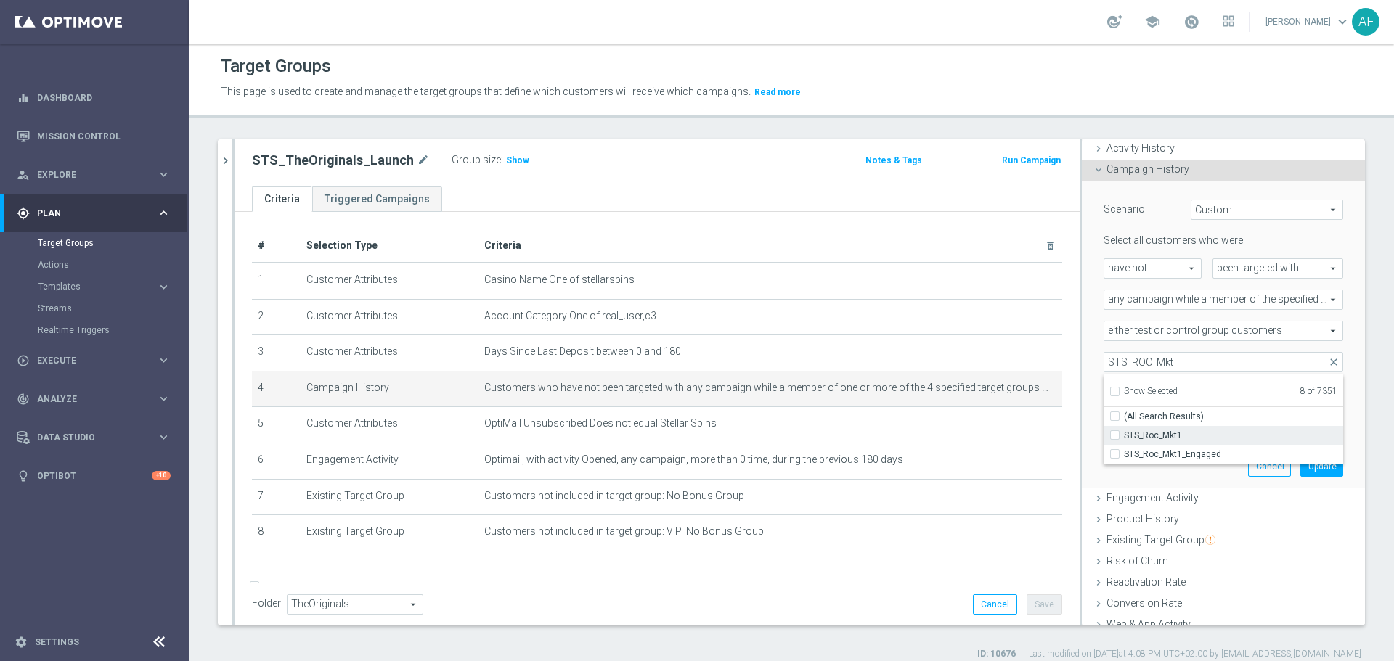
click at [1174, 431] on span "STS_Roc_Mkt1" at bounding box center [1233, 436] width 219 height 12
click at [1124, 431] on input "STS_Roc_Mkt1" at bounding box center [1118, 434] width 9 height 9
checkbox input "true"
type input "Selected 9 of 7351"
click at [1184, 451] on span "STS_Roc_Mkt1_Engaged" at bounding box center [1233, 455] width 219 height 12
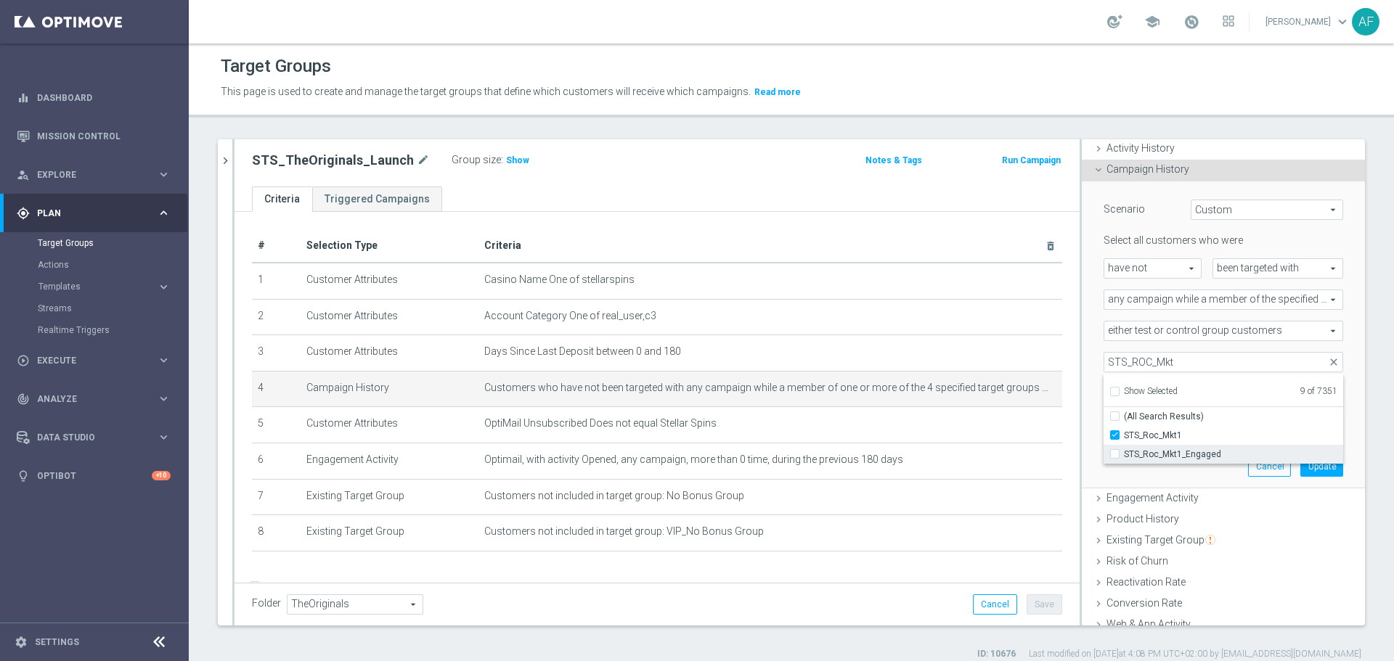
click at [1124, 451] on input "STS_Roc_Mkt1_Engaged" at bounding box center [1118, 453] width 9 height 9
checkbox input "true"
type input "Selected 10 of 7351"
click at [1188, 359] on input "STS_ROC_Mkt" at bounding box center [1223, 362] width 240 height 20
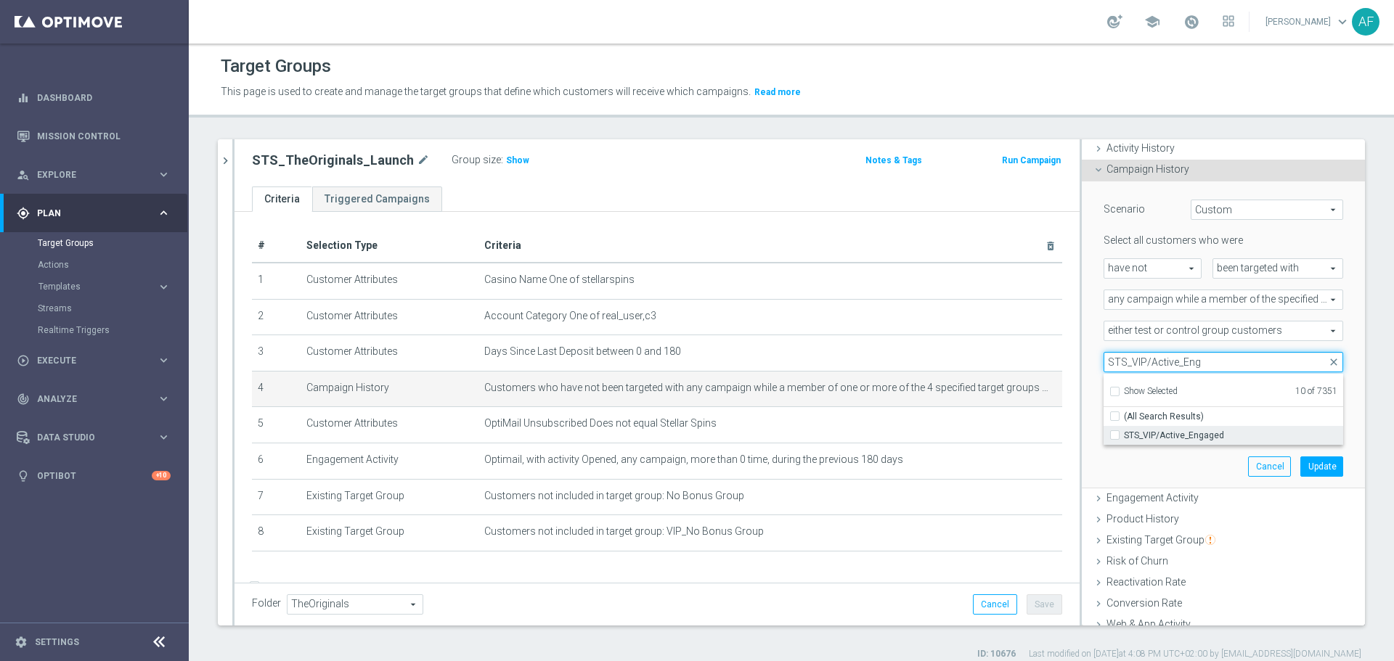
type input "STS_VIP/Active_Eng"
click at [1188, 433] on span "STS_VIP/Active_Engaged" at bounding box center [1233, 436] width 219 height 12
click at [1124, 433] on input "STS_VIP/Active_Engaged" at bounding box center [1118, 434] width 9 height 9
checkbox input "true"
type input "Selected 11 of 7351"
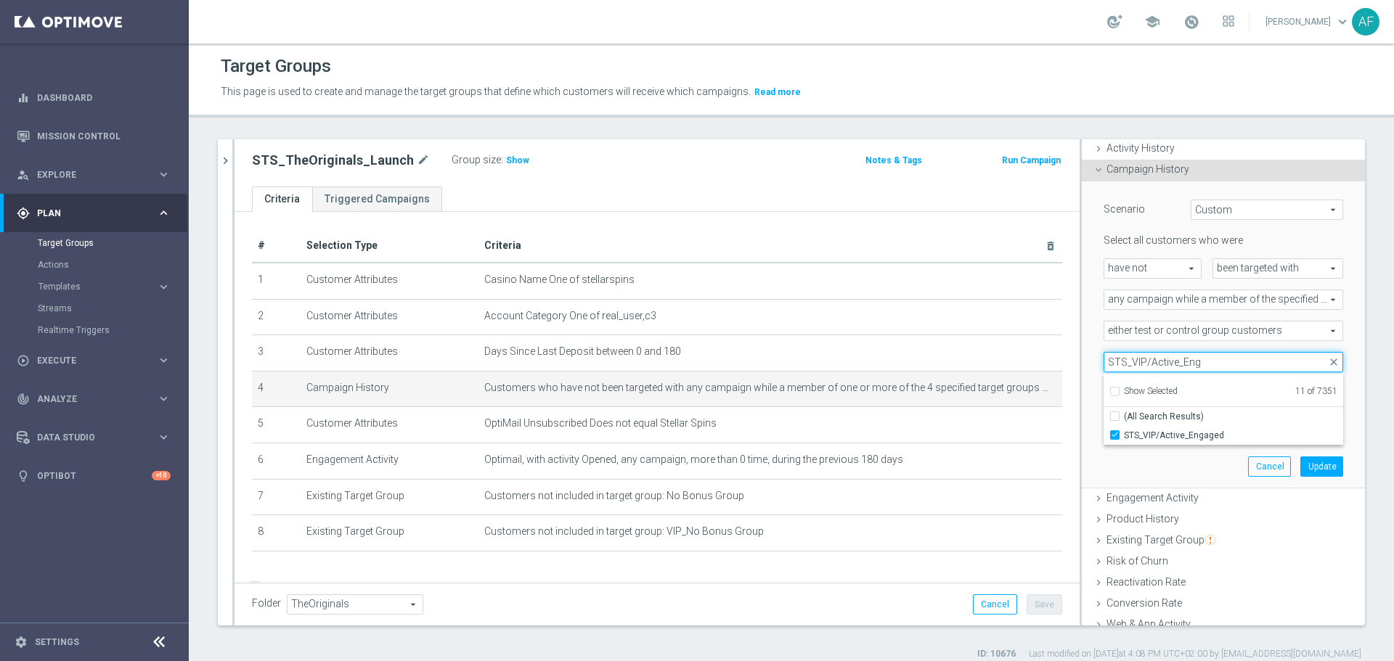
click at [1216, 363] on input "STS_VIP/Active_Eng" at bounding box center [1223, 362] width 240 height 20
type input "STS_VIP/Active_Mkt"
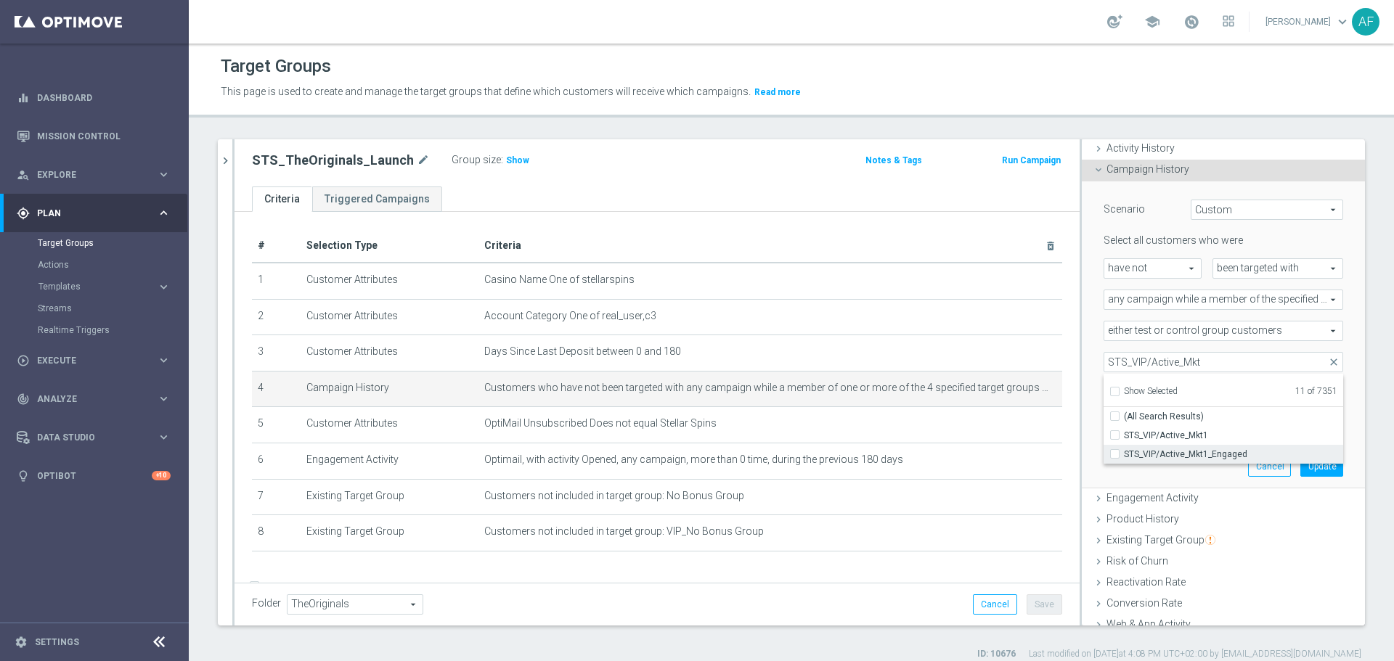
click at [1177, 452] on span "STS_VIP/Active_Mkt1_Engaged" at bounding box center [1233, 455] width 219 height 12
click at [1124, 452] on input "STS_VIP/Active_Mkt1_Engaged" at bounding box center [1118, 453] width 9 height 9
checkbox input "true"
type input "Selected 12 of 7351"
click at [1201, 360] on input "STS_VIP/Active_Mkt" at bounding box center [1223, 362] width 240 height 20
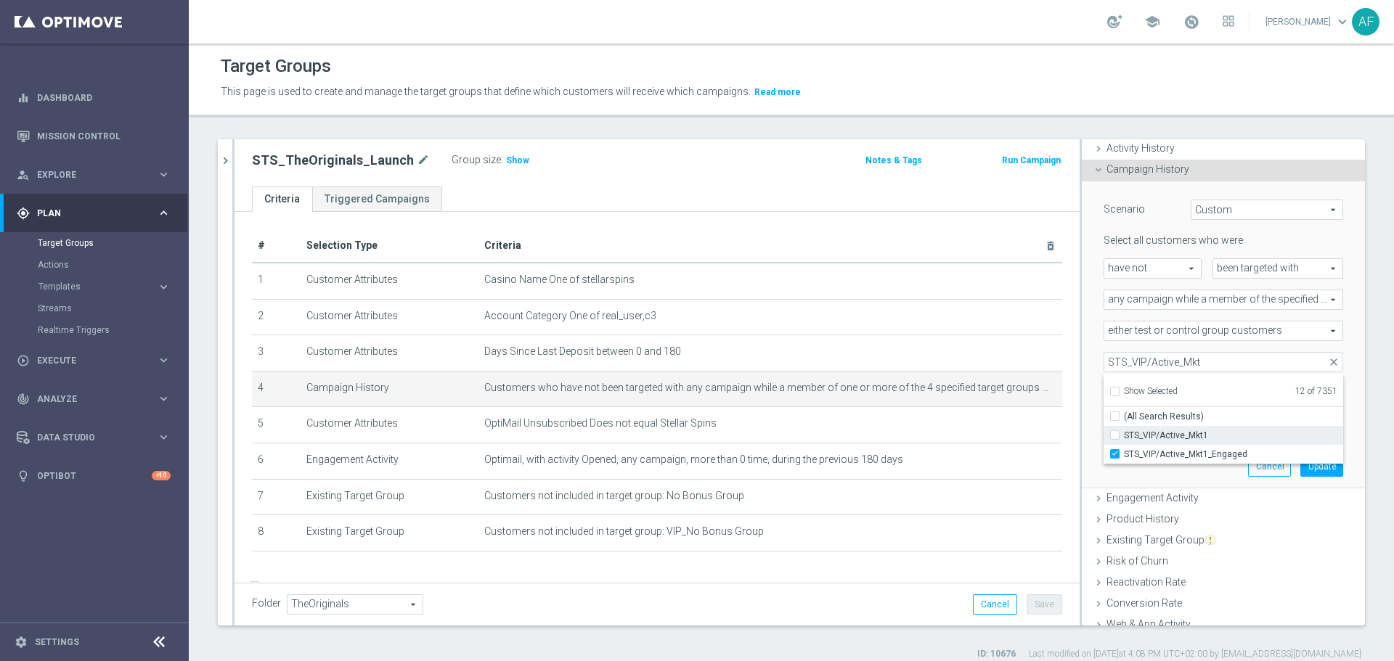
click at [1185, 430] on span "STS_VIP/Active_Mkt1" at bounding box center [1233, 436] width 219 height 12
click at [1124, 430] on input "STS_VIP/Active_Mkt1" at bounding box center [1118, 434] width 9 height 9
checkbox input "true"
type input "Selected 13 of 7351"
click at [1196, 356] on input "STS_VIP/Active_Mkt" at bounding box center [1223, 362] width 240 height 20
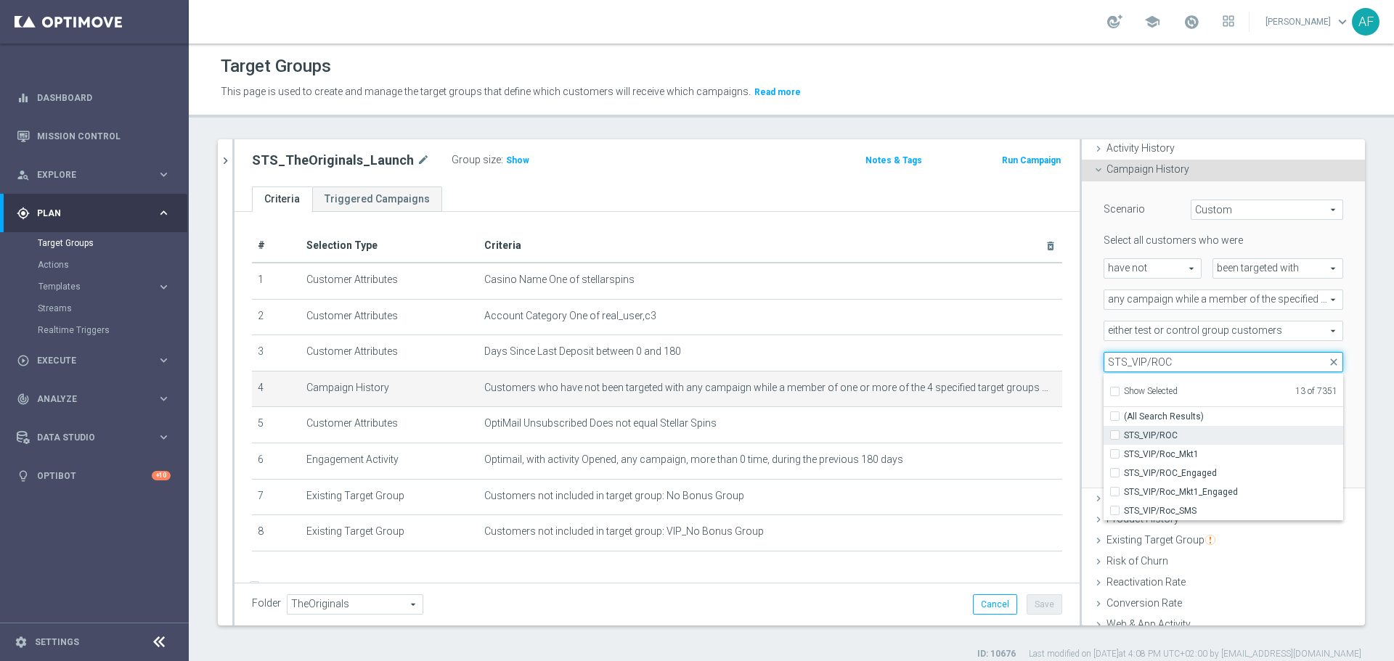
type input "STS_VIP/ROC"
click at [1185, 430] on span "STS_VIP/ROC" at bounding box center [1233, 436] width 219 height 12
click at [1124, 430] on input "STS_VIP/ROC" at bounding box center [1118, 434] width 9 height 9
checkbox input "true"
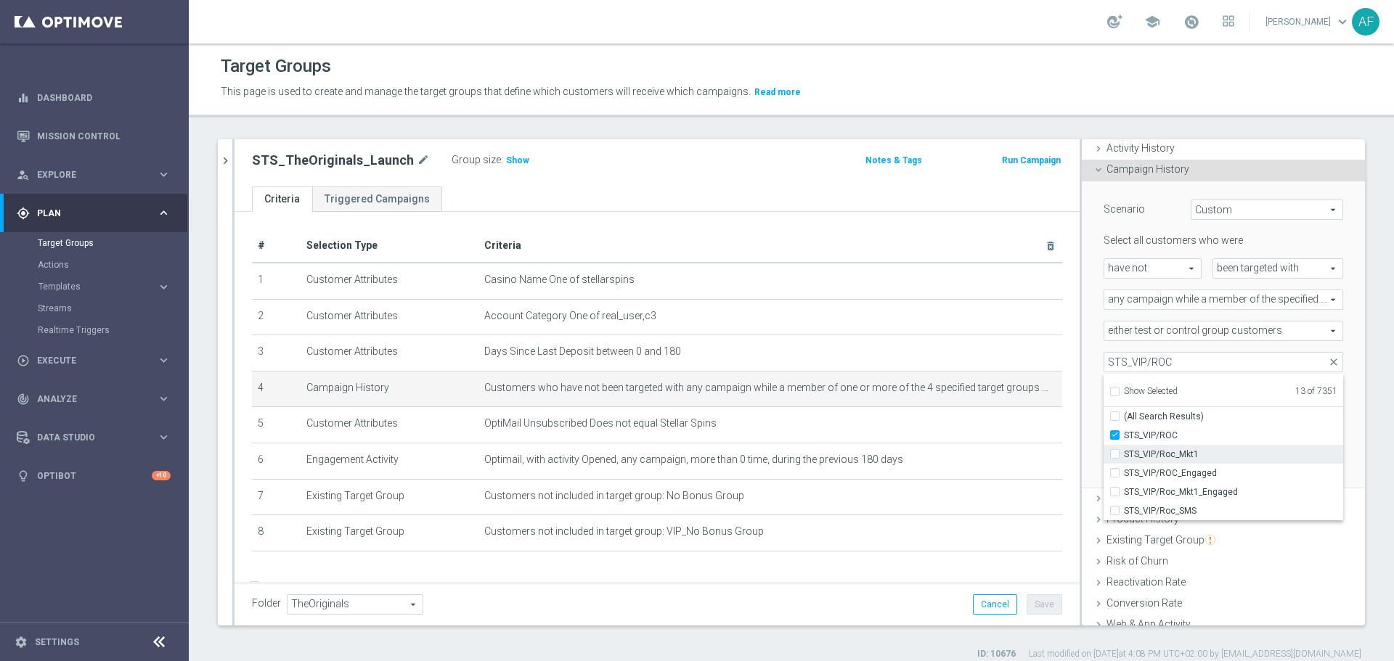
type input "Selected 14 of 7351"
click at [1196, 451] on span "STS_VIP/Roc_Mkt1" at bounding box center [1233, 455] width 219 height 12
click at [1124, 451] on input "STS_VIP/Roc_Mkt1" at bounding box center [1118, 453] width 9 height 9
checkbox input "true"
type input "Selected 15 of 7351"
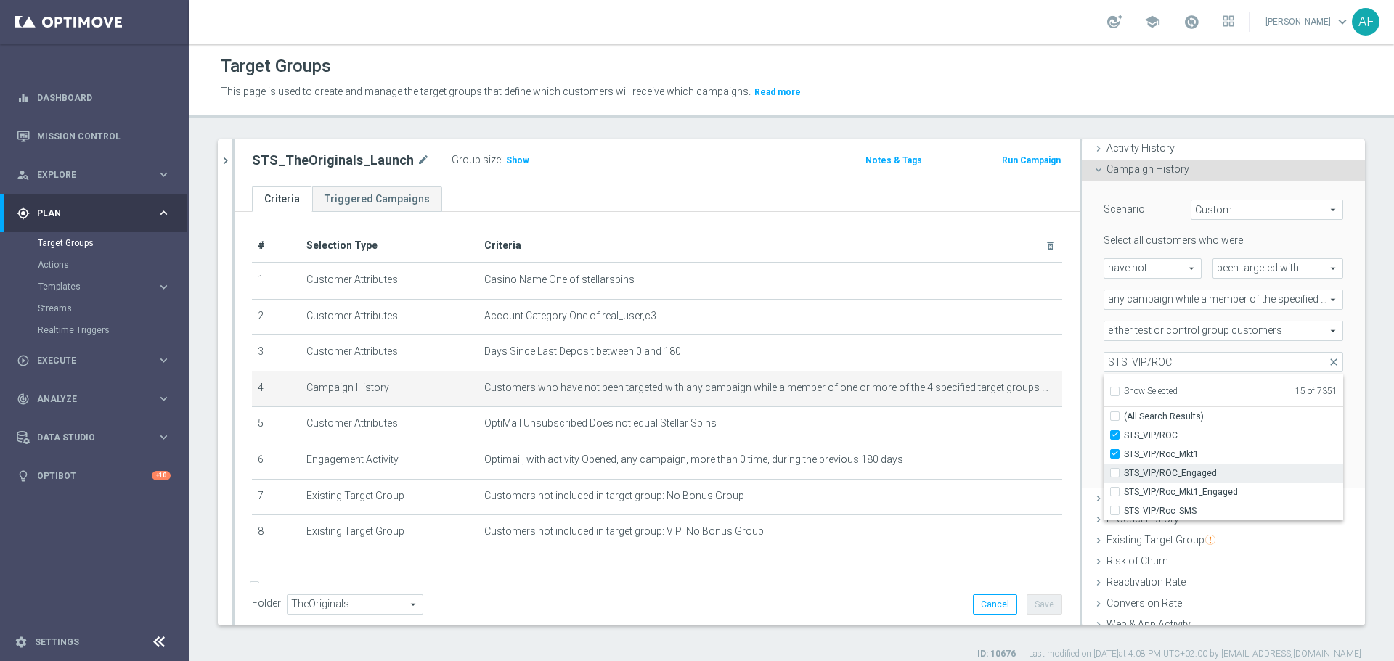
click at [1207, 469] on span "STS_VIP/ROC_Engaged" at bounding box center [1233, 473] width 219 height 12
click at [1124, 469] on input "STS_VIP/ROC_Engaged" at bounding box center [1118, 472] width 9 height 9
checkbox input "true"
type input "Selected 16 of 7351"
click at [1217, 493] on span "STS_VIP/Roc_Mkt1_Engaged" at bounding box center [1233, 492] width 219 height 12
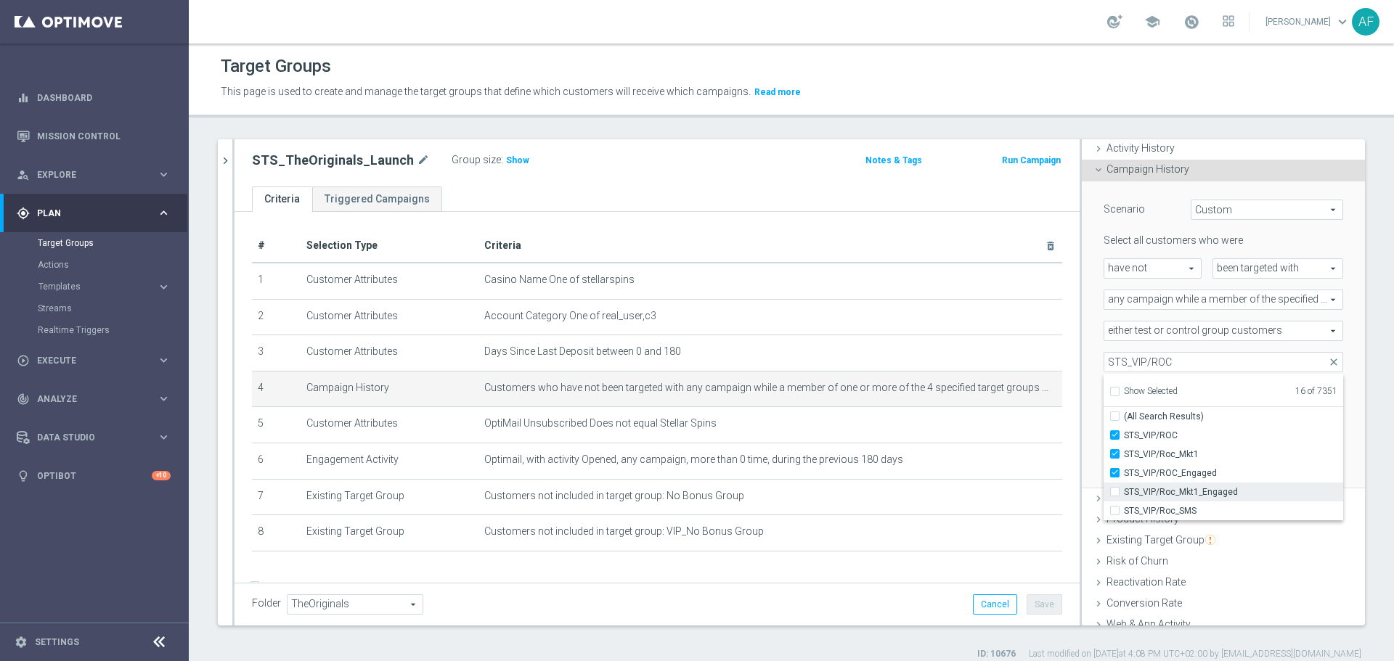
click at [1124, 493] on input "STS_VIP/Roc_Mkt1_Engaged" at bounding box center [1118, 491] width 9 height 9
checkbox input "true"
type input "Selected 17 of 7351"
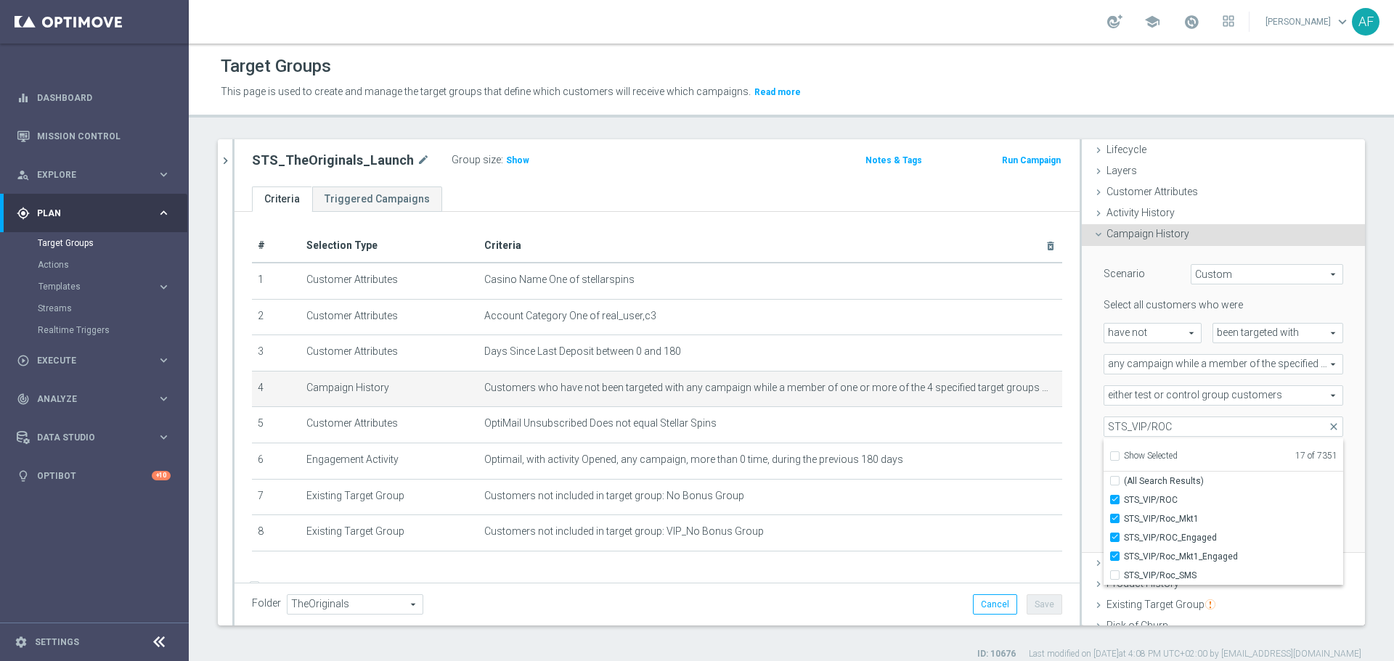
scroll to position [26, 0]
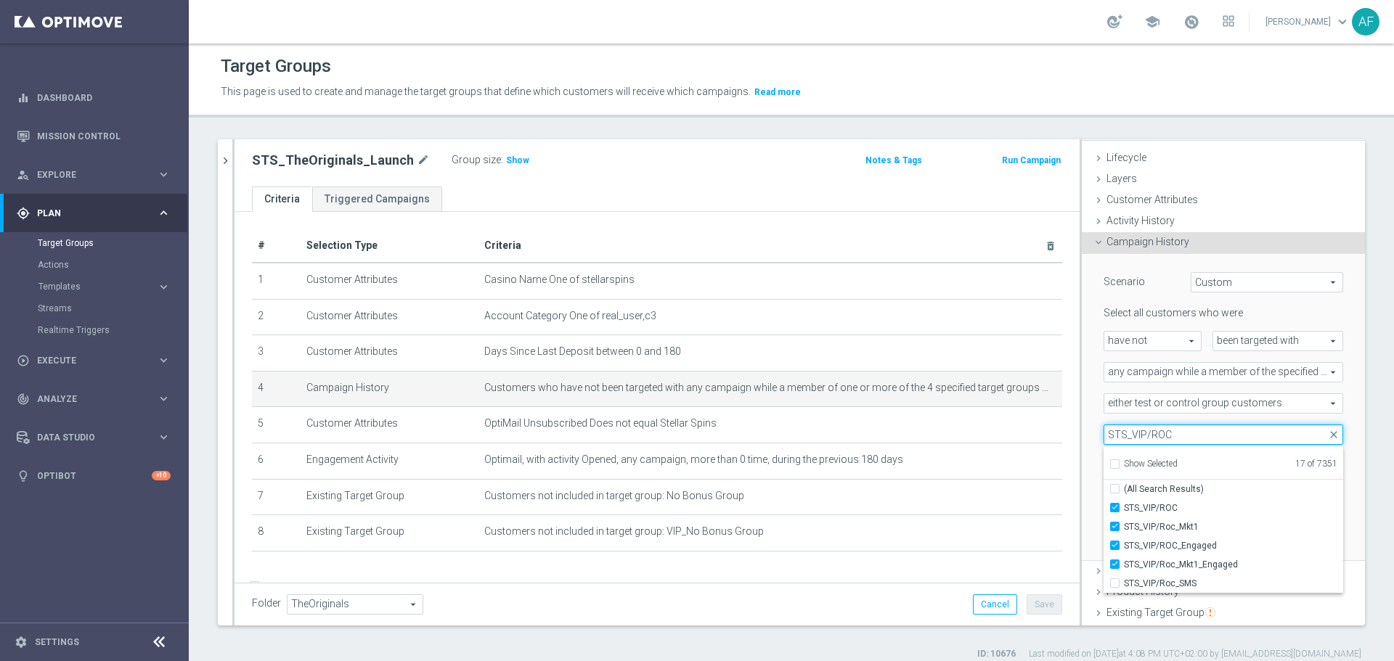
click at [1180, 443] on input "STS_VIP/ROC" at bounding box center [1223, 435] width 240 height 20
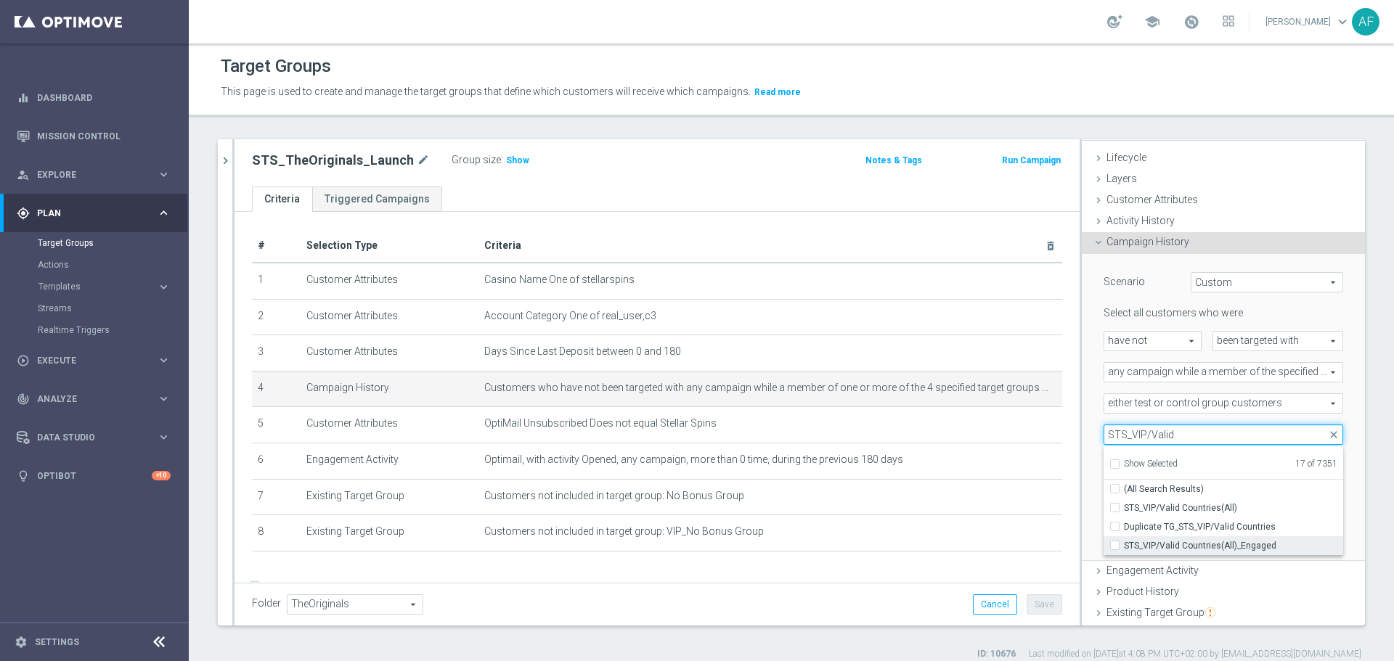
type input "STS_VIP/Valid"
click at [1201, 543] on span "STS_VIP/Valid Countries(All)_Engaged" at bounding box center [1233, 546] width 219 height 12
click at [1124, 543] on input "STS_VIP/Valid Countries(All)_Engaged" at bounding box center [1118, 545] width 9 height 9
checkbox input "true"
type input "Selected 18 of 7351"
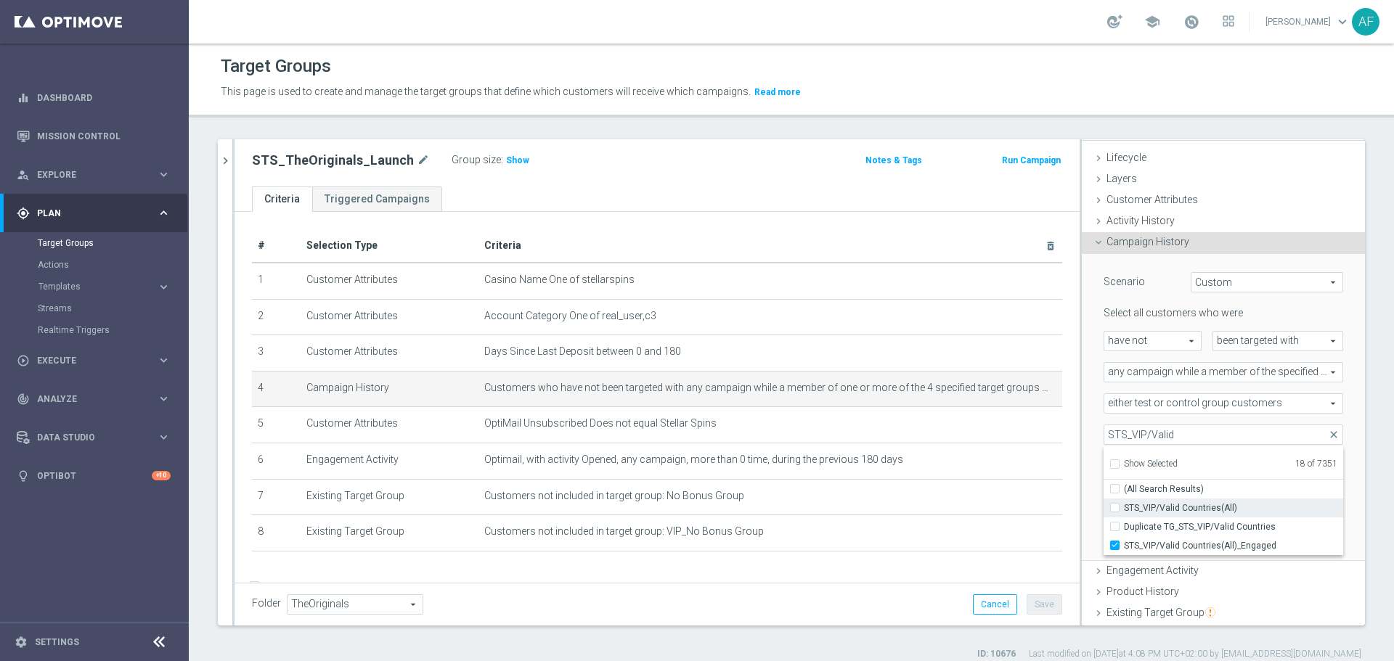
click at [1197, 506] on span "STS_VIP/Valid Countries(All)" at bounding box center [1233, 508] width 219 height 12
click at [1124, 506] on input "STS_VIP/Valid Countries(All)" at bounding box center [1118, 507] width 9 height 9
checkbox input "true"
type input "Selected 19 of 7351"
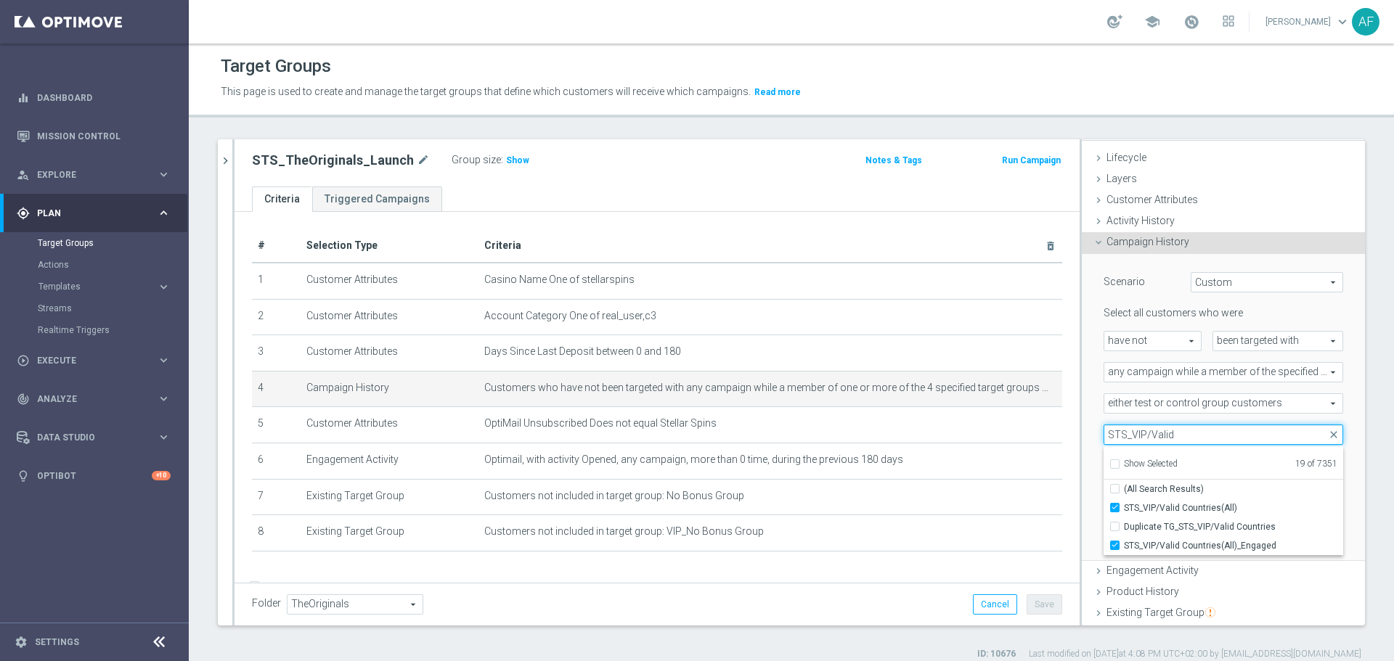
click at [1185, 433] on input "STS_VIP/Valid" at bounding box center [1223, 435] width 240 height 20
type input "STS_Valid"
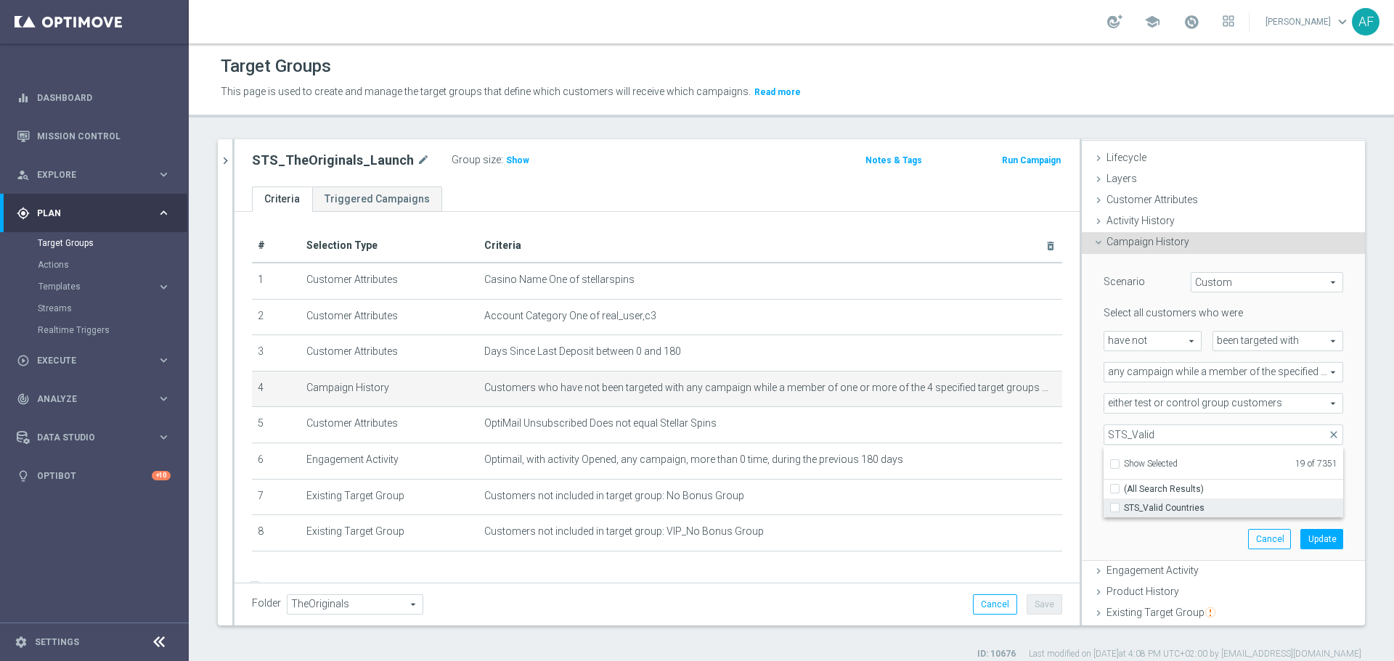
click at [1205, 502] on span "STS_Valid Countries" at bounding box center [1233, 508] width 219 height 12
click at [1124, 503] on input "STS_Valid Countries" at bounding box center [1118, 507] width 9 height 9
checkbox input "true"
type input "Selected 20 of 7351"
click at [1325, 416] on div "Scenario Custom Custom arrow_drop_down search Select all customers who were hav…" at bounding box center [1222, 407] width 261 height 306
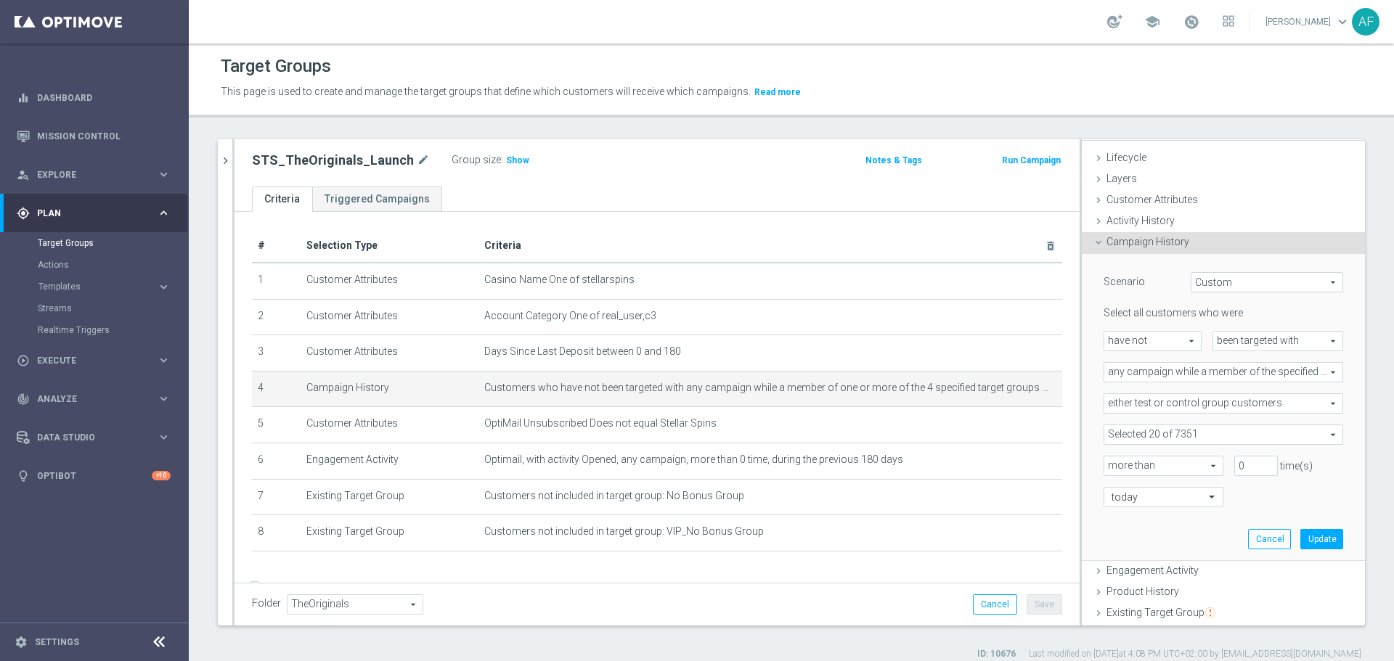
click at [1275, 436] on span at bounding box center [1223, 434] width 238 height 19
click at [1154, 462] on span "Show Selected" at bounding box center [1151, 464] width 54 height 10
click at [1119, 462] on input "Show Selected" at bounding box center [1113, 466] width 9 height 9
checkbox input "true"
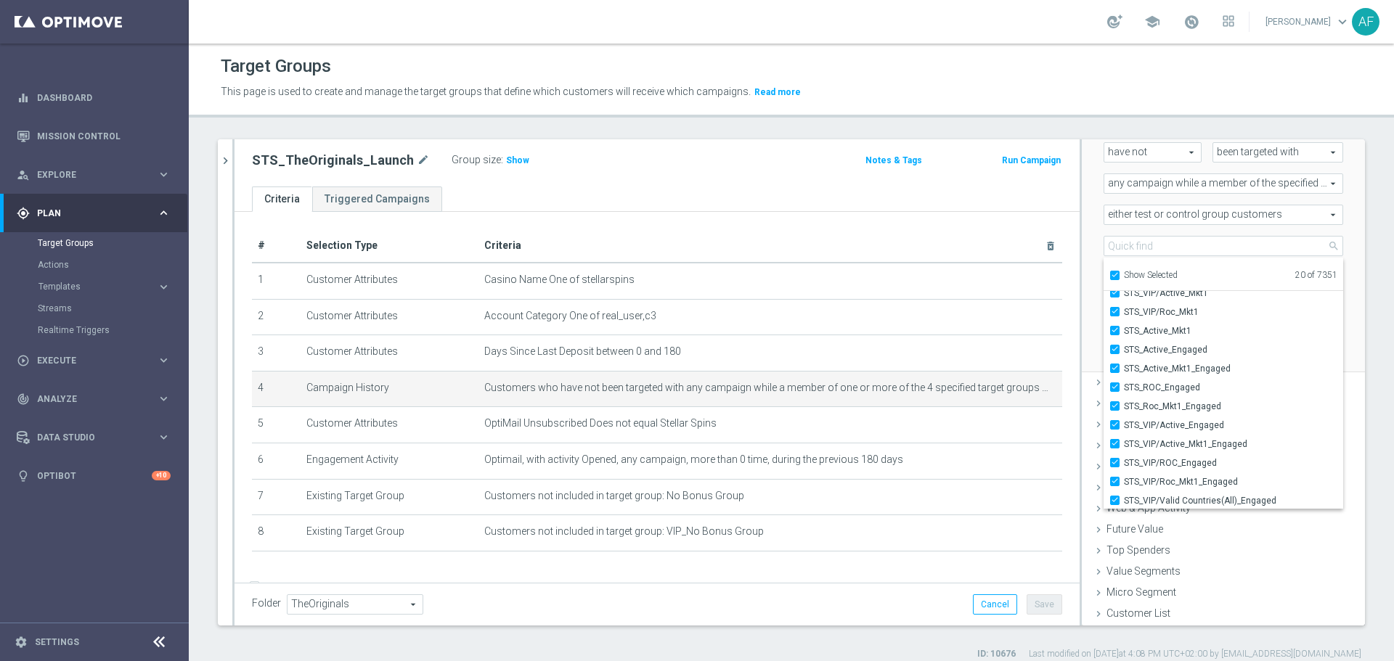
scroll to position [179, 0]
click at [1341, 351] on div "Scenario Custom Custom arrow_drop_down search Select all customers who were hav…" at bounding box center [1223, 219] width 283 height 308
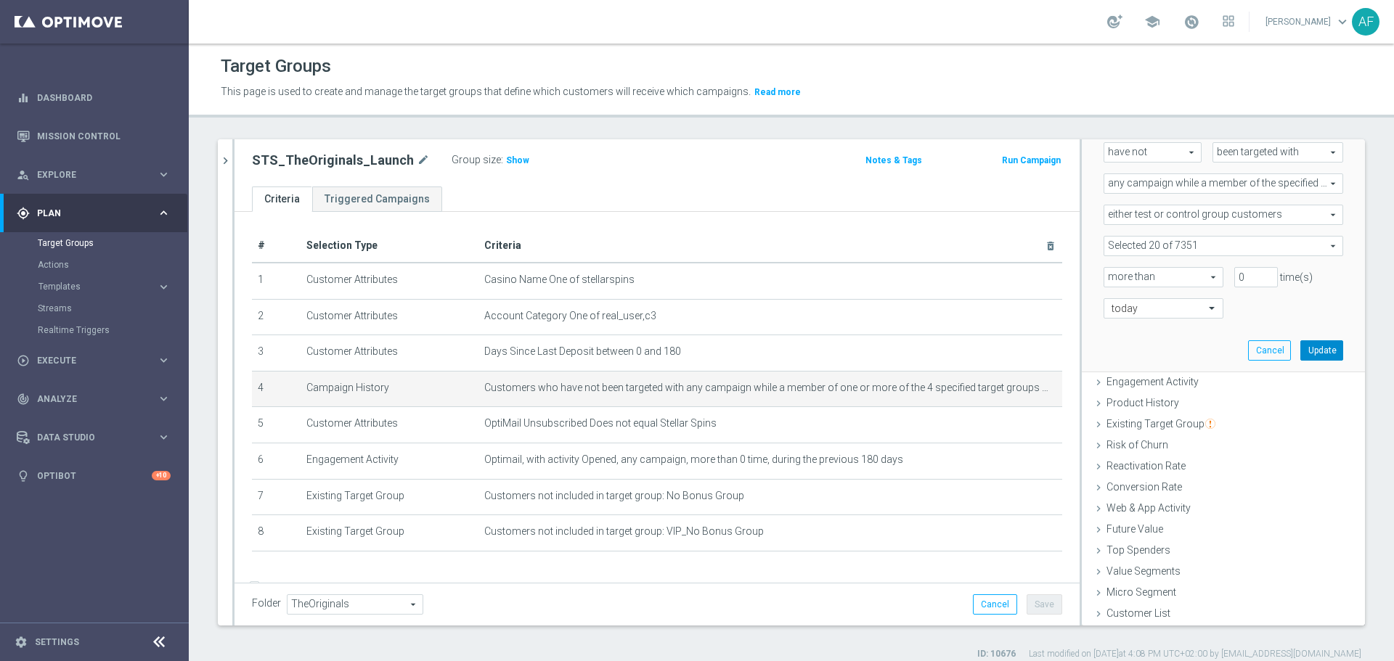
click at [1300, 351] on button "Update" at bounding box center [1321, 350] width 43 height 20
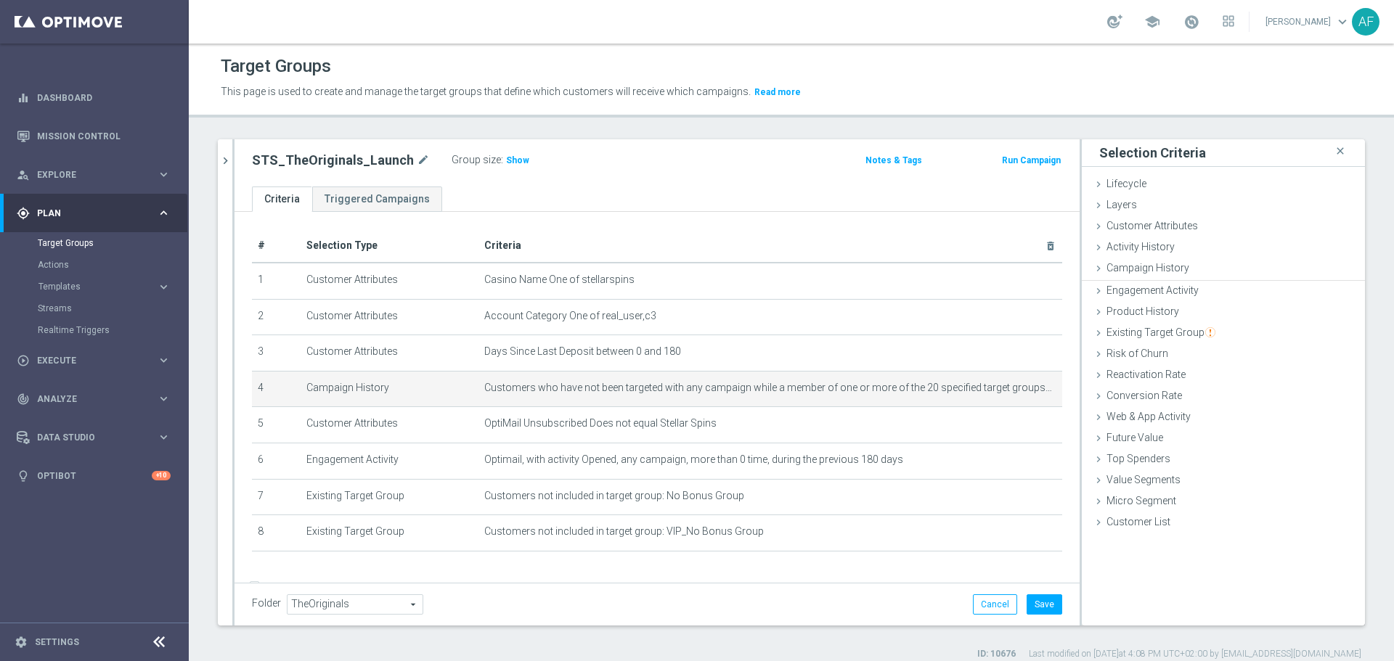
scroll to position [0, 0]
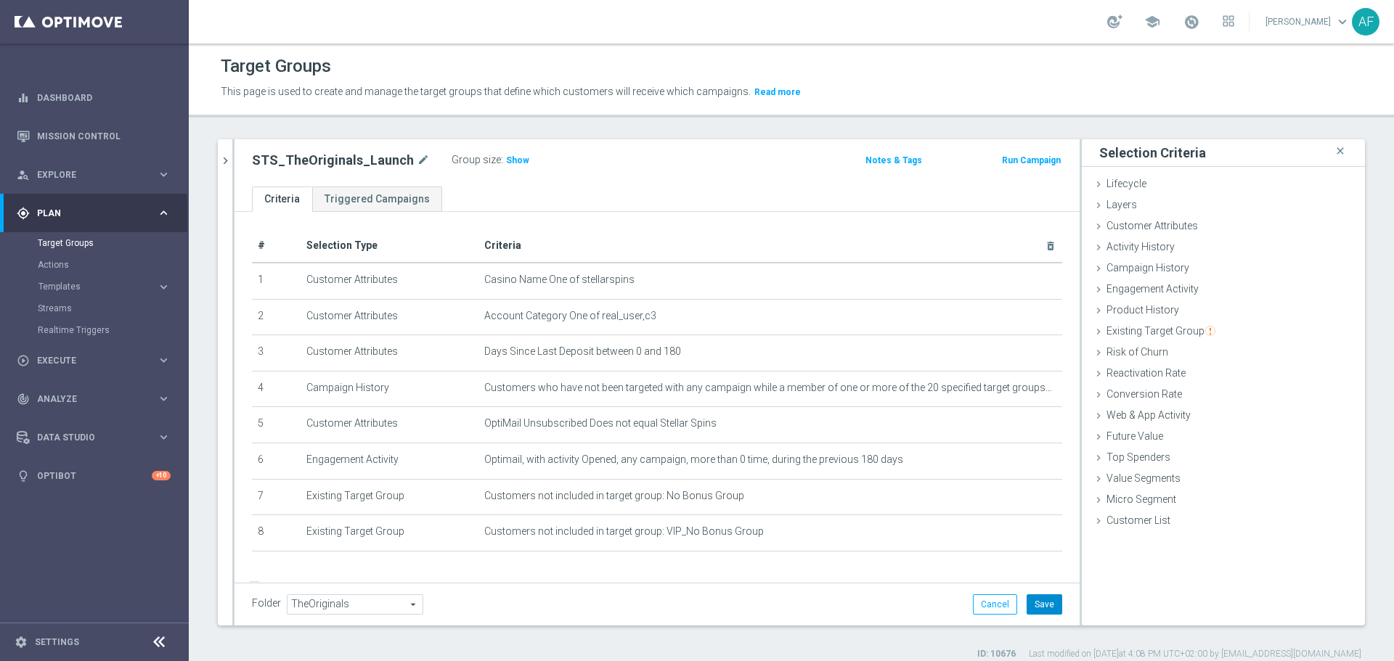
click at [1037, 605] on button "Save" at bounding box center [1044, 604] width 36 height 20
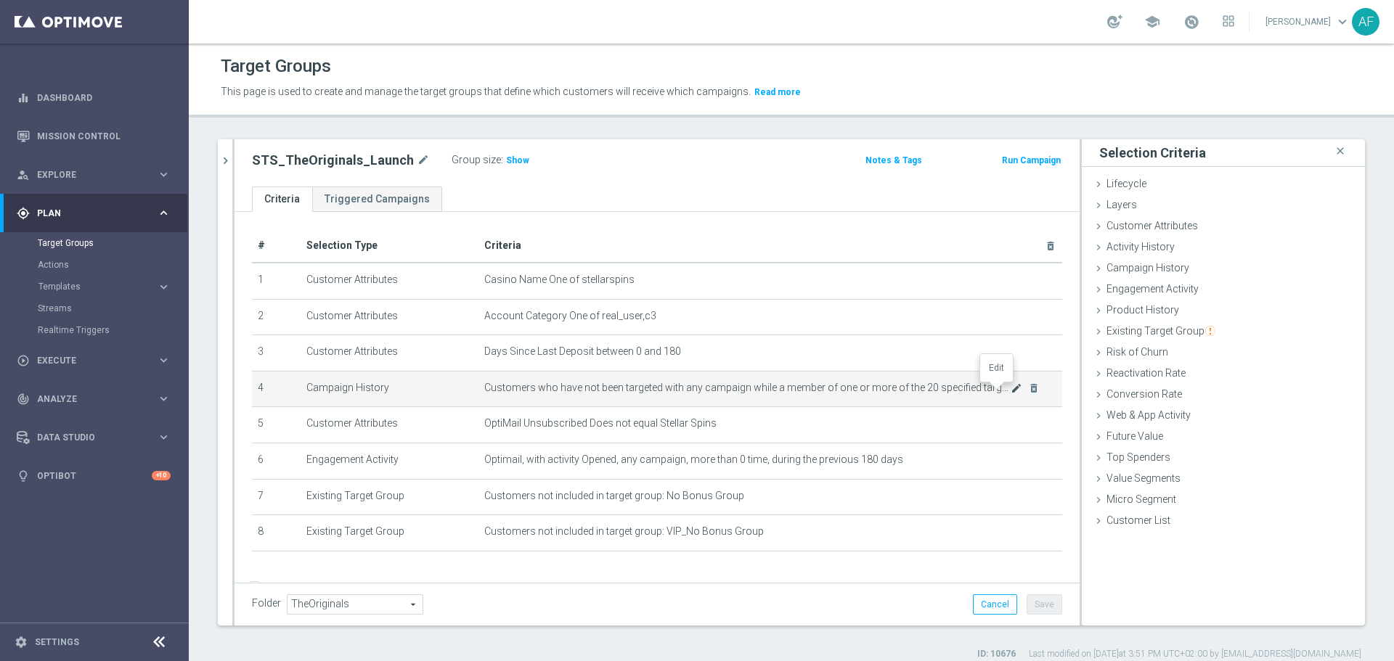
click at [1010, 391] on icon "mode_edit" at bounding box center [1016, 389] width 12 height 12
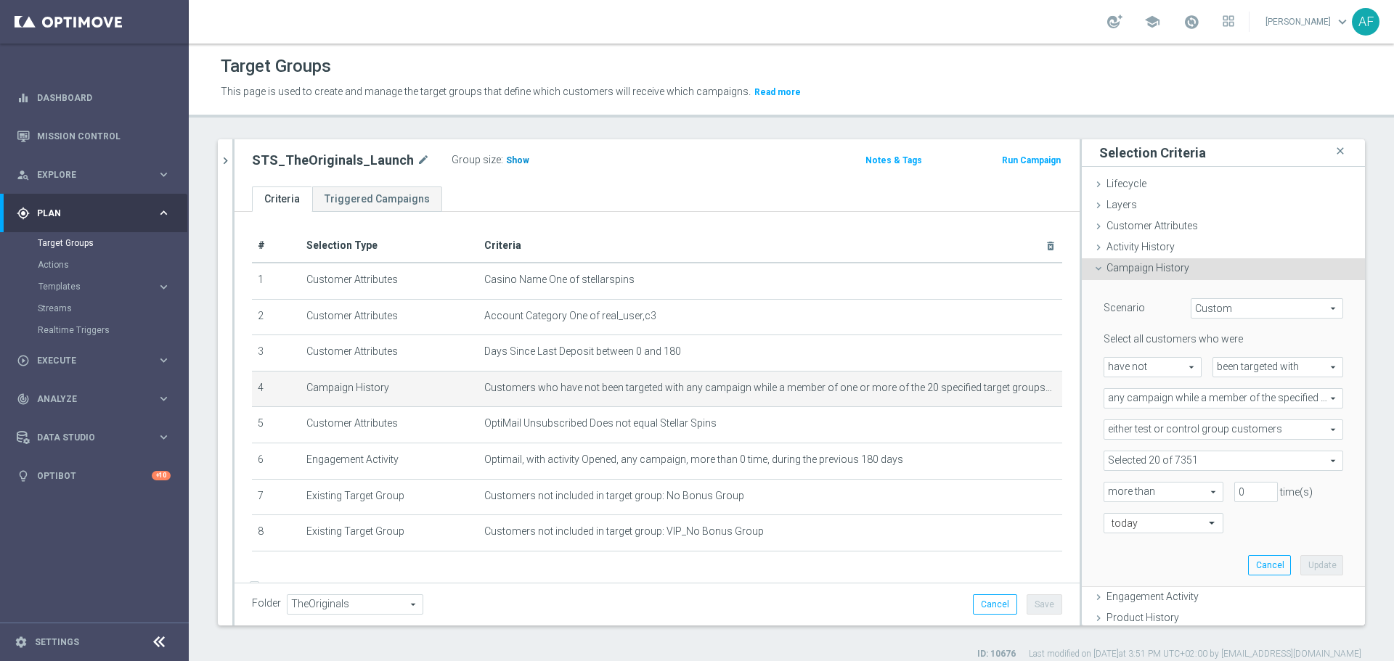
click at [516, 157] on span "Show" at bounding box center [517, 160] width 23 height 10
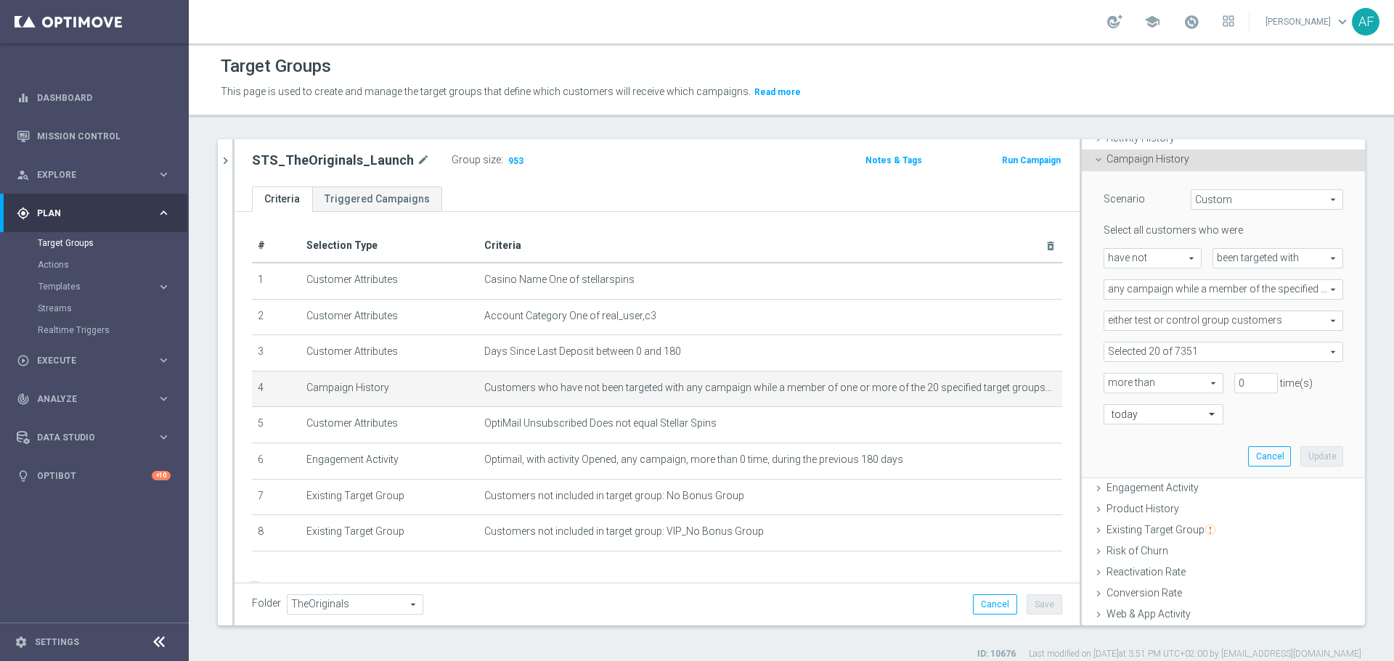
scroll to position [110, 0]
click at [1106, 161] on span "Campaign History" at bounding box center [1147, 158] width 83 height 12
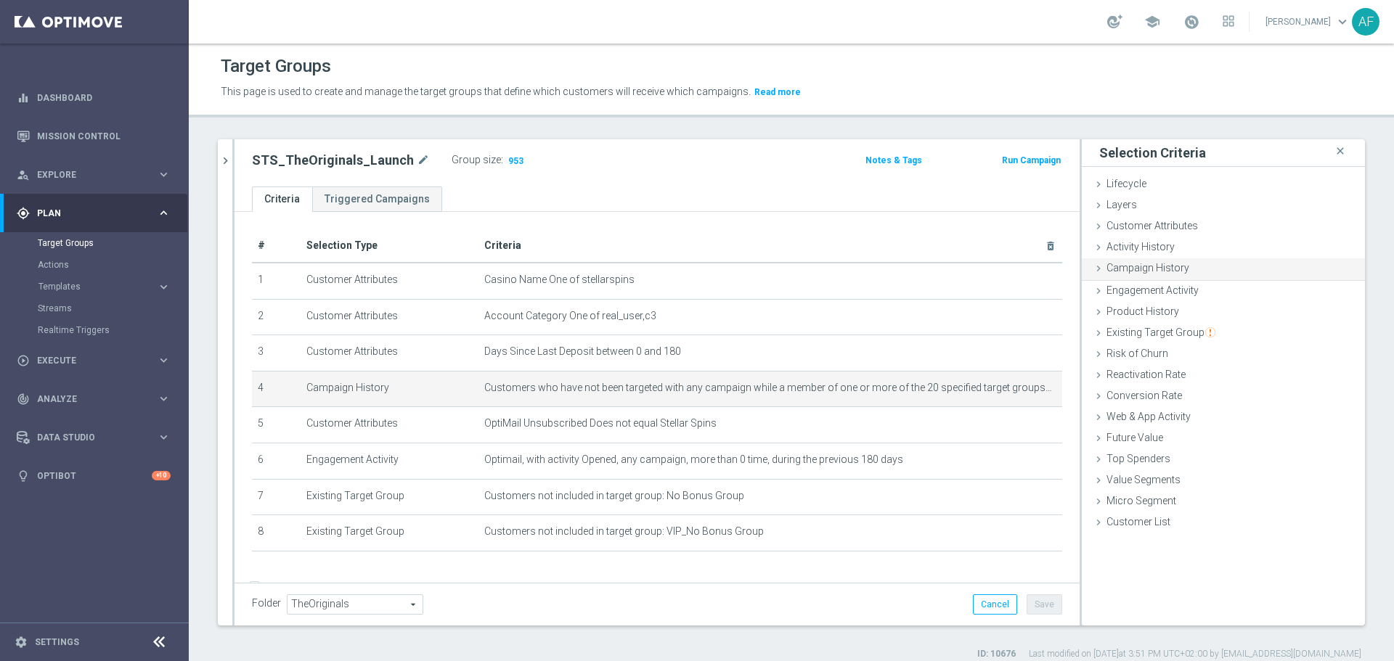
scroll to position [0, 0]
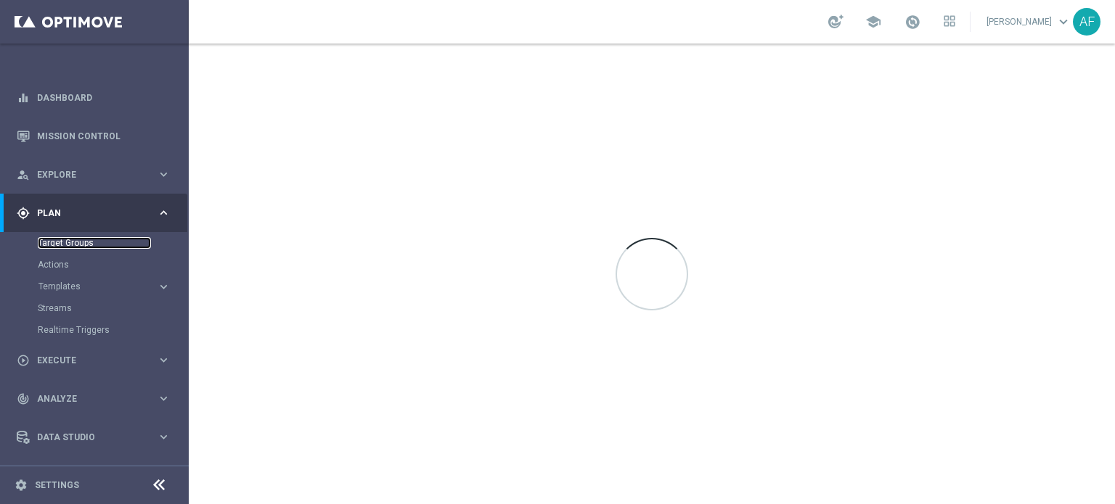
click at [75, 243] on link "Target Groups" at bounding box center [94, 243] width 113 height 12
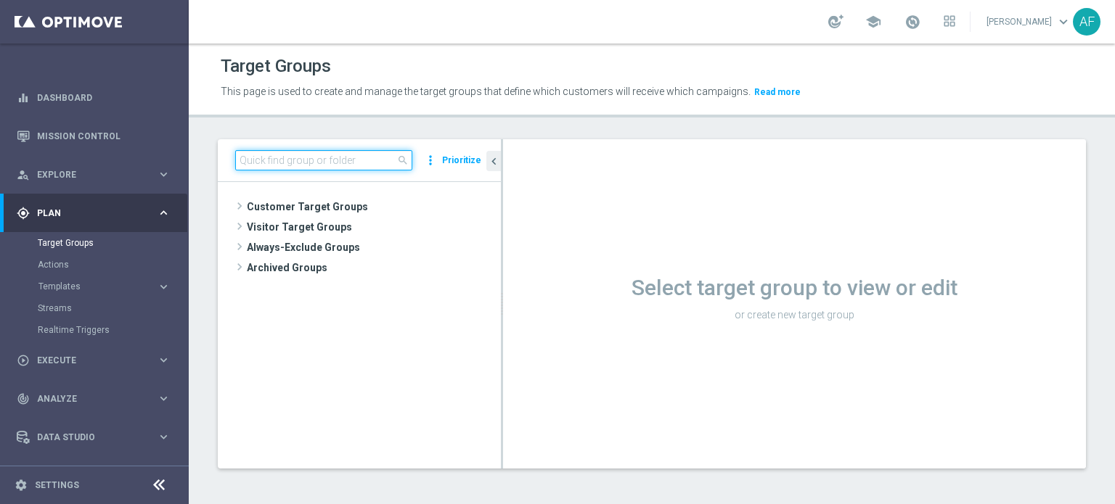
click at [279, 162] on input at bounding box center [323, 160] width 177 height 20
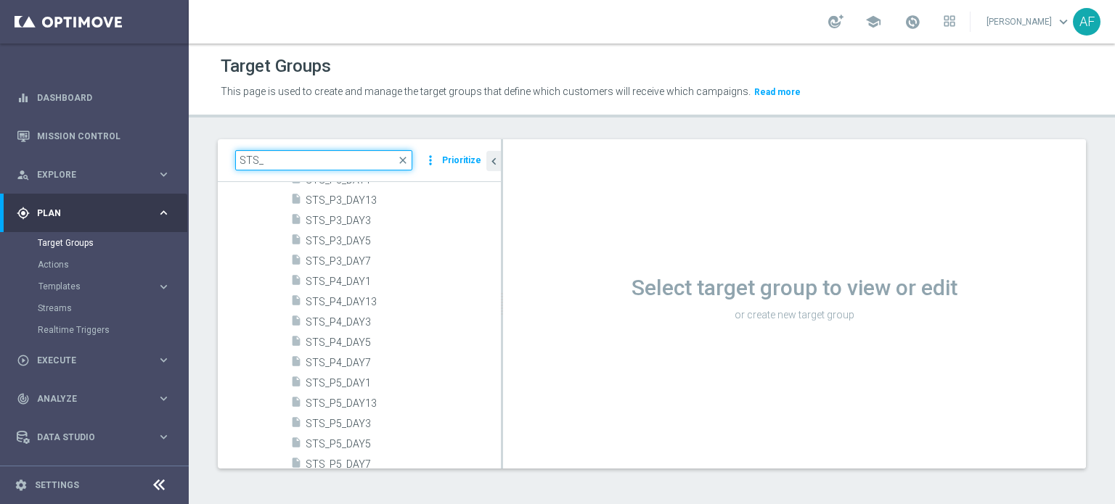
scroll to position [508, 0]
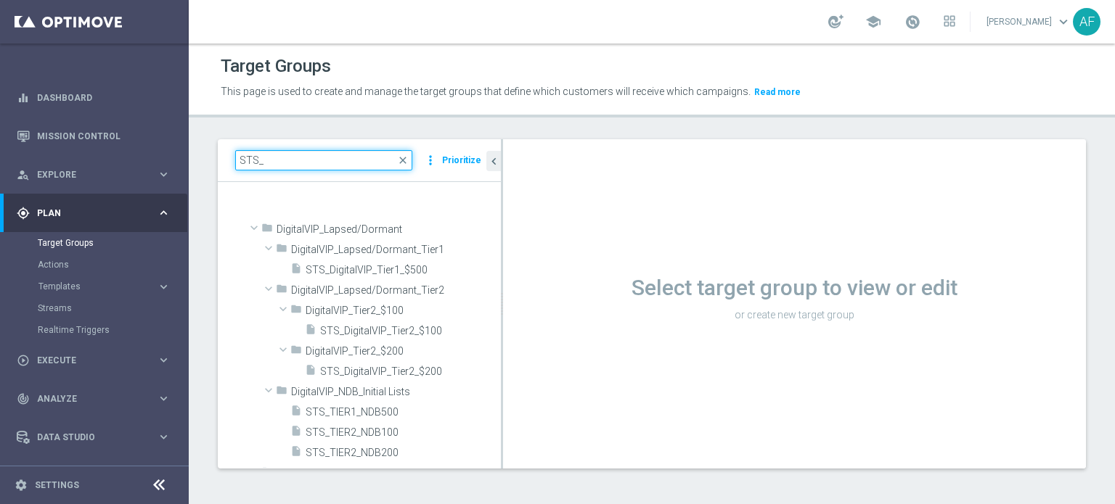
click at [295, 165] on input "STS_" at bounding box center [323, 160] width 177 height 20
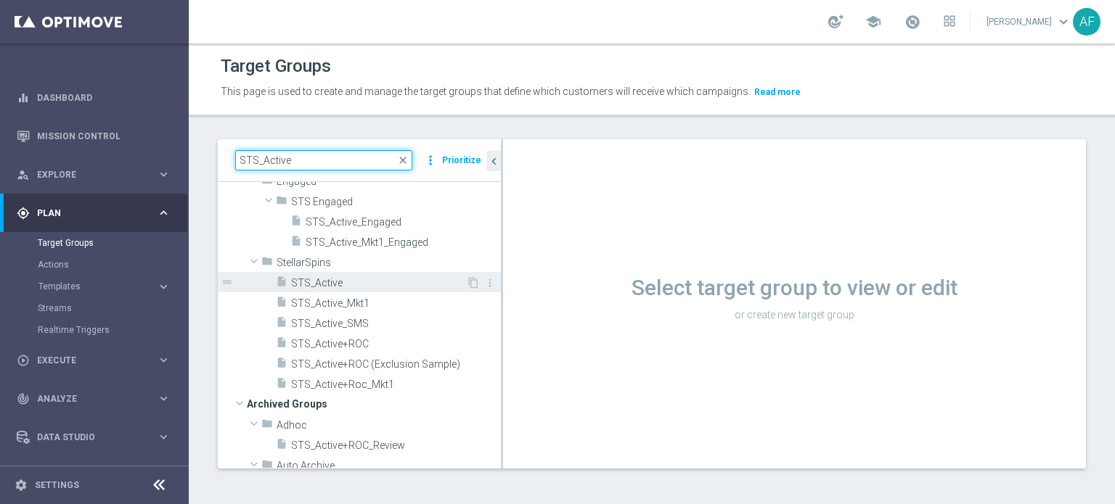
scroll to position [0, 0]
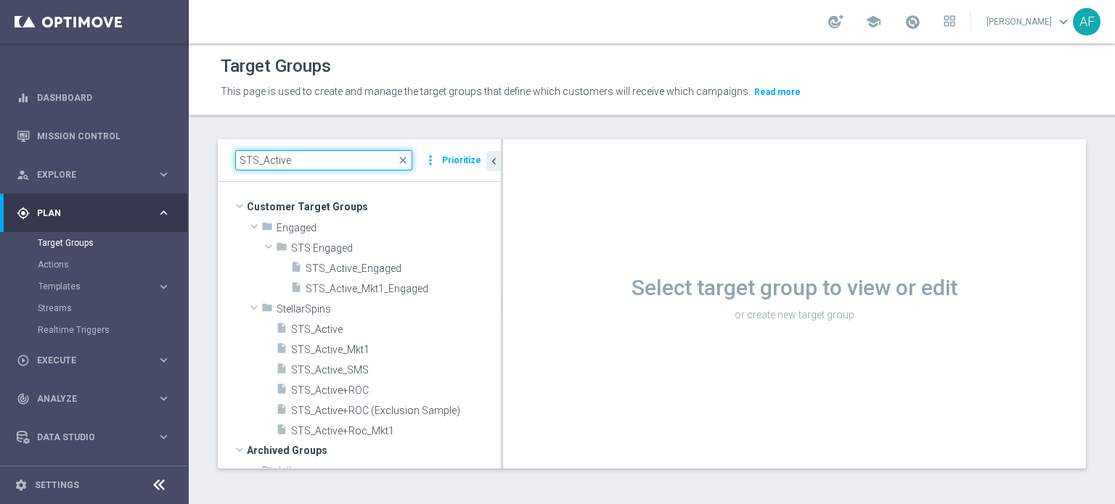
drag, startPoint x: 298, startPoint y: 162, endPoint x: 236, endPoint y: 160, distance: 61.7
click at [236, 160] on input "STS_Active" at bounding box center [323, 160] width 177 height 20
click at [298, 158] on input "STS_Active" at bounding box center [323, 160] width 177 height 20
type input "STS_Active"
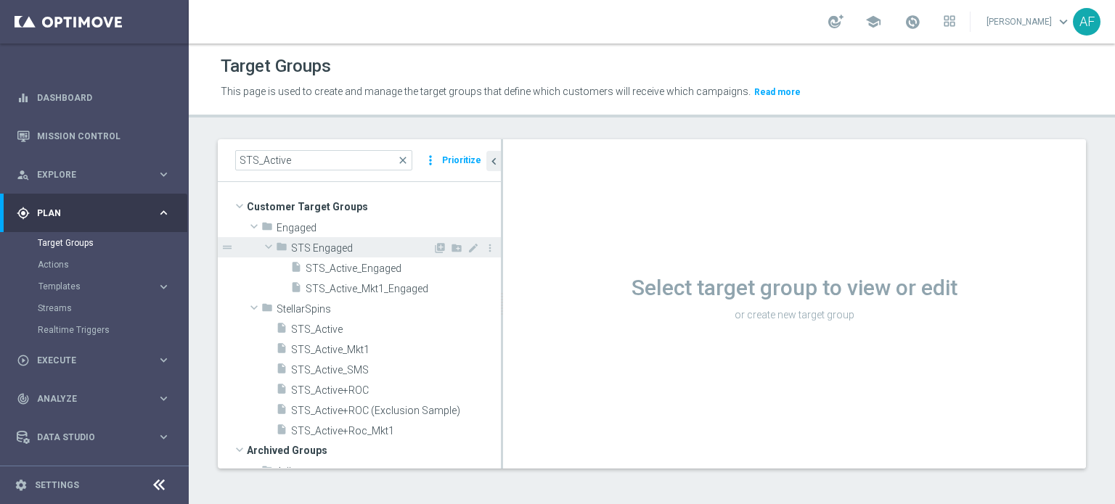
click at [317, 250] on span "STS Engaged" at bounding box center [362, 248] width 142 height 12
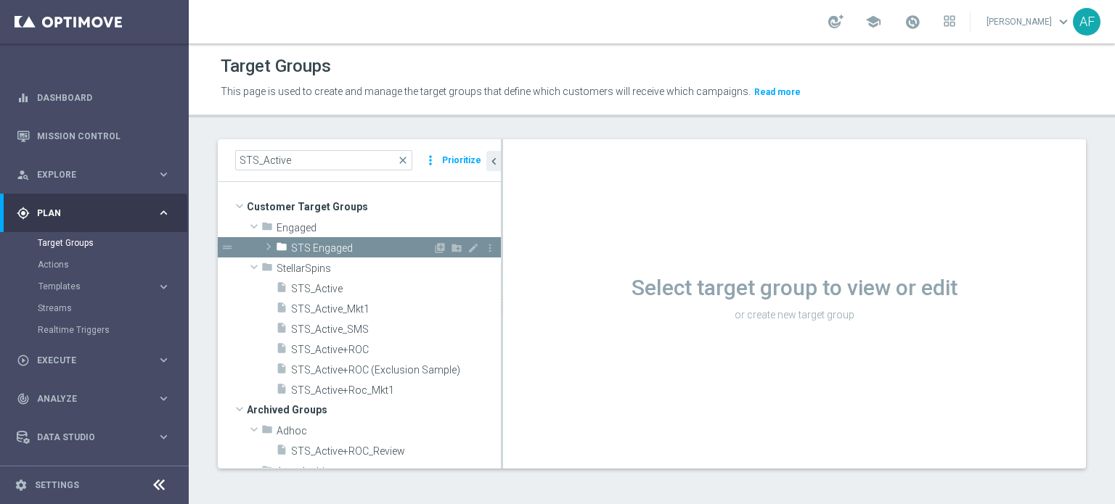
click at [317, 250] on span "STS Engaged" at bounding box center [362, 248] width 142 height 12
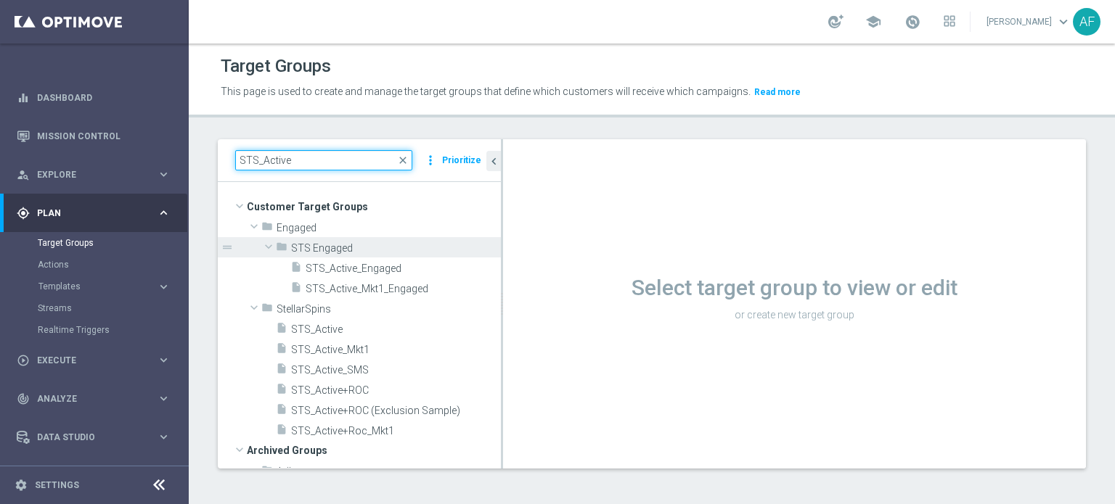
drag, startPoint x: 293, startPoint y: 164, endPoint x: 214, endPoint y: 159, distance: 78.6
click at [214, 159] on div "STS_Active close more_vert Prioritize Customer Target Groups library_add create…" at bounding box center [652, 315] width 926 height 352
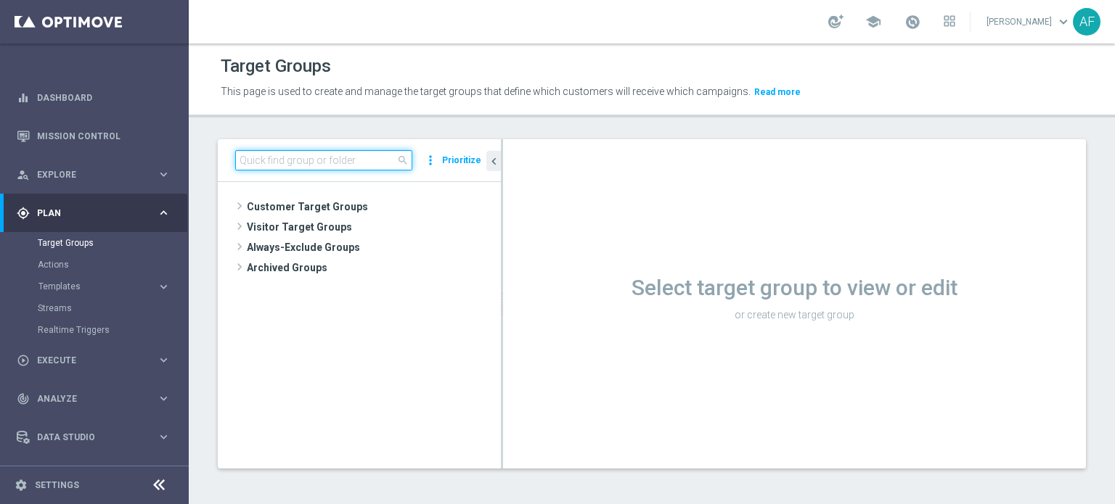
click at [298, 159] on input at bounding box center [323, 160] width 177 height 20
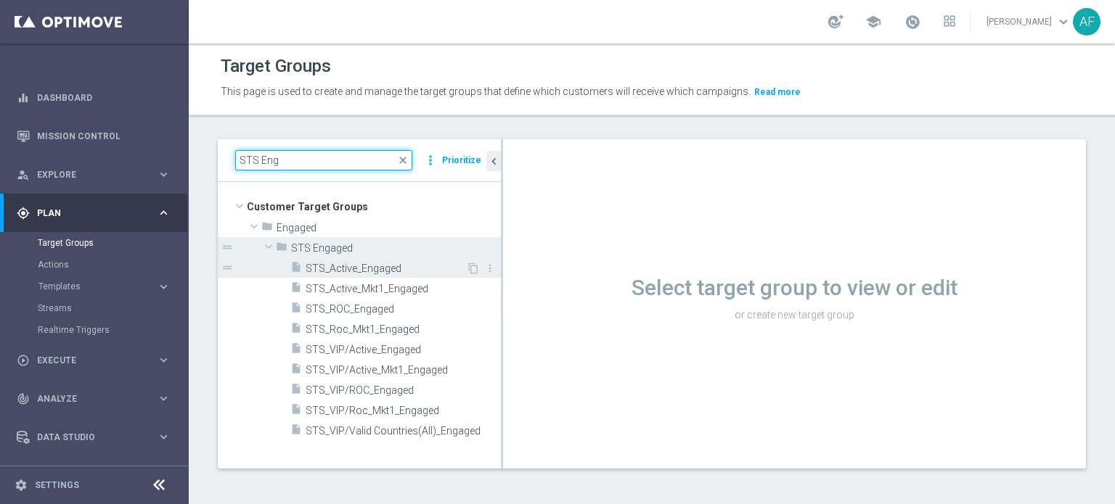
scroll to position [1, 0]
type input "STS Eng"
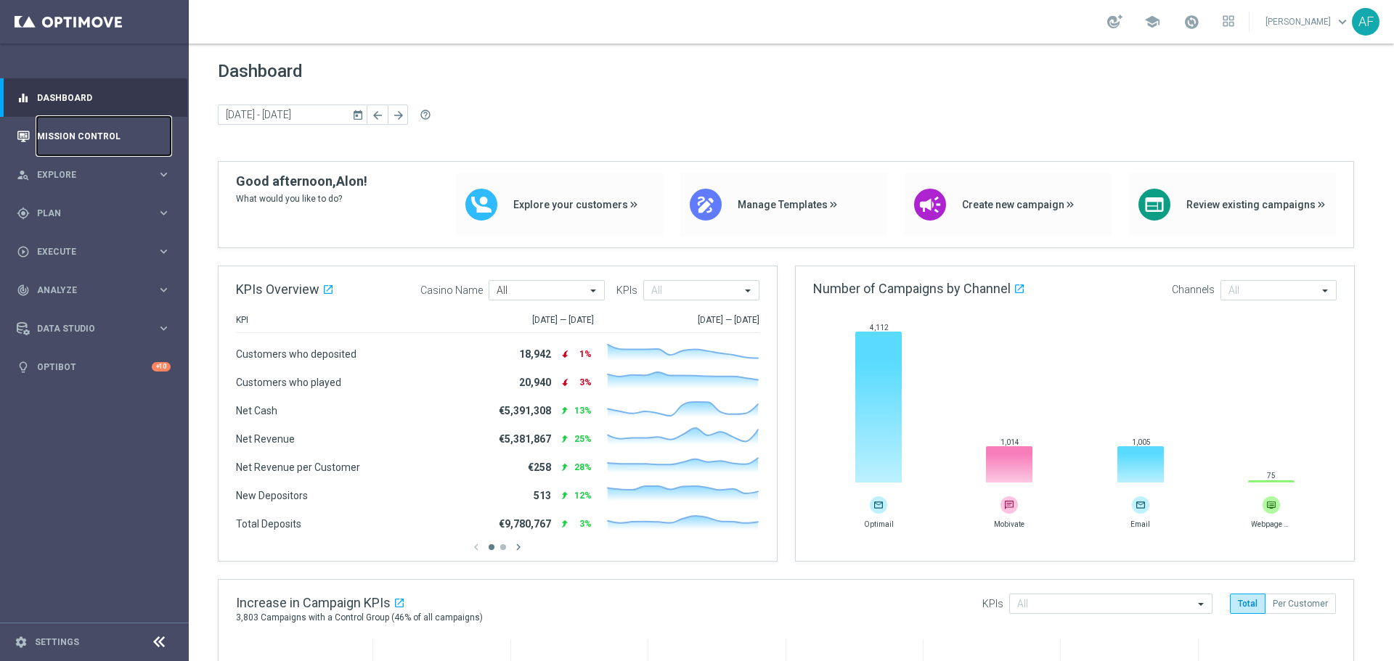
click at [89, 136] on link "Mission Control" at bounding box center [104, 136] width 134 height 38
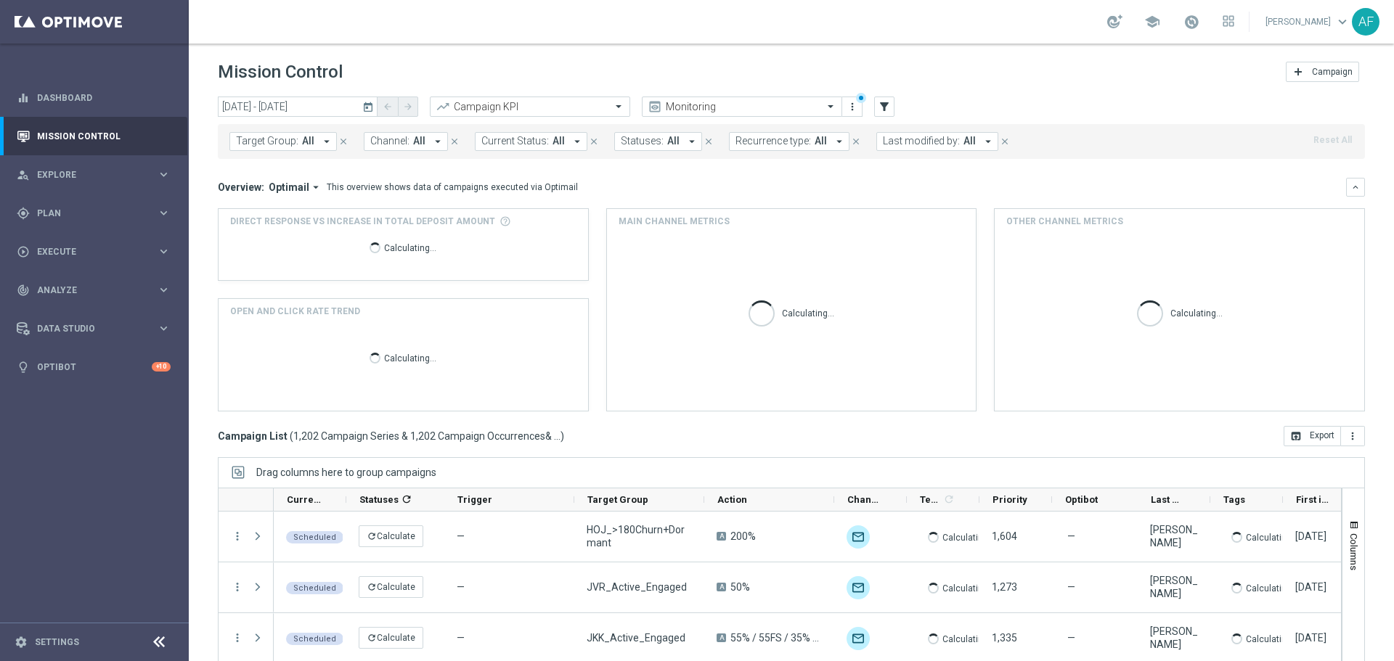
click at [366, 108] on icon "today" at bounding box center [368, 106] width 13 height 13
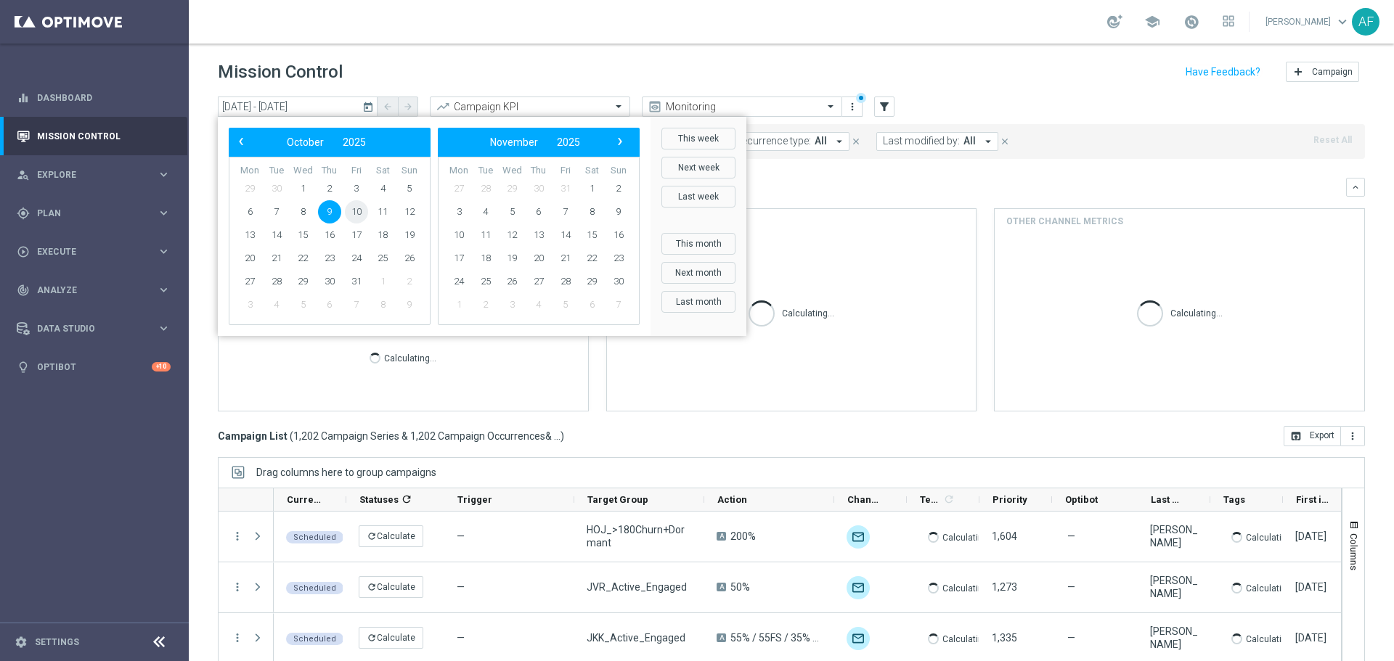
click at [353, 214] on span "10" at bounding box center [356, 211] width 23 height 23
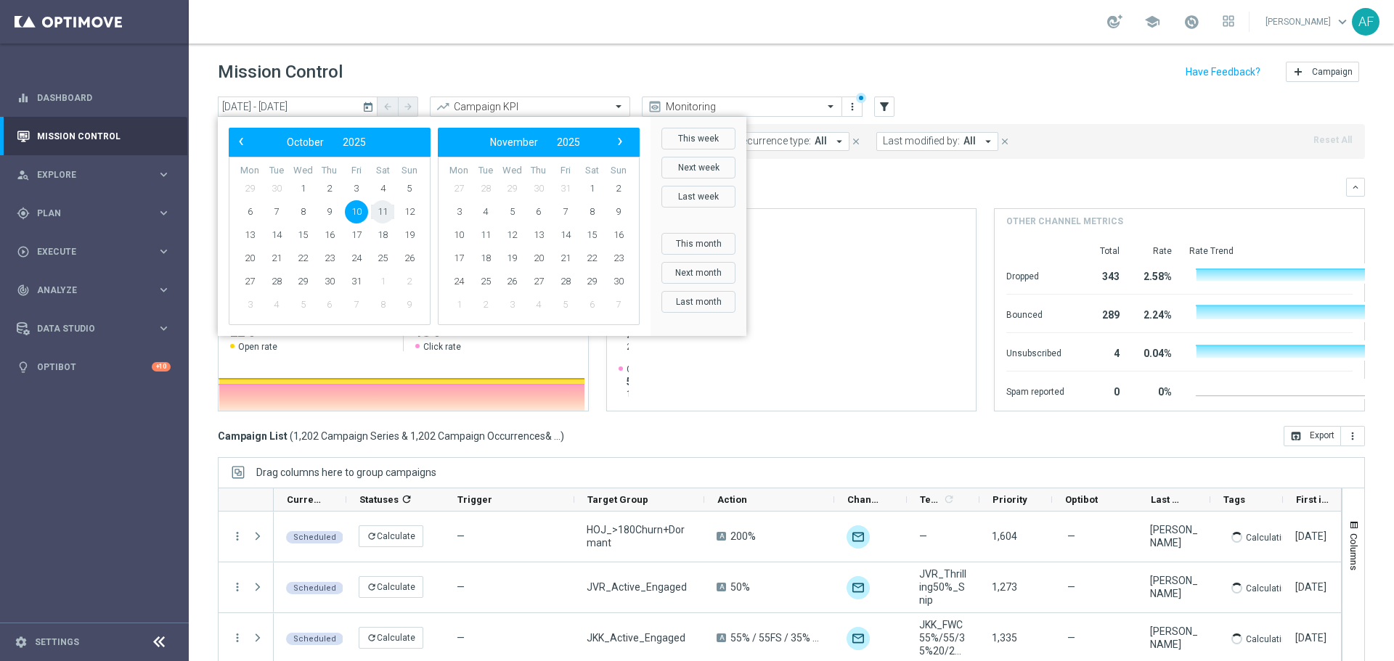
click at [377, 210] on span "11" at bounding box center [382, 211] width 23 height 23
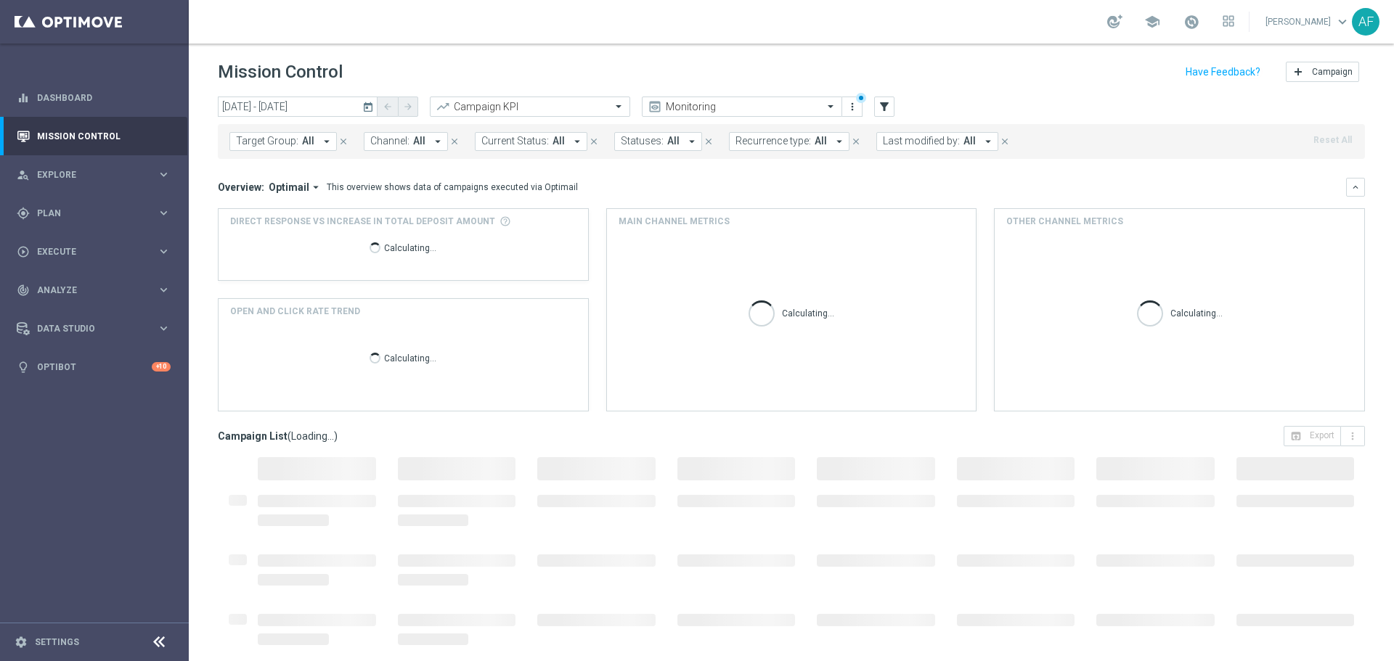
type input "10 Oct 2025 - 11 Oct 2025"
click at [372, 110] on icon "today" at bounding box center [368, 106] width 13 height 13
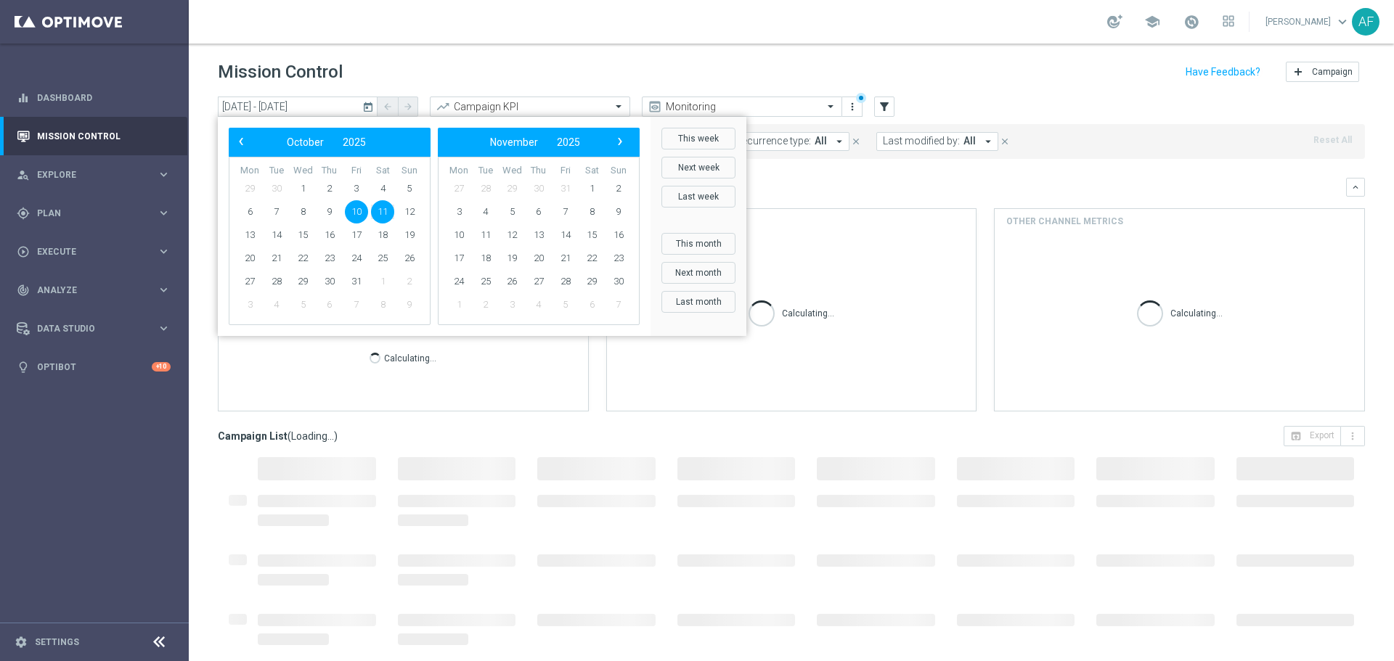
click at [383, 207] on span "11" at bounding box center [382, 211] width 23 height 23
click at [429, 44] on header "Mission Control add Campaign" at bounding box center [791, 70] width 1205 height 53
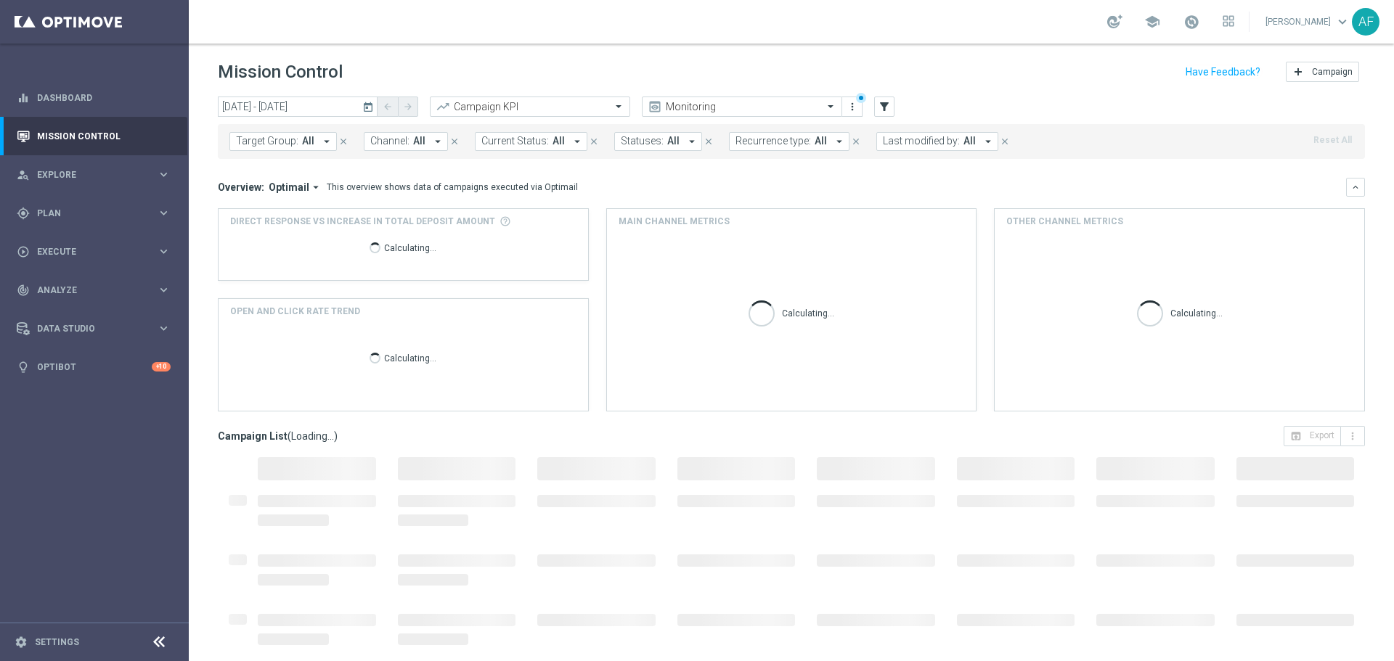
click at [322, 145] on icon "arrow_drop_down" at bounding box center [326, 141] width 13 height 13
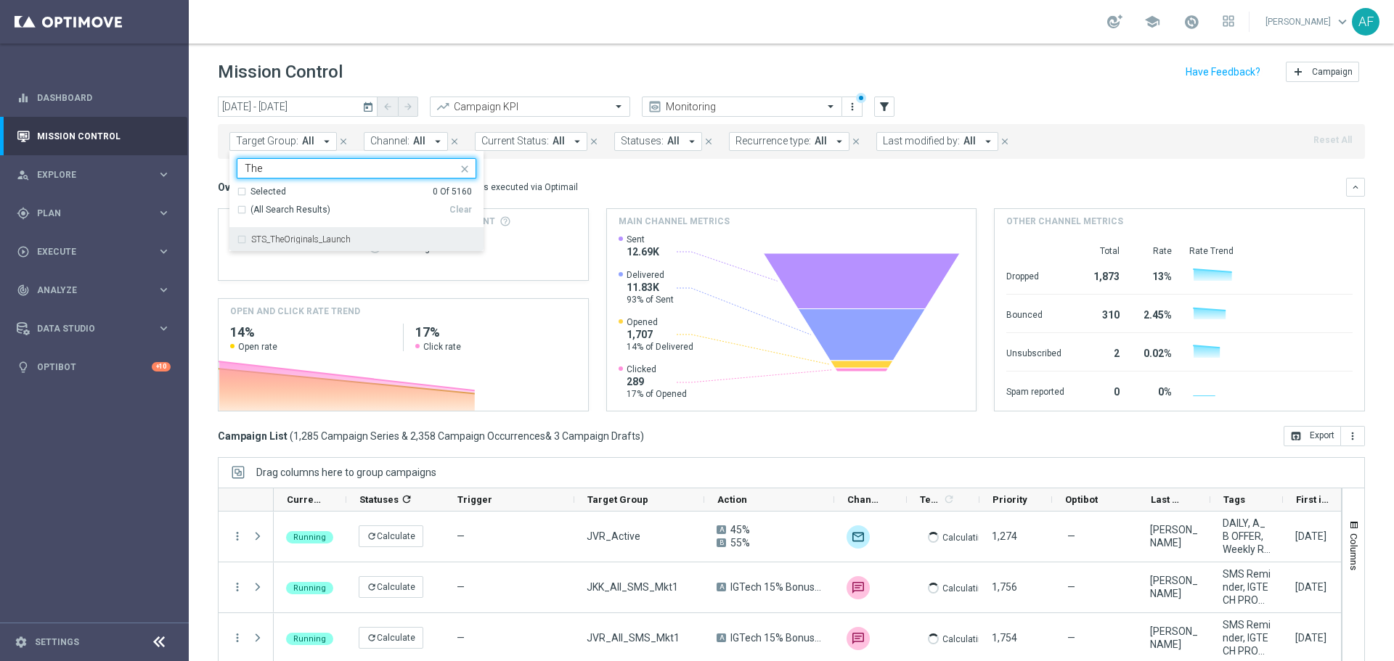
click at [428, 238] on div "STS_TheOriginals_Launch" at bounding box center [363, 239] width 225 height 9
type input "The"
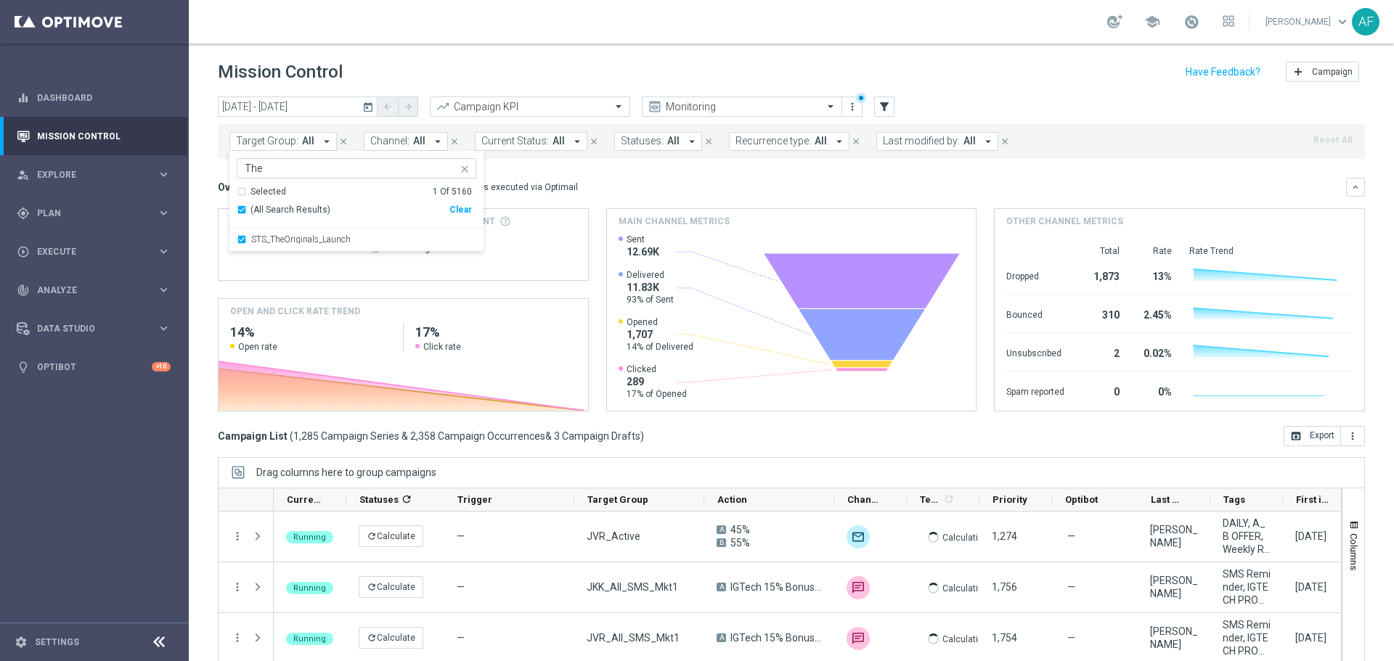
click at [560, 184] on div "This overview shows data of campaigns executed via Optimail" at bounding box center [452, 187] width 251 height 13
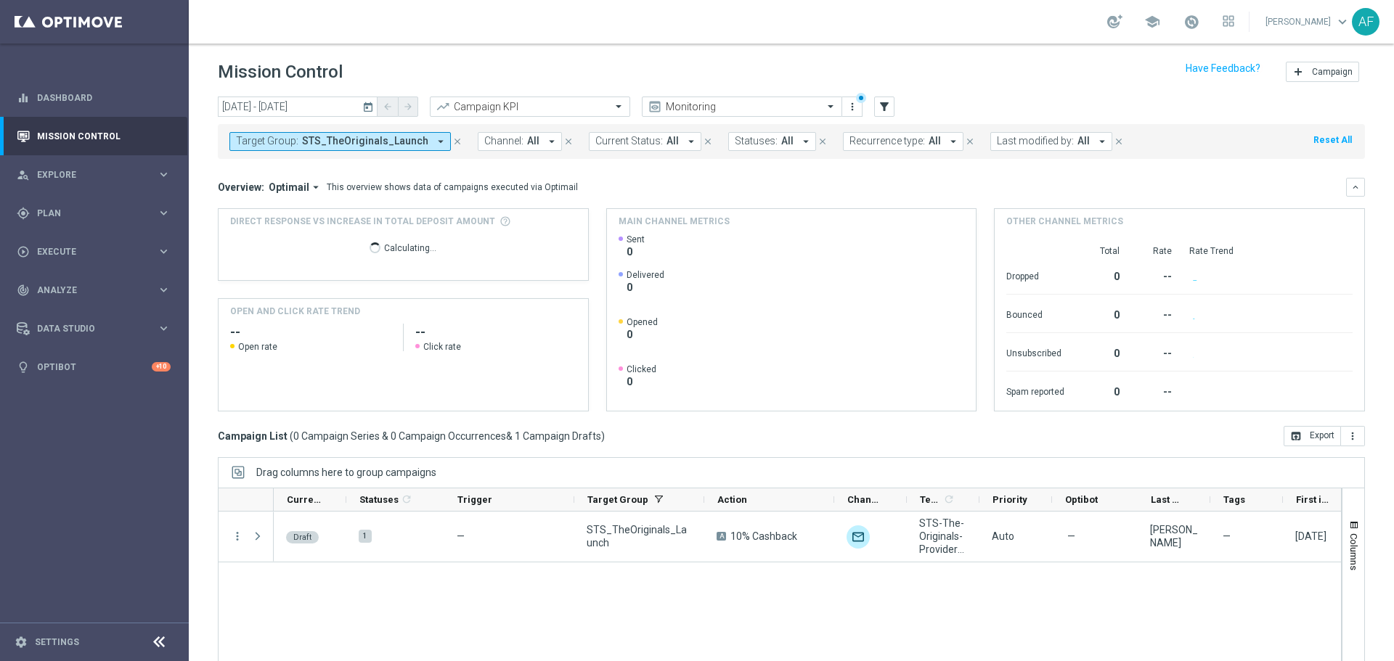
scroll to position [65, 0]
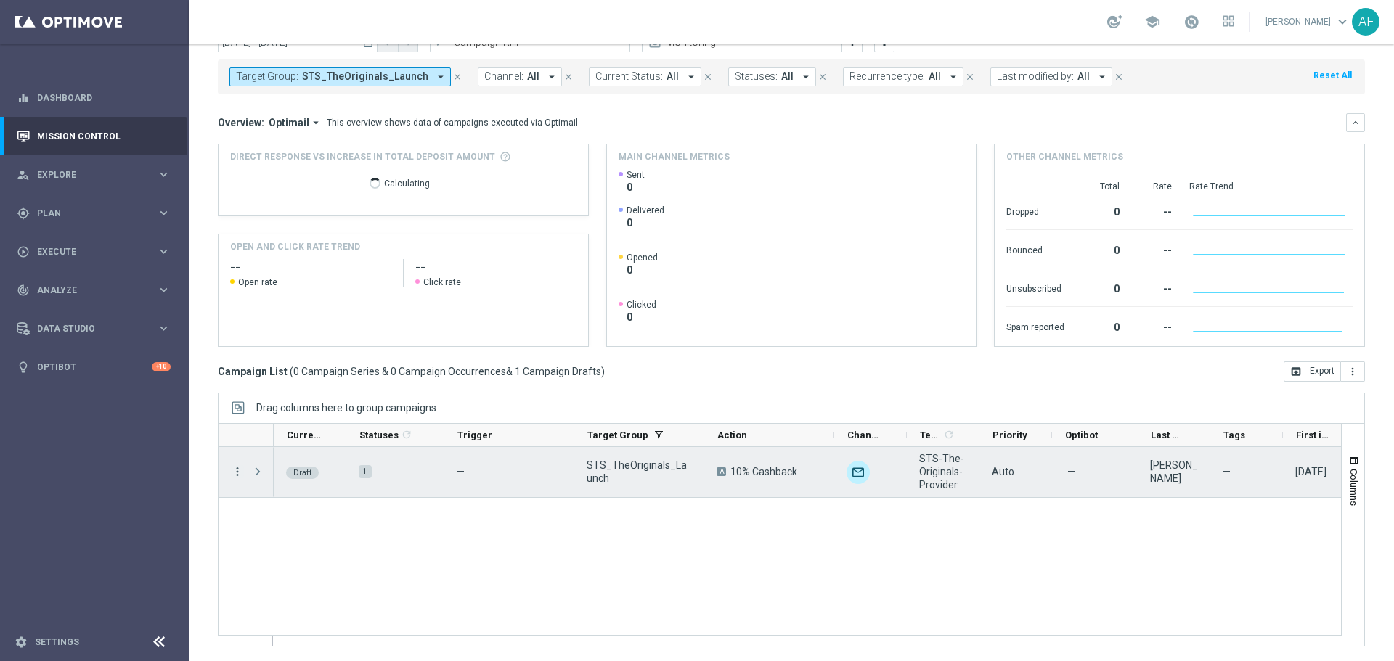
click at [238, 477] on icon "more_vert" at bounding box center [237, 471] width 13 height 13
click at [284, 528] on div "Edit" at bounding box center [333, 528] width 135 height 10
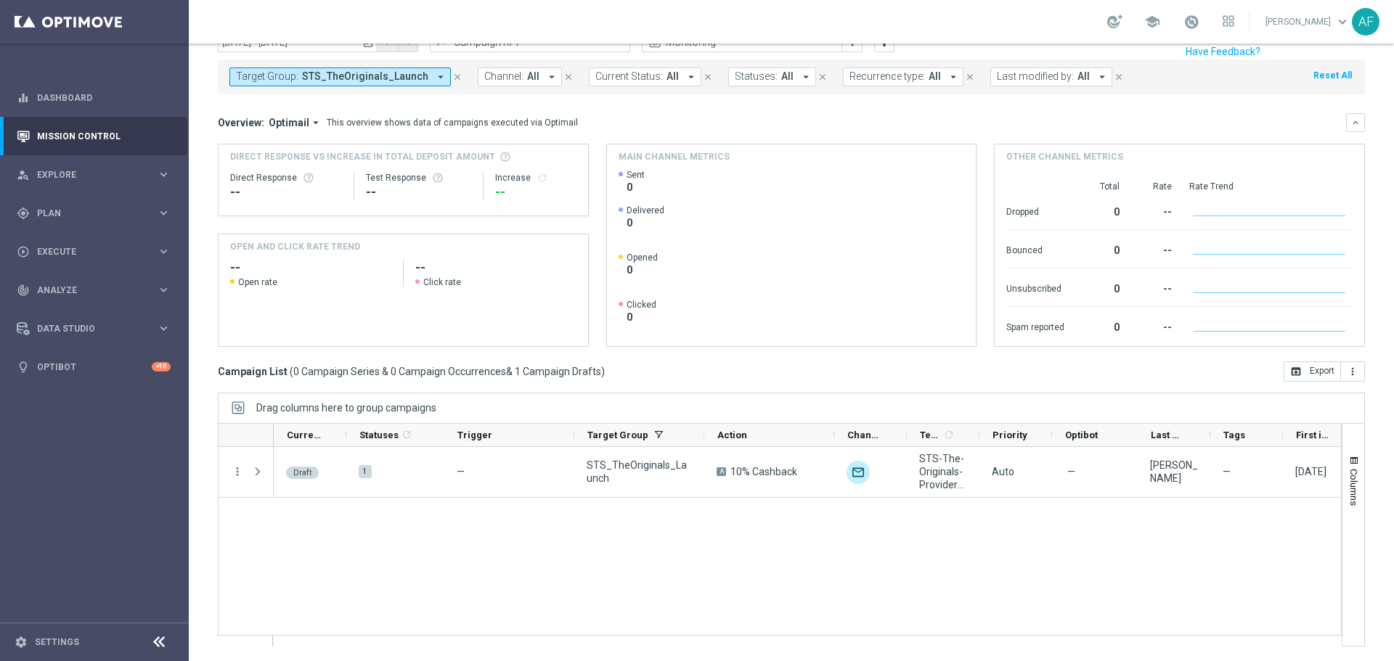
scroll to position [0, 0]
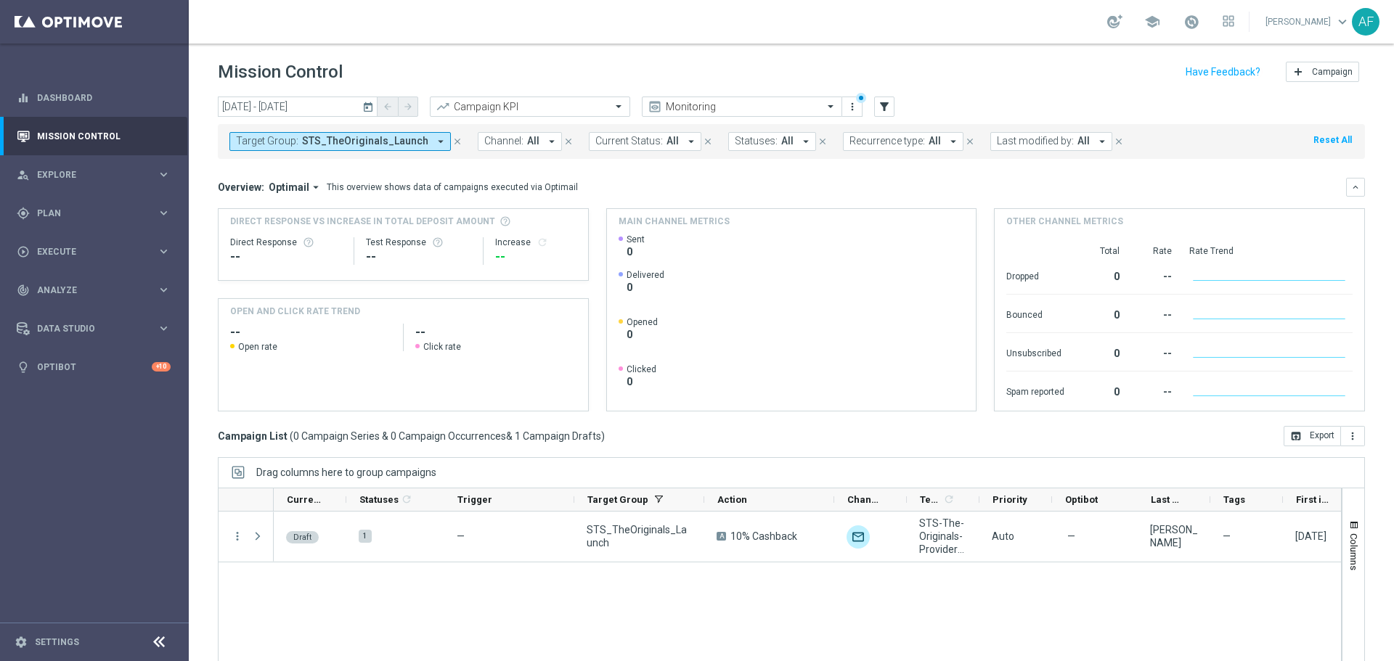
click at [420, 44] on header "Mission Control add Campaign" at bounding box center [791, 70] width 1205 height 53
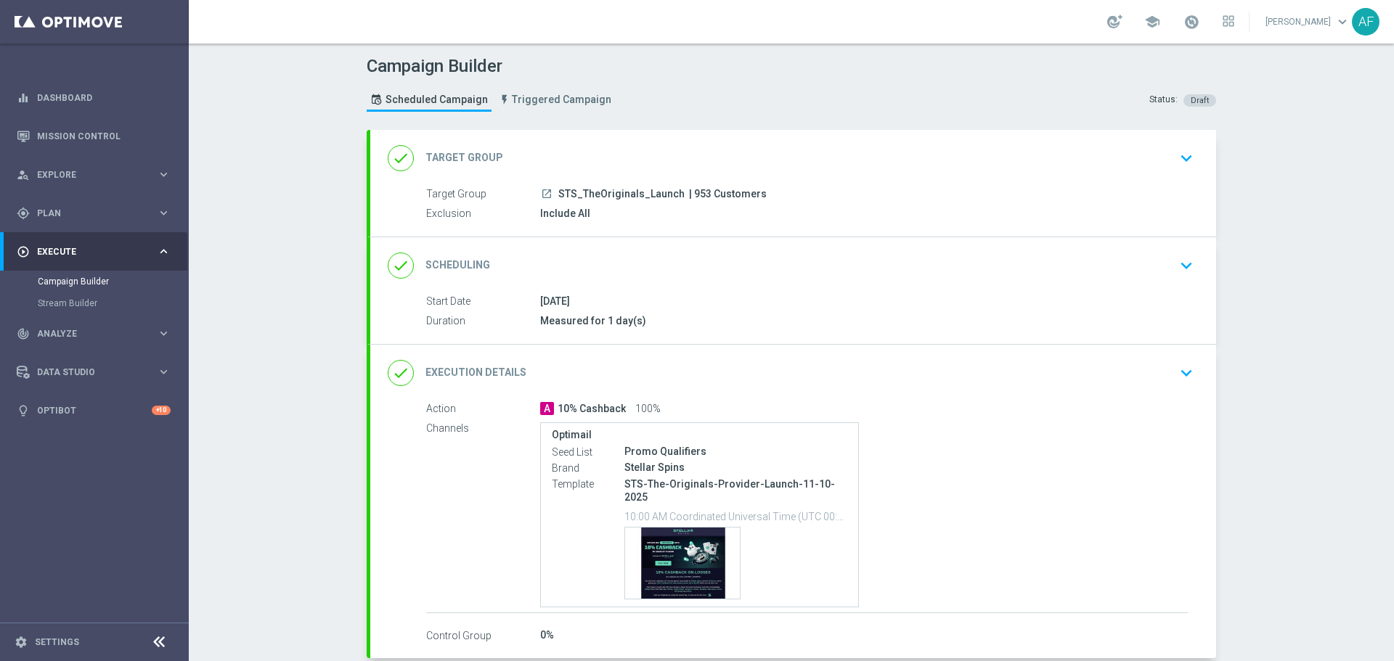
click at [809, 184] on div "done Target Group keyboard_arrow_down" at bounding box center [793, 158] width 846 height 57
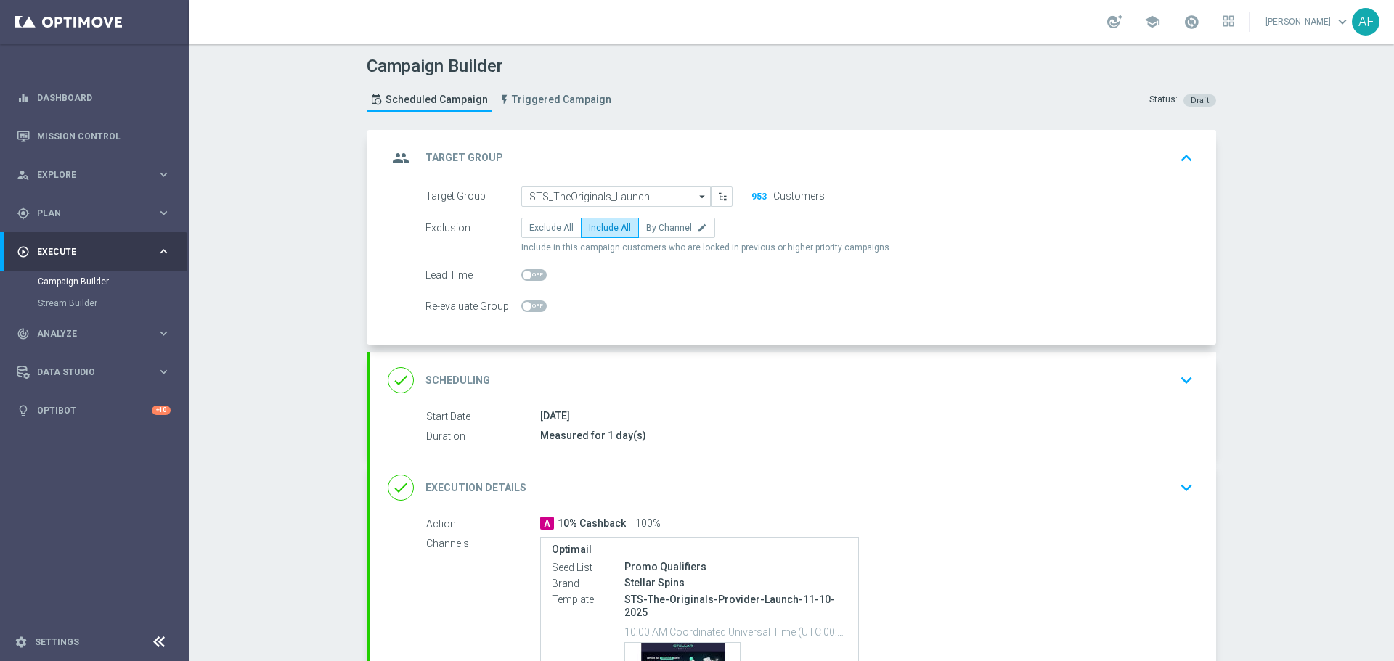
click at [809, 170] on div "group Target Group keyboard_arrow_up" at bounding box center [793, 158] width 811 height 28
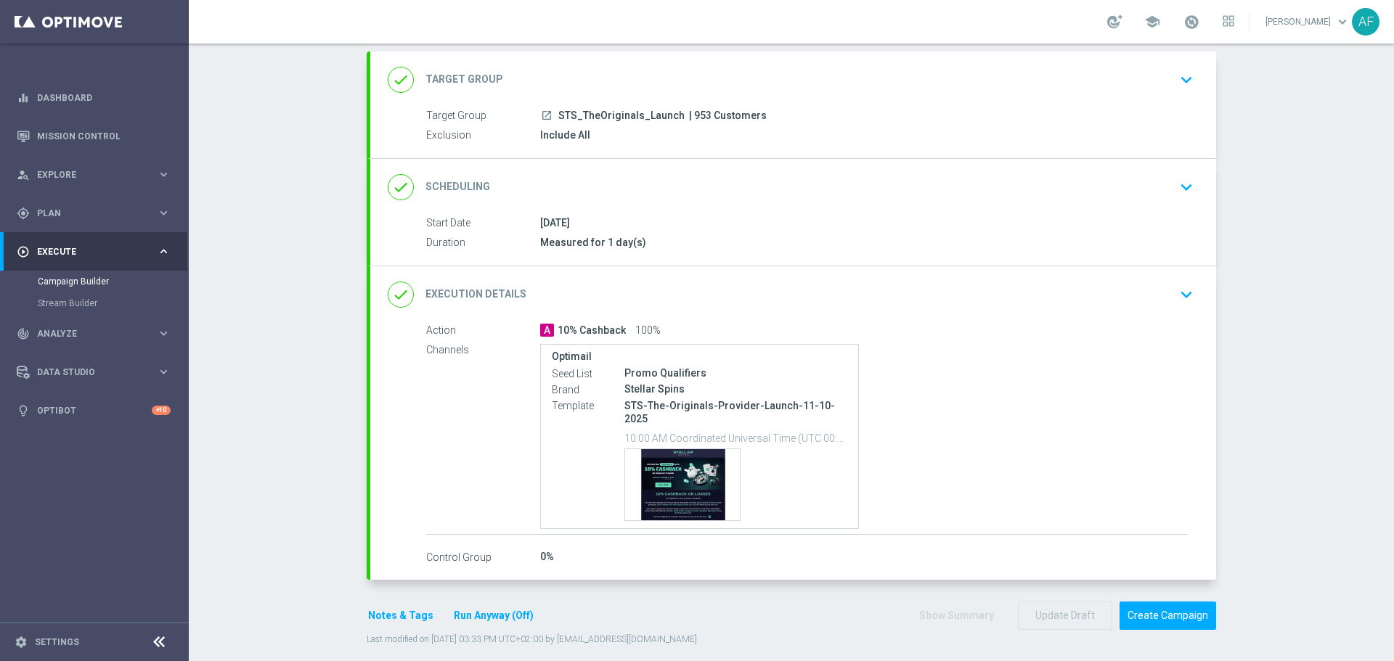
scroll to position [79, 0]
click at [928, 339] on div "Action A 10% Cashback 100% Channels Optimail Seed List Promo Qualifiers Brand S…" at bounding box center [806, 428] width 761 height 213
click at [928, 314] on div "done Execution Details keyboard_arrow_down" at bounding box center [793, 294] width 846 height 57
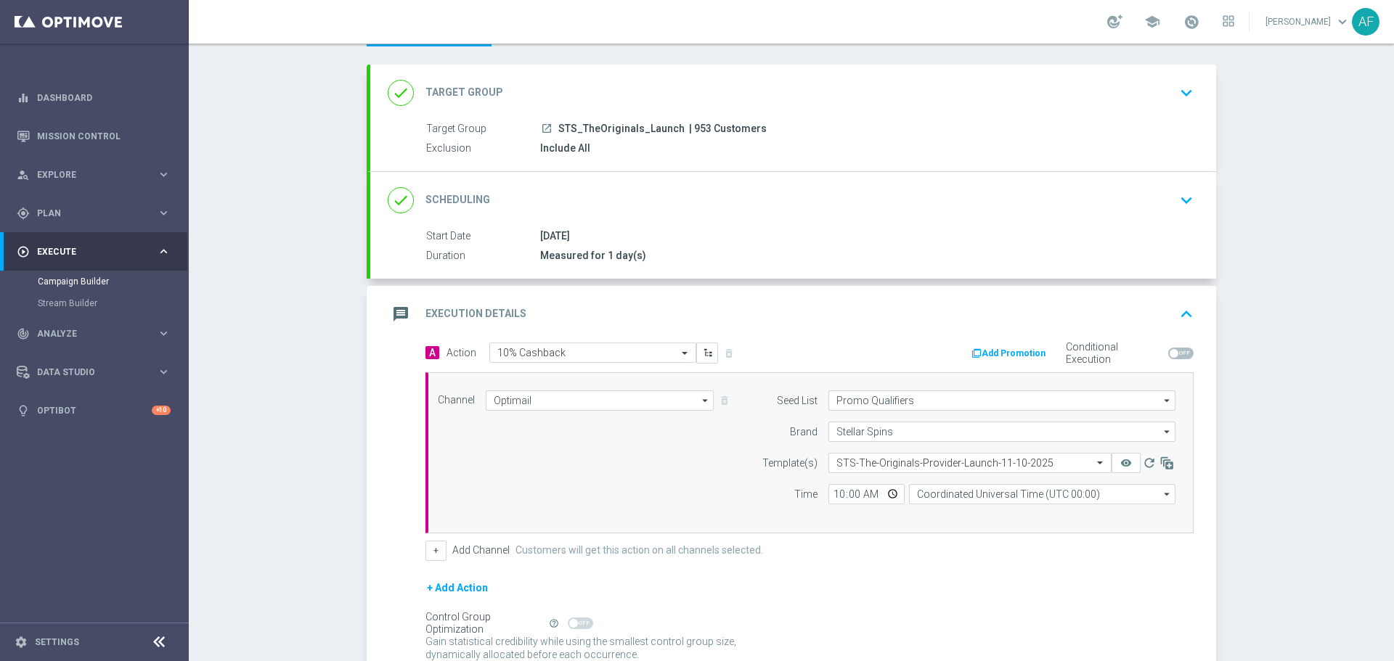
scroll to position [0, 0]
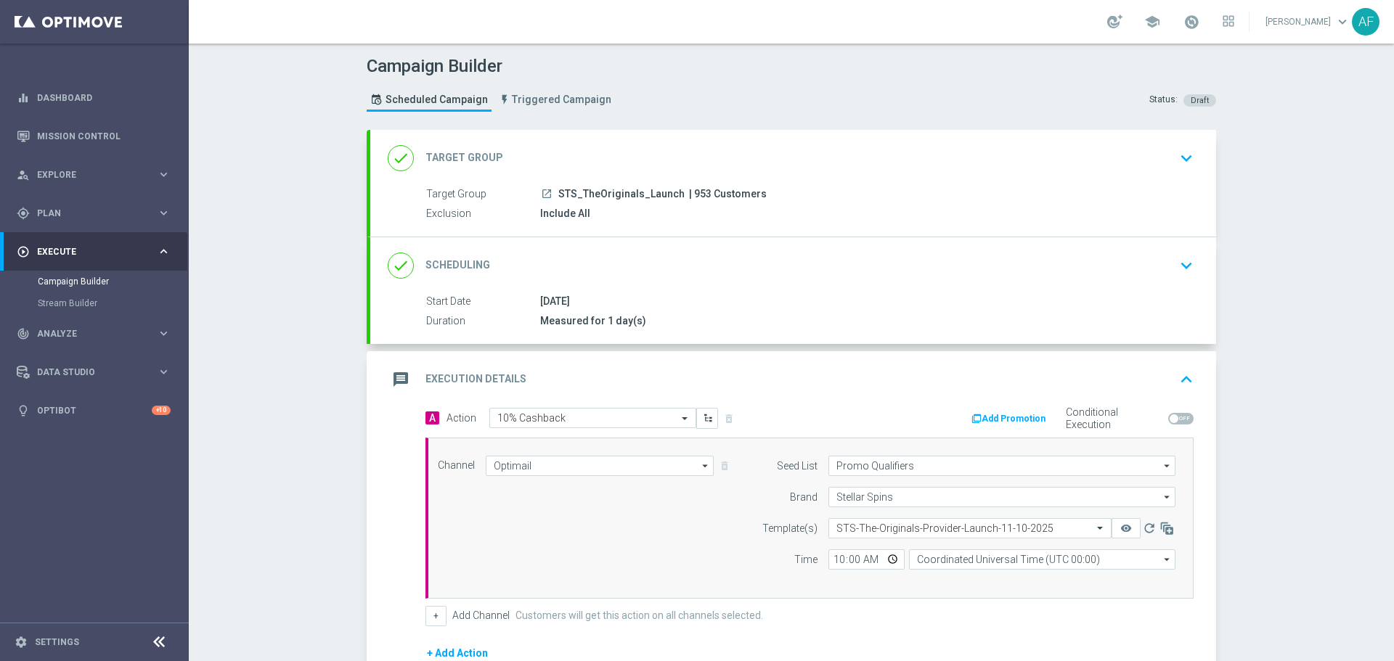
click at [962, 373] on div "message Execution Details keyboard_arrow_up" at bounding box center [793, 380] width 811 height 28
